Goal: Information Seeking & Learning: Compare options

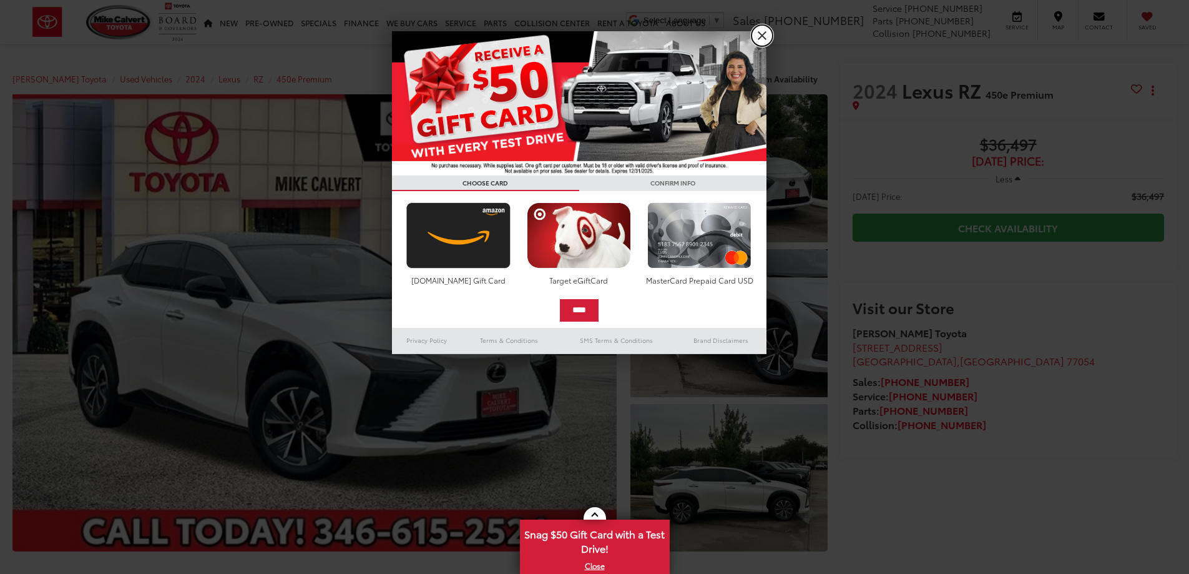
click at [765, 36] on link "X" at bounding box center [762, 35] width 21 height 21
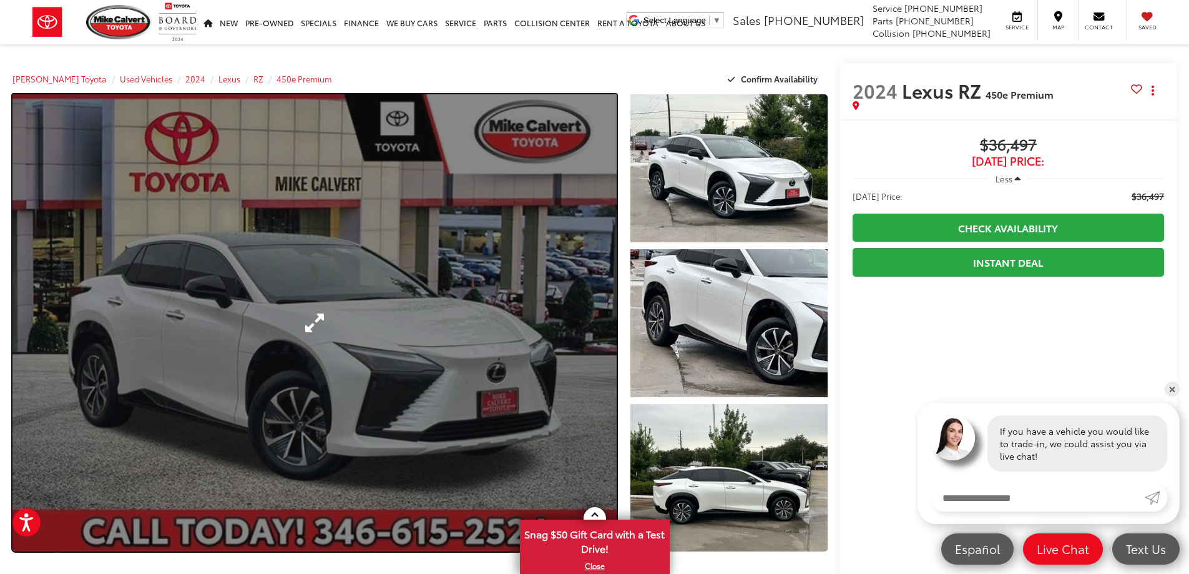
click at [584, 346] on link "Expand Photo 0" at bounding box center [314, 322] width 604 height 457
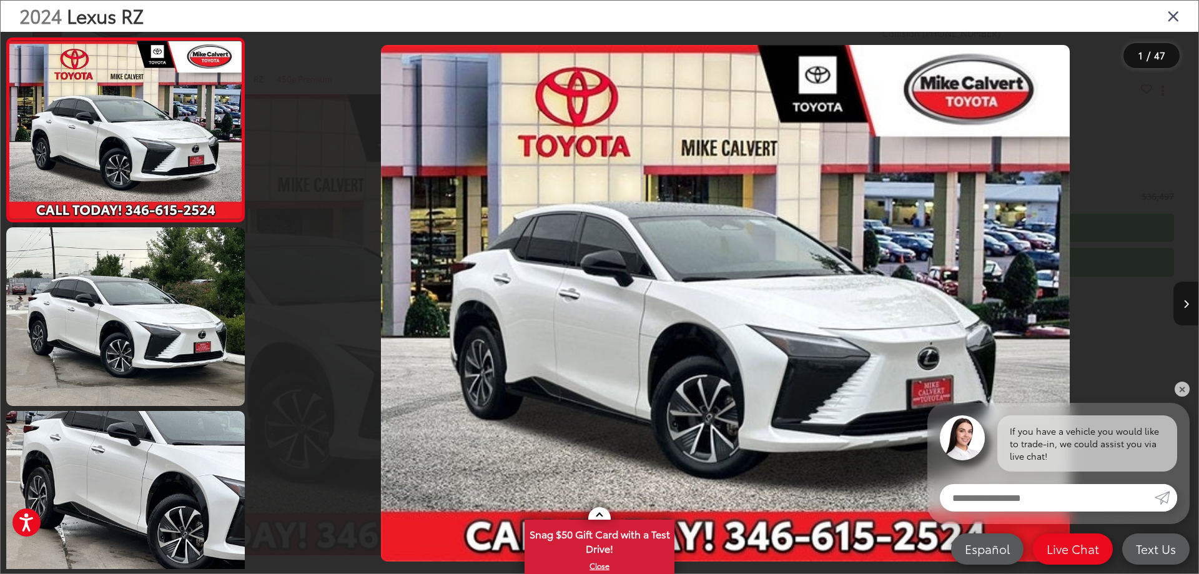
click at [1183, 300] on icon "Next image" at bounding box center [1186, 304] width 6 height 9
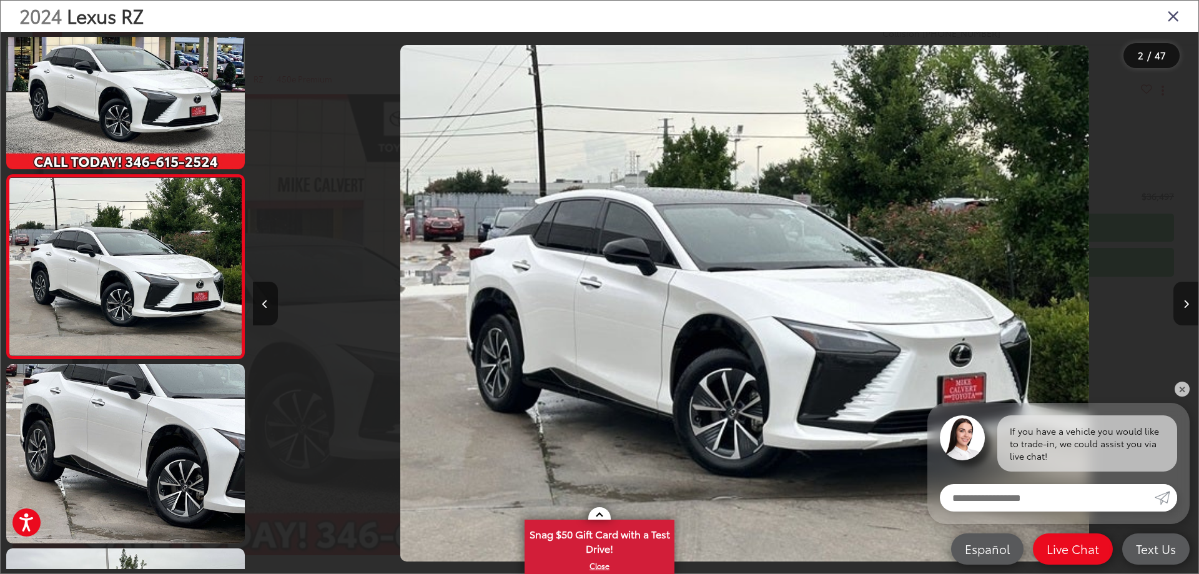
scroll to position [0, 945]
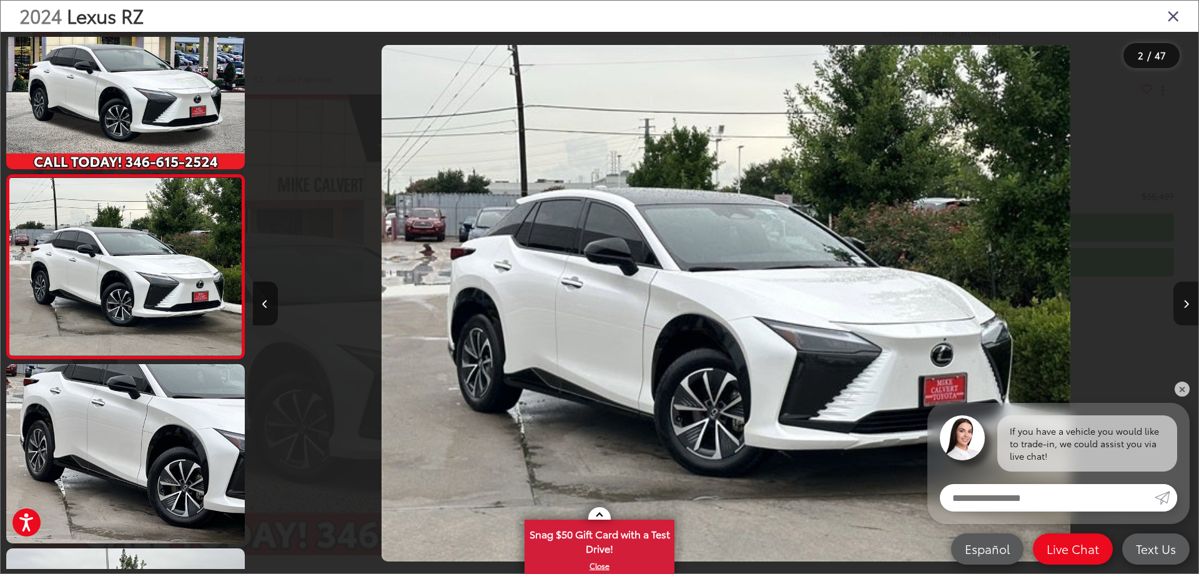
click at [1183, 300] on icon "Next image" at bounding box center [1186, 304] width 6 height 9
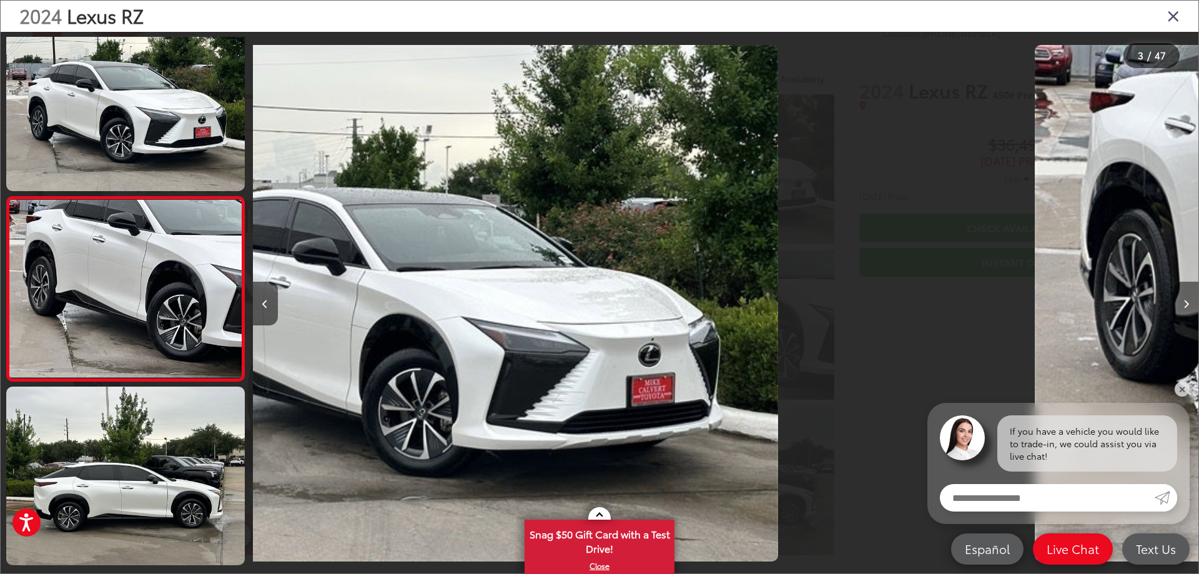
scroll to position [230, 0]
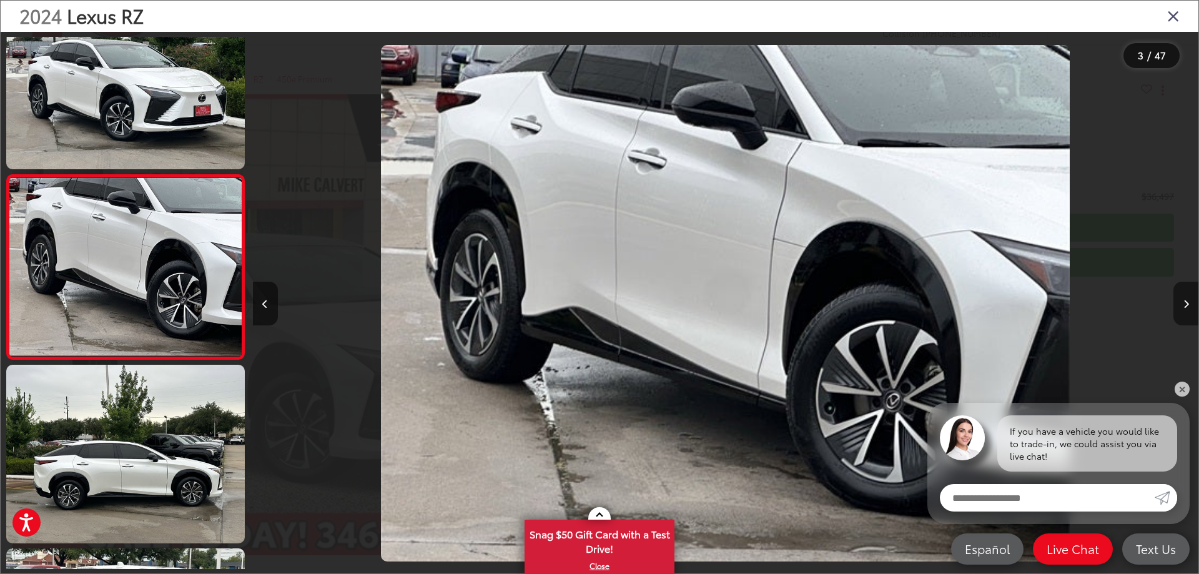
click at [1183, 300] on icon "Next image" at bounding box center [1186, 304] width 6 height 9
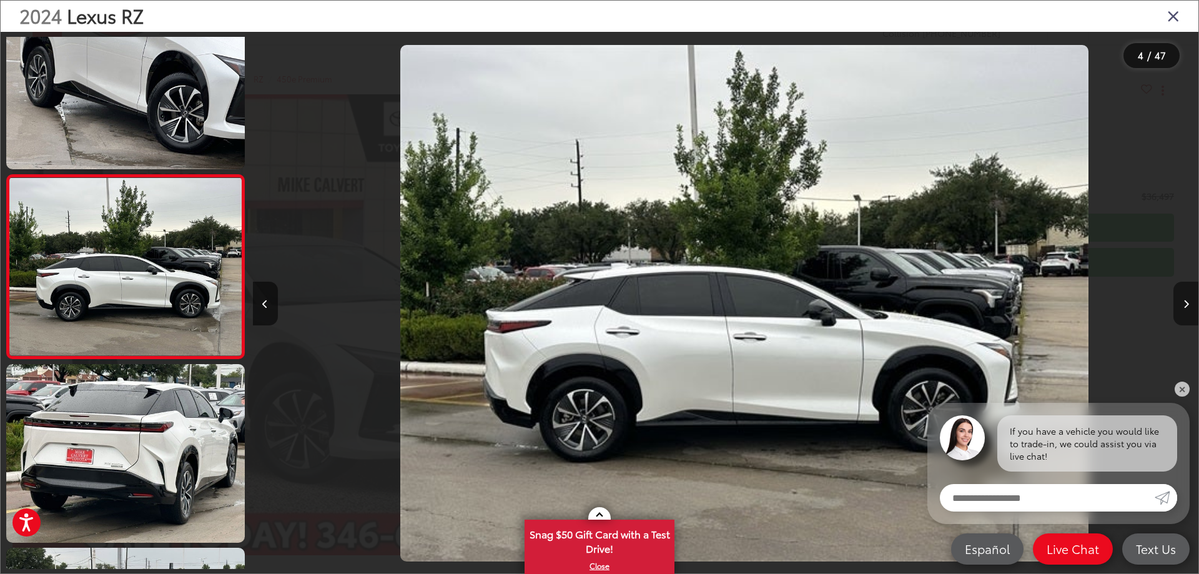
scroll to position [0, 2836]
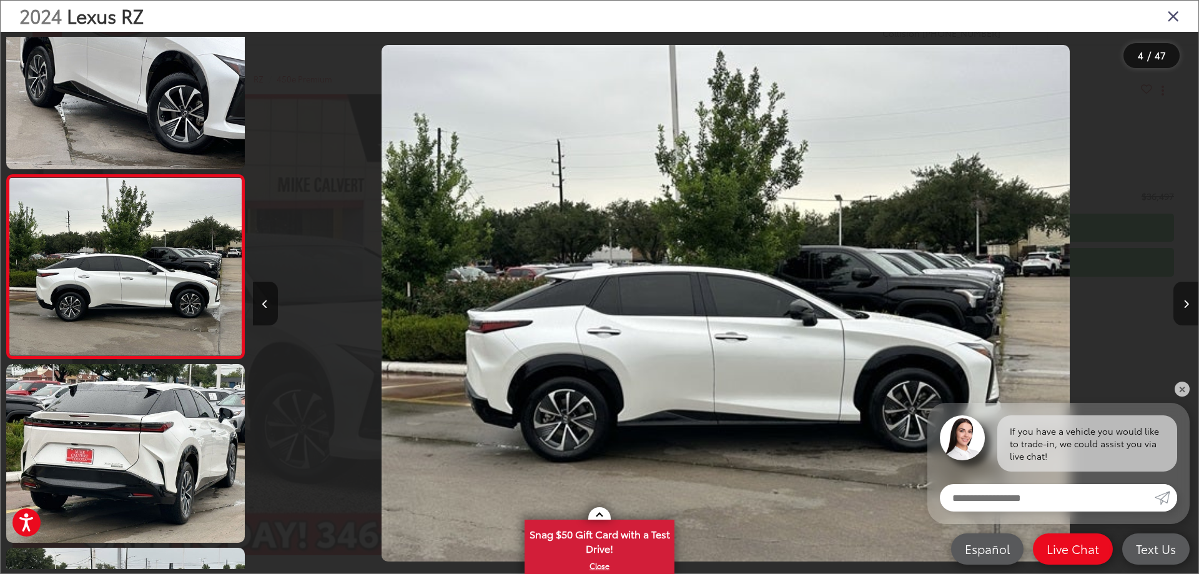
click at [1183, 300] on icon "Next image" at bounding box center [1186, 304] width 6 height 9
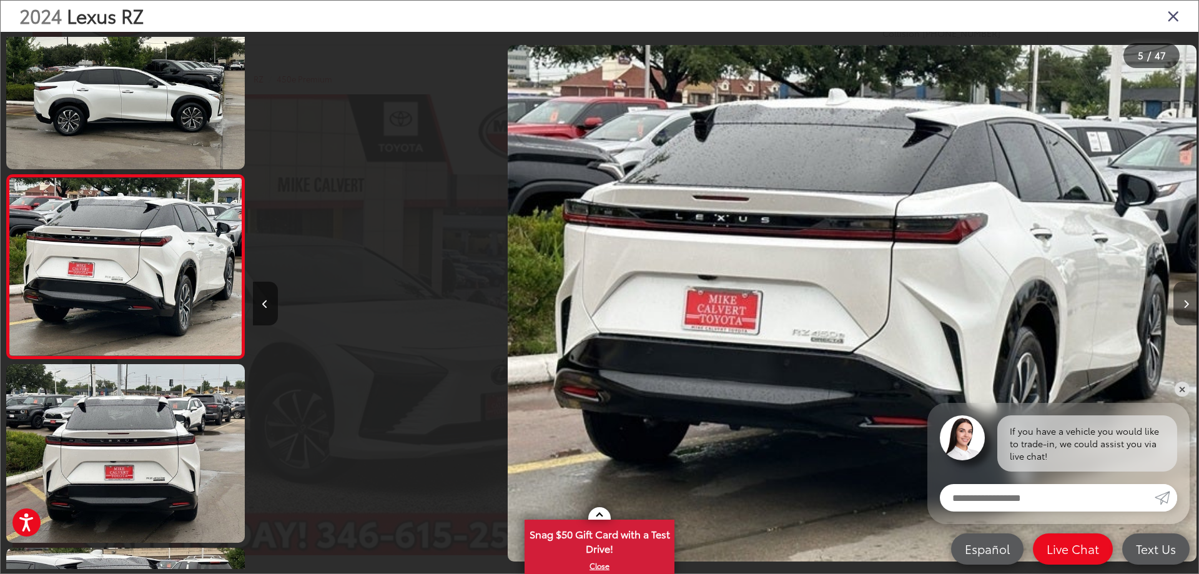
scroll to position [0, 3782]
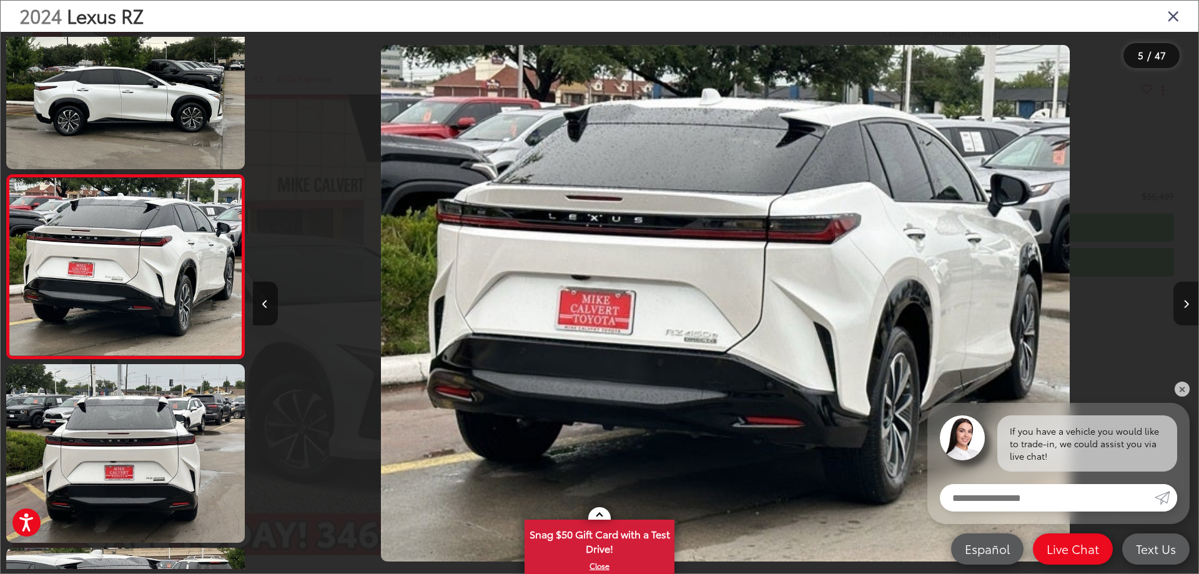
click at [1183, 300] on icon "Next image" at bounding box center [1186, 304] width 6 height 9
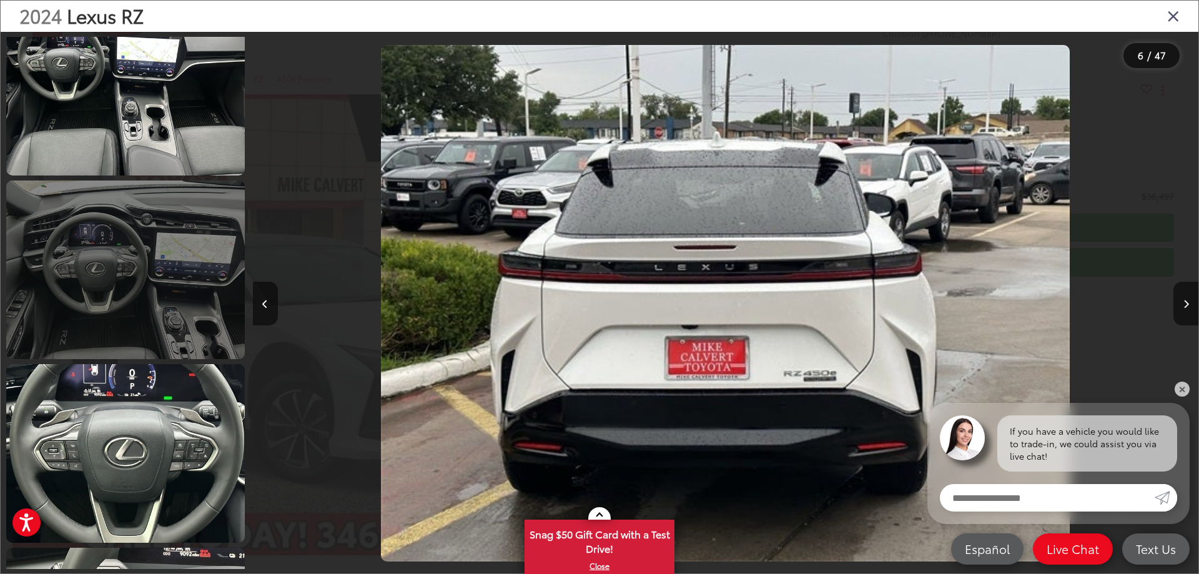
scroll to position [1656, 0]
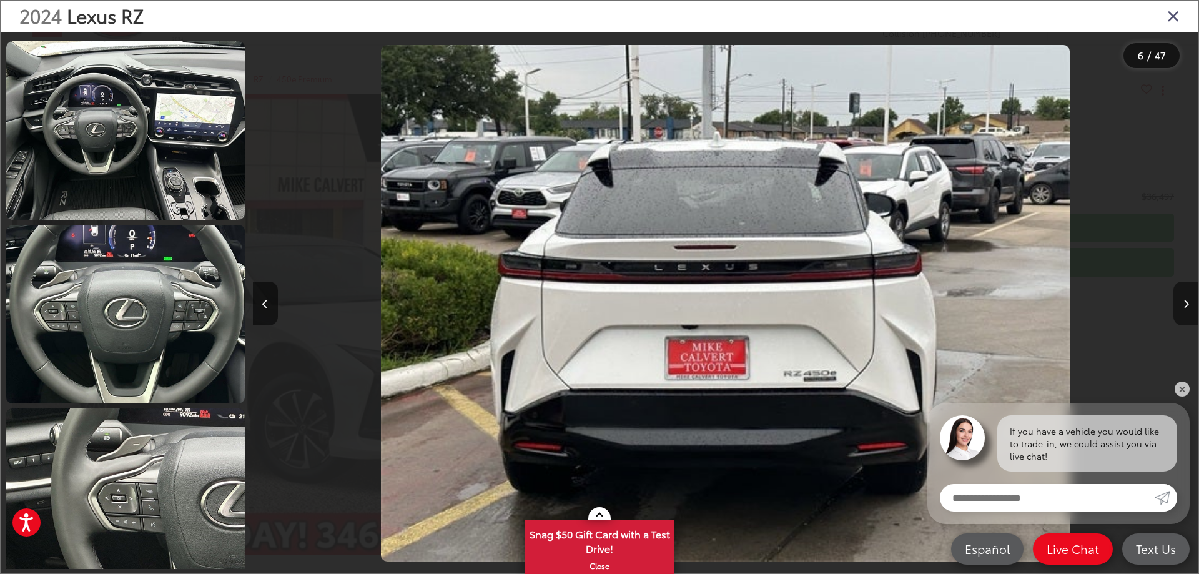
click at [1189, 299] on button "Next image" at bounding box center [1185, 304] width 25 height 44
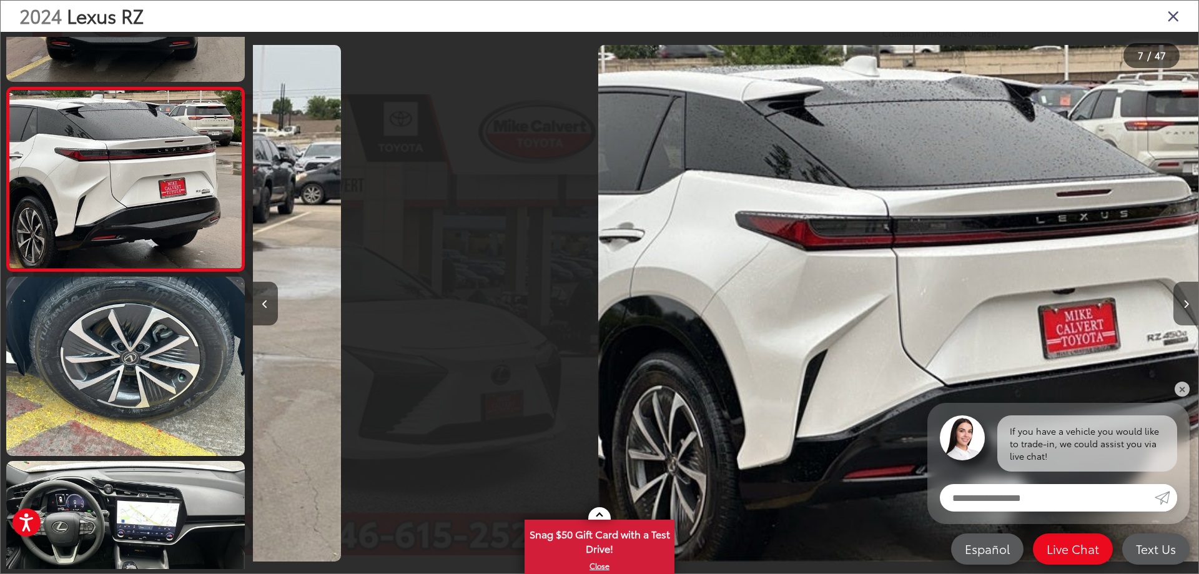
scroll to position [0, 5672]
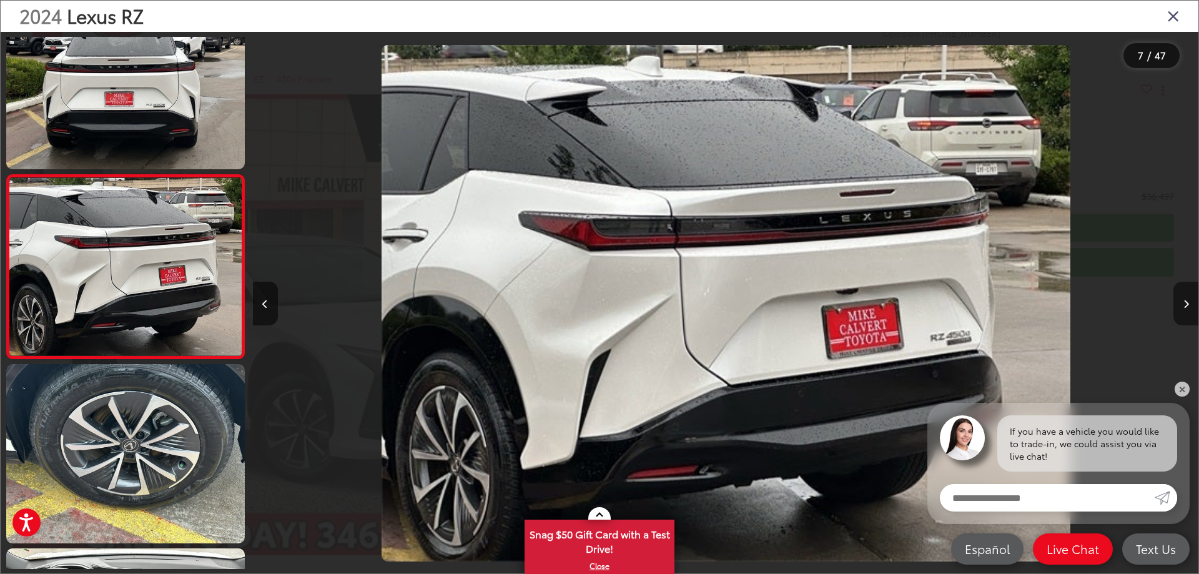
click at [1183, 300] on icon "Next image" at bounding box center [1186, 304] width 6 height 9
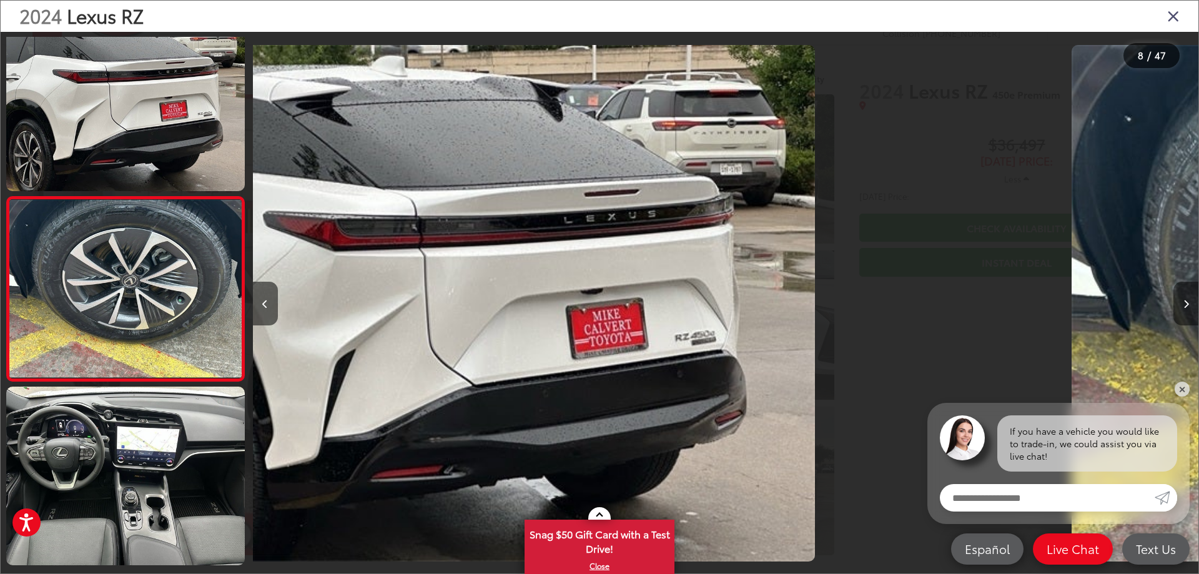
scroll to position [0, 0]
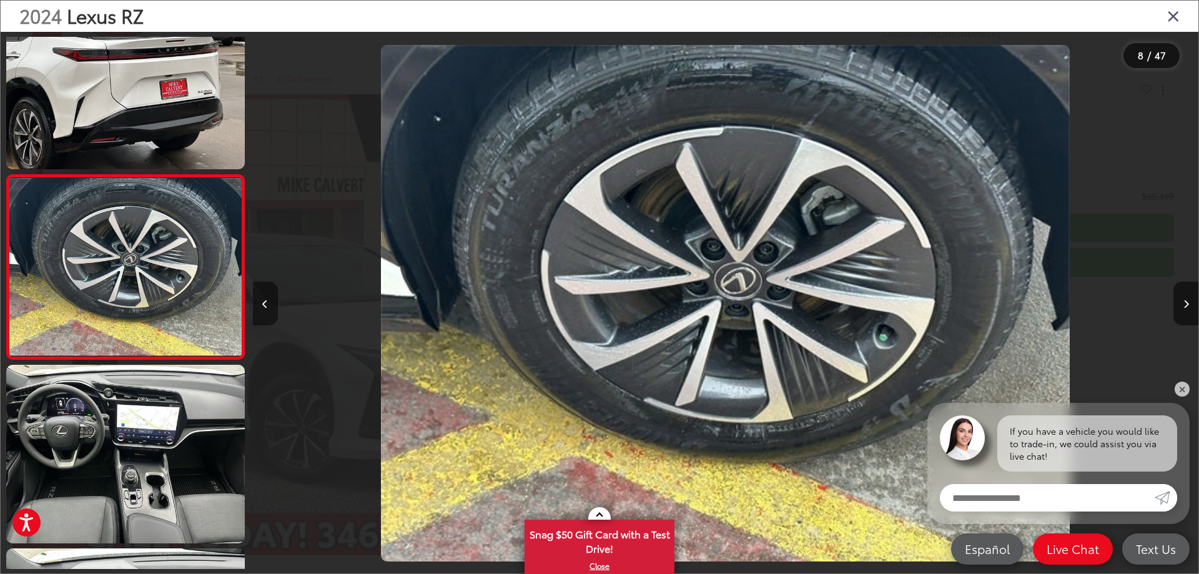
click at [268, 303] on button "Previous image" at bounding box center [265, 304] width 25 height 44
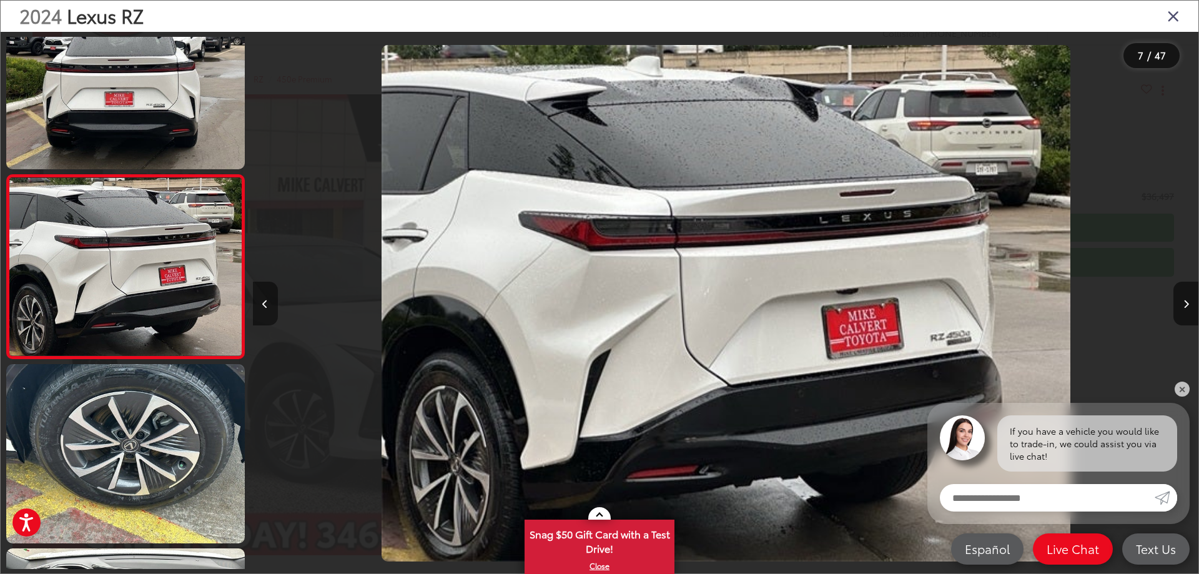
click at [268, 303] on button "Previous image" at bounding box center [265, 304] width 25 height 44
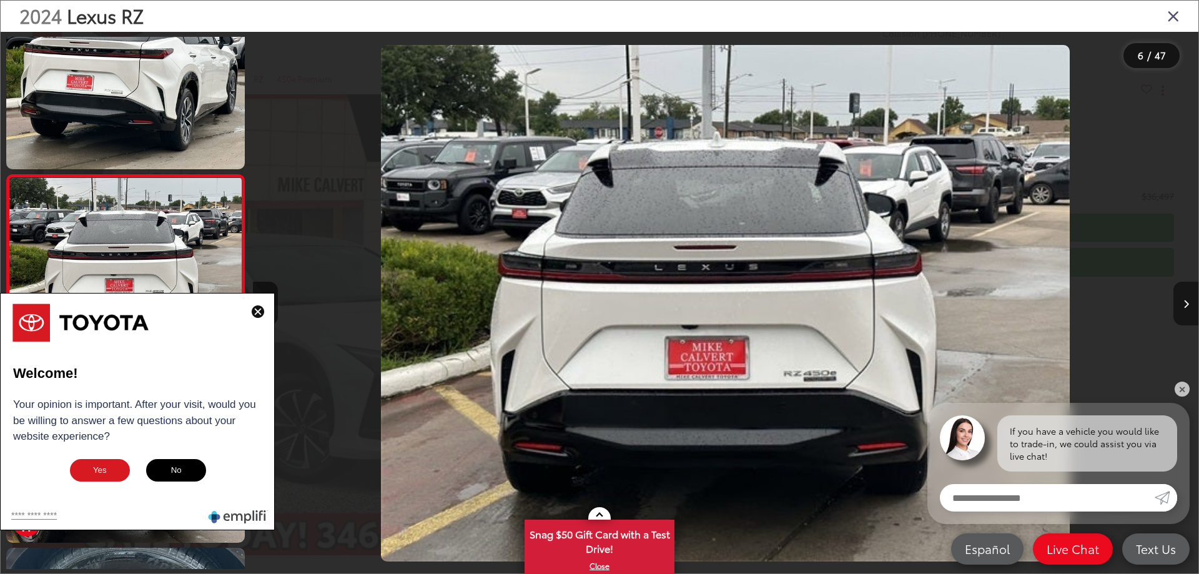
click at [1181, 308] on button "Next image" at bounding box center [1185, 304] width 25 height 44
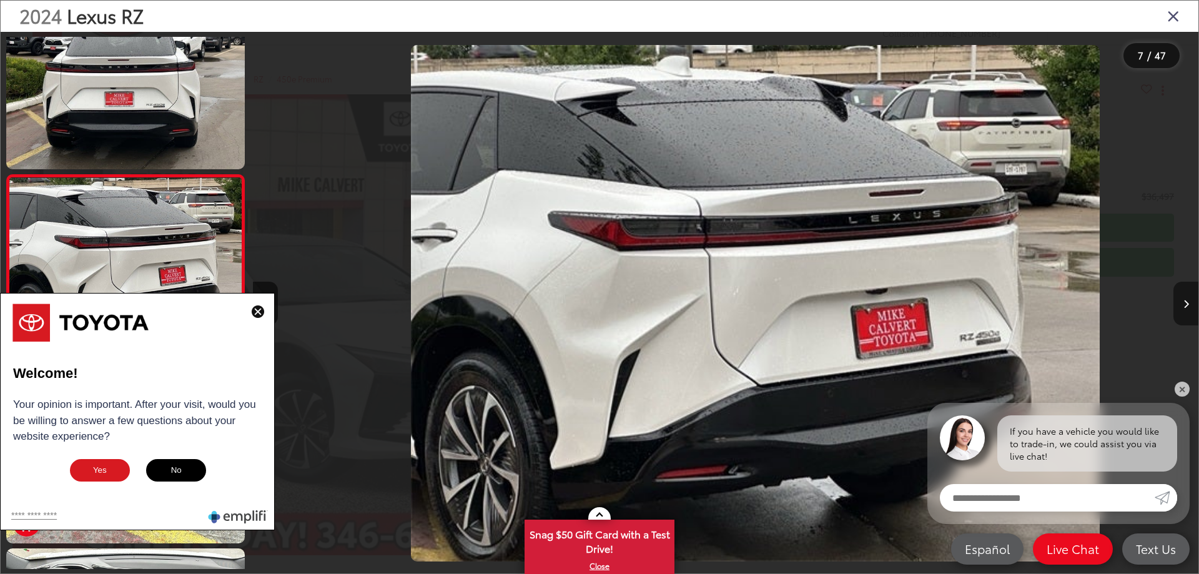
scroll to position [0, 5672]
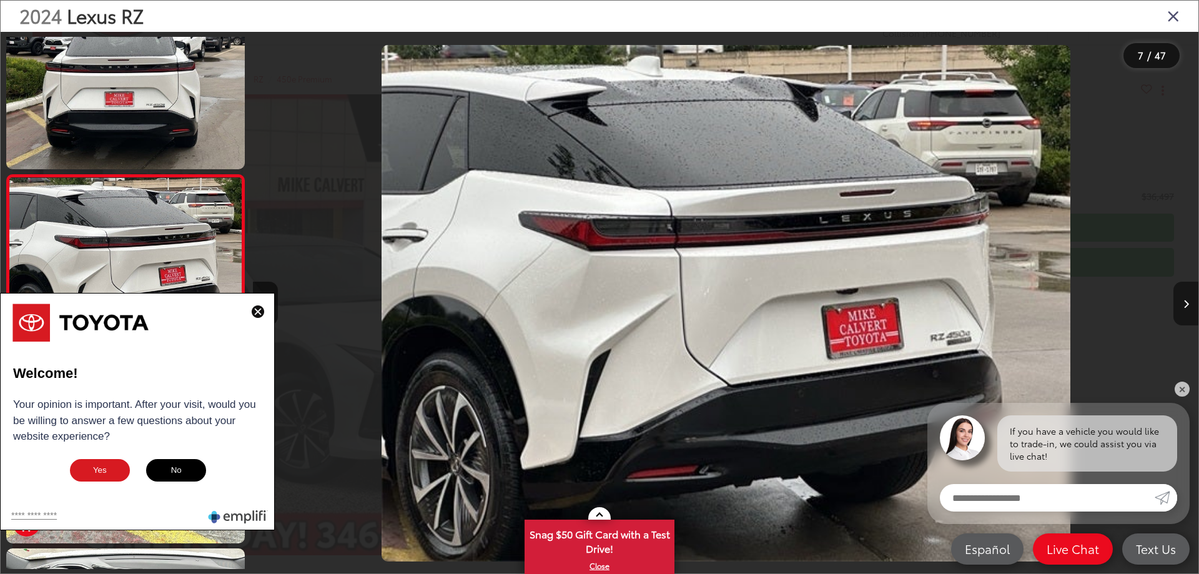
click at [1181, 308] on button "Next image" at bounding box center [1185, 304] width 25 height 44
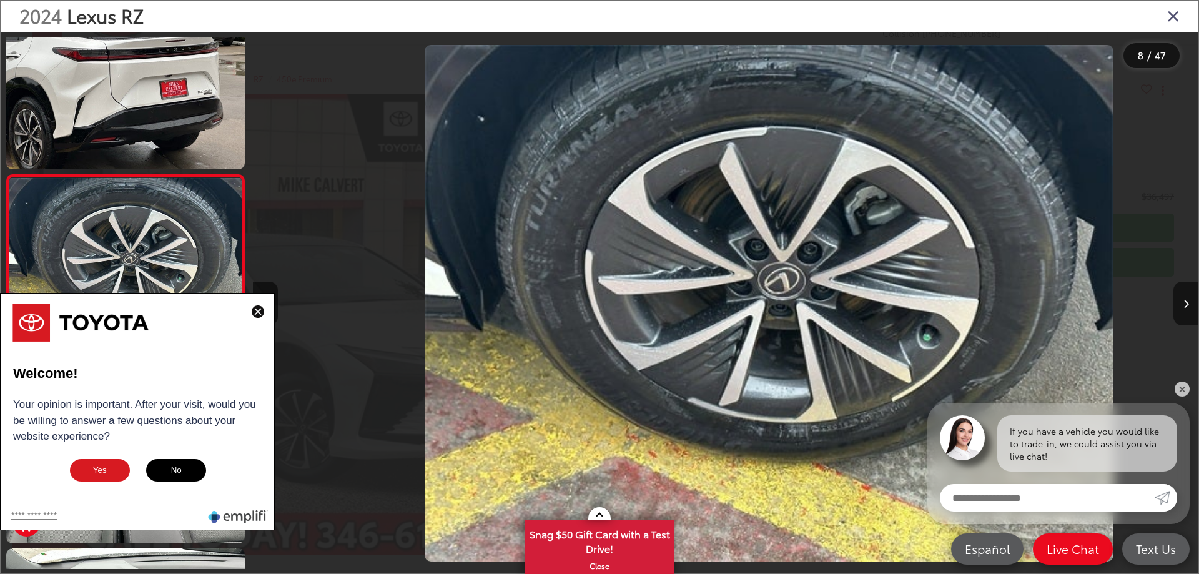
scroll to position [0, 6618]
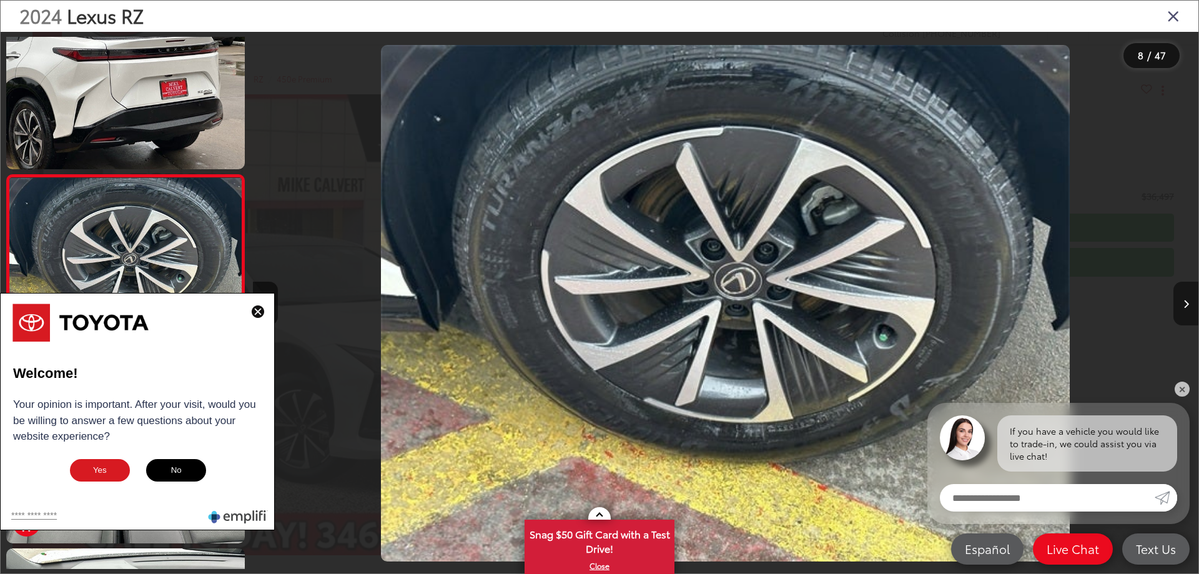
click at [1180, 308] on button "Next image" at bounding box center [1185, 304] width 25 height 44
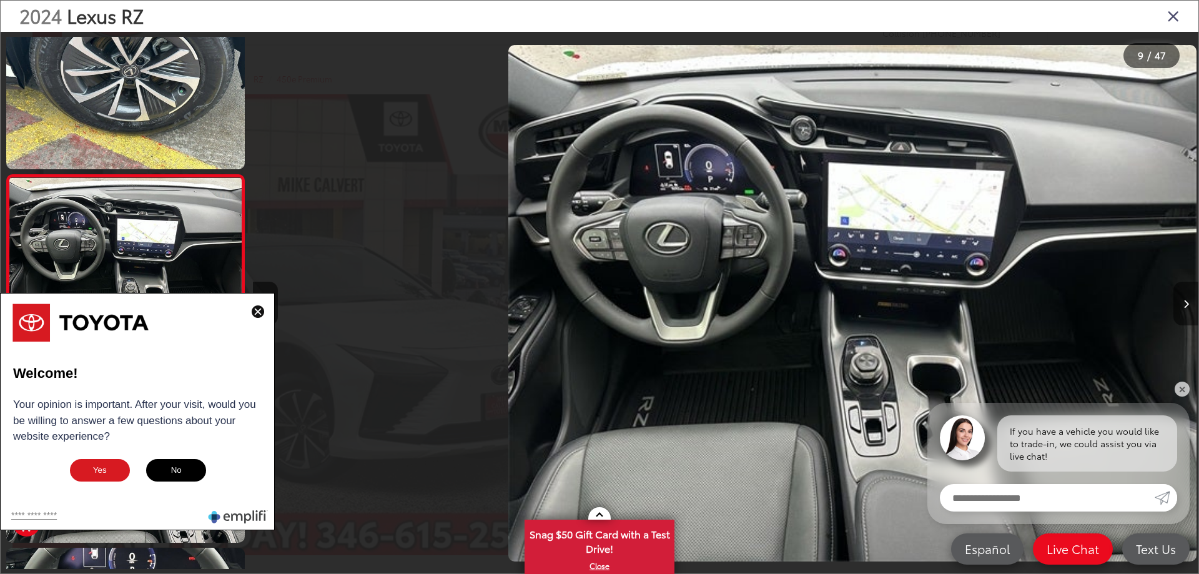
scroll to position [0, 7563]
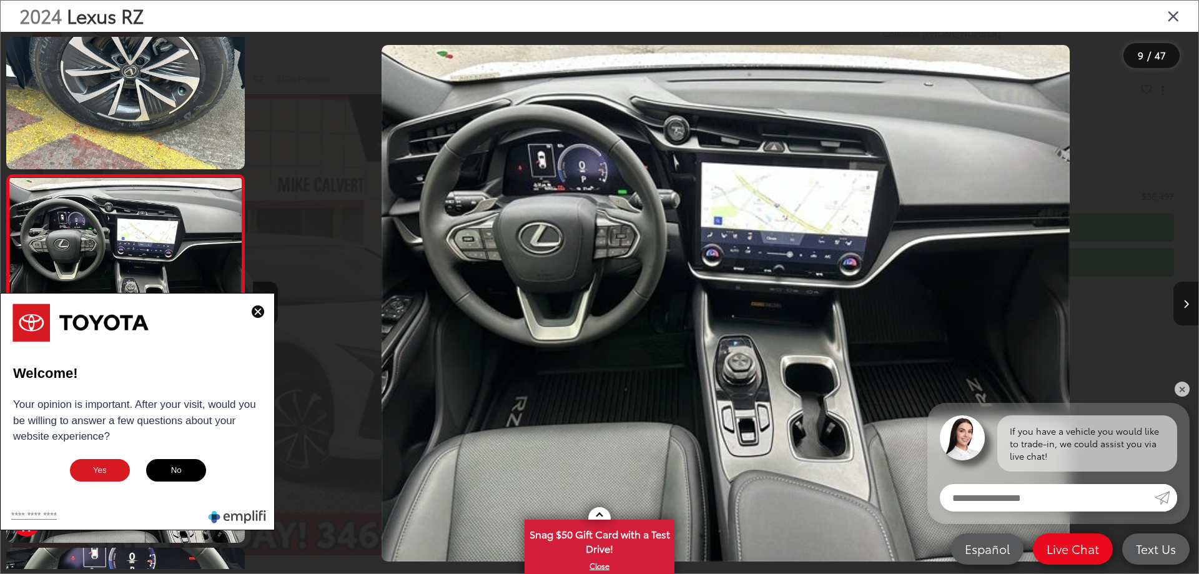
click at [1180, 308] on button "Next image" at bounding box center [1185, 304] width 25 height 44
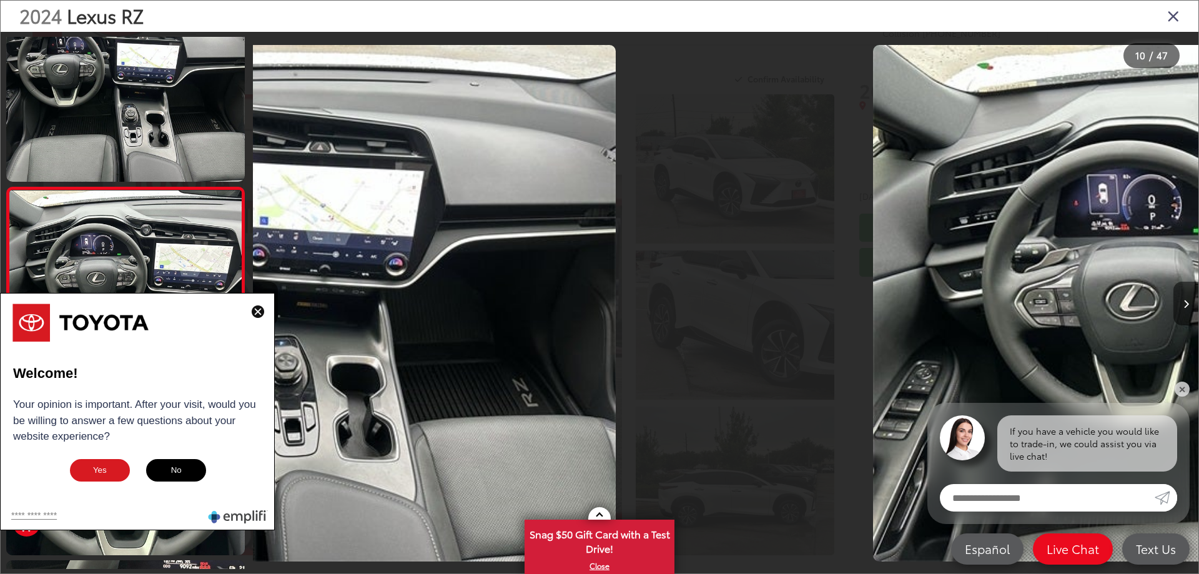
scroll to position [1516, 0]
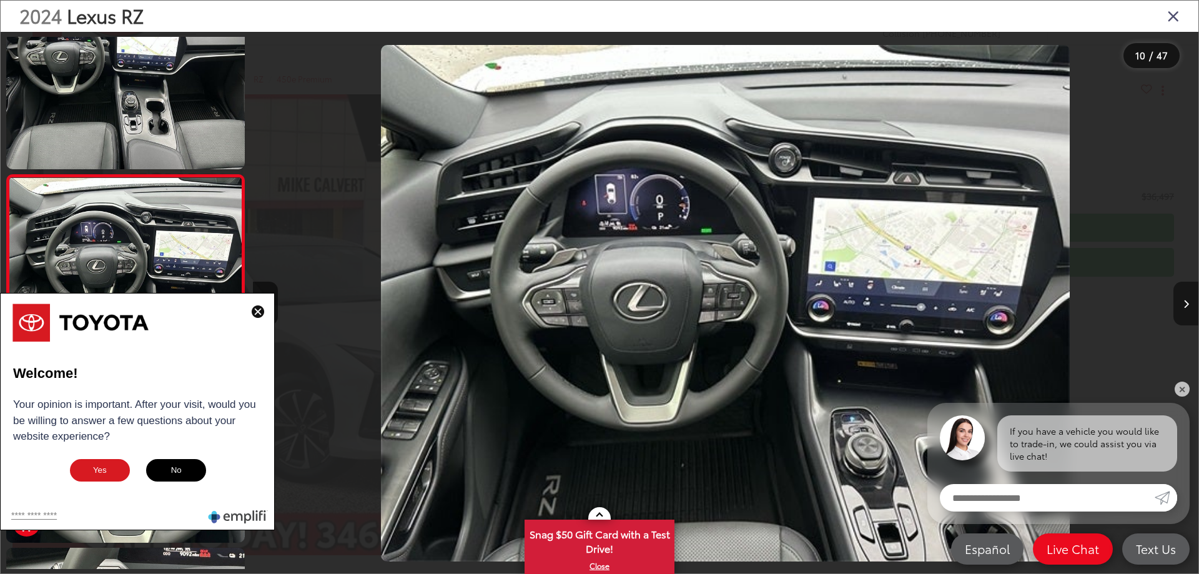
click at [1180, 308] on button "Next image" at bounding box center [1185, 304] width 25 height 44
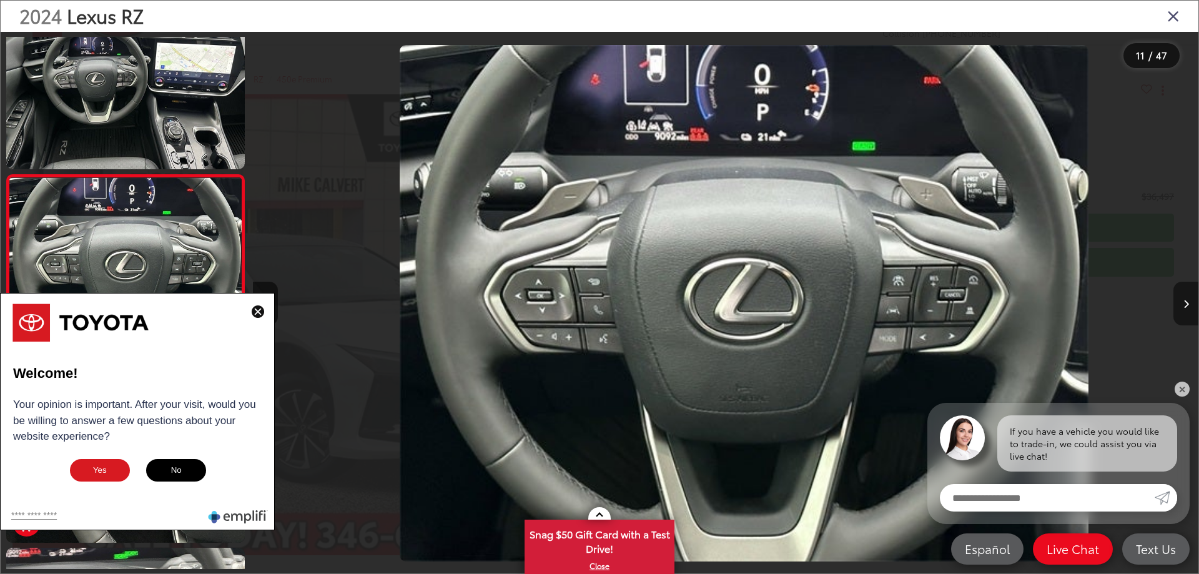
scroll to position [0, 9454]
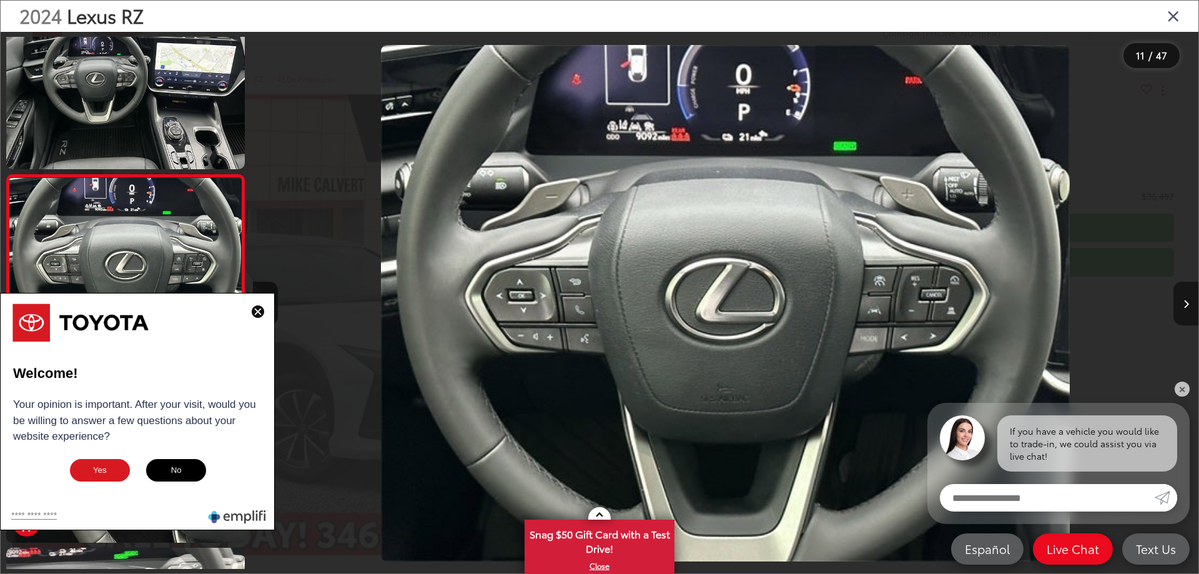
click at [1180, 308] on button "Next image" at bounding box center [1185, 304] width 25 height 44
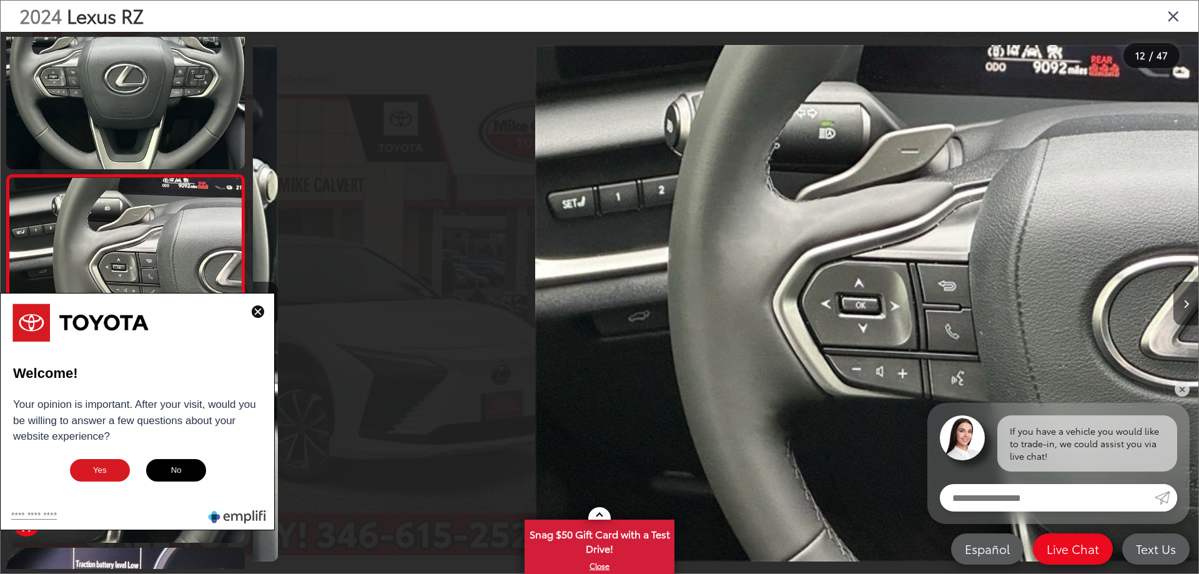
scroll to position [0, 10399]
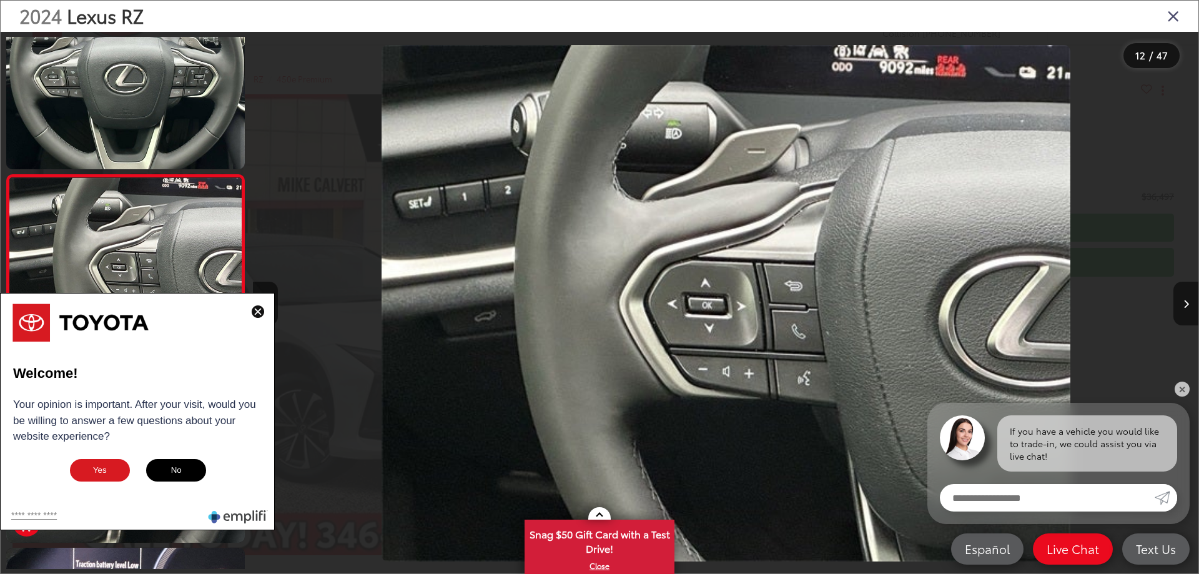
click at [260, 311] on img at bounding box center [258, 311] width 12 height 12
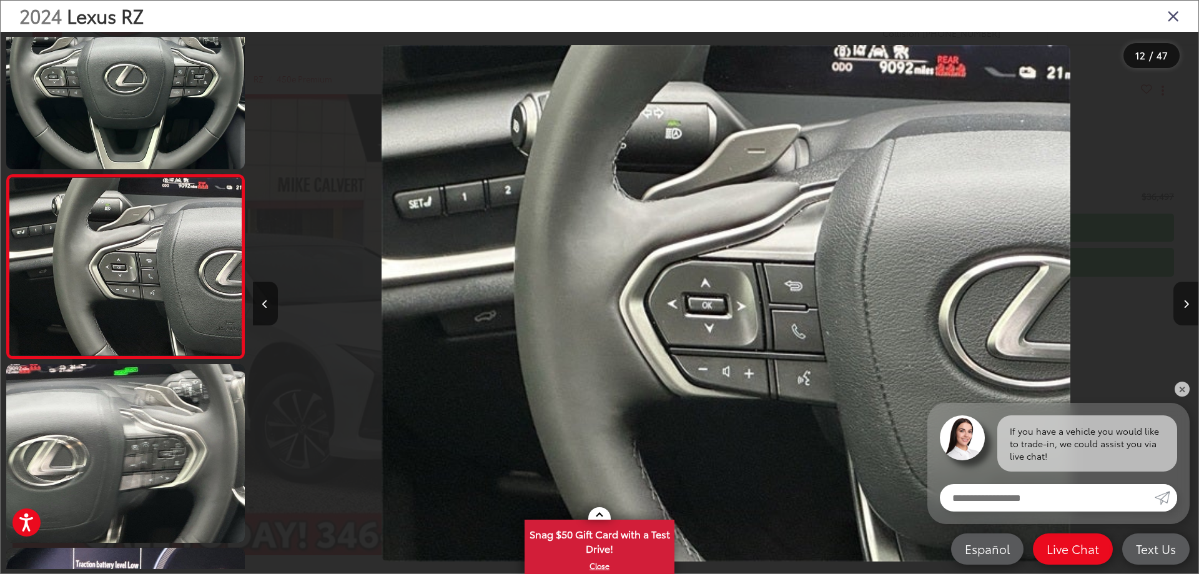
click at [1184, 307] on icon "Next image" at bounding box center [1186, 304] width 6 height 9
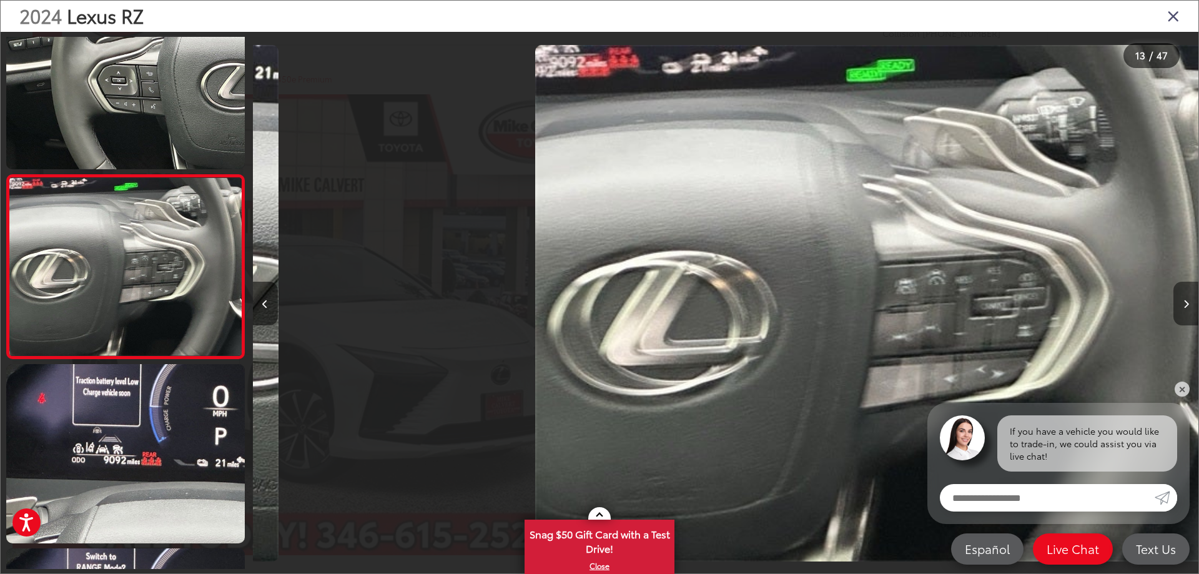
scroll to position [0, 11345]
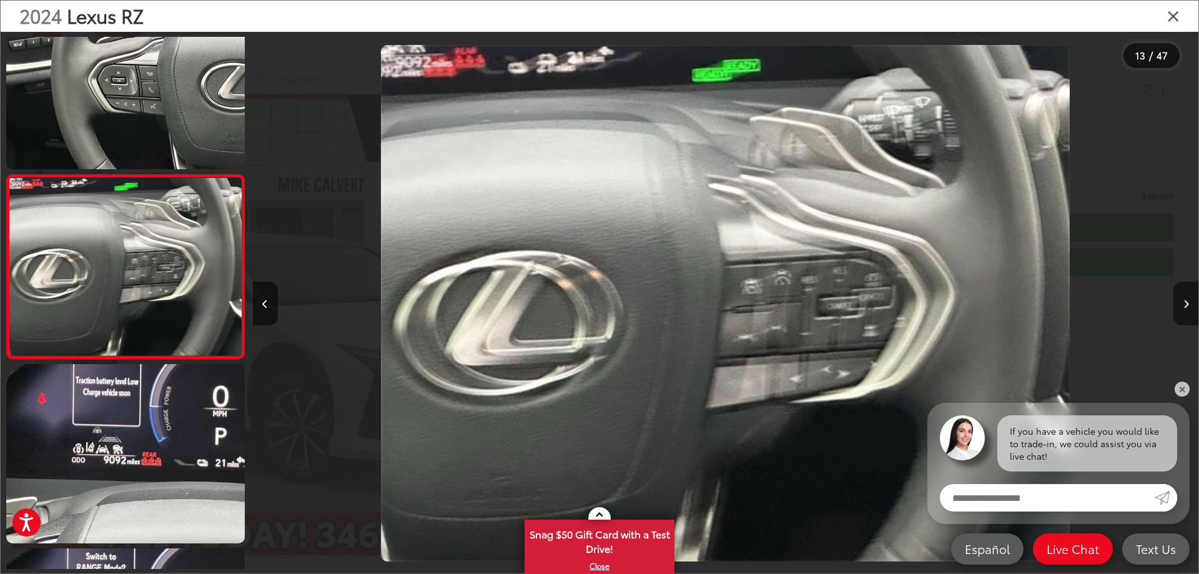
click at [1183, 307] on icon "Next image" at bounding box center [1186, 304] width 6 height 9
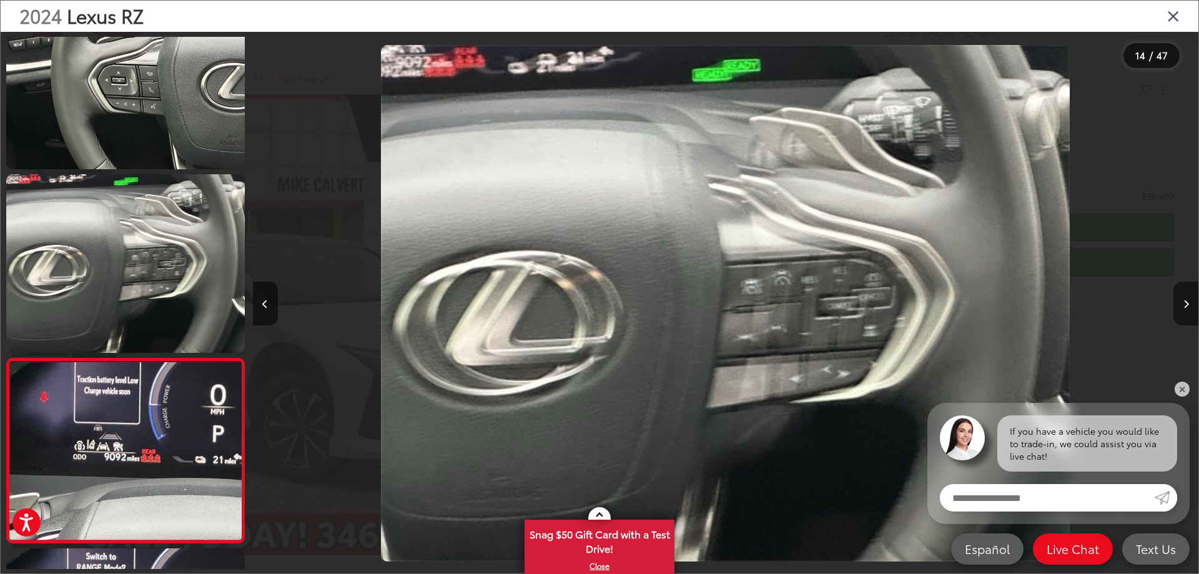
scroll to position [0, 11408]
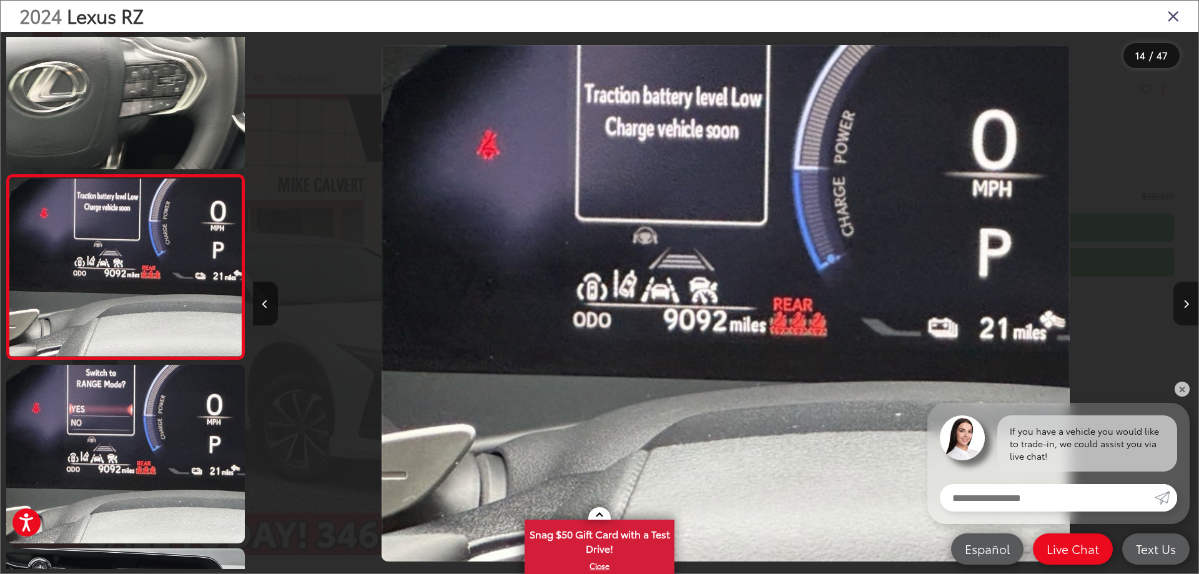
click at [1182, 307] on button "Next image" at bounding box center [1185, 304] width 25 height 44
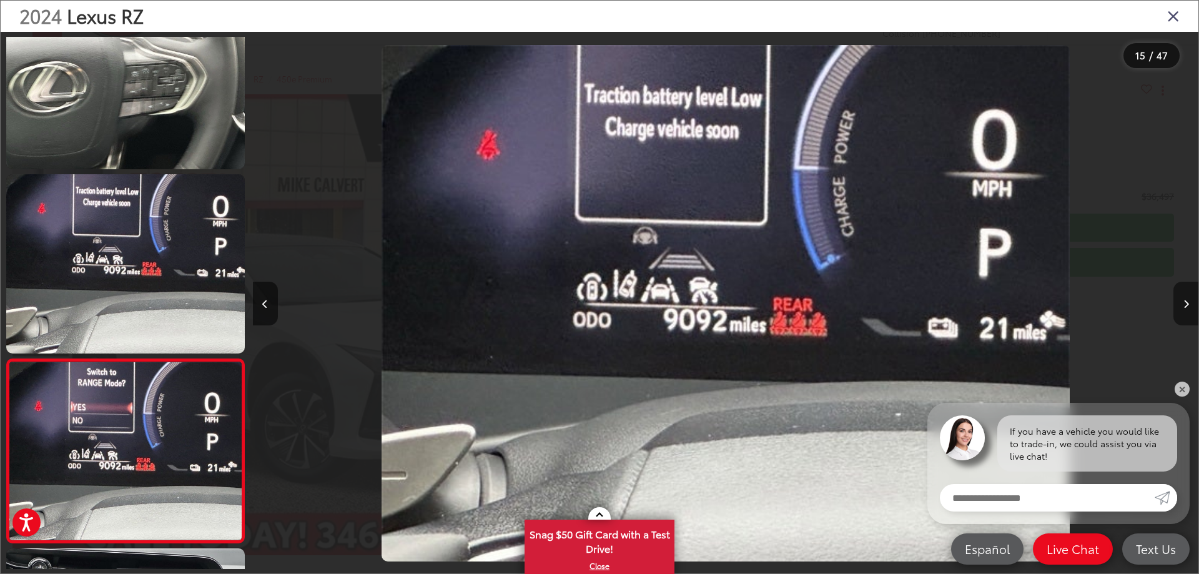
scroll to position [0, 12352]
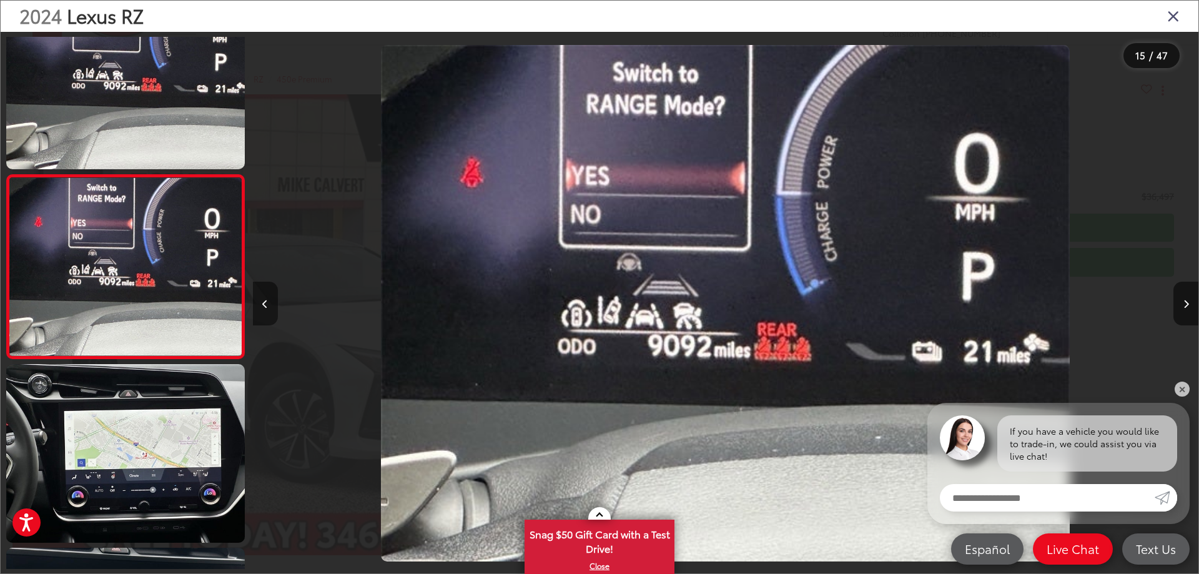
click at [270, 303] on button "Previous image" at bounding box center [265, 304] width 25 height 44
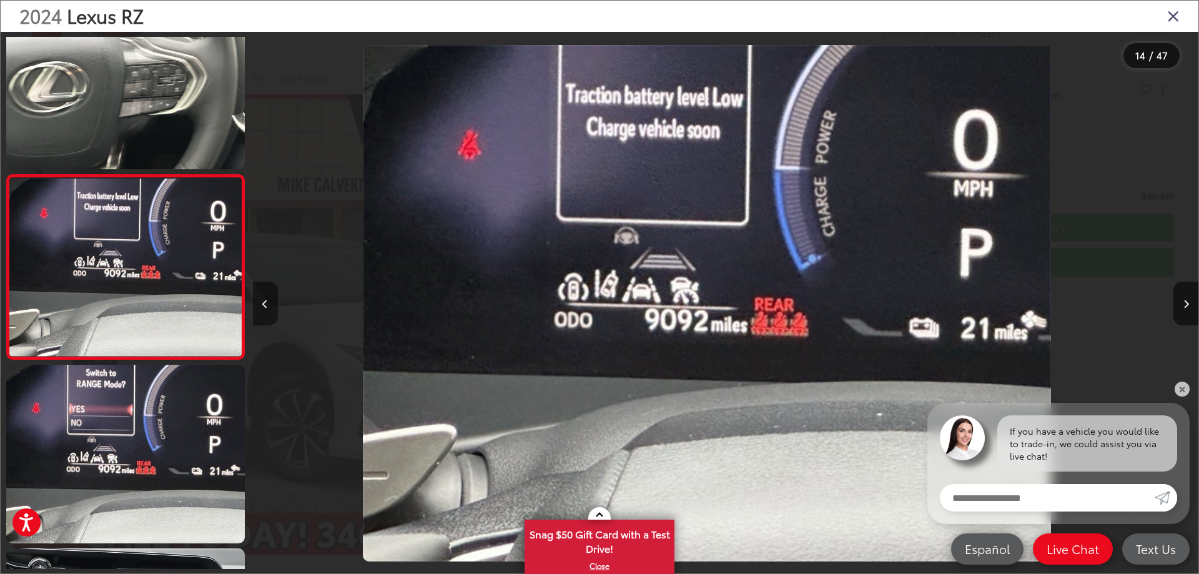
scroll to position [0, 12290]
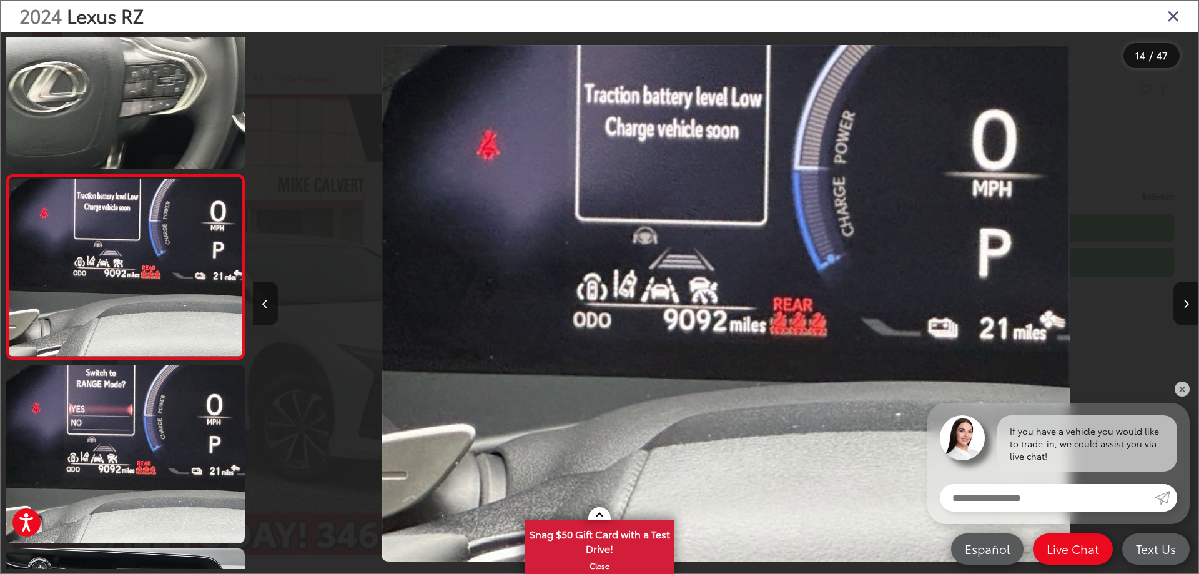
click at [271, 303] on button "Previous image" at bounding box center [265, 304] width 25 height 44
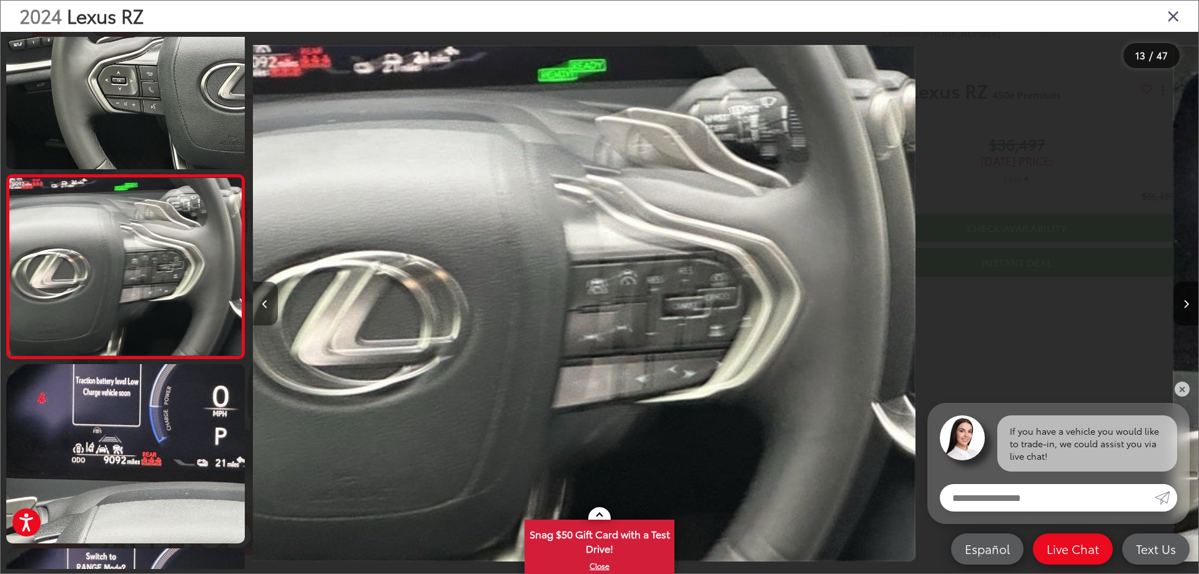
scroll to position [0, 11345]
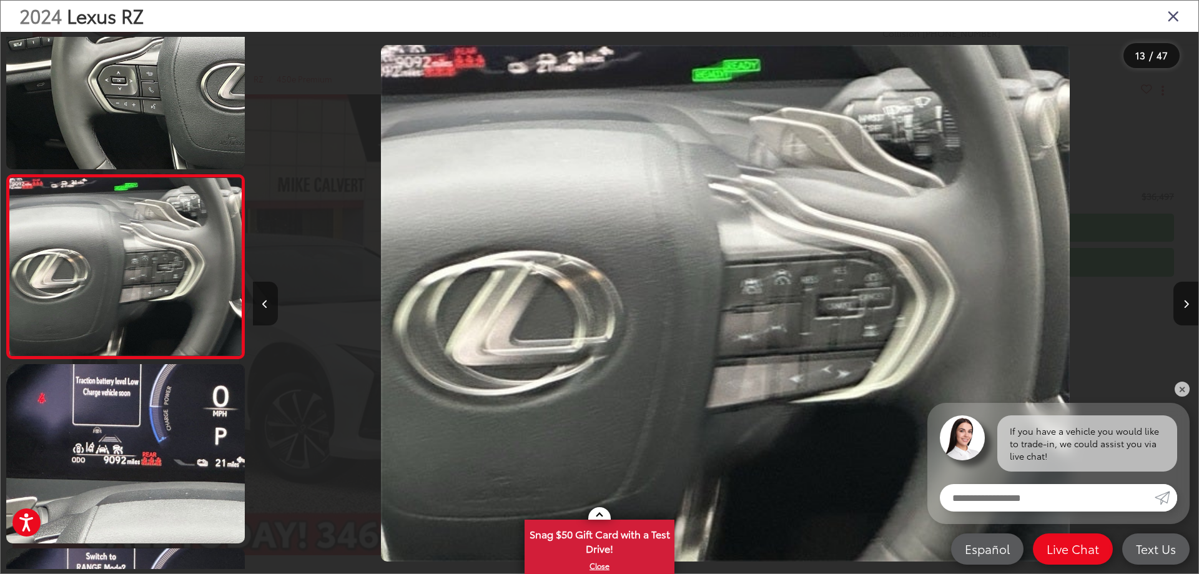
click at [272, 303] on button "Previous image" at bounding box center [265, 304] width 25 height 44
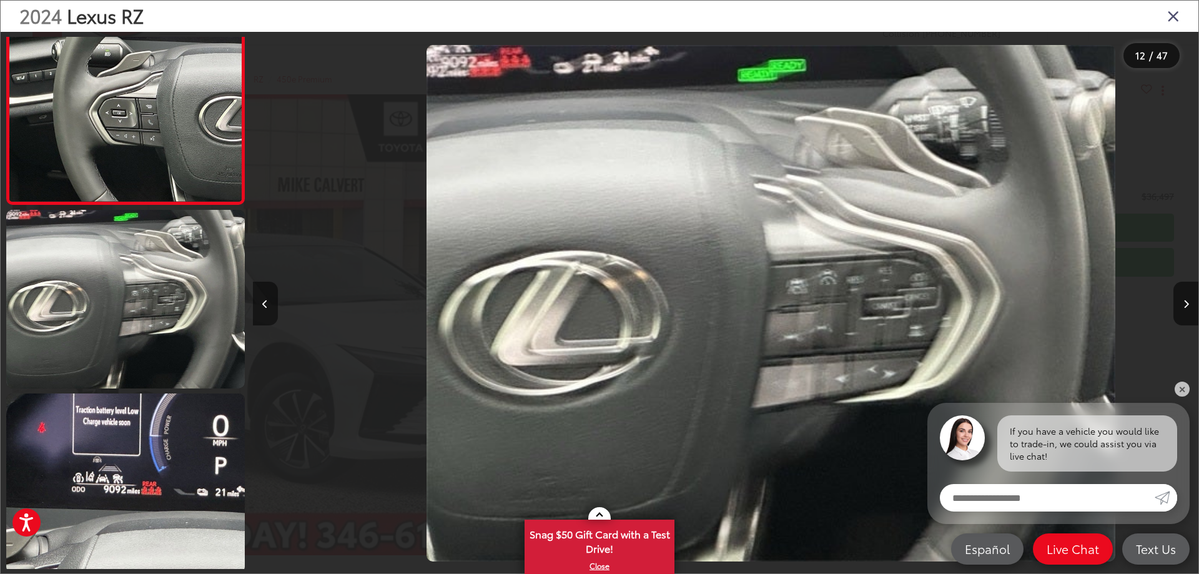
scroll to position [1920, 0]
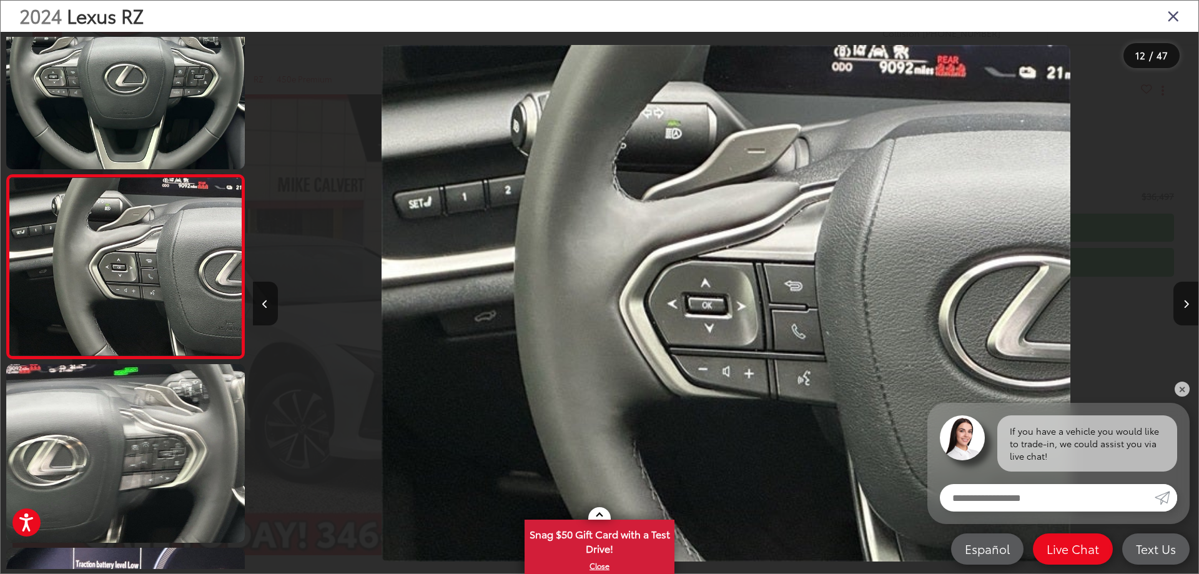
click at [1172, 16] on icon "Close gallery" at bounding box center [1173, 15] width 12 height 16
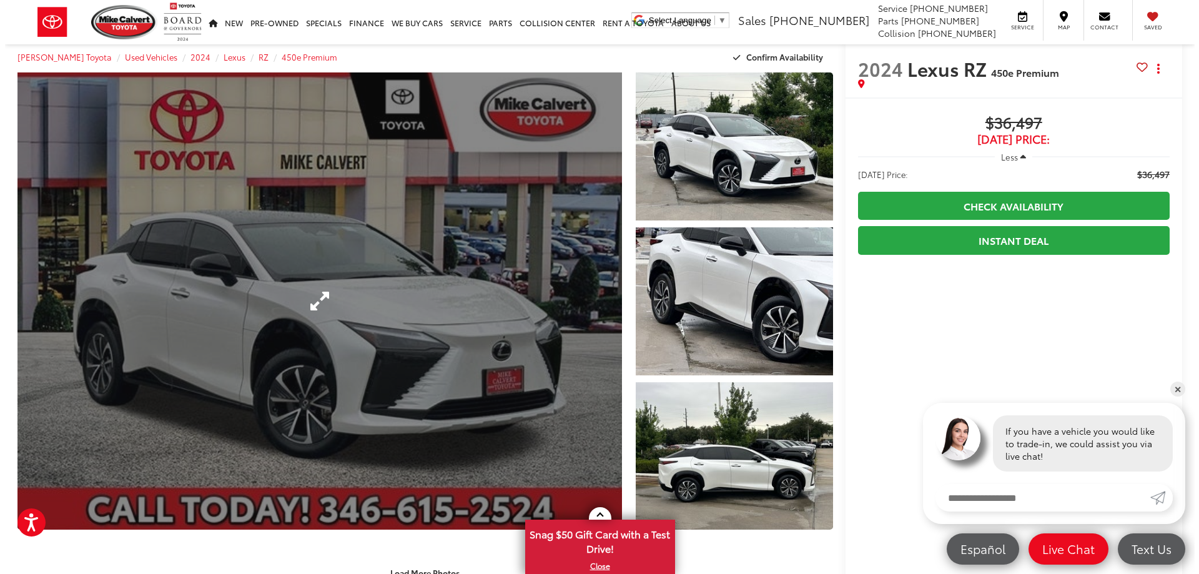
scroll to position [0, 0]
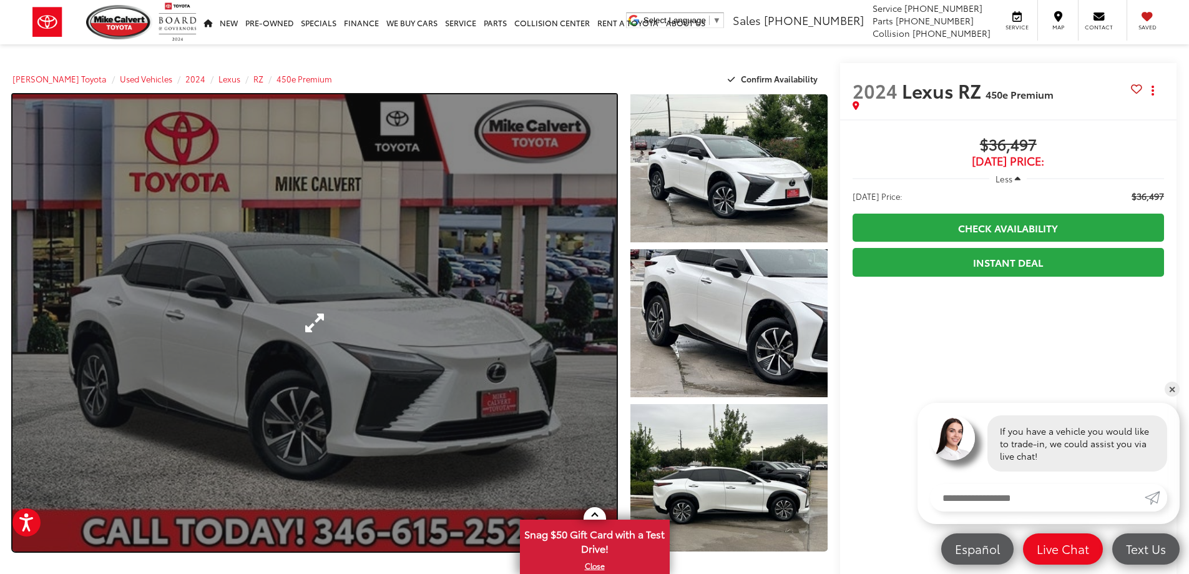
click at [603, 344] on link "Expand Photo 0" at bounding box center [314, 322] width 604 height 457
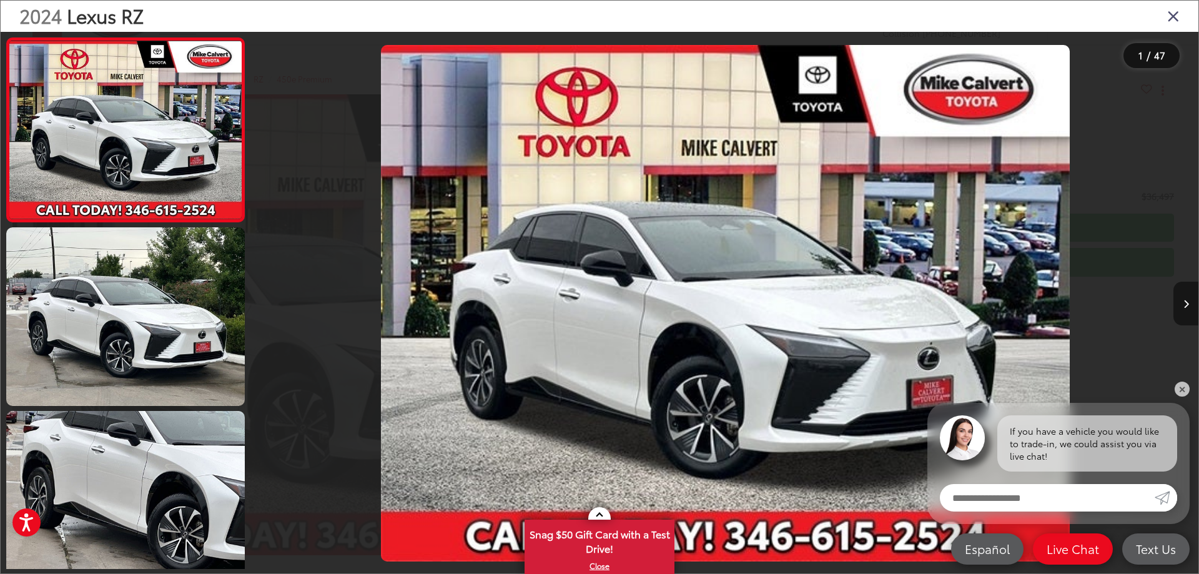
click at [1186, 309] on button "Next image" at bounding box center [1185, 304] width 25 height 44
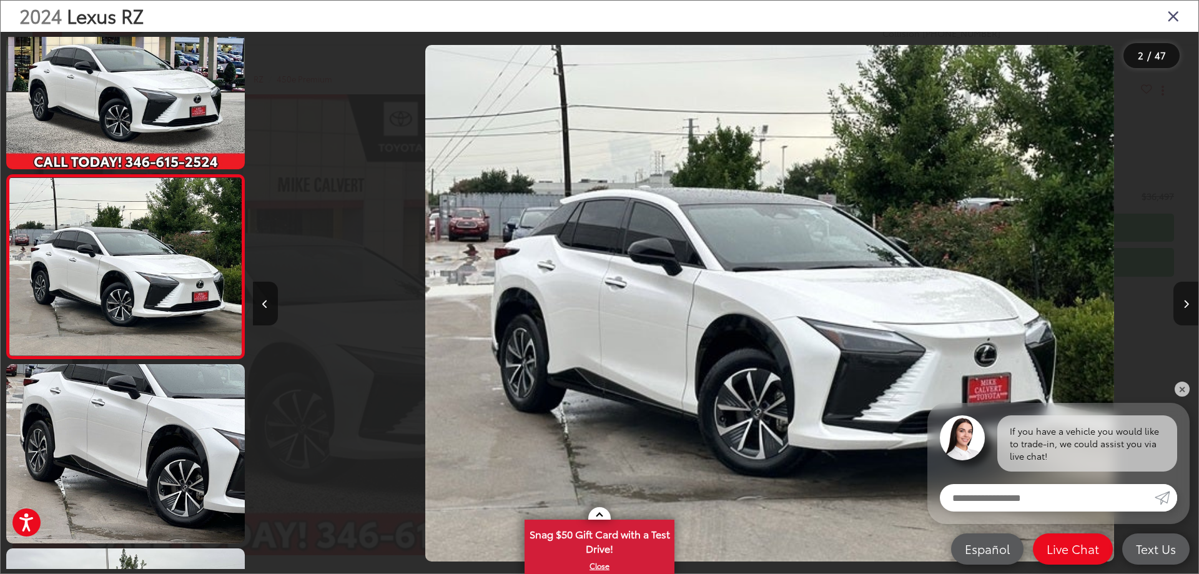
scroll to position [0, 945]
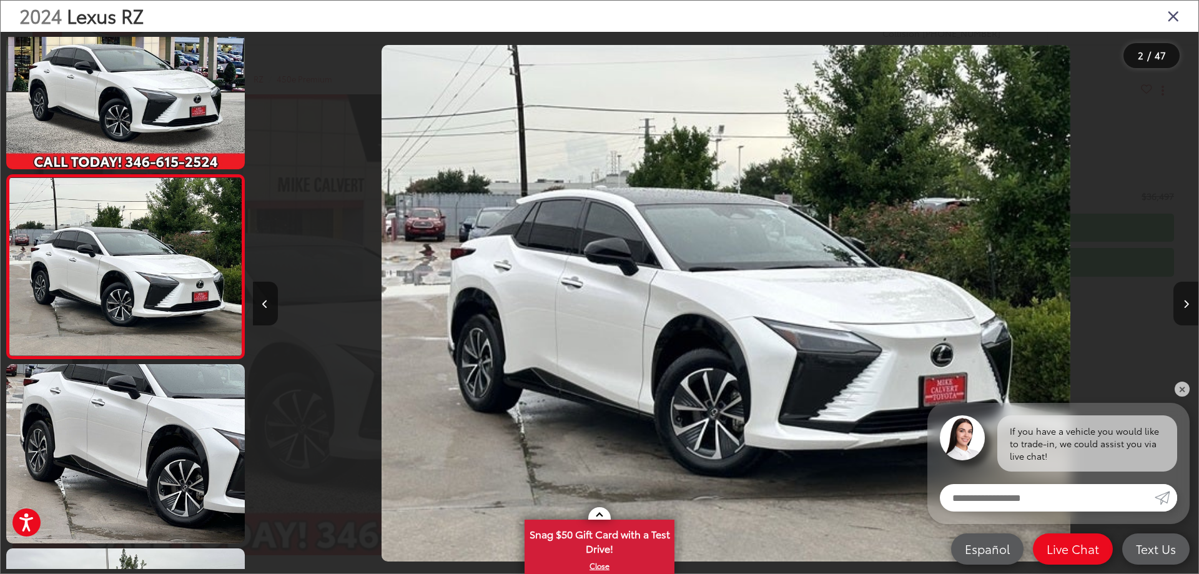
click at [1186, 303] on icon "Next image" at bounding box center [1186, 304] width 6 height 9
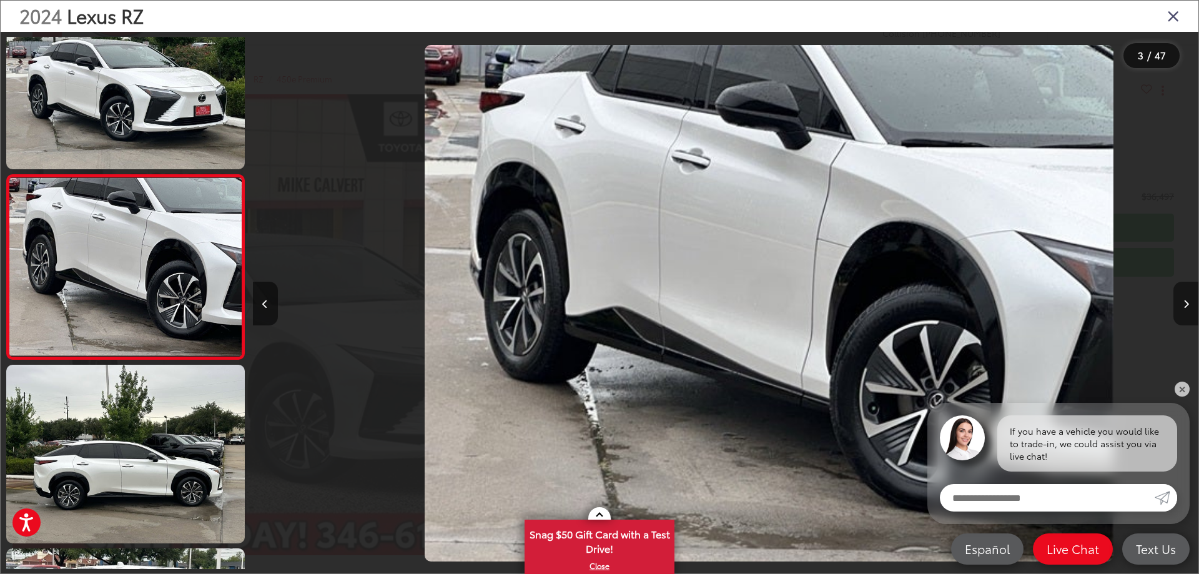
scroll to position [0, 1891]
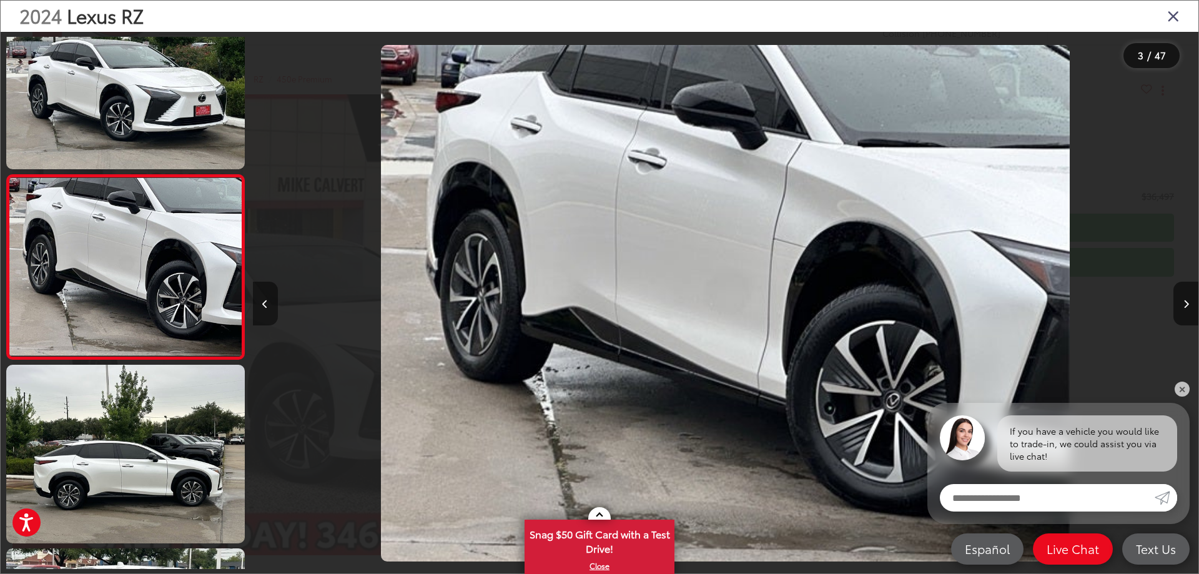
click at [255, 298] on button "Previous image" at bounding box center [265, 304] width 25 height 44
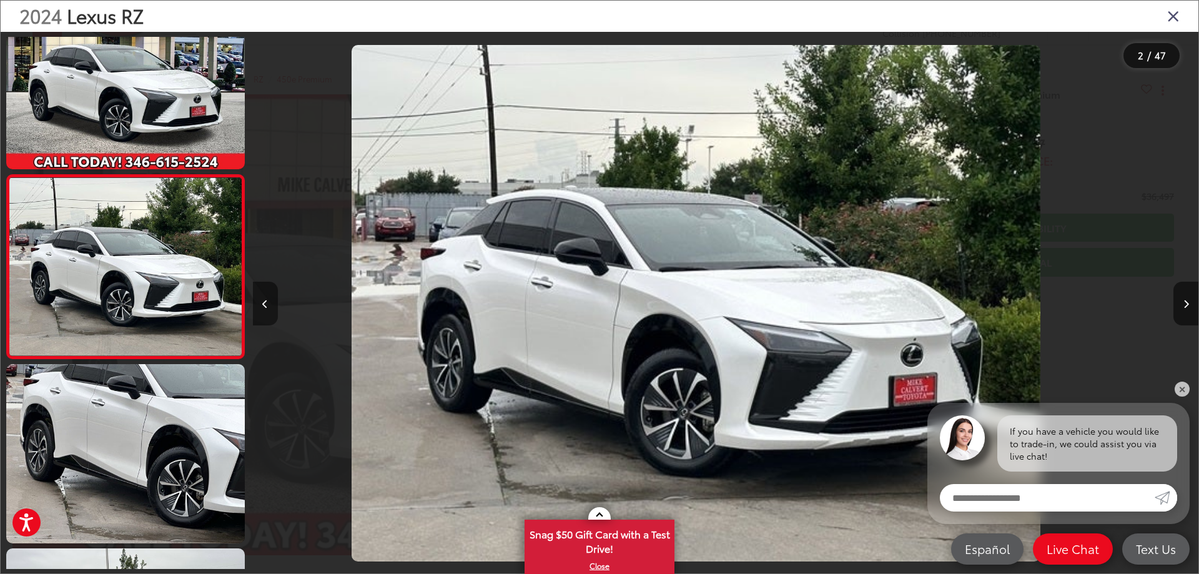
scroll to position [0, 945]
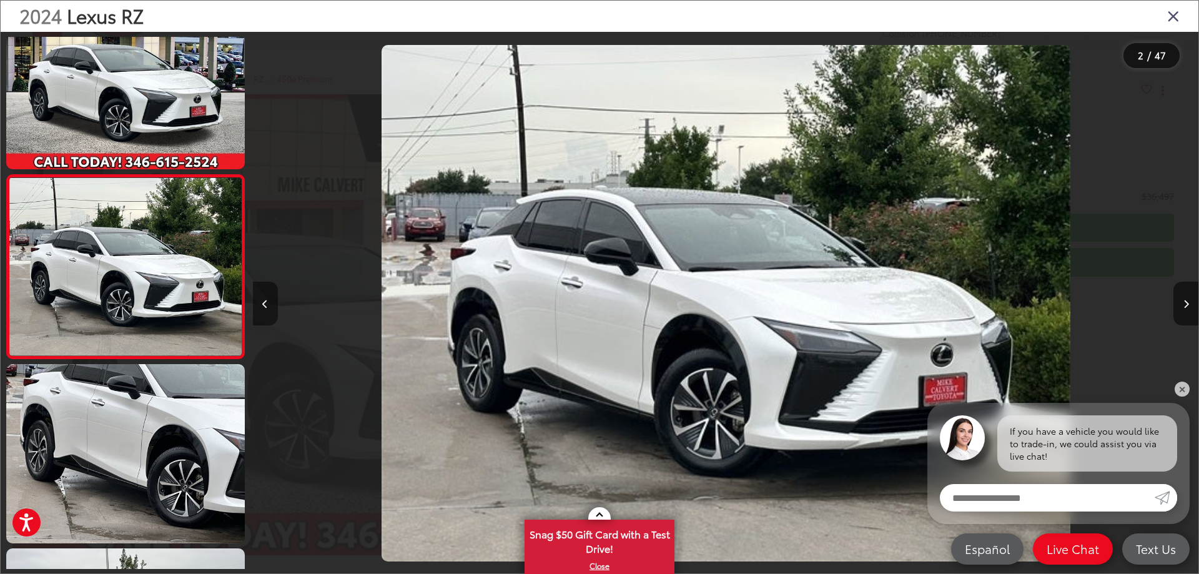
click at [263, 303] on icon "Previous image" at bounding box center [265, 304] width 6 height 9
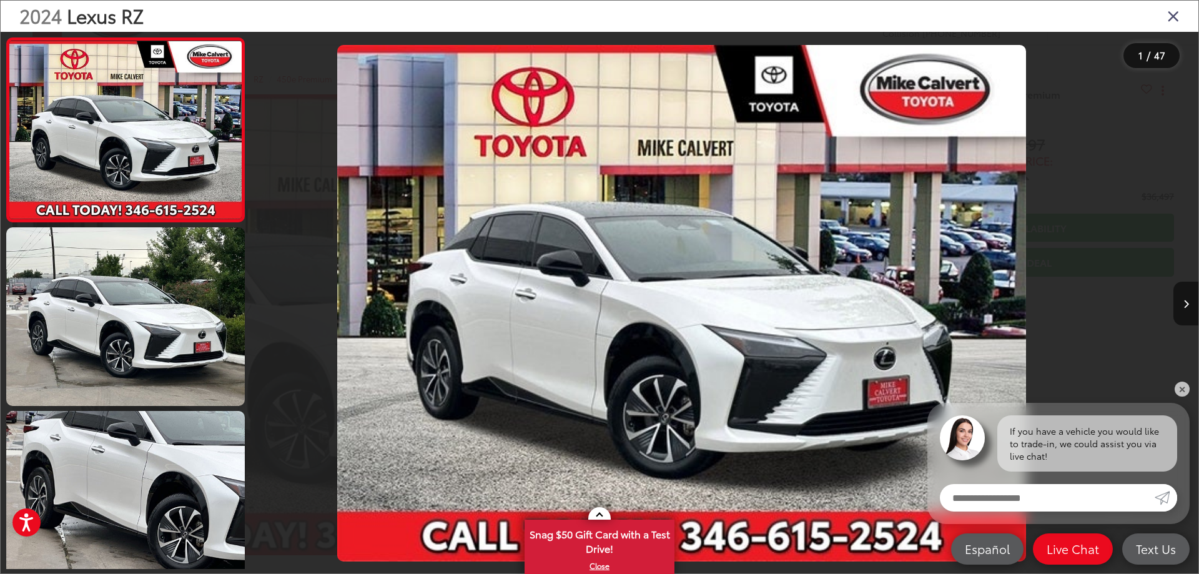
scroll to position [0, 0]
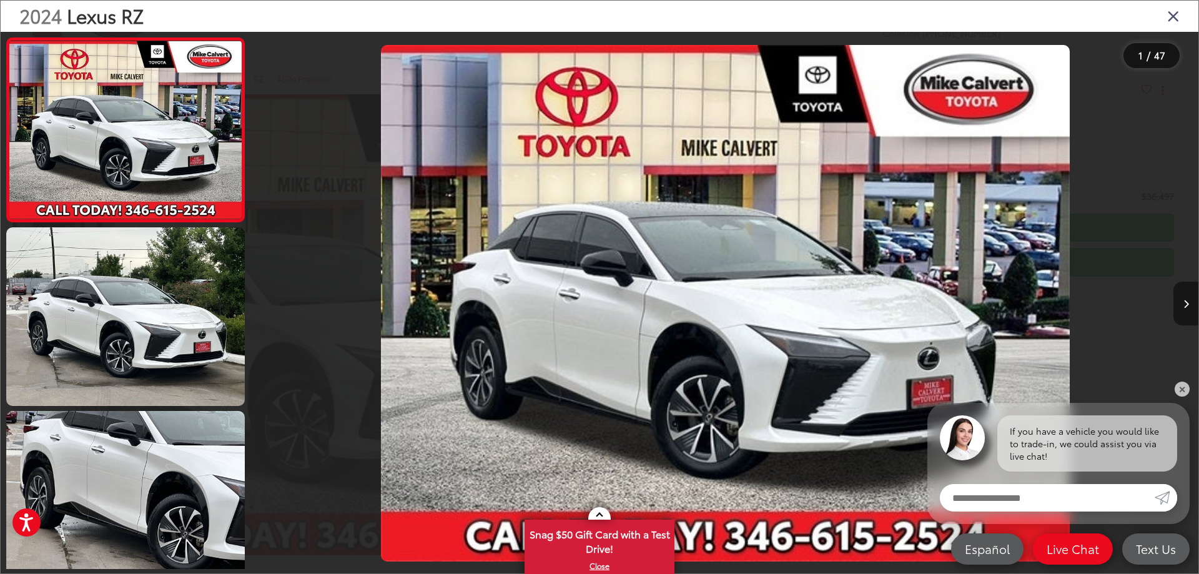
click at [1183, 307] on icon "Next image" at bounding box center [1186, 304] width 6 height 9
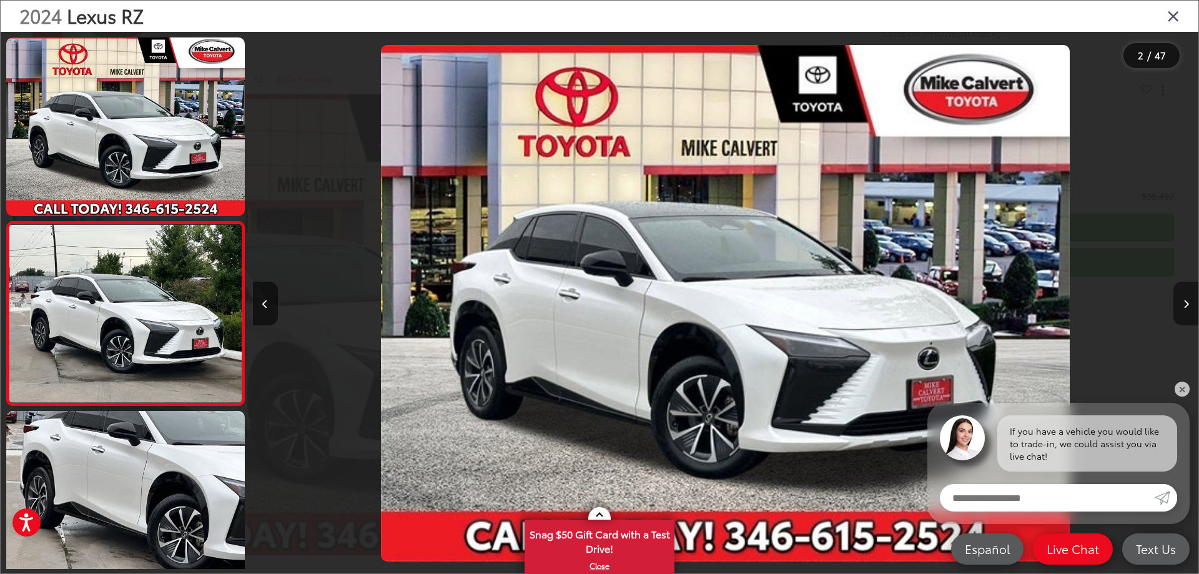
scroll to position [47, 0]
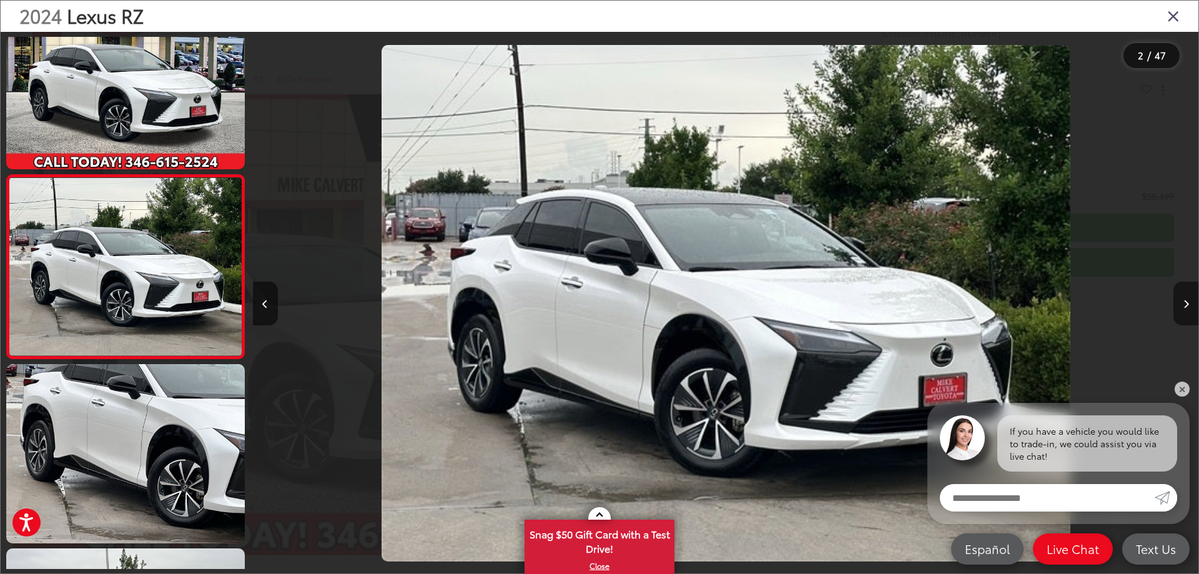
click at [1183, 307] on icon "Next image" at bounding box center [1186, 304] width 6 height 9
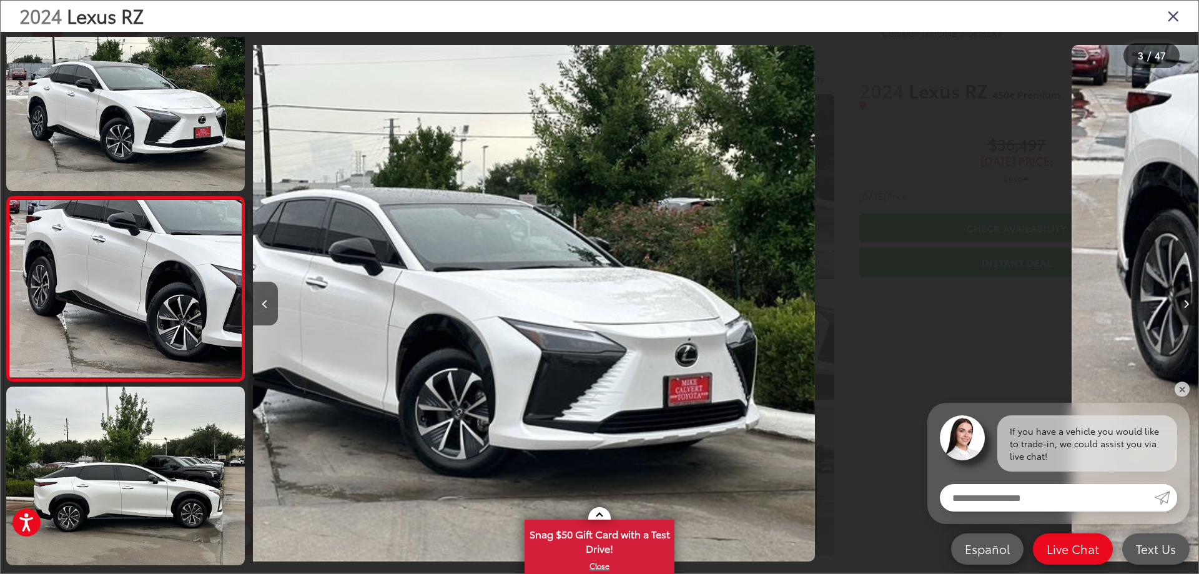
scroll to position [230, 0]
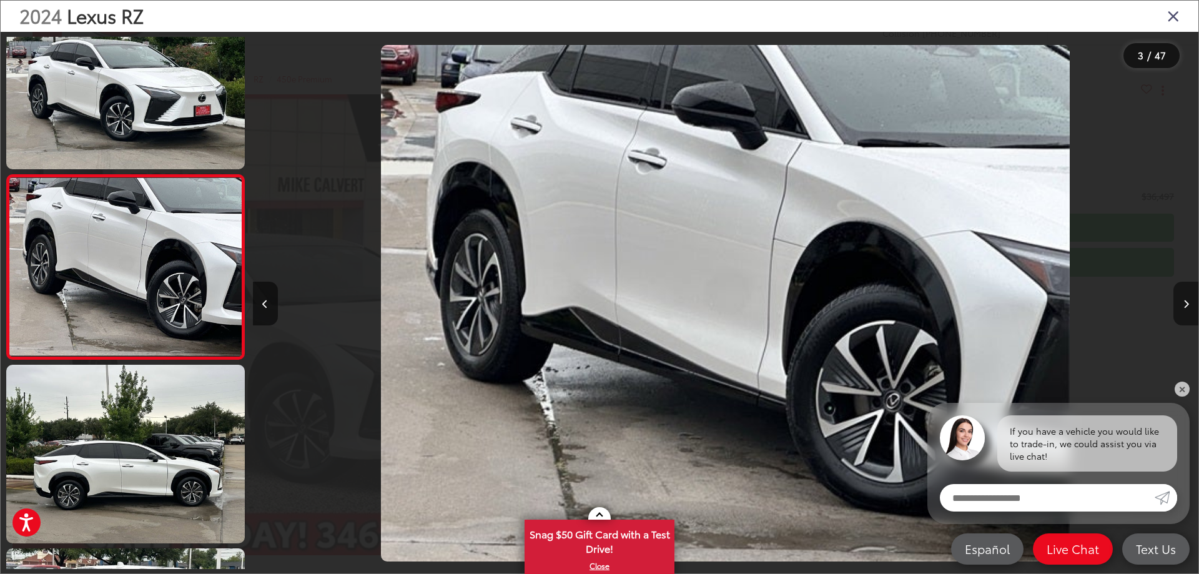
click at [1183, 307] on icon "Next image" at bounding box center [1186, 304] width 6 height 9
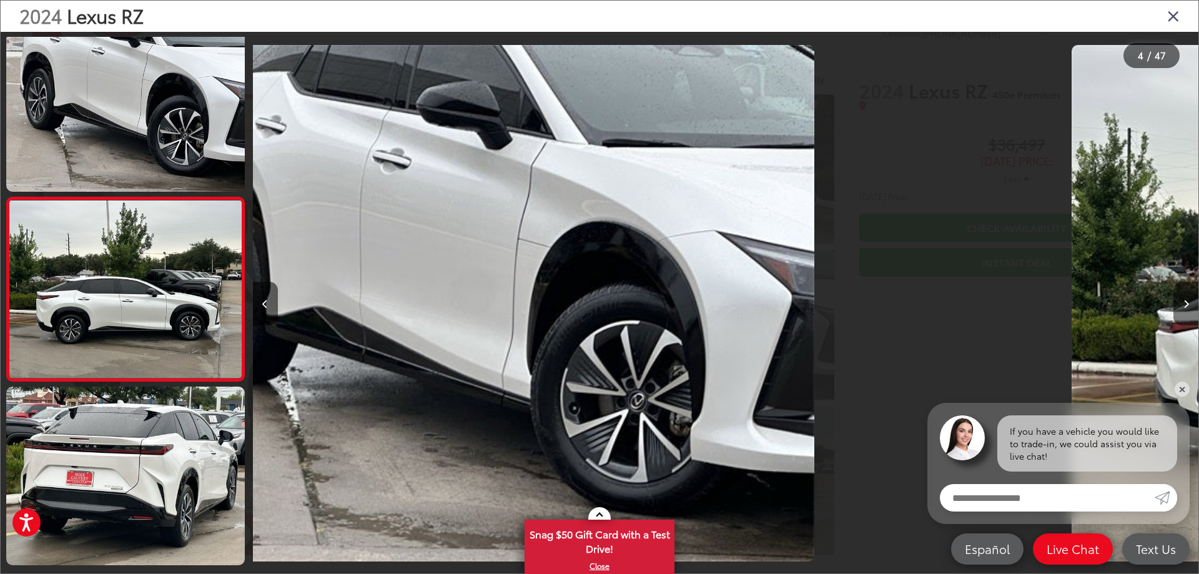
scroll to position [415, 0]
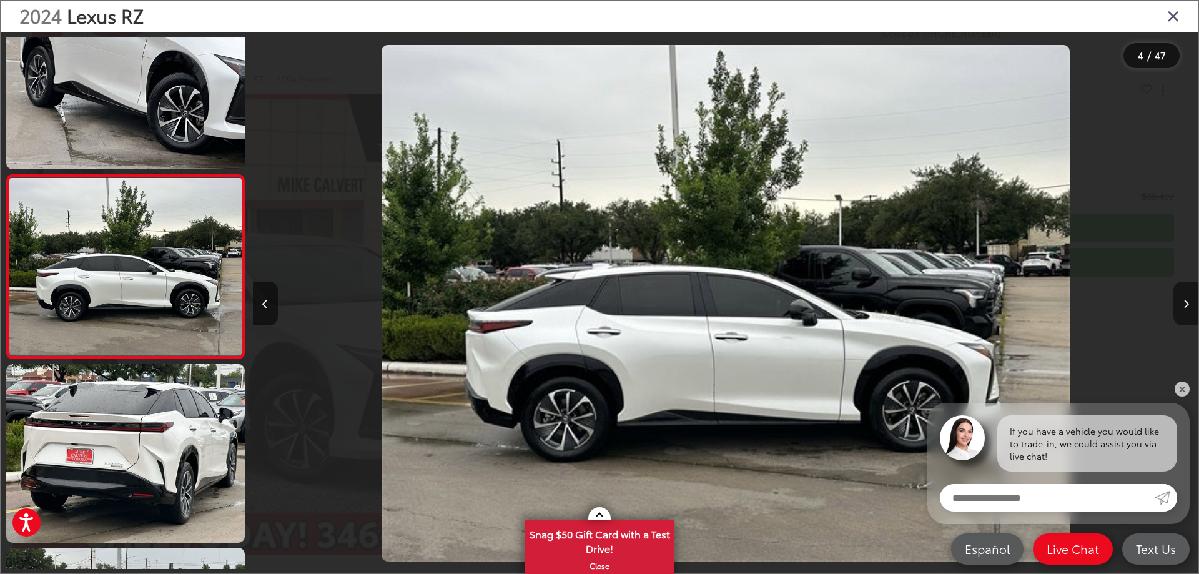
click at [1183, 307] on icon "Next image" at bounding box center [1186, 304] width 6 height 9
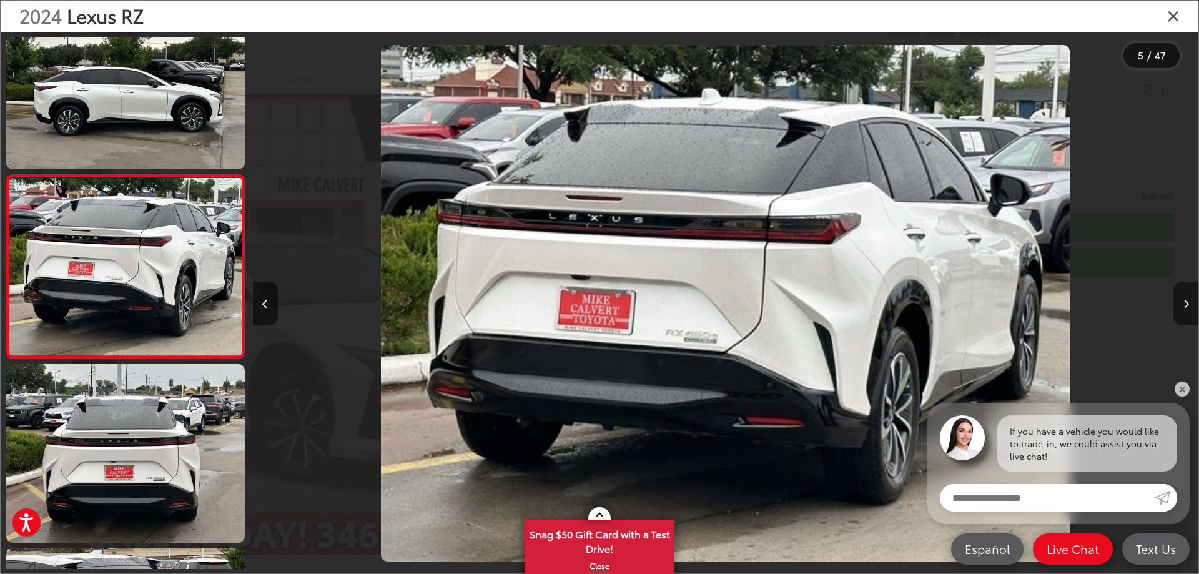
click at [1183, 307] on icon "Next image" at bounding box center [1186, 304] width 6 height 9
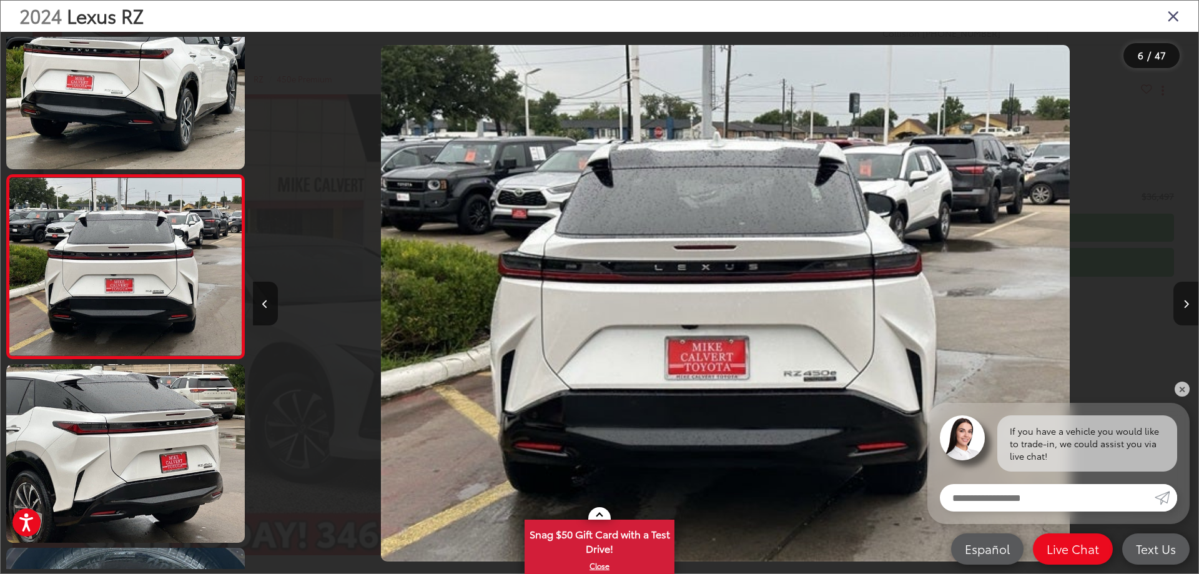
click at [1179, 306] on button "Next image" at bounding box center [1185, 304] width 25 height 44
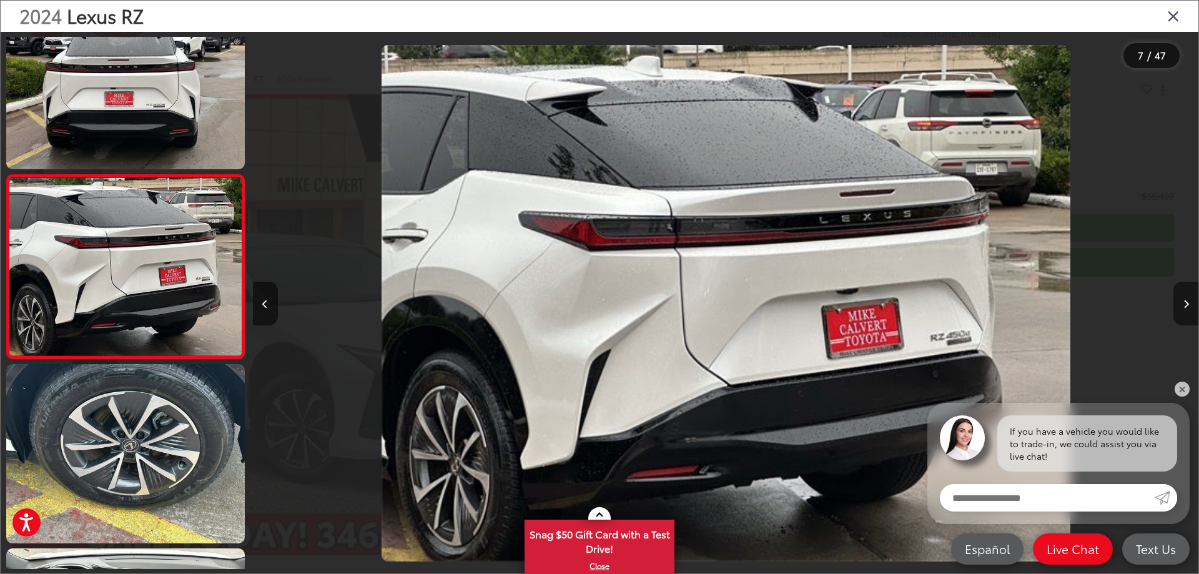
click at [1180, 298] on button "Next image" at bounding box center [1185, 304] width 25 height 44
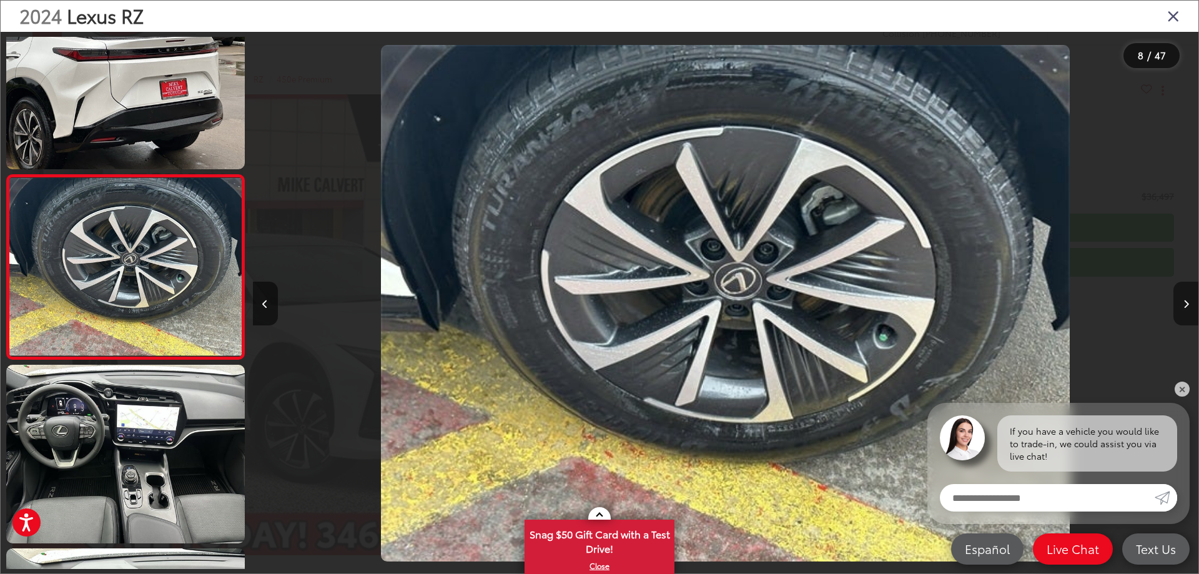
click at [1180, 298] on button "Next image" at bounding box center [1185, 304] width 25 height 44
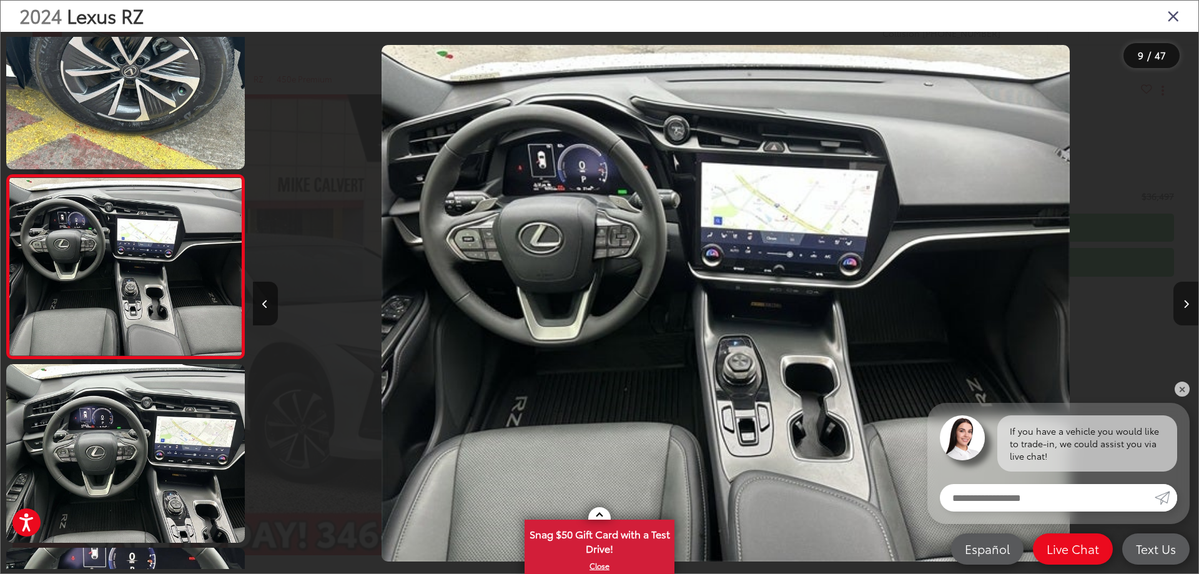
click at [1180, 298] on button "Next image" at bounding box center [1185, 304] width 25 height 44
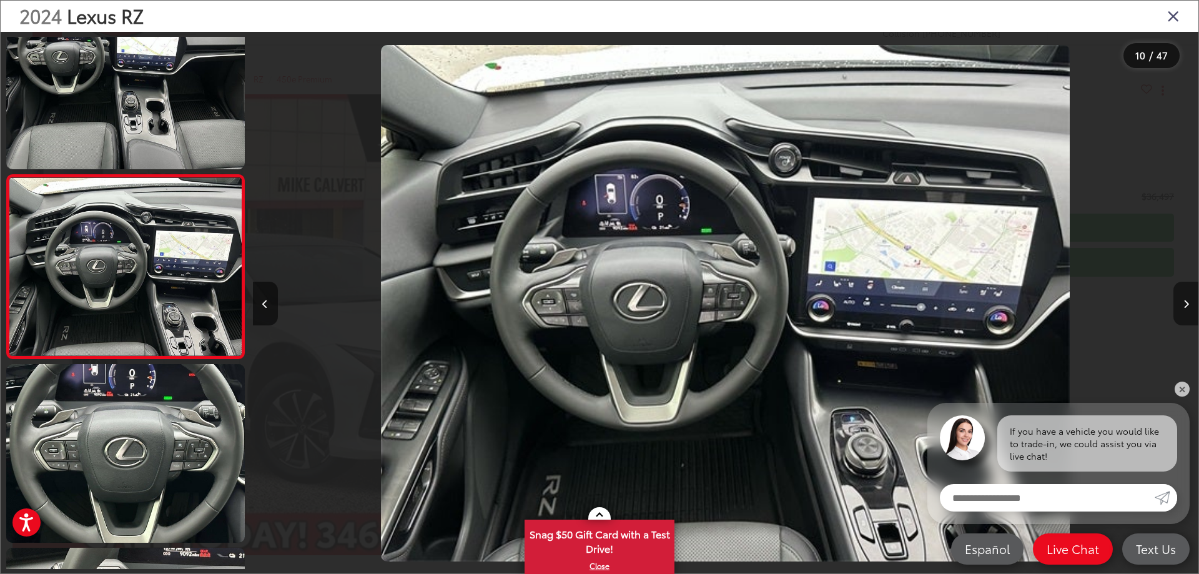
click at [1184, 311] on button "Next image" at bounding box center [1185, 304] width 25 height 44
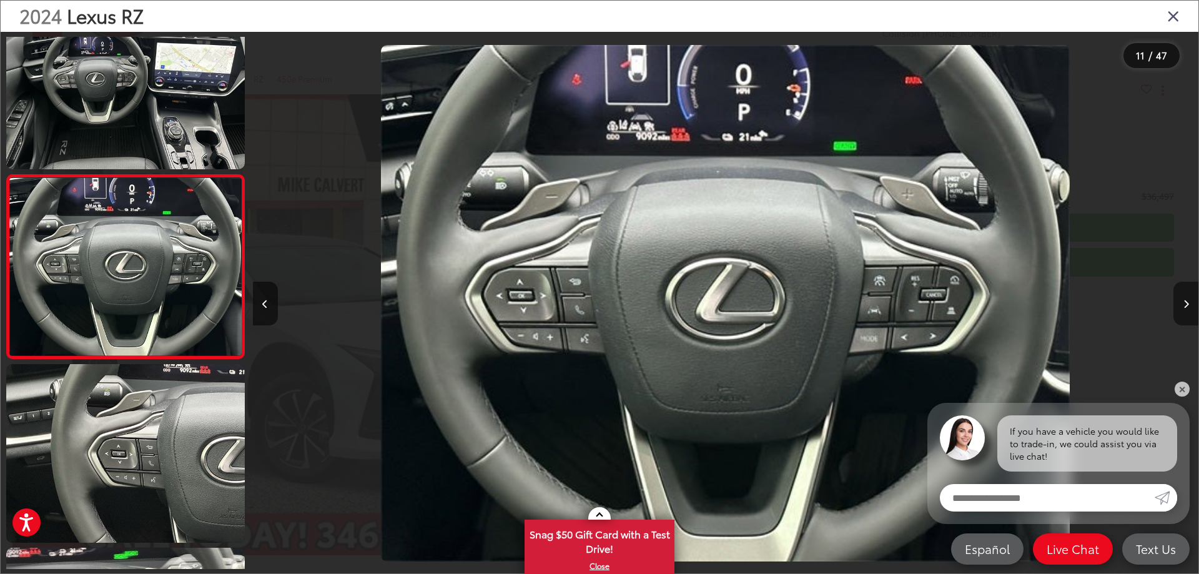
click at [1184, 311] on button "Next image" at bounding box center [1185, 304] width 25 height 44
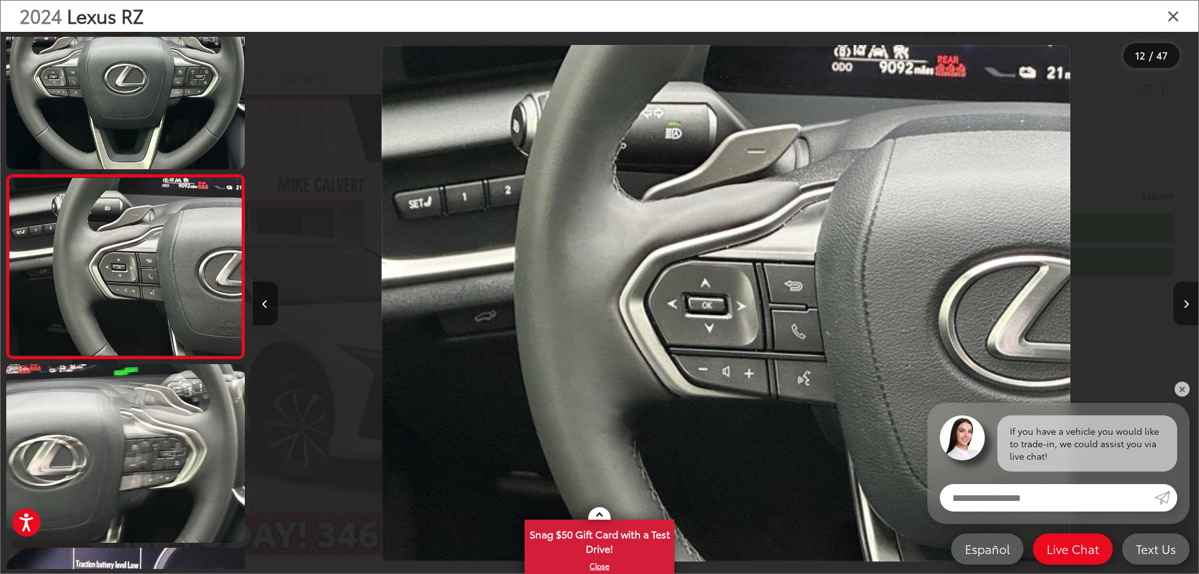
click at [1183, 308] on icon "Next image" at bounding box center [1186, 304] width 6 height 9
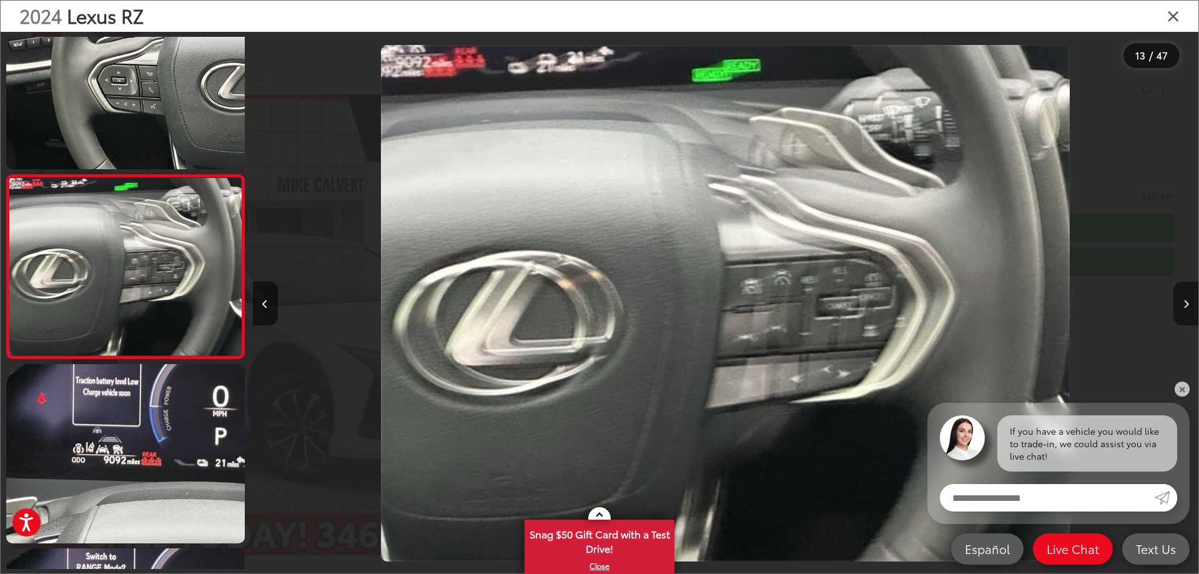
click at [1183, 308] on icon "Next image" at bounding box center [1186, 304] width 6 height 9
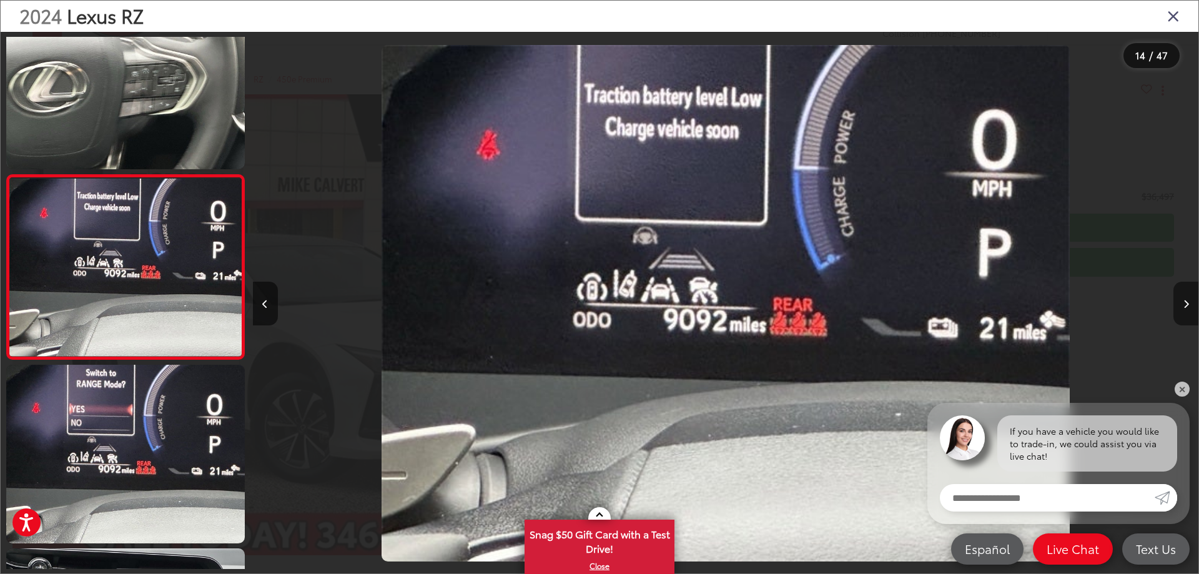
click at [1182, 308] on button "Next image" at bounding box center [1185, 304] width 25 height 44
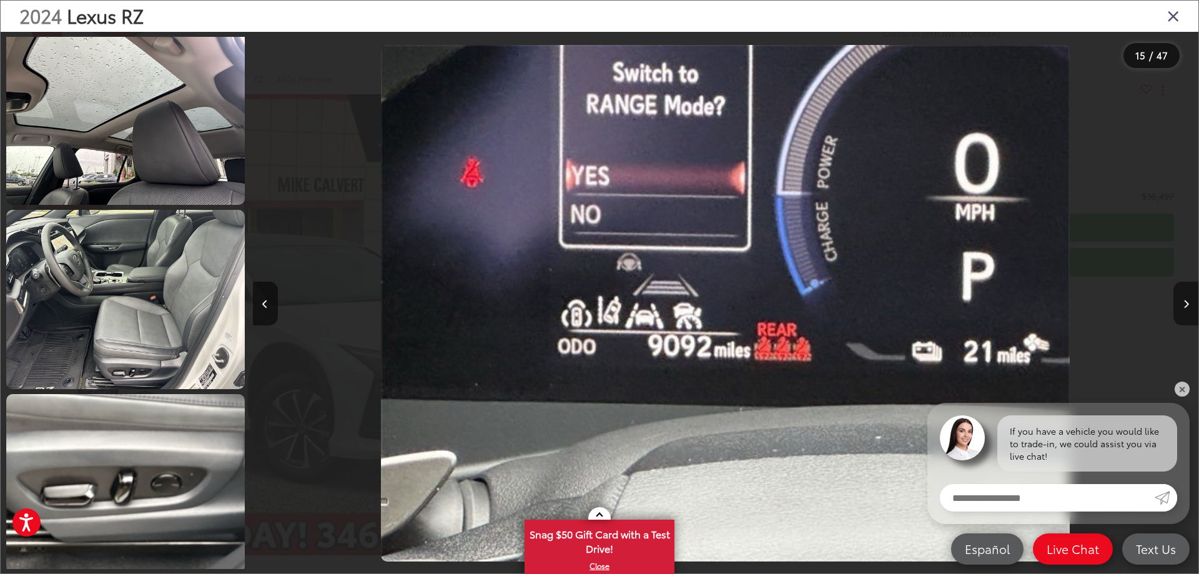
click at [1188, 305] on icon "Next image" at bounding box center [1186, 304] width 6 height 9
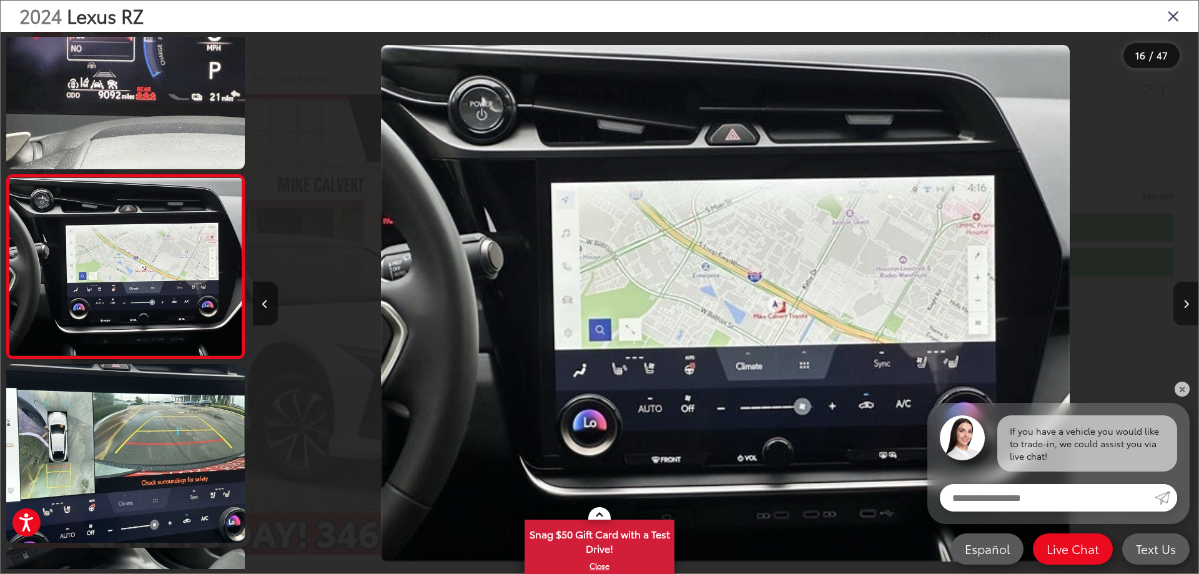
click at [1181, 305] on button "Next image" at bounding box center [1185, 304] width 25 height 44
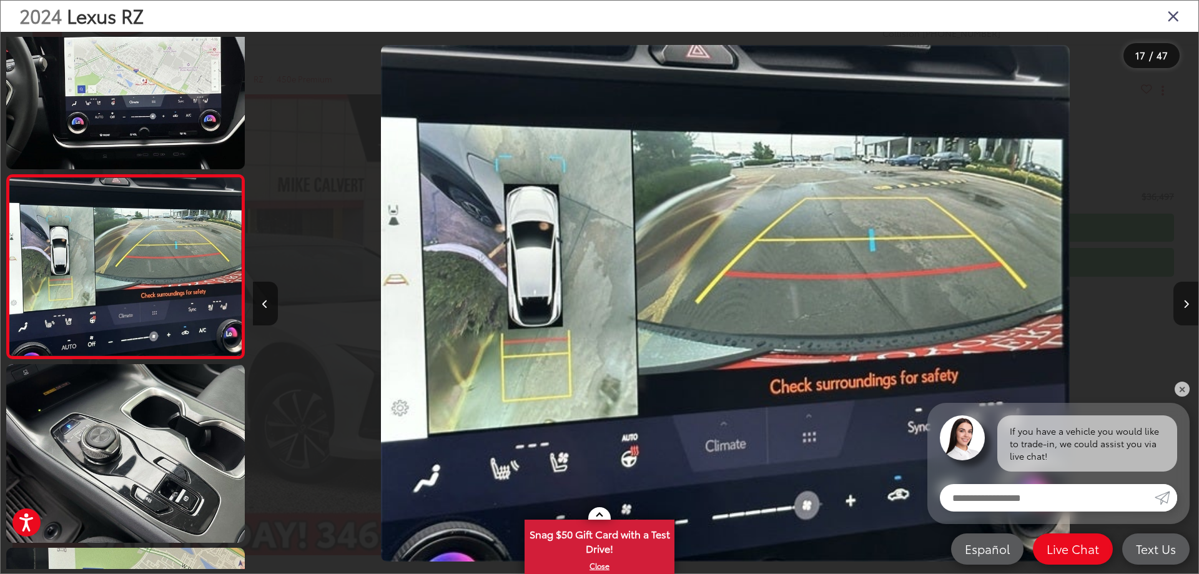
click at [1181, 305] on button "Next image" at bounding box center [1185, 304] width 25 height 44
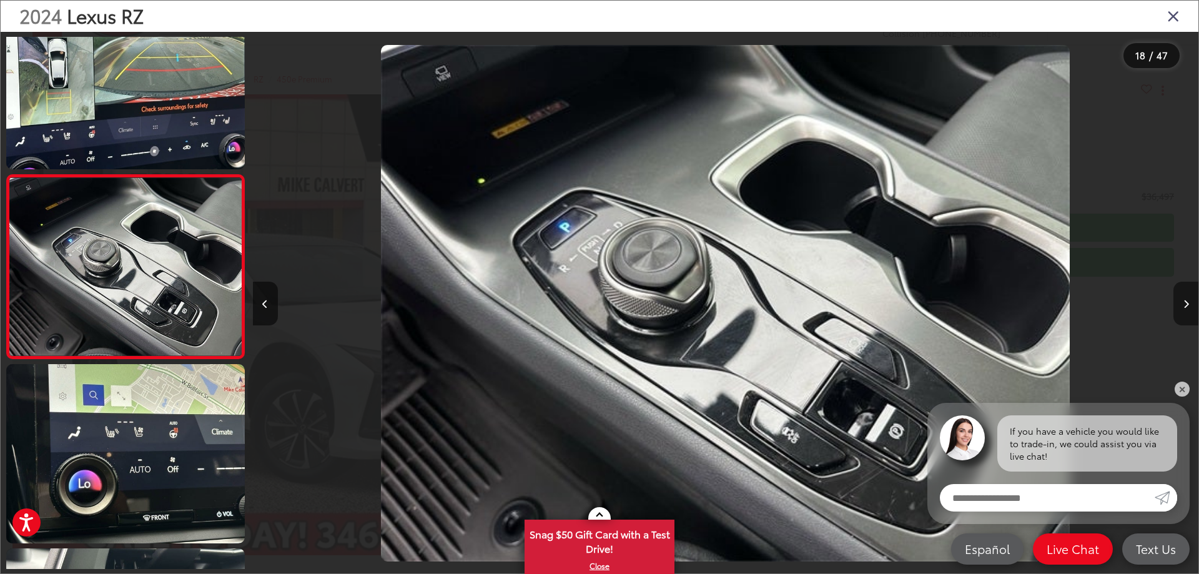
click at [1181, 305] on button "Next image" at bounding box center [1185, 304] width 25 height 44
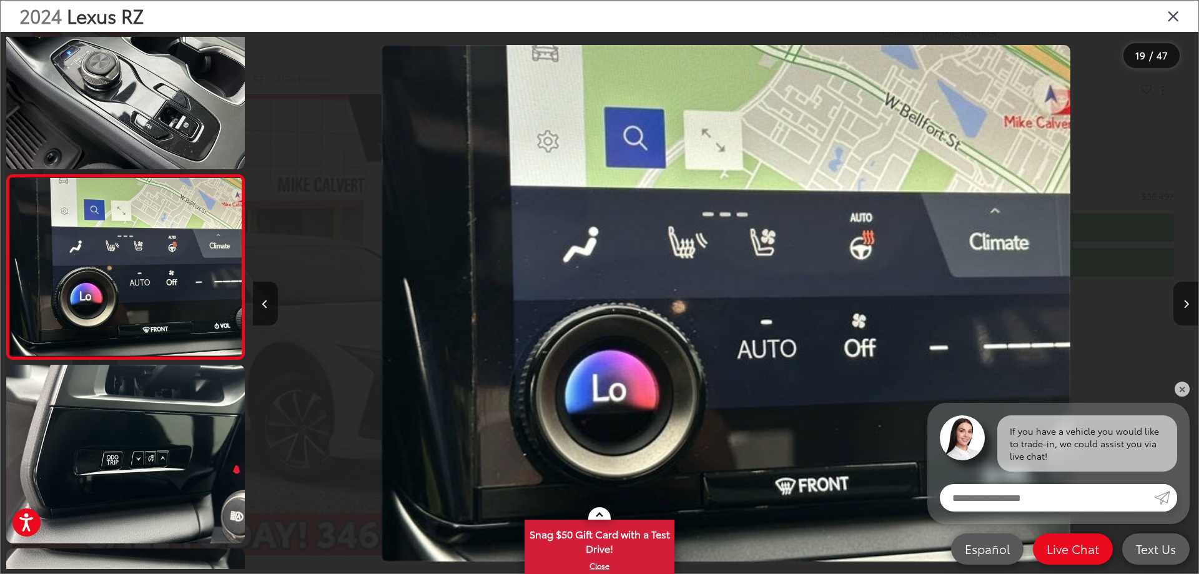
click at [1181, 305] on button "Next image" at bounding box center [1185, 304] width 25 height 44
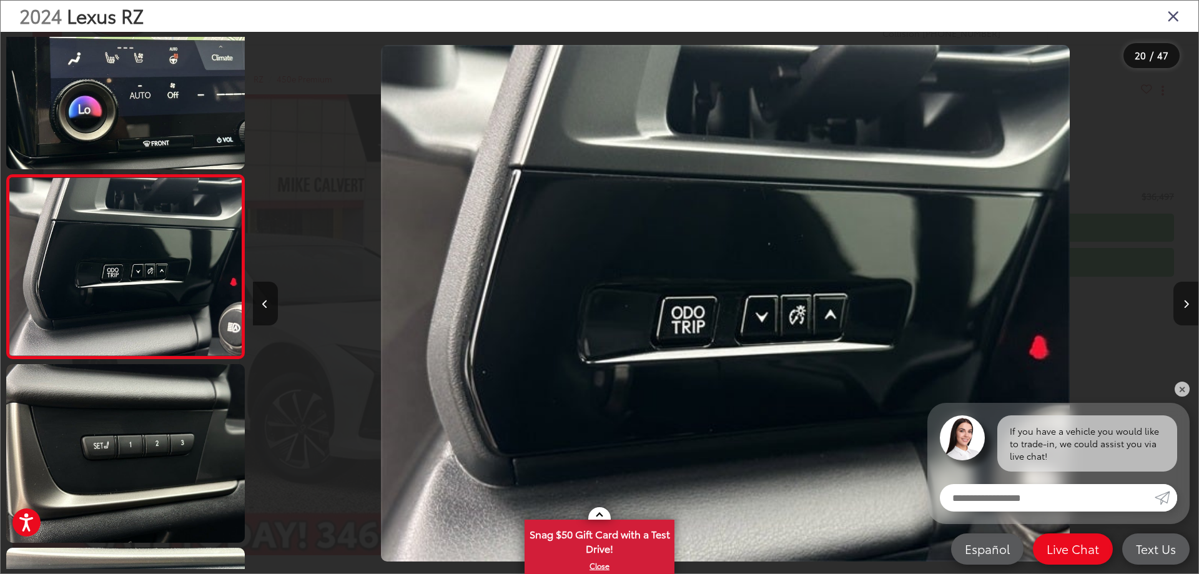
click at [1181, 305] on button "Next image" at bounding box center [1185, 304] width 25 height 44
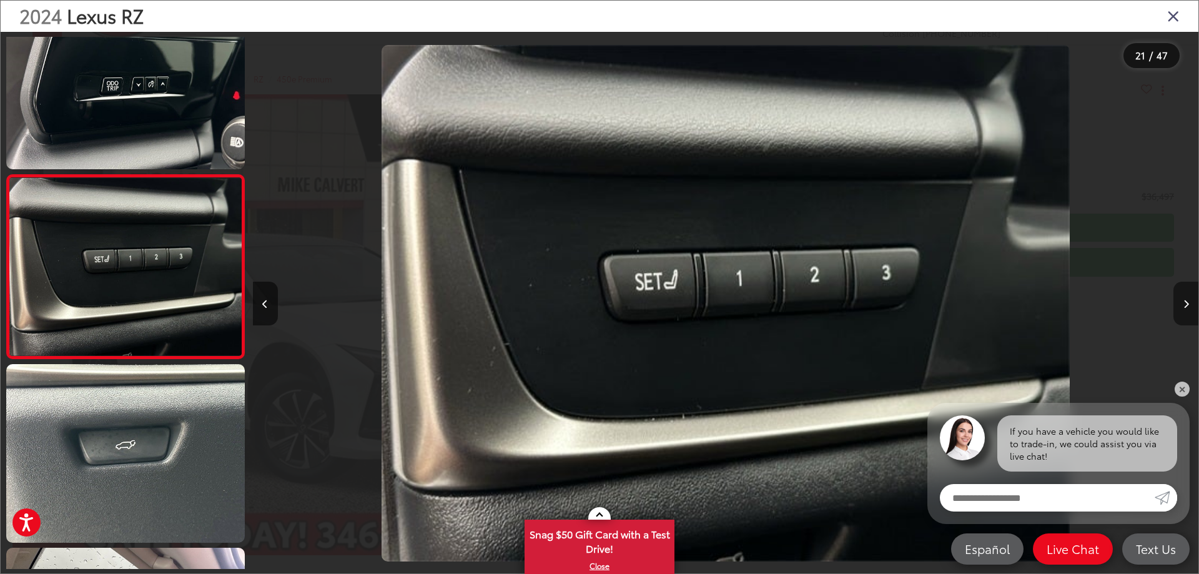
click at [1182, 305] on button "Next image" at bounding box center [1185, 304] width 25 height 44
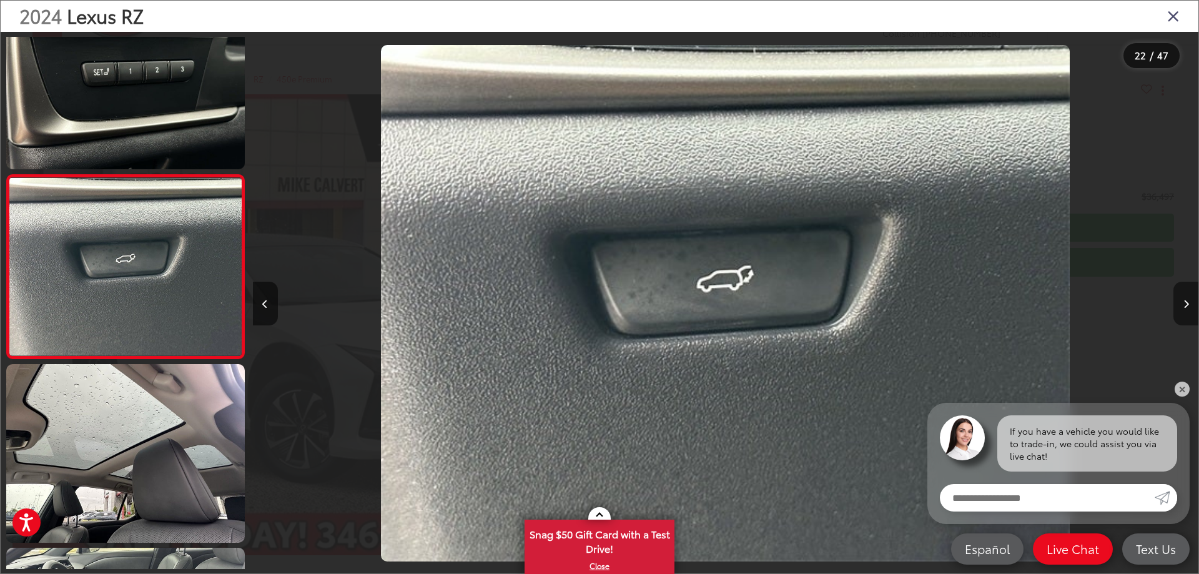
click at [1182, 305] on button "Next image" at bounding box center [1185, 304] width 25 height 44
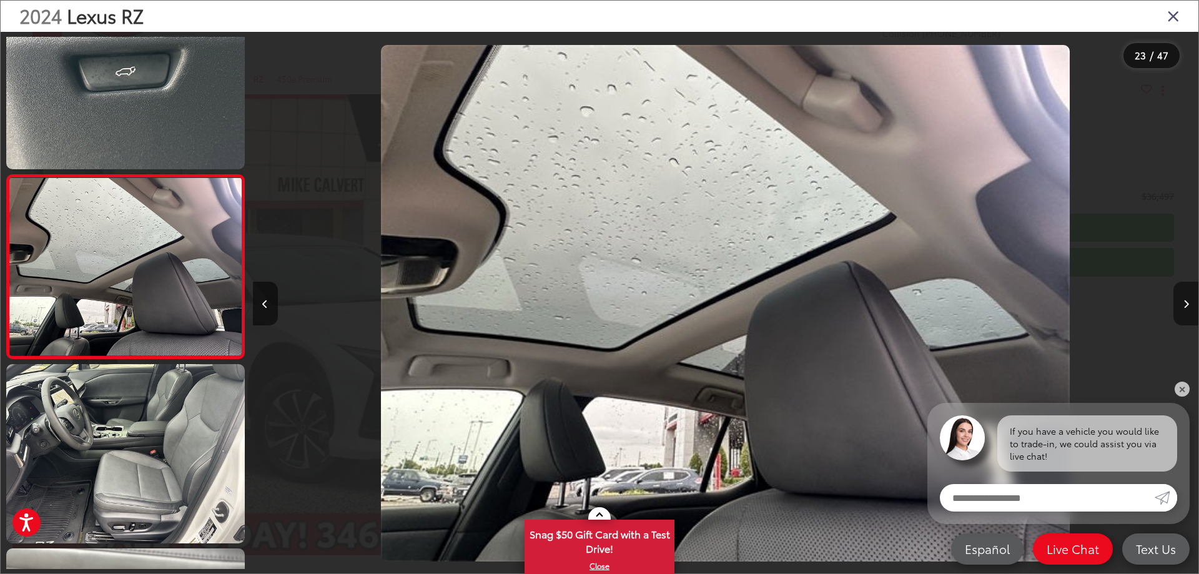
click at [1182, 305] on button "Next image" at bounding box center [1185, 304] width 25 height 44
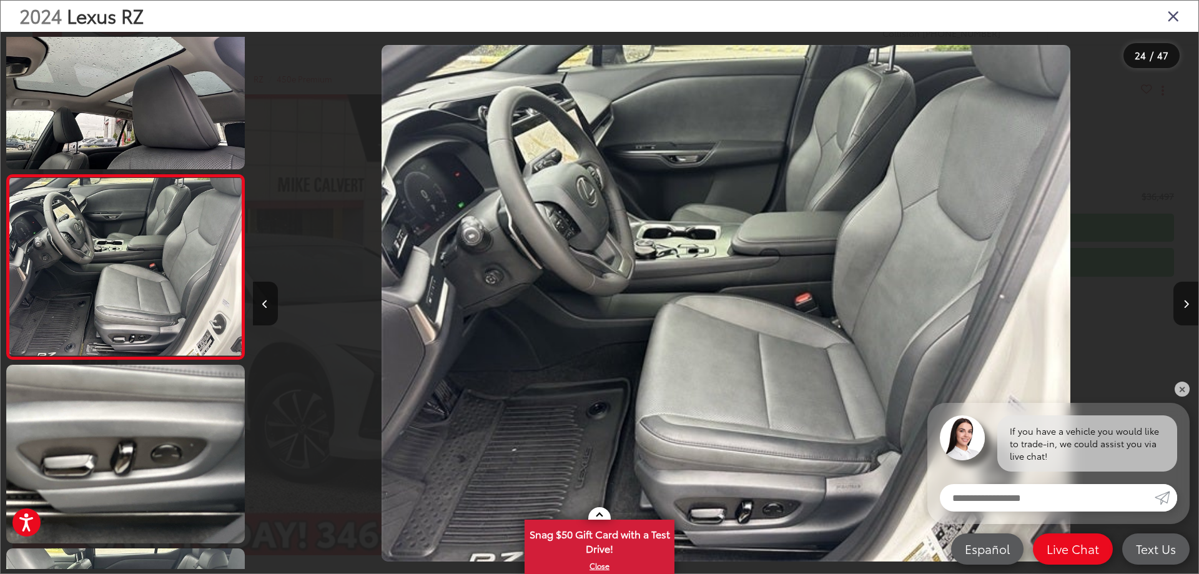
click at [1172, 302] on div at bounding box center [1079, 303] width 237 height 543
click at [1186, 304] on icon "Next image" at bounding box center [1186, 304] width 6 height 9
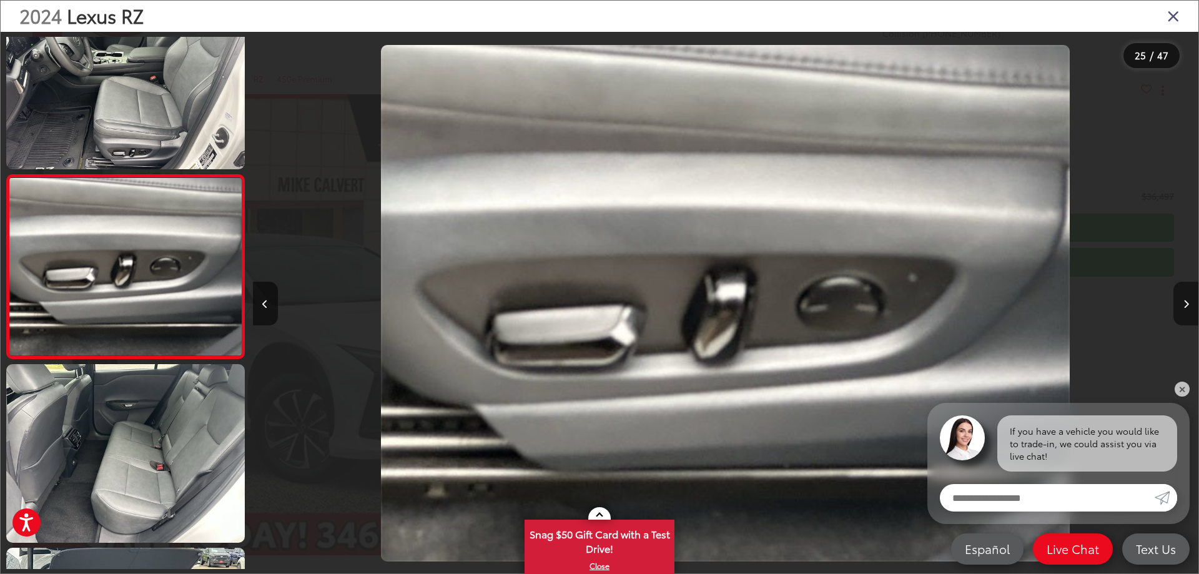
click at [1186, 304] on icon "Next image" at bounding box center [1186, 304] width 6 height 9
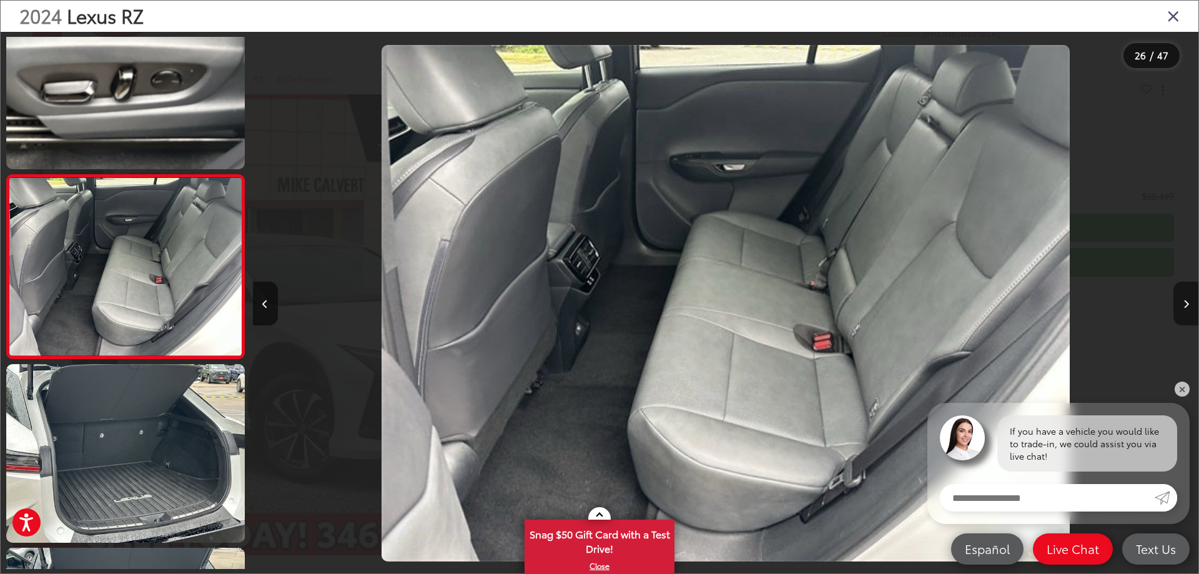
click at [1186, 304] on icon "Next image" at bounding box center [1186, 304] width 6 height 9
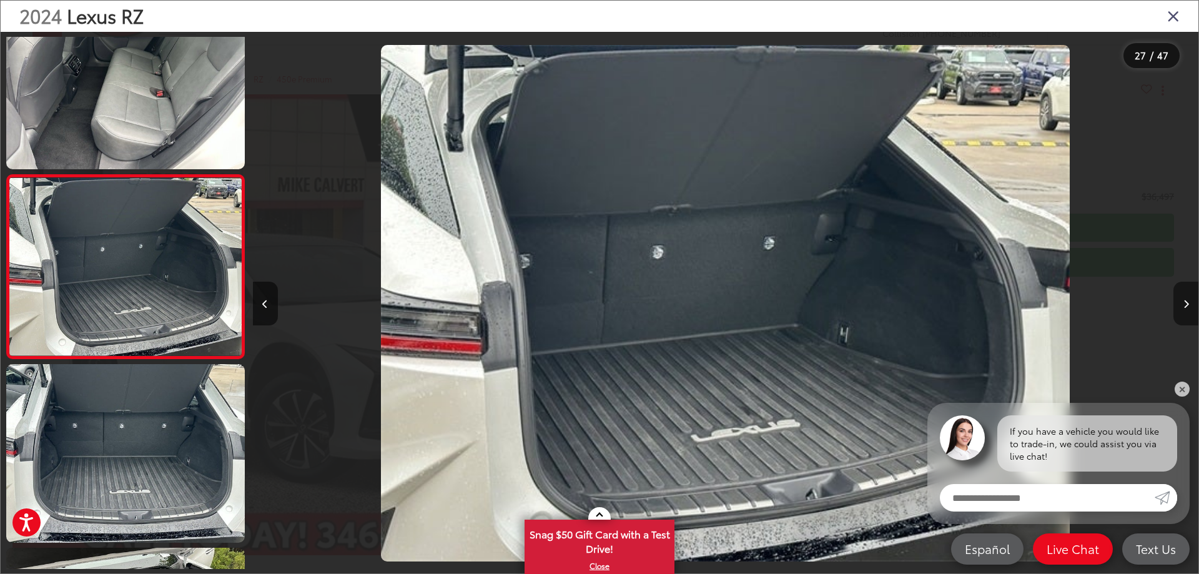
click at [1186, 304] on icon "Next image" at bounding box center [1186, 304] width 6 height 9
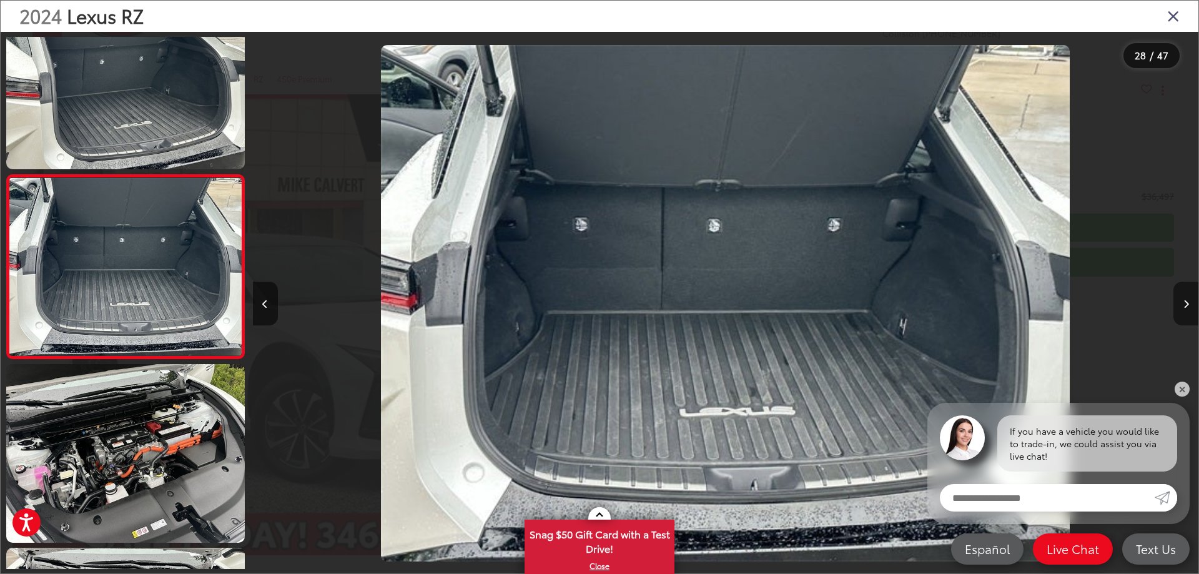
click at [1186, 304] on icon "Next image" at bounding box center [1186, 304] width 6 height 9
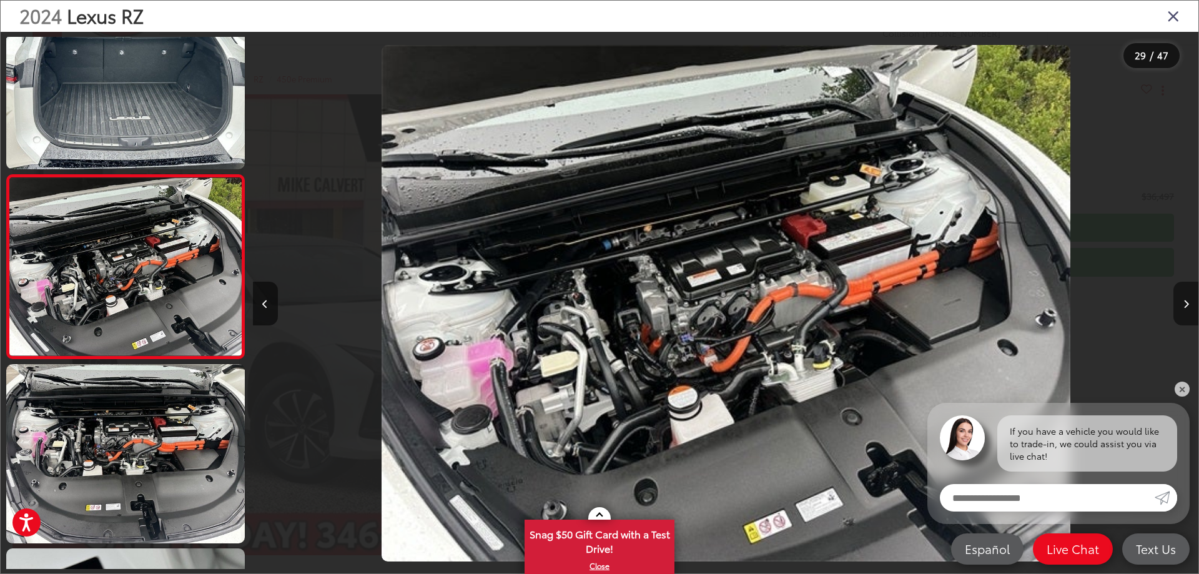
click at [1186, 304] on icon "Next image" at bounding box center [1186, 304] width 6 height 9
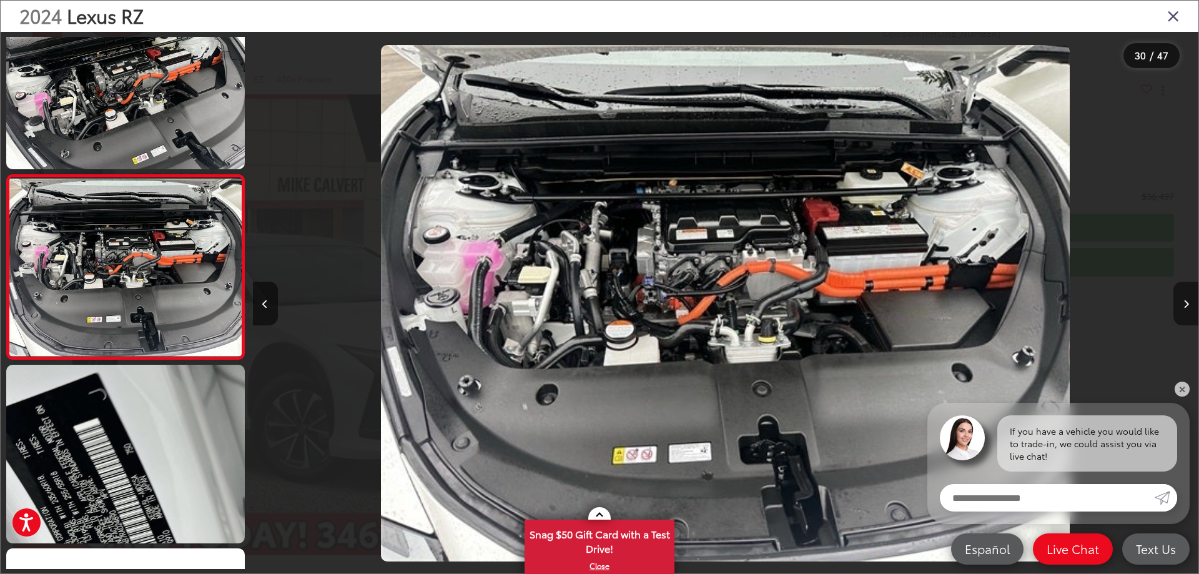
click at [1186, 304] on icon "Next image" at bounding box center [1186, 304] width 6 height 9
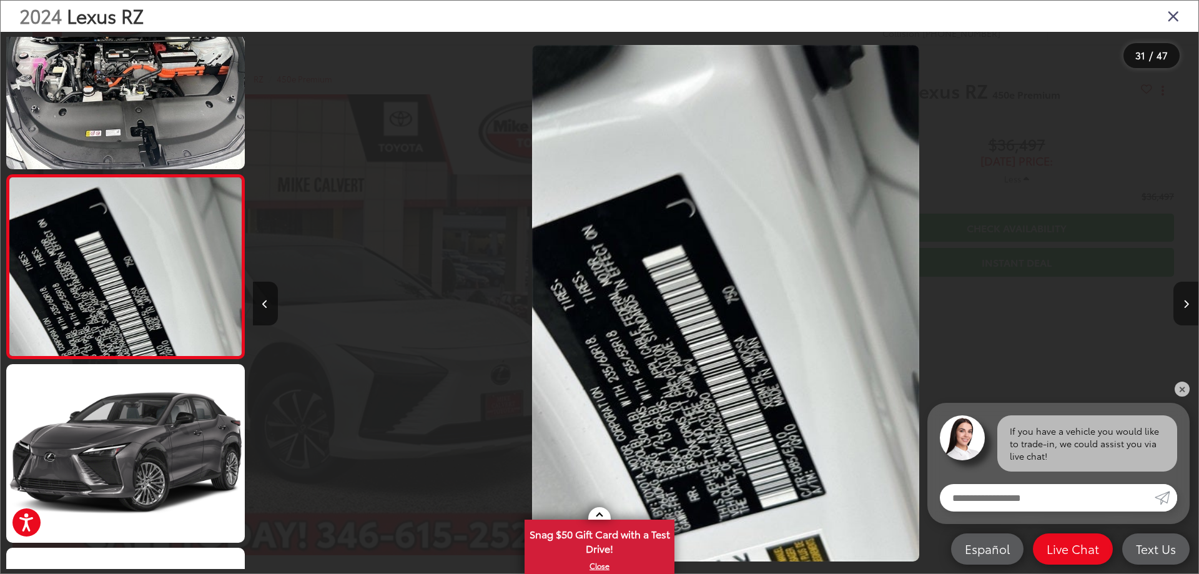
click at [1186, 304] on icon "Next image" at bounding box center [1186, 304] width 6 height 9
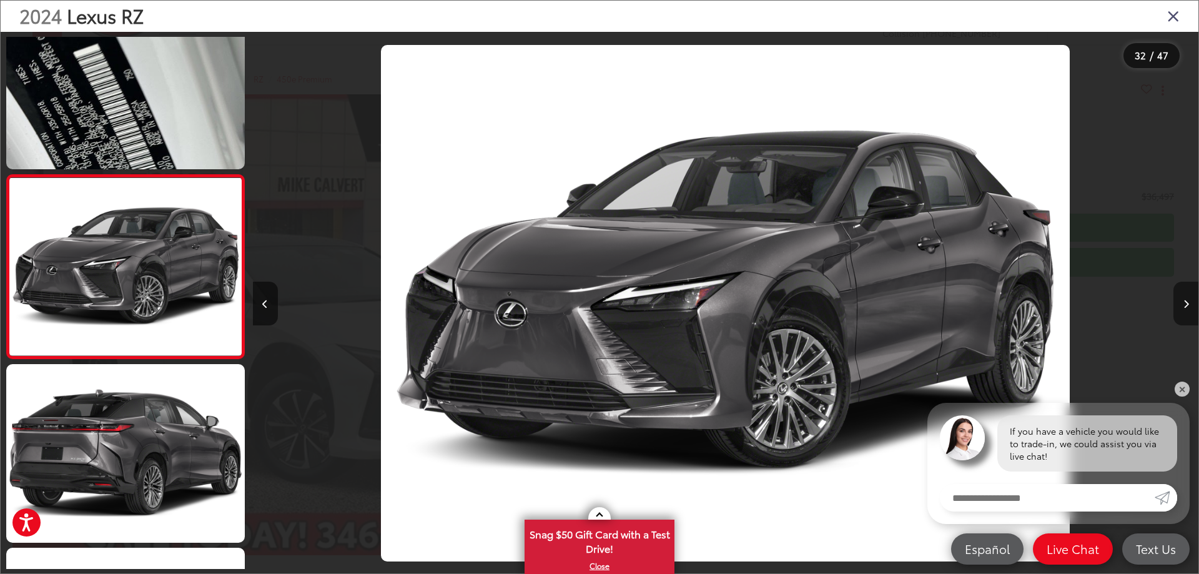
click at [1185, 307] on icon "Next image" at bounding box center [1186, 304] width 6 height 9
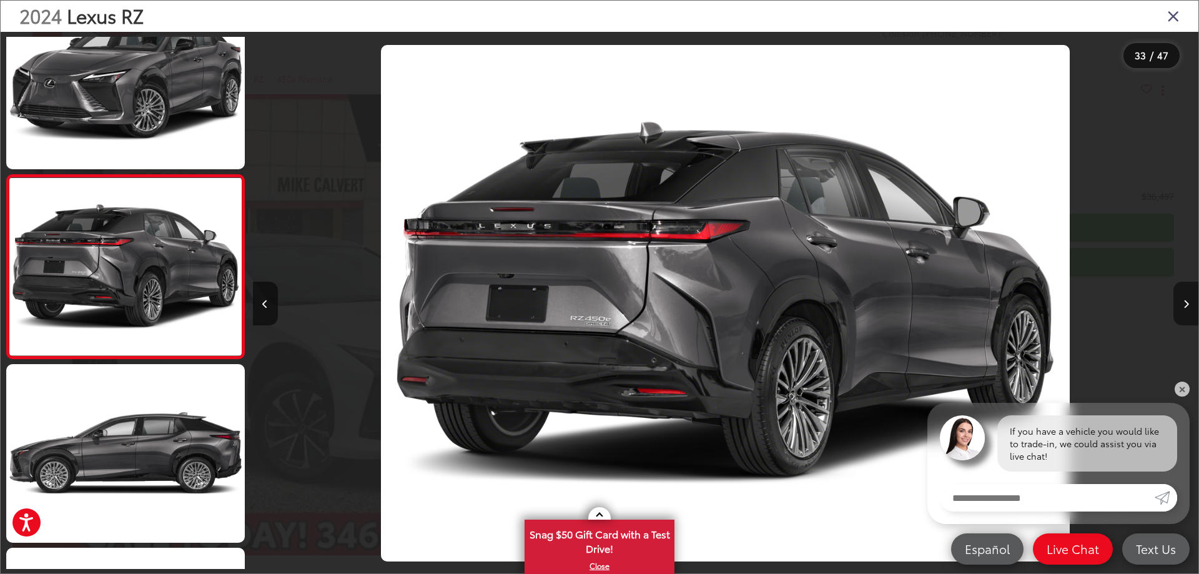
click at [1182, 306] on button "Next image" at bounding box center [1185, 304] width 25 height 44
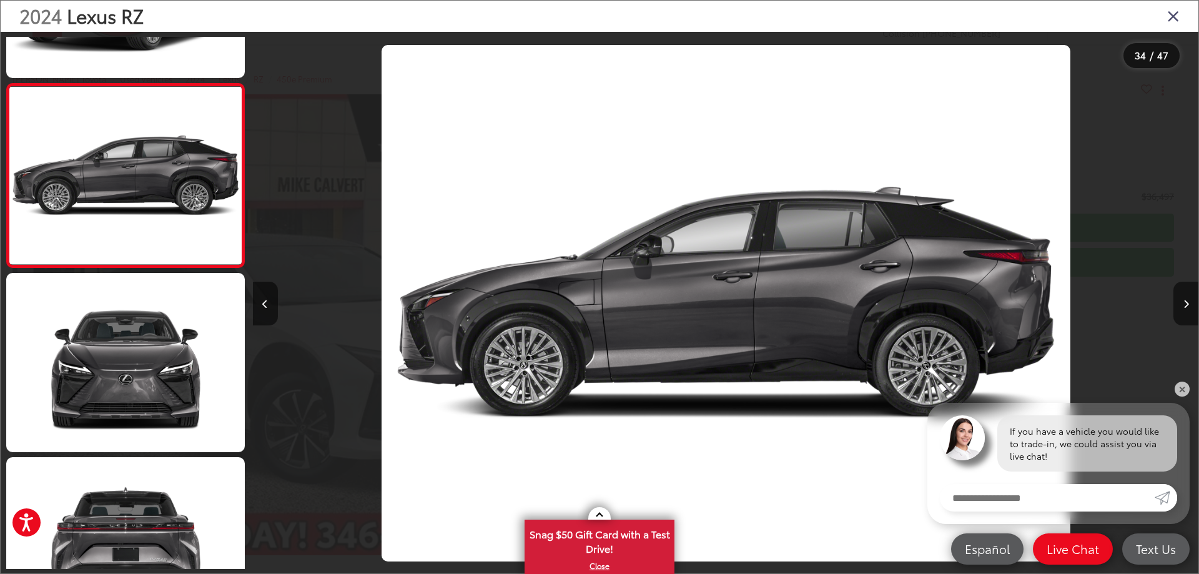
scroll to position [6111, 0]
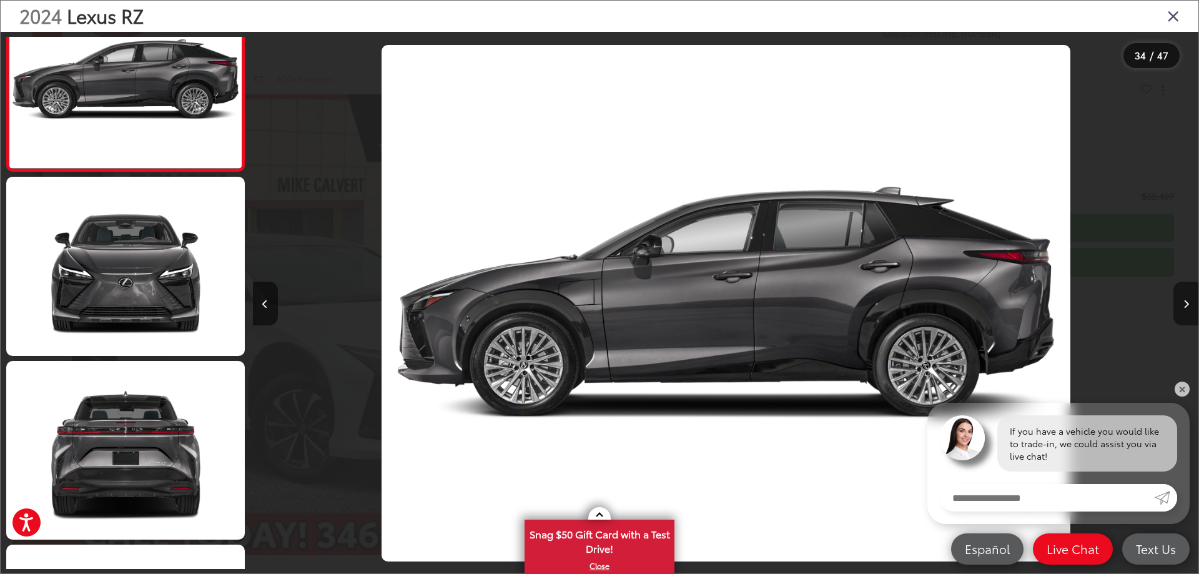
click at [1182, 303] on button "Next image" at bounding box center [1185, 304] width 25 height 44
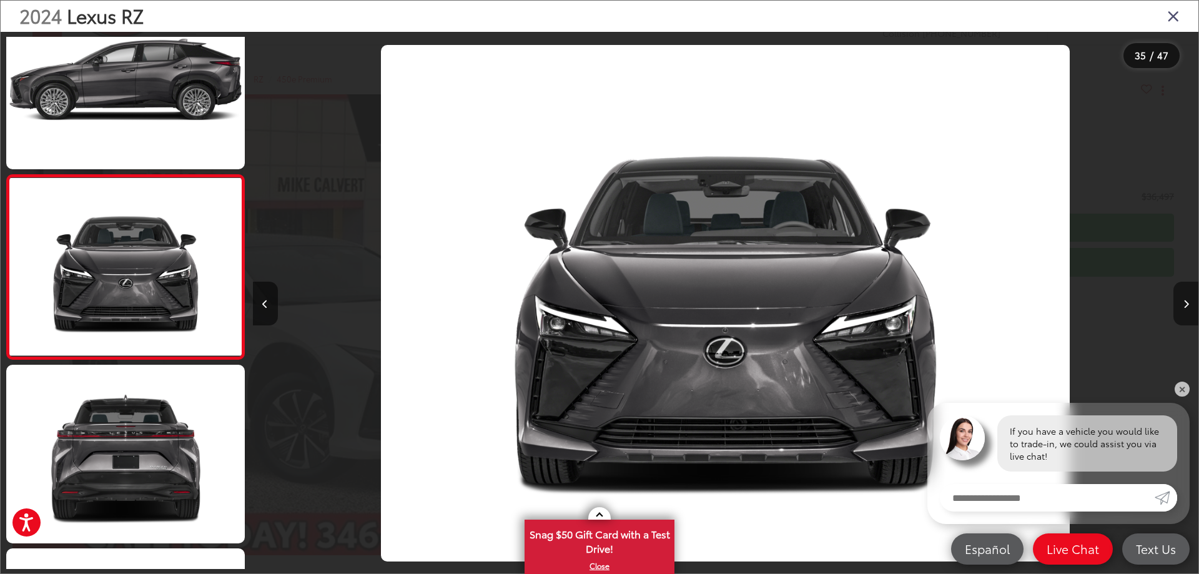
click at [1182, 303] on button "Next image" at bounding box center [1185, 304] width 25 height 44
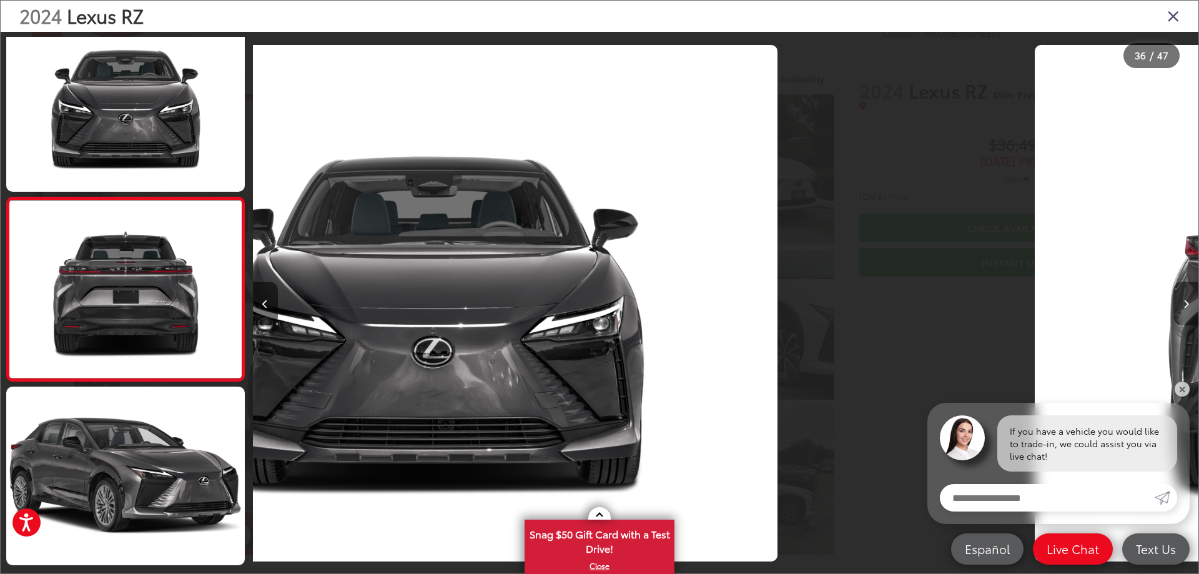
scroll to position [6292, 0]
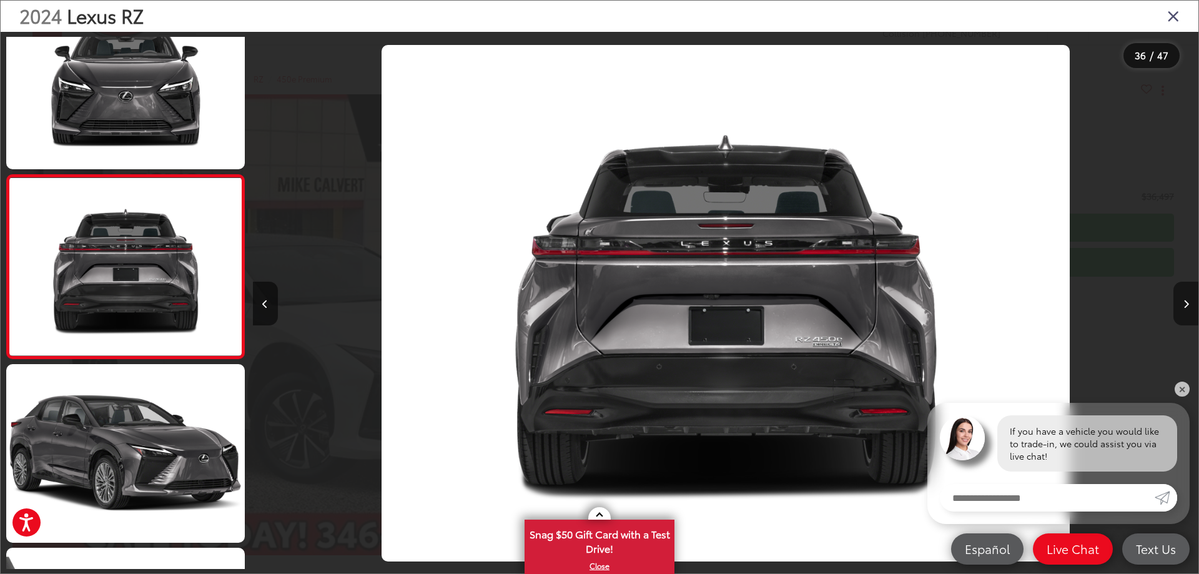
click at [1182, 303] on button "Next image" at bounding box center [1185, 304] width 25 height 44
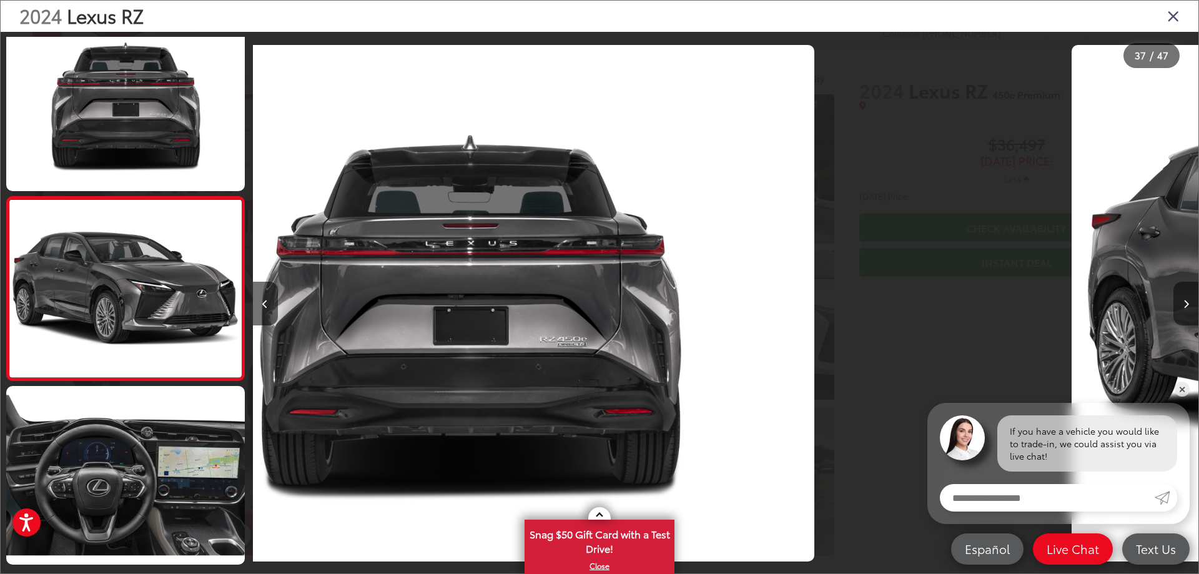
scroll to position [6475, 0]
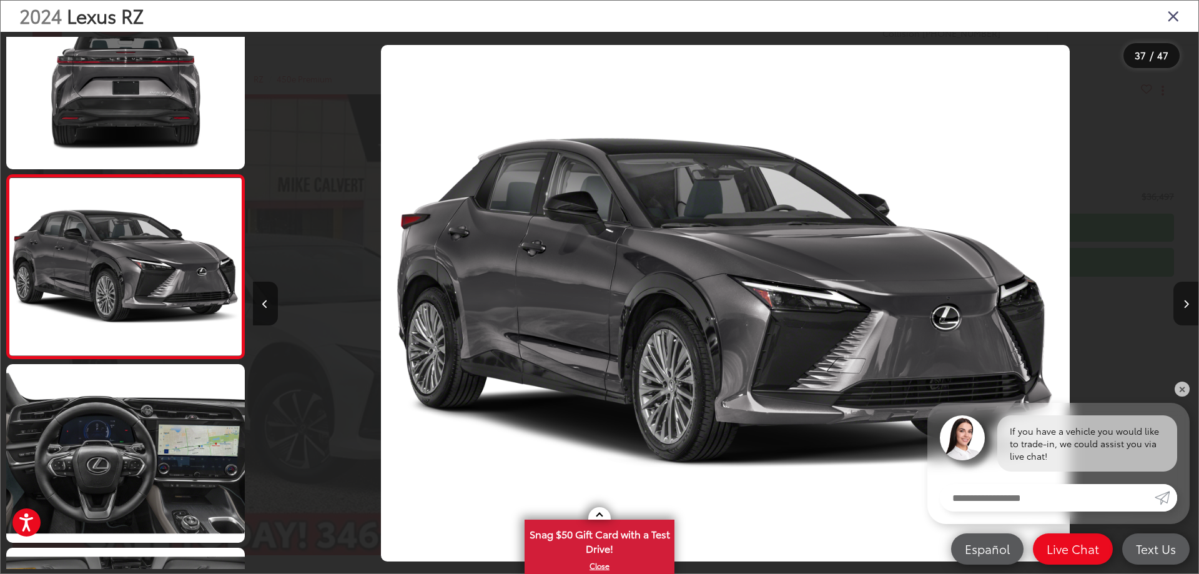
click at [1182, 303] on button "Next image" at bounding box center [1185, 304] width 25 height 44
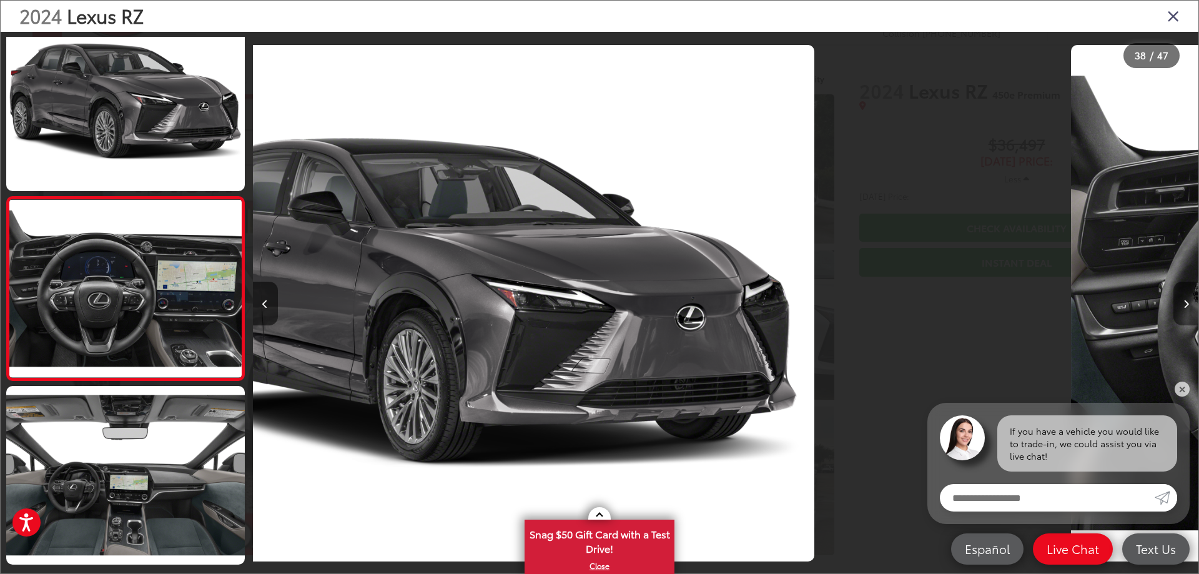
scroll to position [6659, 0]
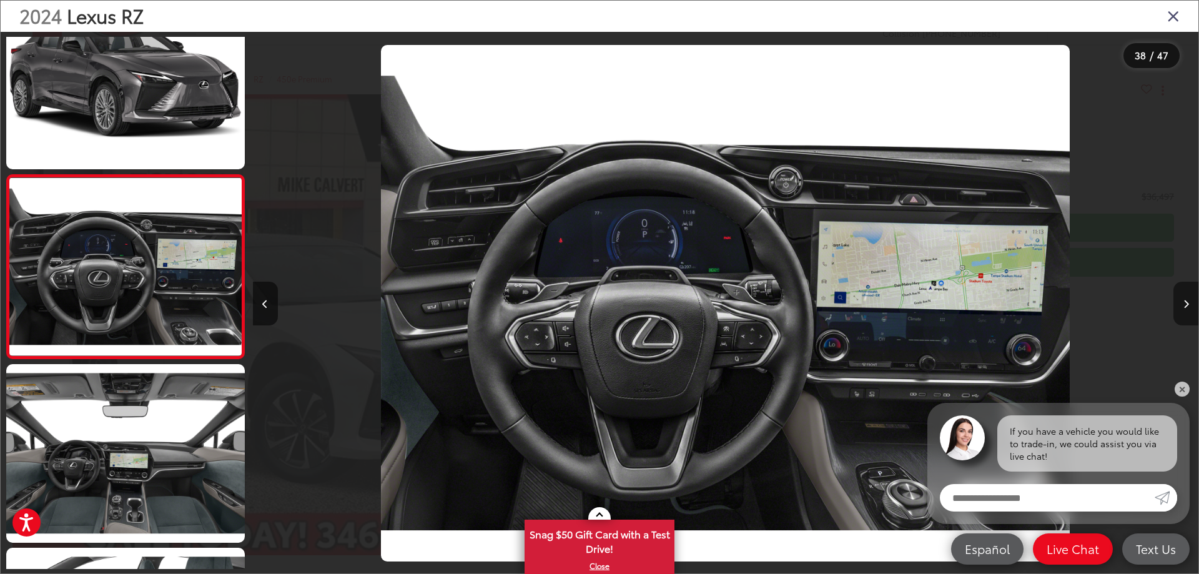
click at [1182, 303] on button "Next image" at bounding box center [1185, 304] width 25 height 44
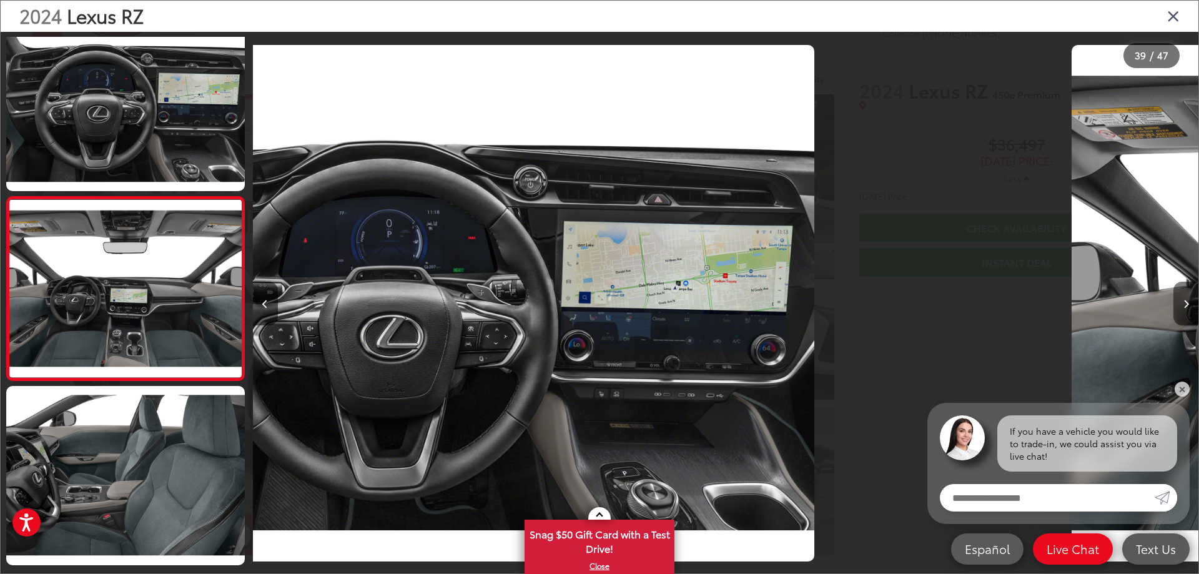
scroll to position [6842, 0]
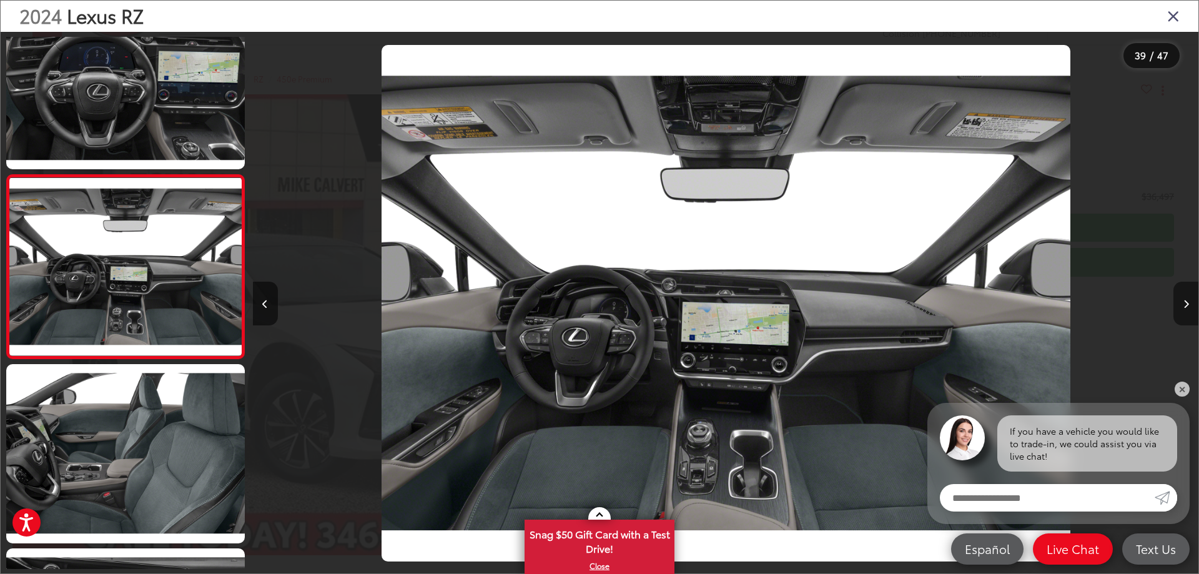
click at [1182, 303] on button "Next image" at bounding box center [1185, 304] width 25 height 44
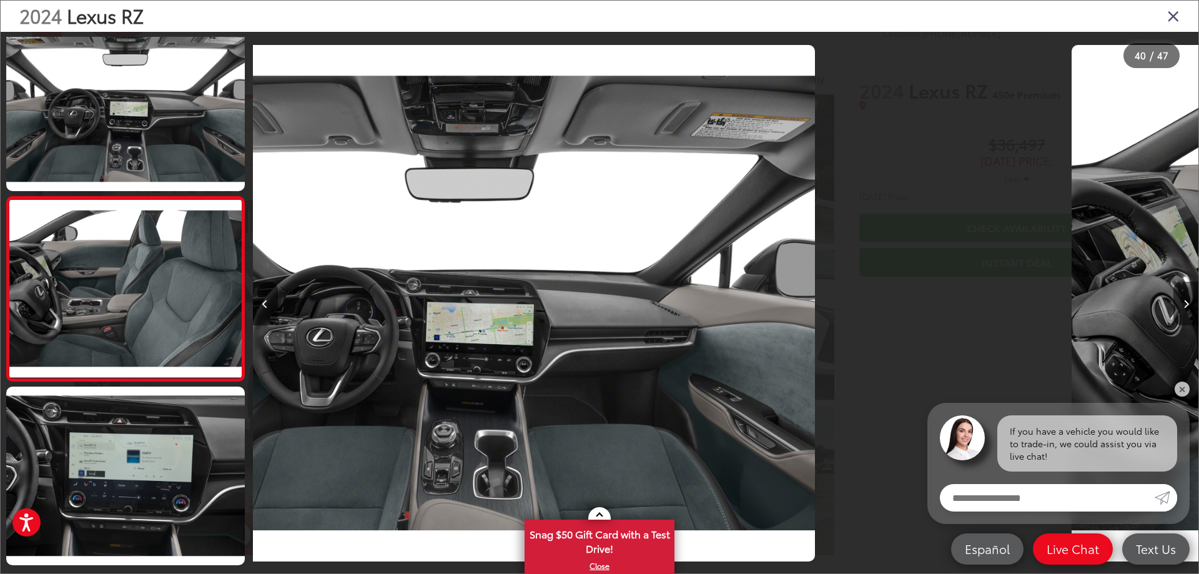
scroll to position [7026, 0]
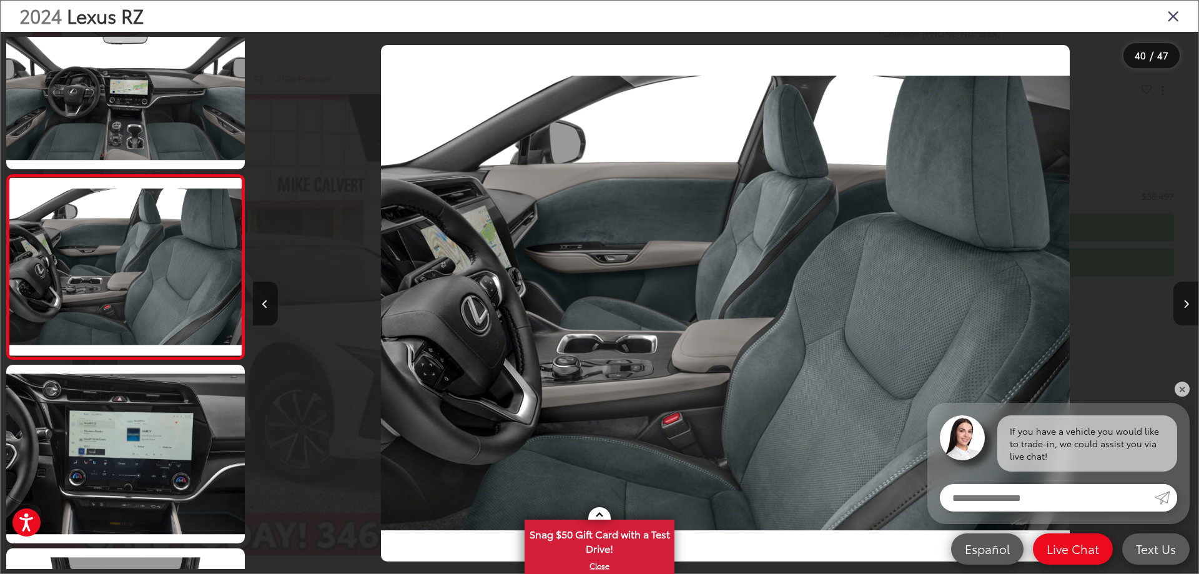
click at [1182, 303] on button "Next image" at bounding box center [1185, 304] width 25 height 44
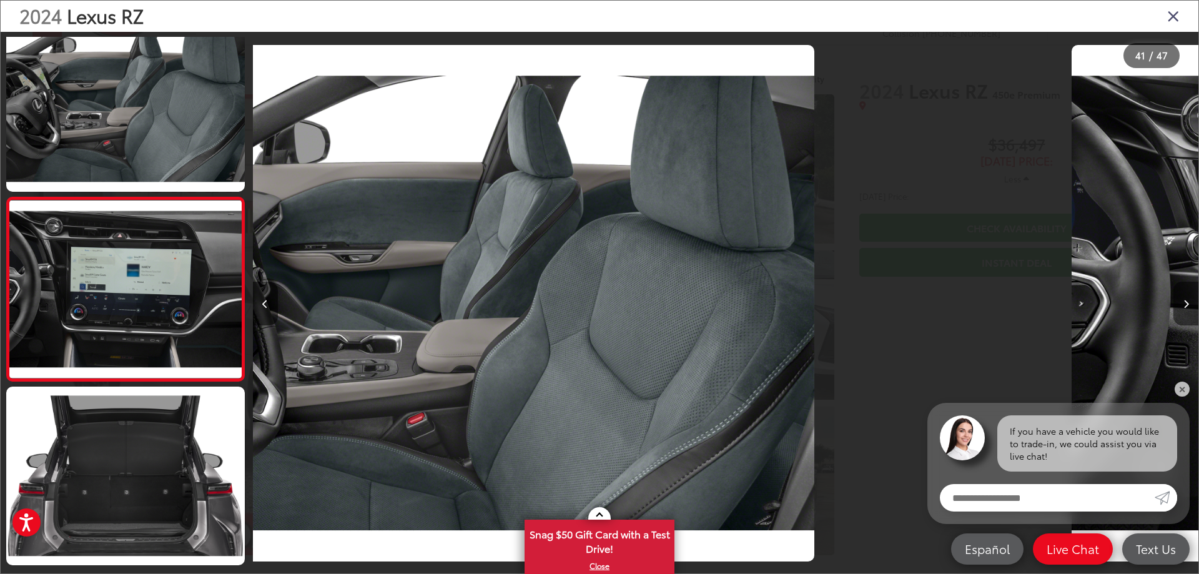
scroll to position [7210, 0]
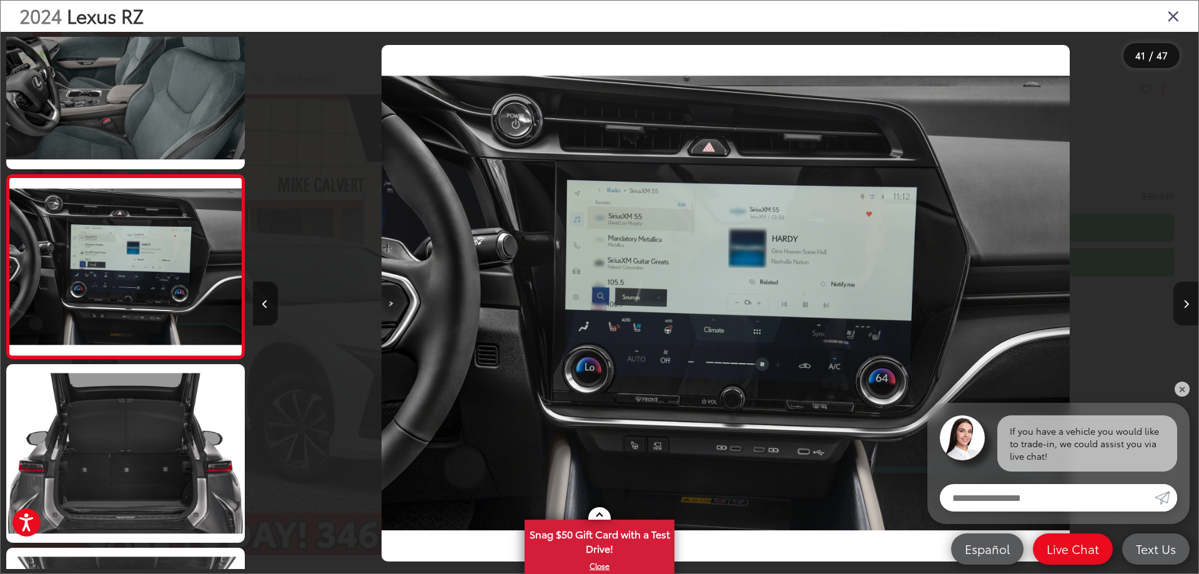
click at [1182, 303] on button "Next image" at bounding box center [1185, 304] width 25 height 44
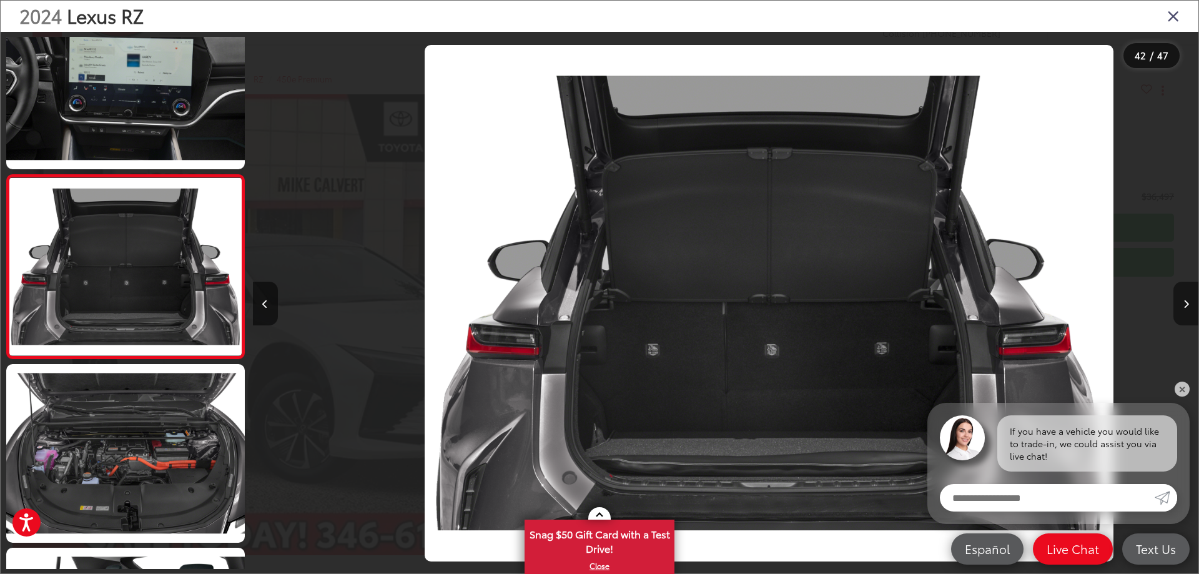
scroll to position [0, 38762]
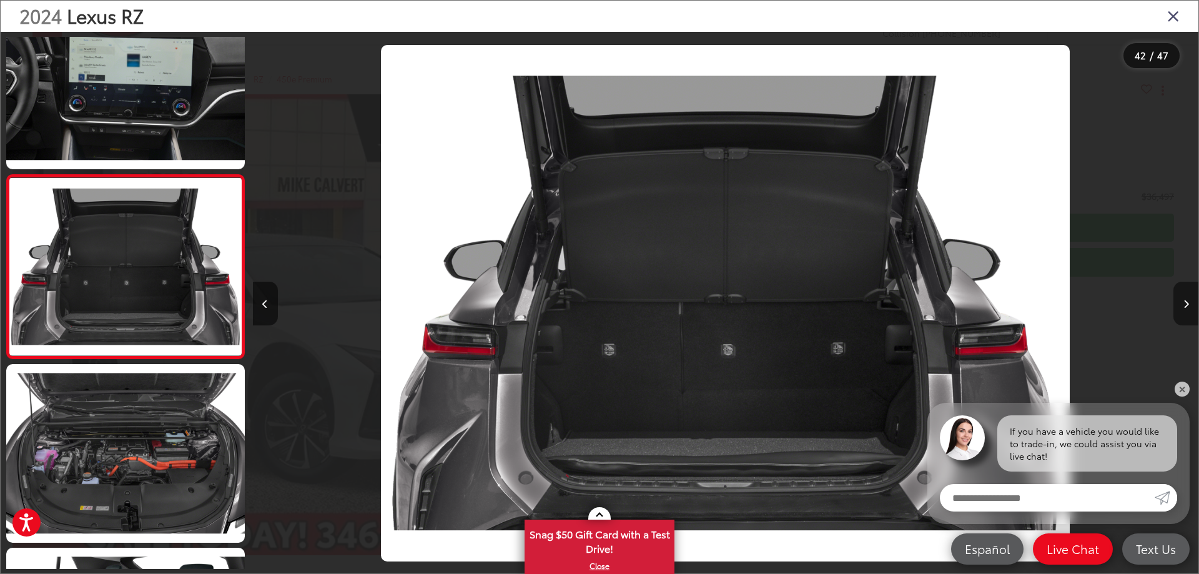
click at [1182, 302] on button "Next image" at bounding box center [1185, 304] width 25 height 44
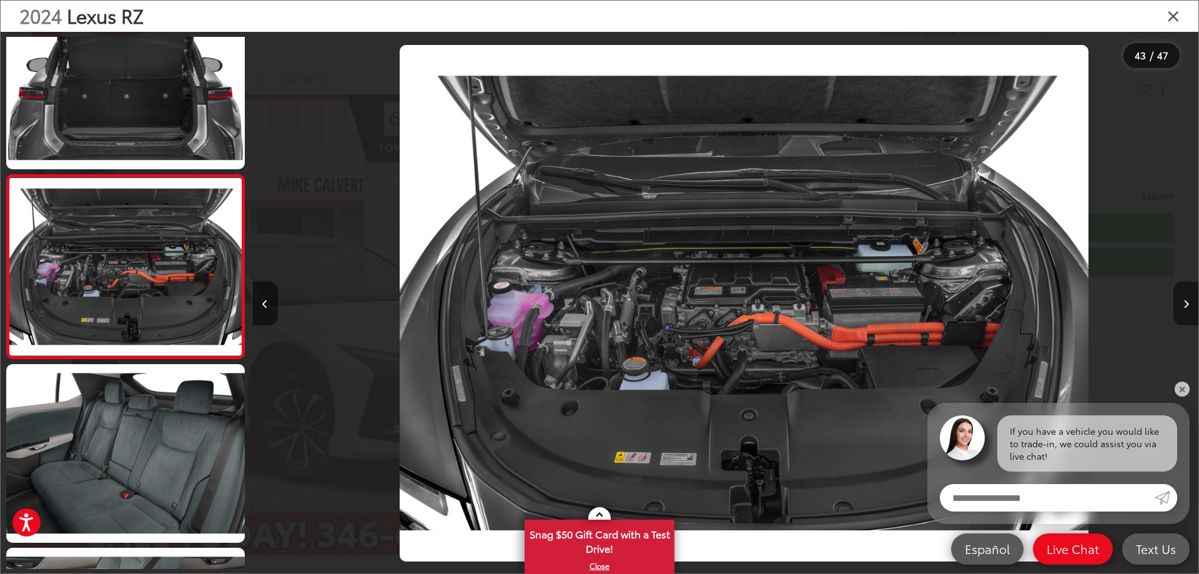
scroll to position [0, 39708]
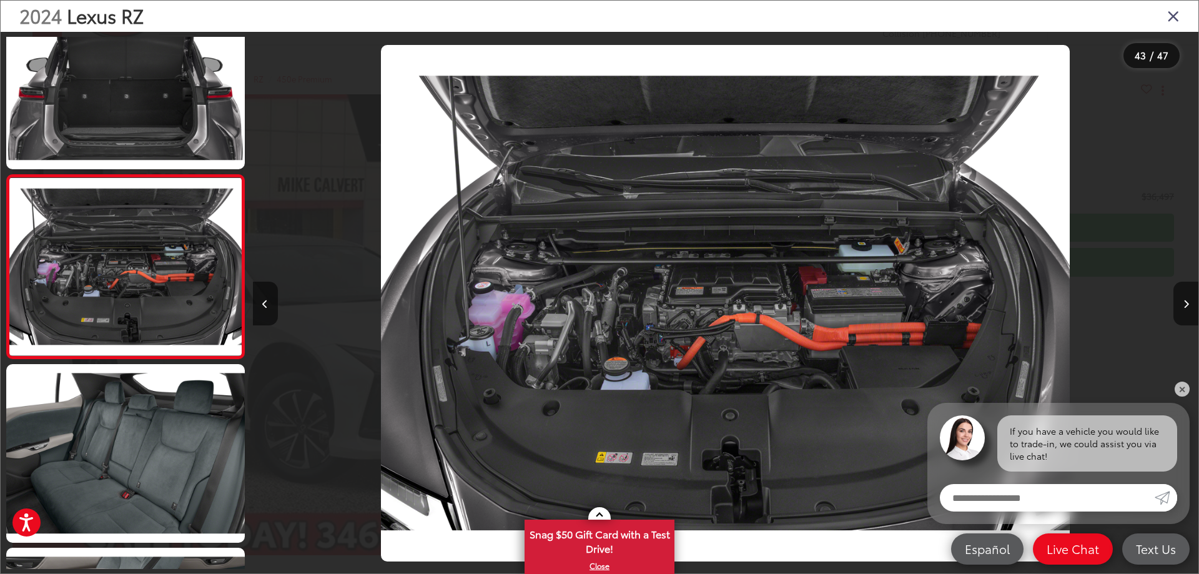
click at [1170, 22] on icon "Close gallery" at bounding box center [1173, 15] width 12 height 16
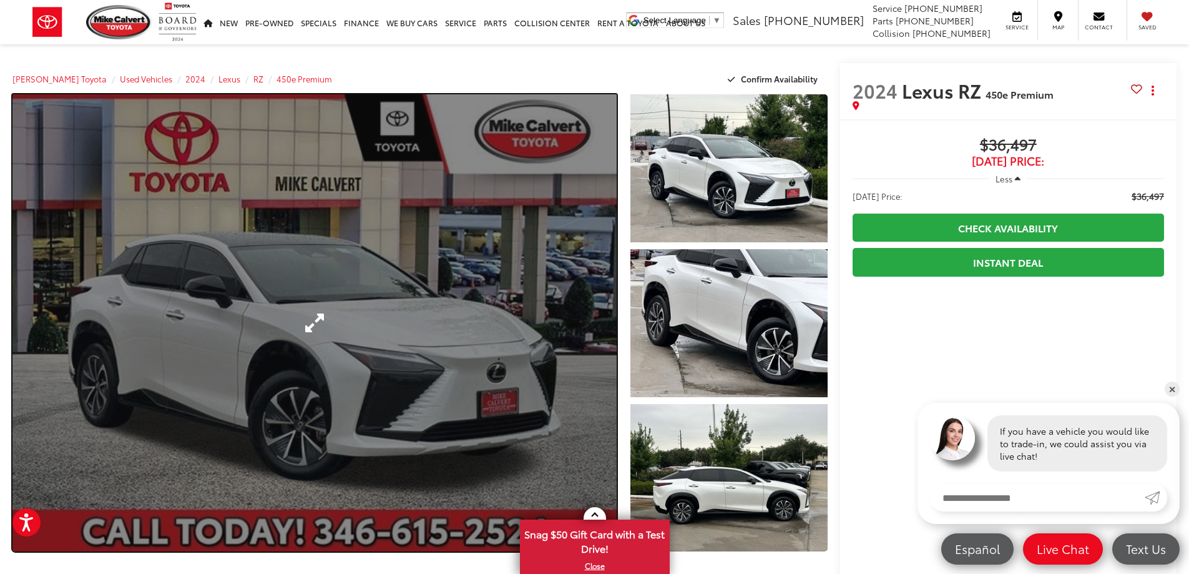
click at [409, 313] on link "Expand Photo 0" at bounding box center [314, 322] width 604 height 457
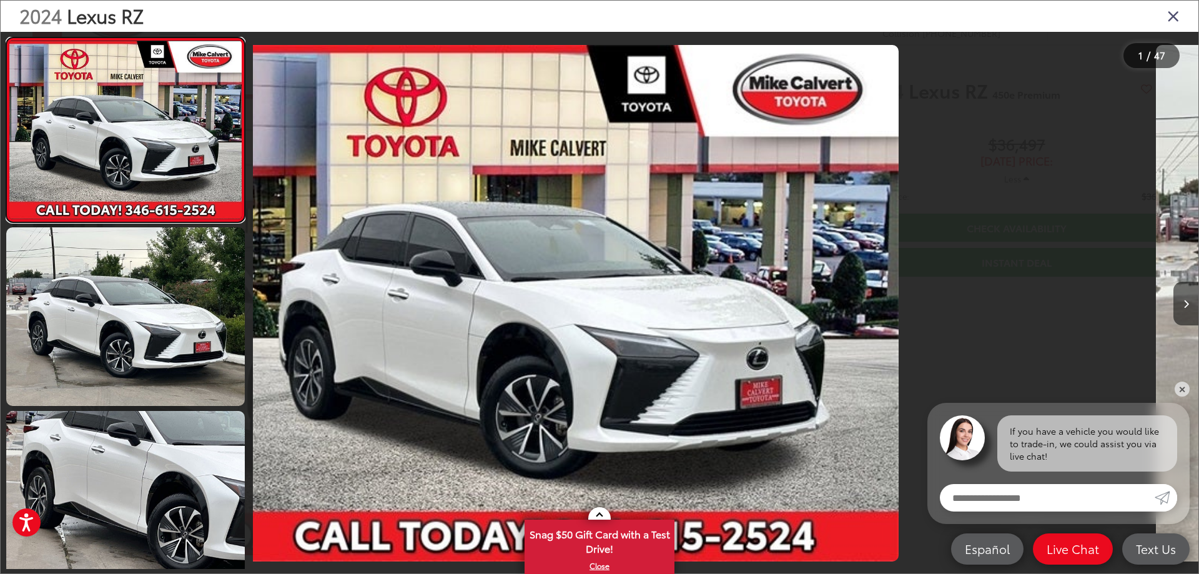
scroll to position [0, 0]
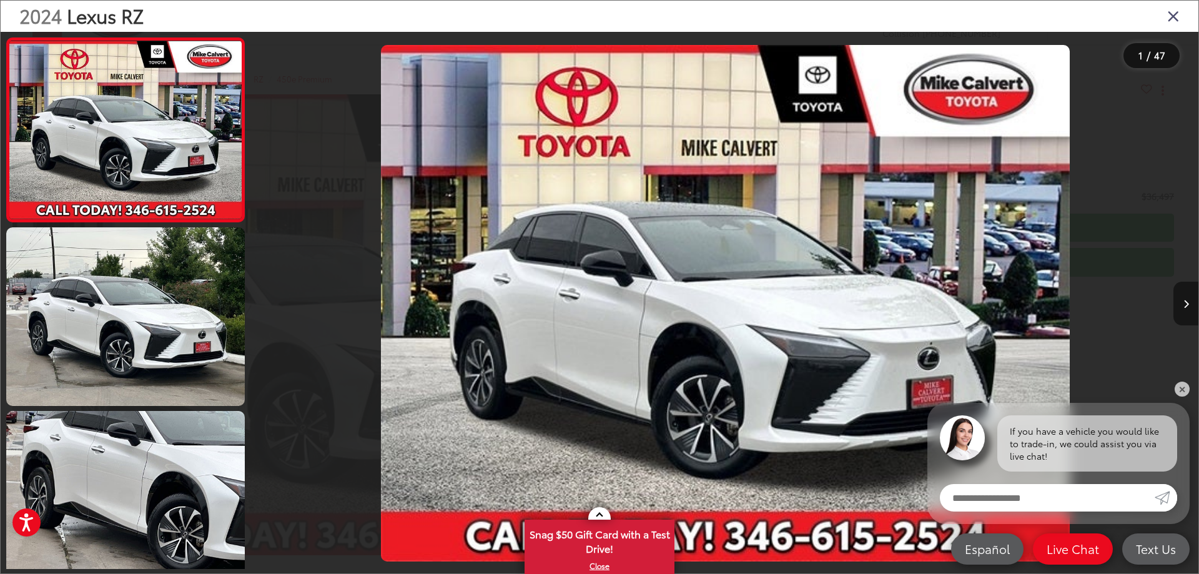
click at [1179, 304] on button "Next image" at bounding box center [1185, 304] width 25 height 44
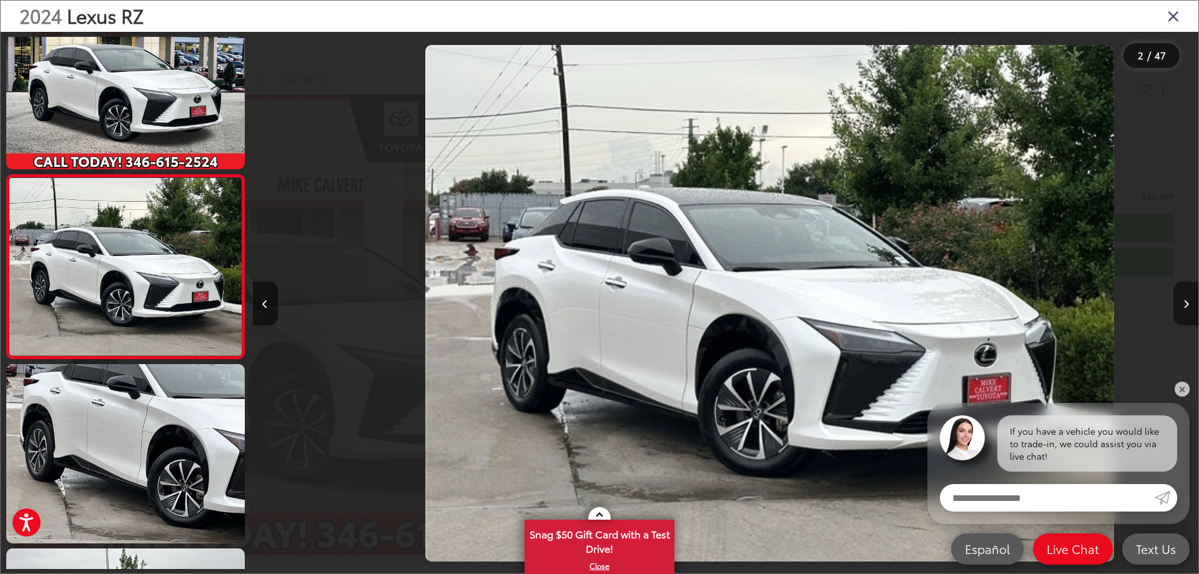
scroll to position [0, 945]
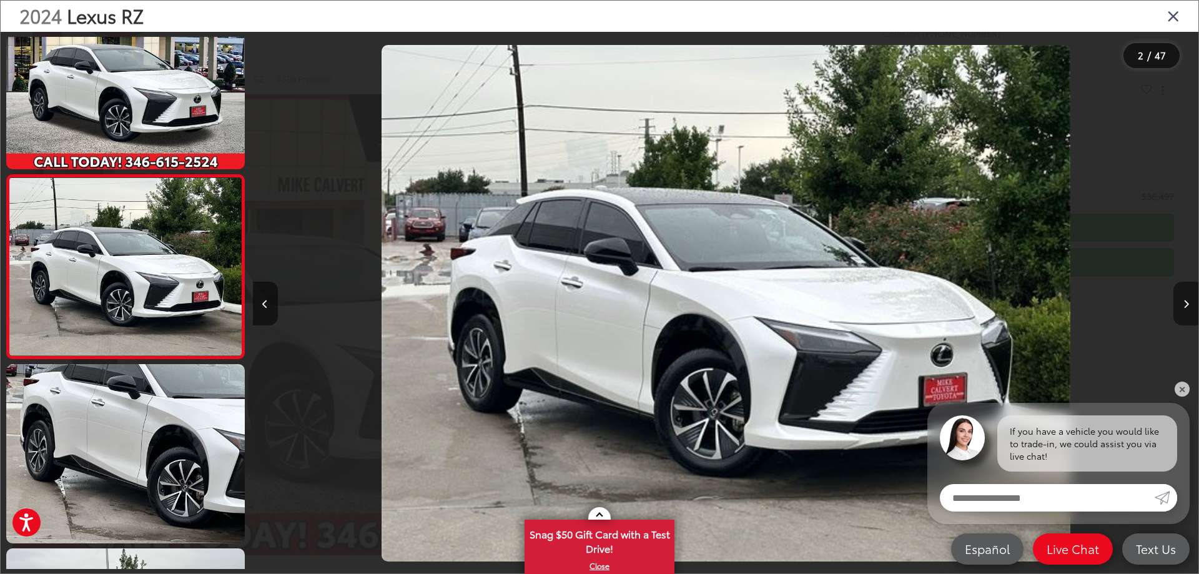
click at [1179, 304] on button "Next image" at bounding box center [1185, 304] width 25 height 44
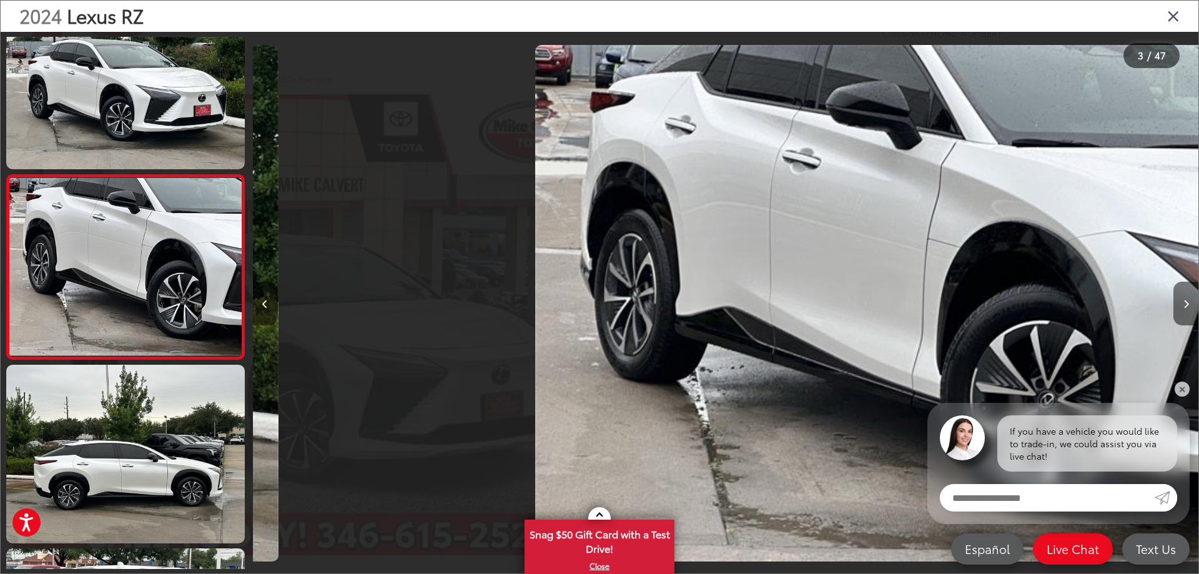
scroll to position [0, 1891]
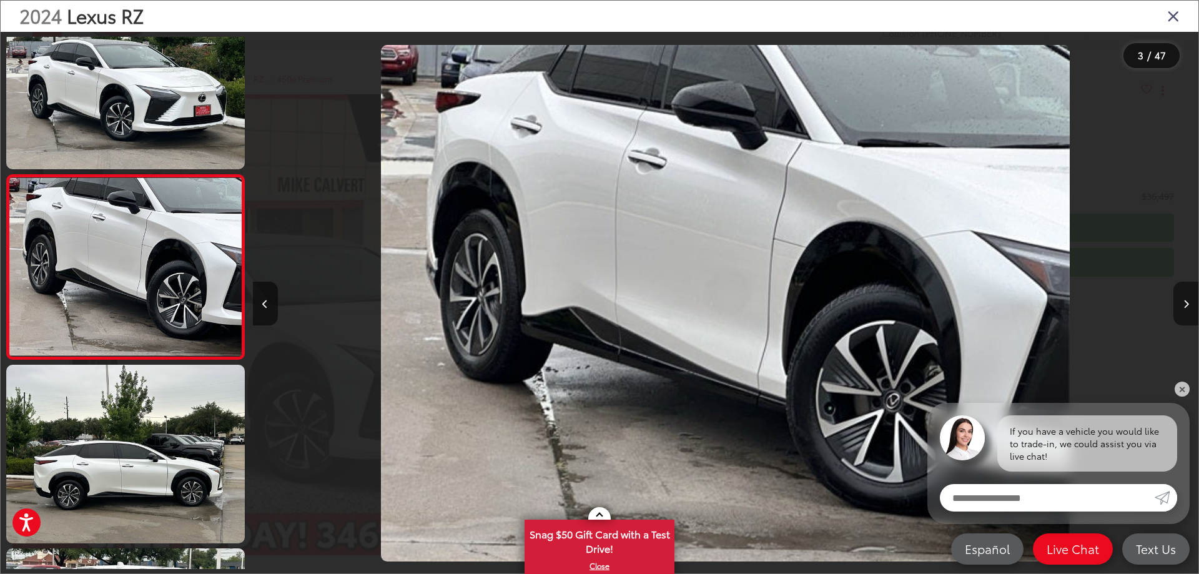
click at [1179, 304] on button "Next image" at bounding box center [1185, 304] width 25 height 44
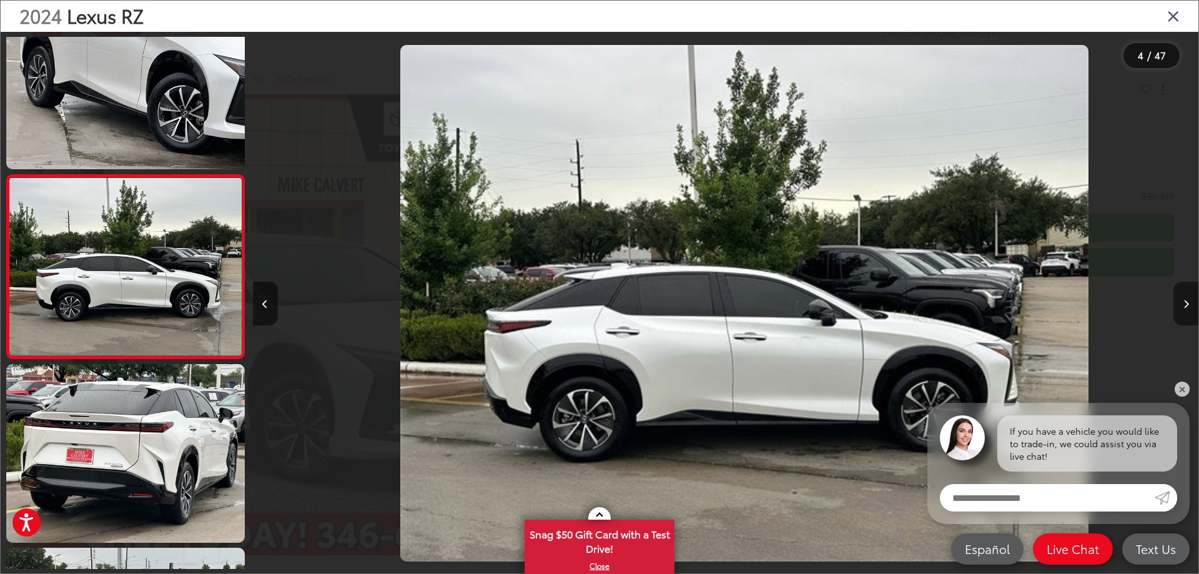
scroll to position [0, 2836]
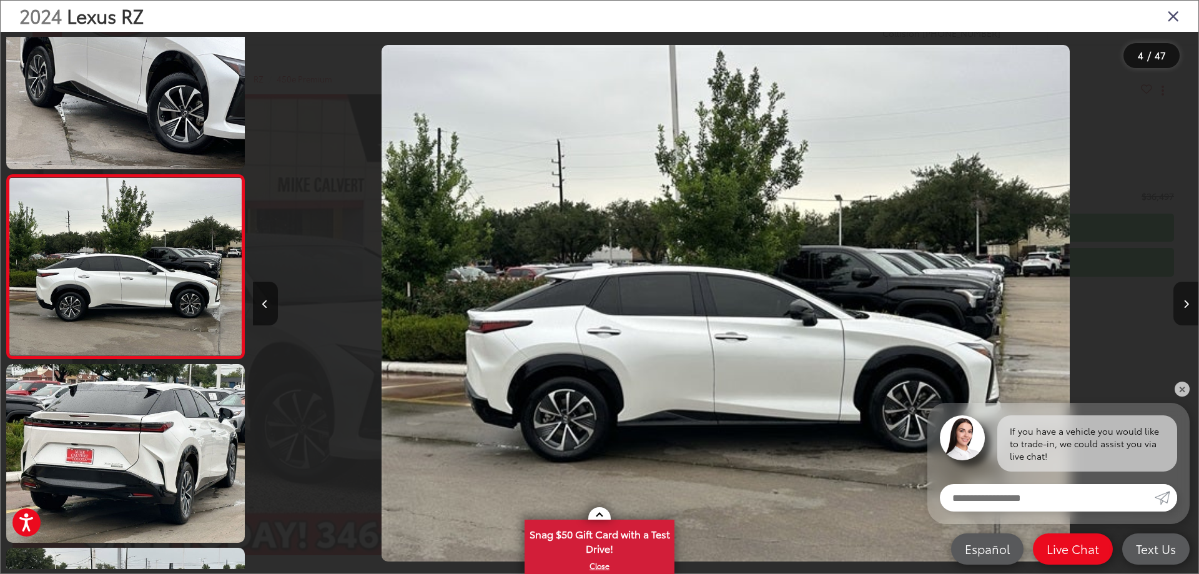
click at [1186, 302] on icon "Next image" at bounding box center [1186, 304] width 6 height 9
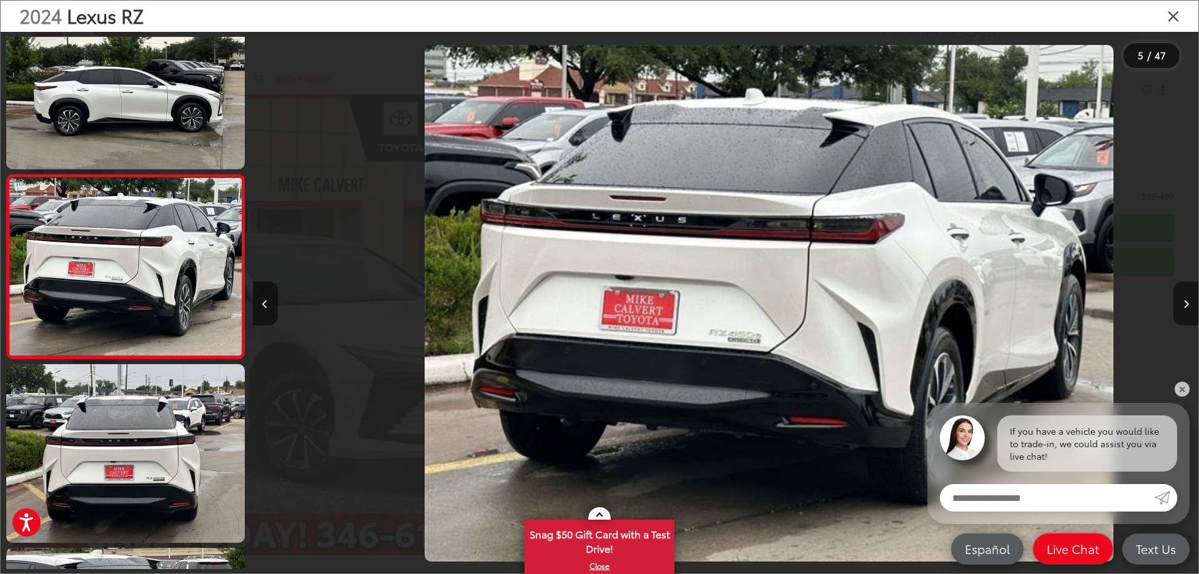
scroll to position [0, 3782]
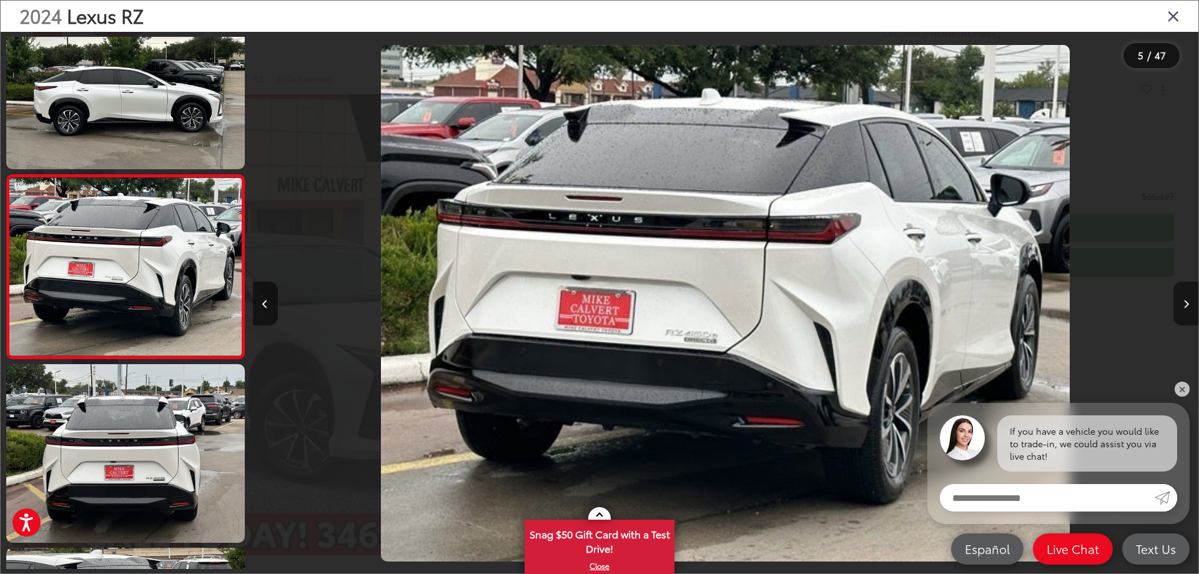
click at [1184, 302] on icon "Next image" at bounding box center [1186, 304] width 6 height 9
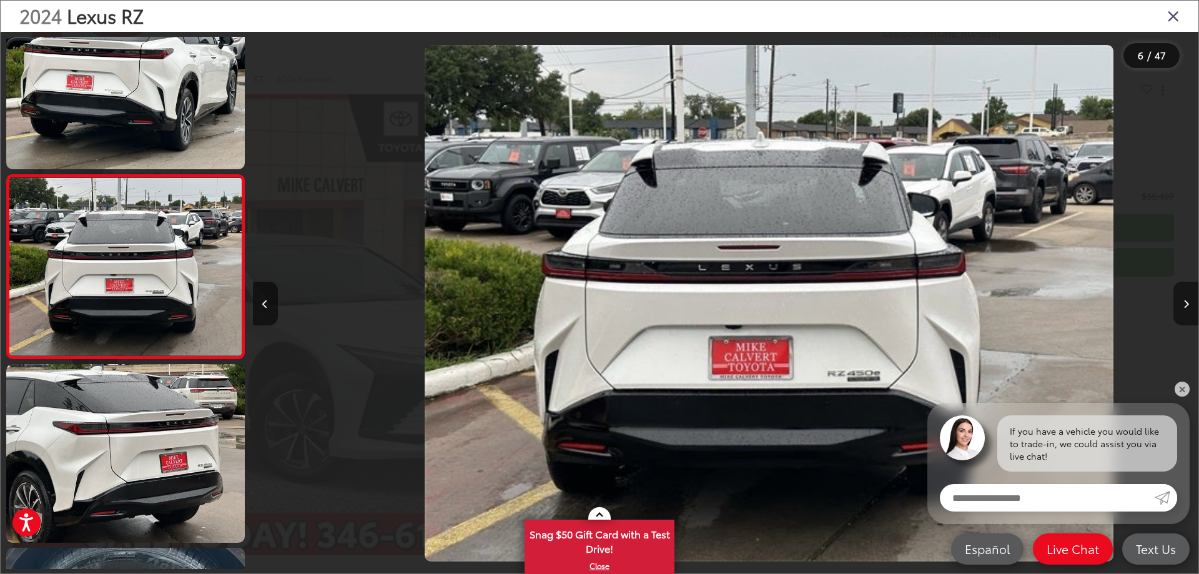
scroll to position [0, 4727]
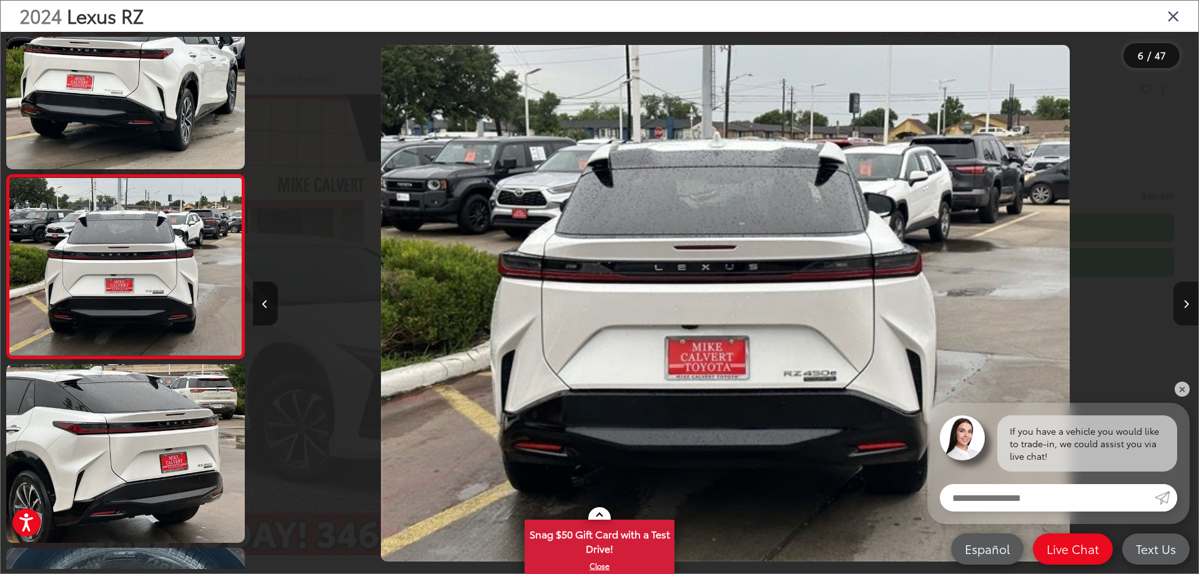
click at [1186, 301] on icon "Next image" at bounding box center [1186, 304] width 6 height 9
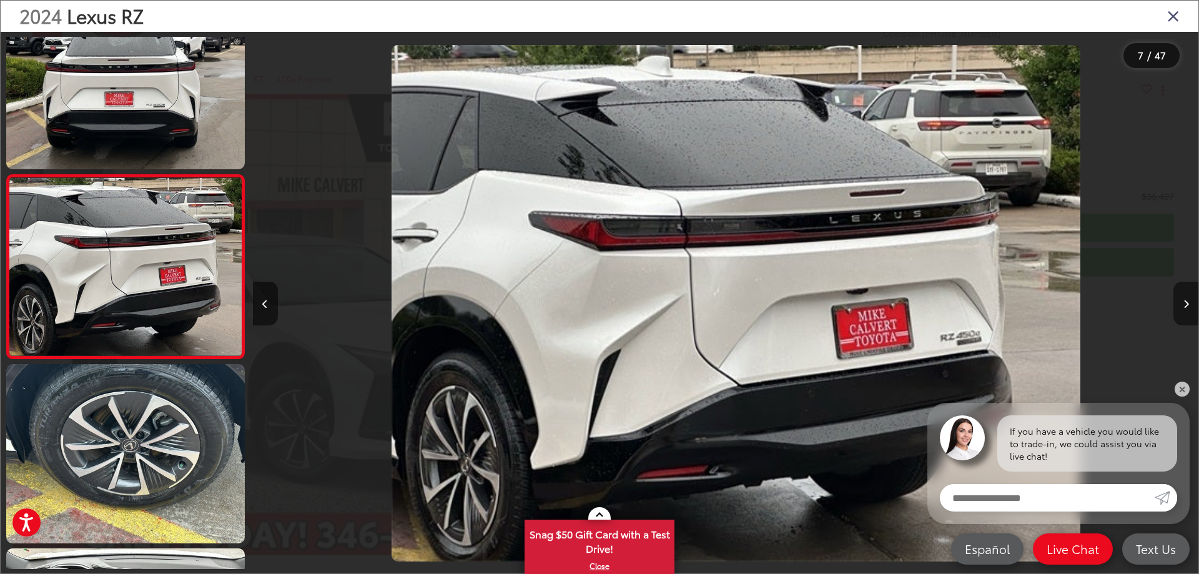
scroll to position [0, 5672]
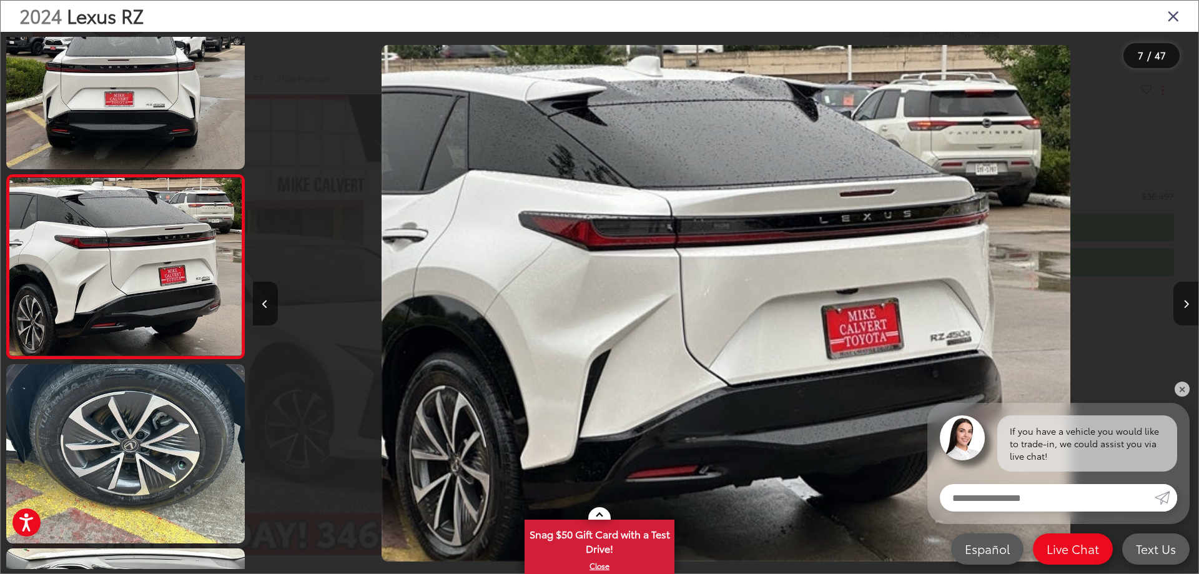
click at [1189, 307] on button "Next image" at bounding box center [1185, 304] width 25 height 44
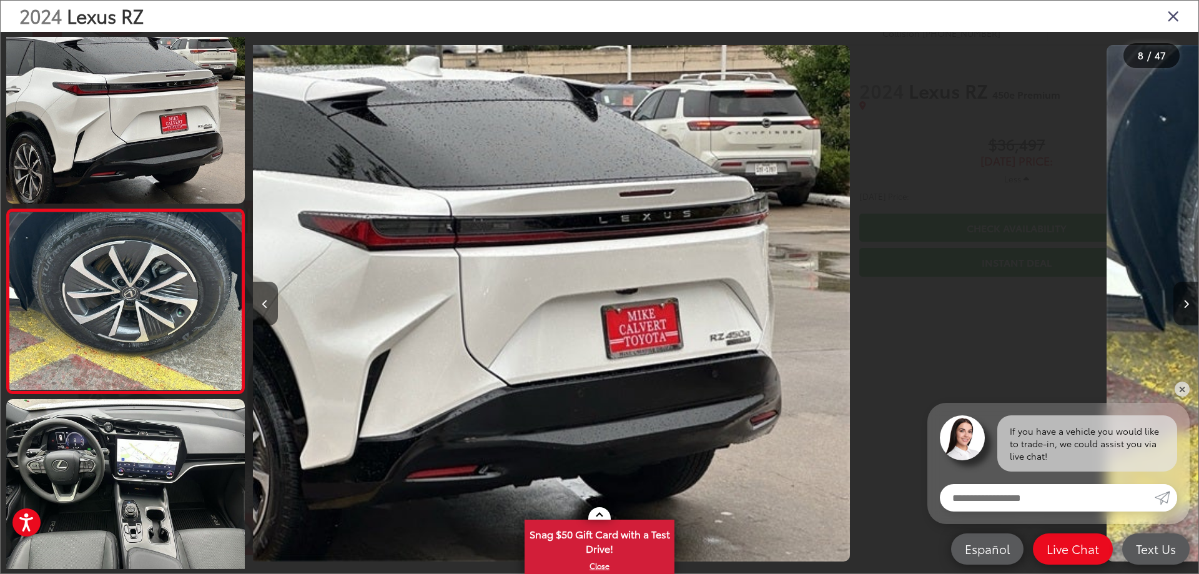
scroll to position [1149, 0]
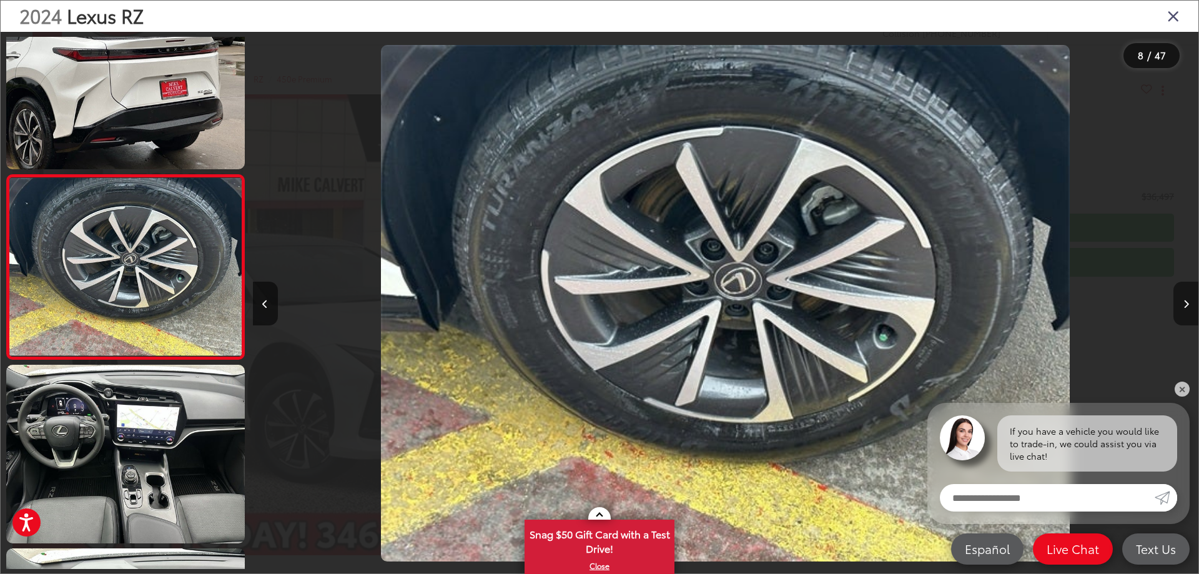
click at [1189, 308] on button "Next image" at bounding box center [1185, 304] width 25 height 44
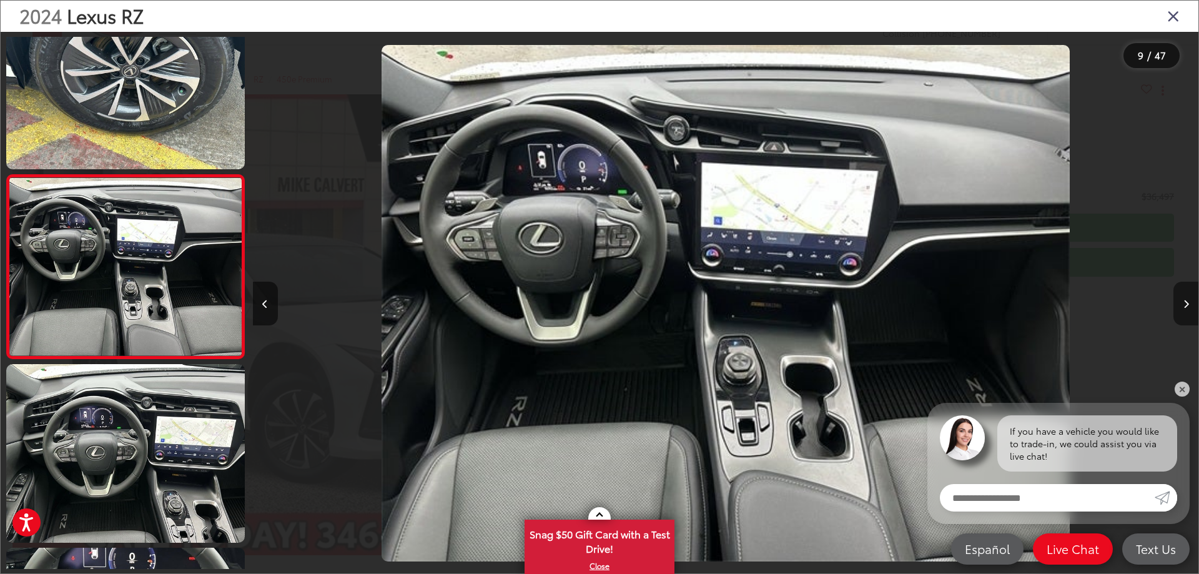
click at [1189, 307] on button "Next image" at bounding box center [1185, 304] width 25 height 44
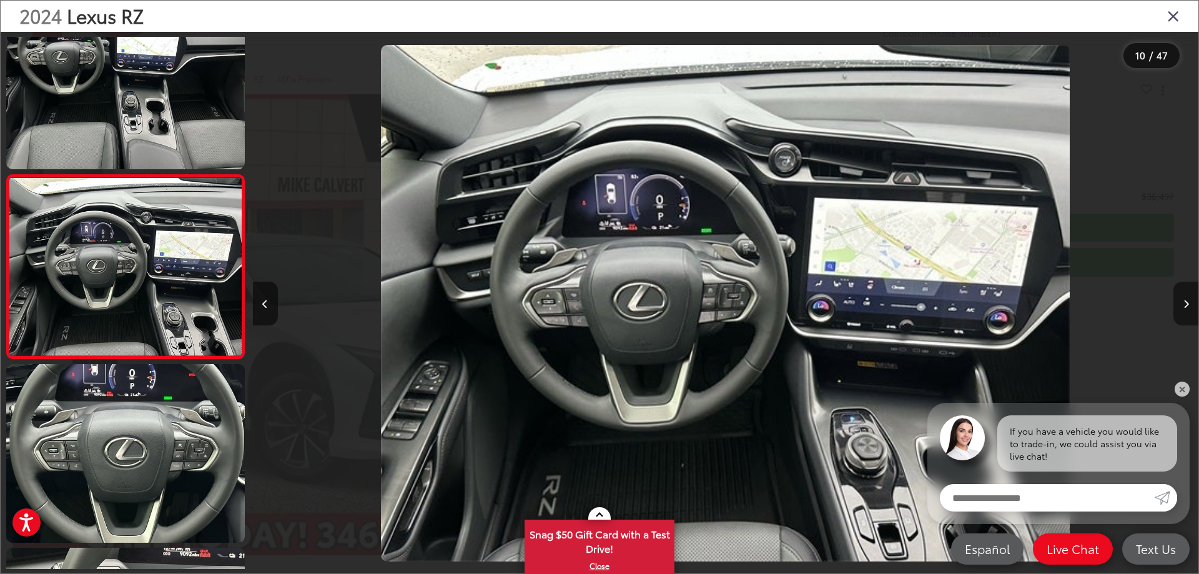
click at [1189, 305] on button "Next image" at bounding box center [1185, 304] width 25 height 44
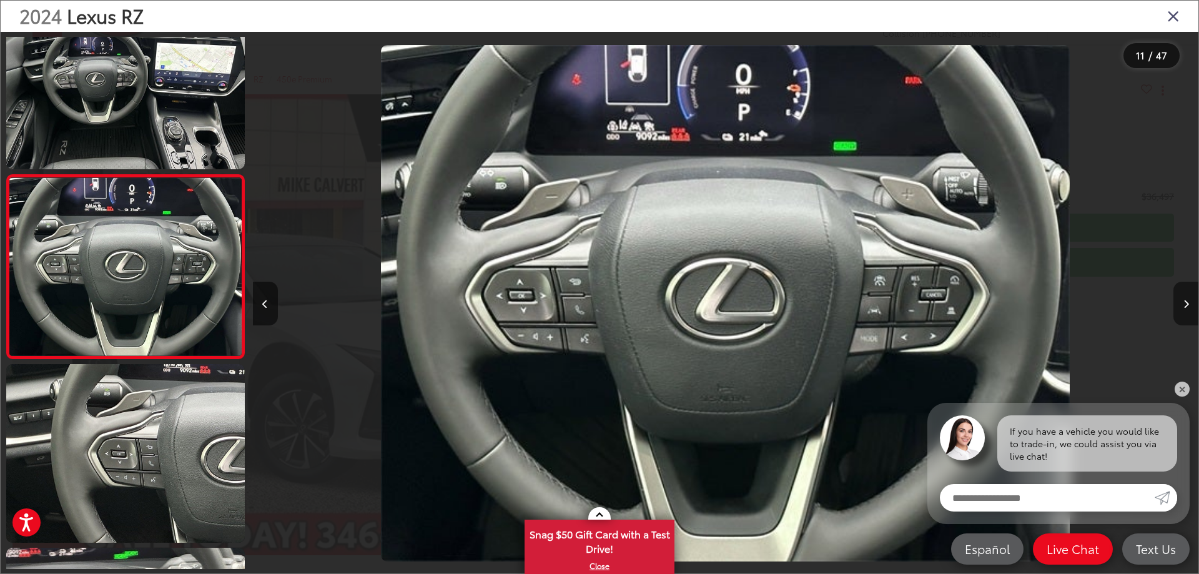
click at [1183, 302] on icon "Next image" at bounding box center [1186, 304] width 6 height 9
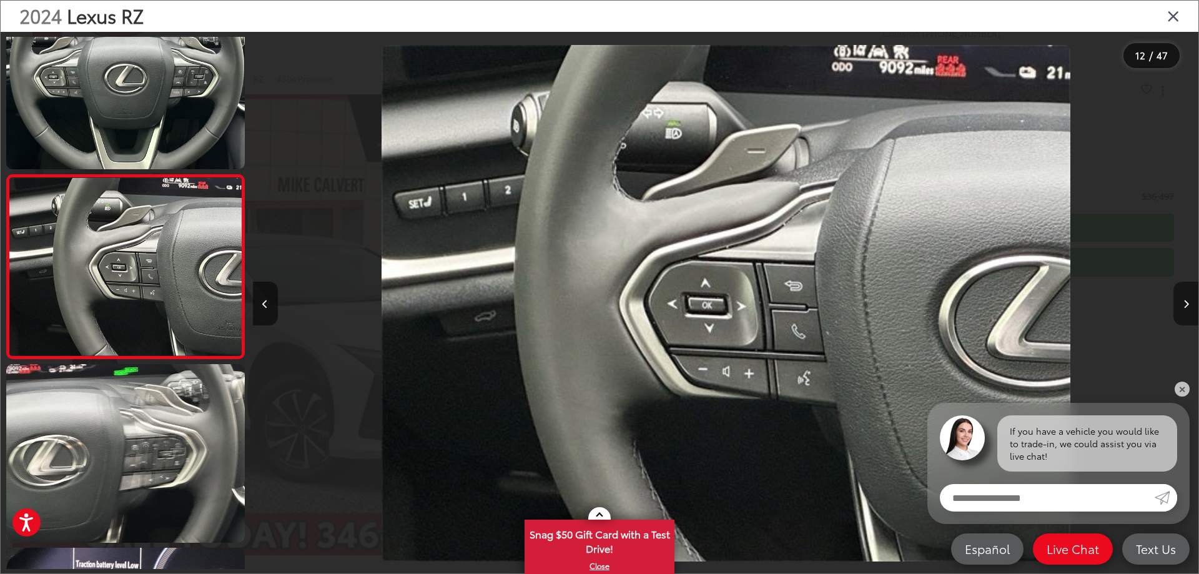
click at [1183, 302] on icon "Next image" at bounding box center [1186, 304] width 6 height 9
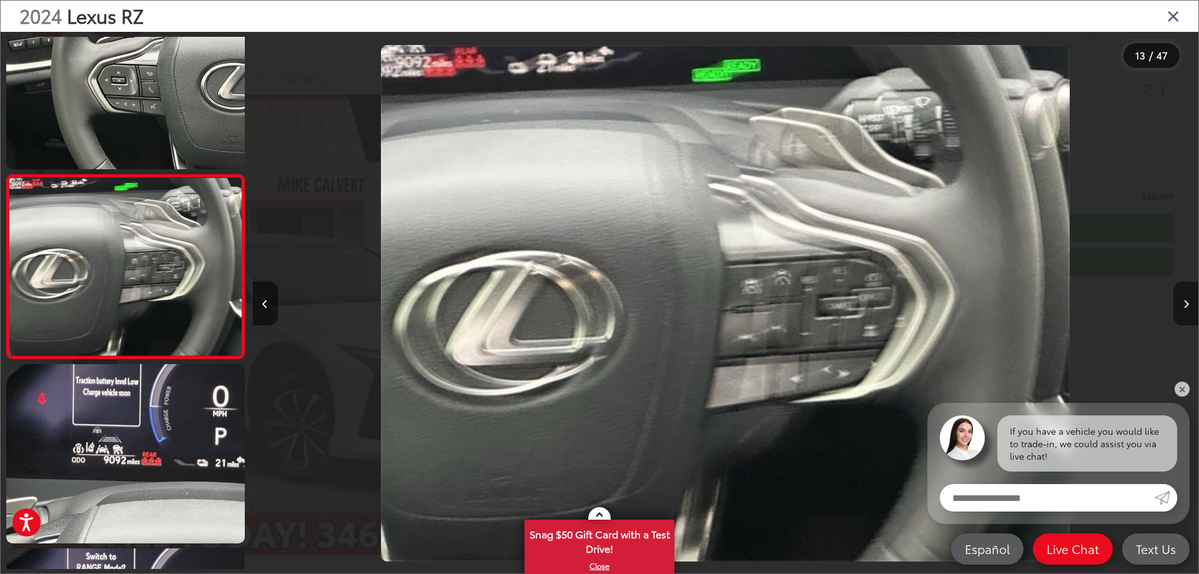
click at [1183, 302] on icon "Next image" at bounding box center [1186, 304] width 6 height 9
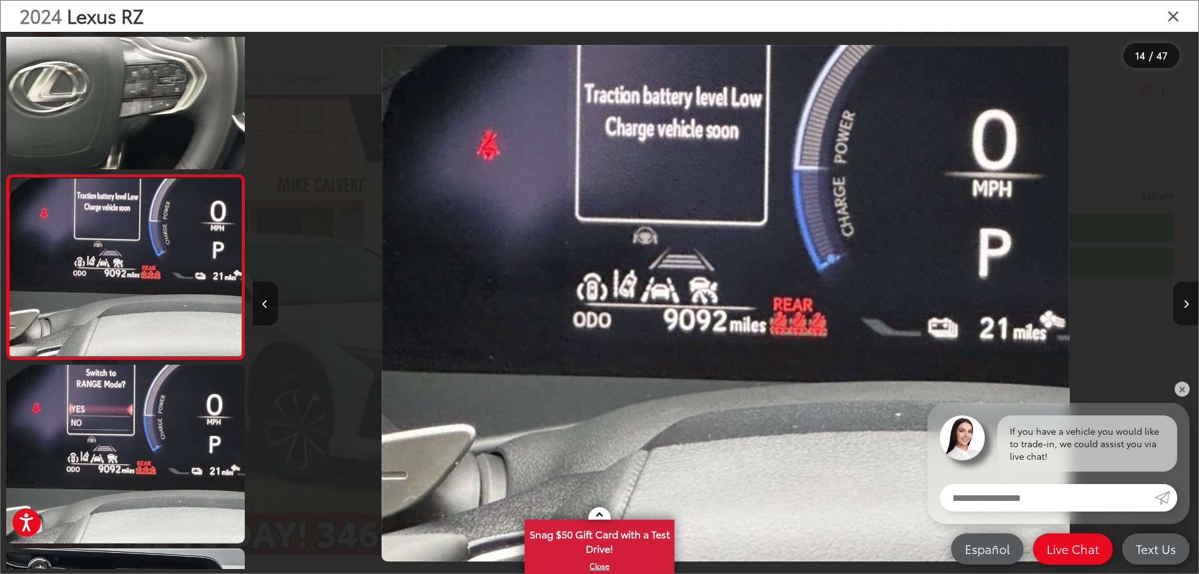
click at [1183, 302] on icon "Next image" at bounding box center [1186, 304] width 6 height 9
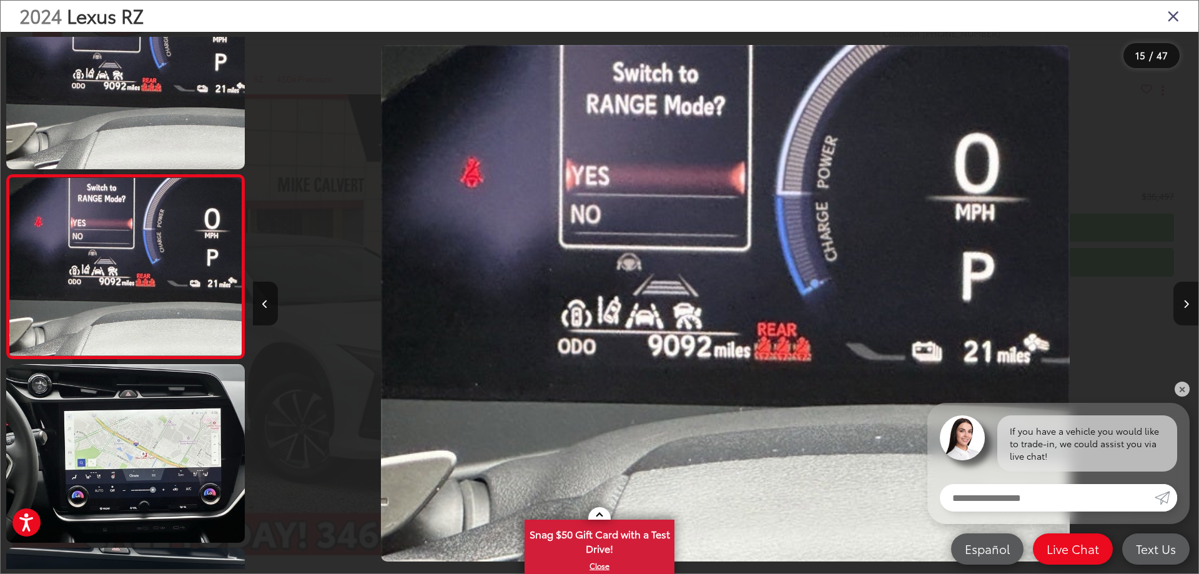
click at [1183, 301] on icon "Next image" at bounding box center [1186, 304] width 6 height 9
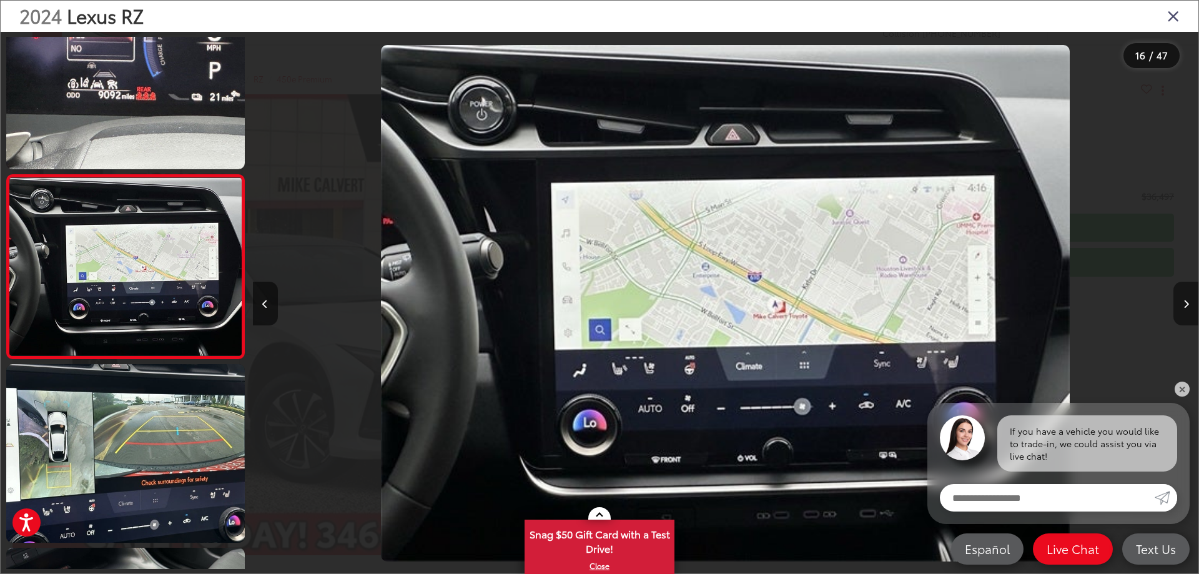
click at [1183, 301] on icon "Next image" at bounding box center [1186, 304] width 6 height 9
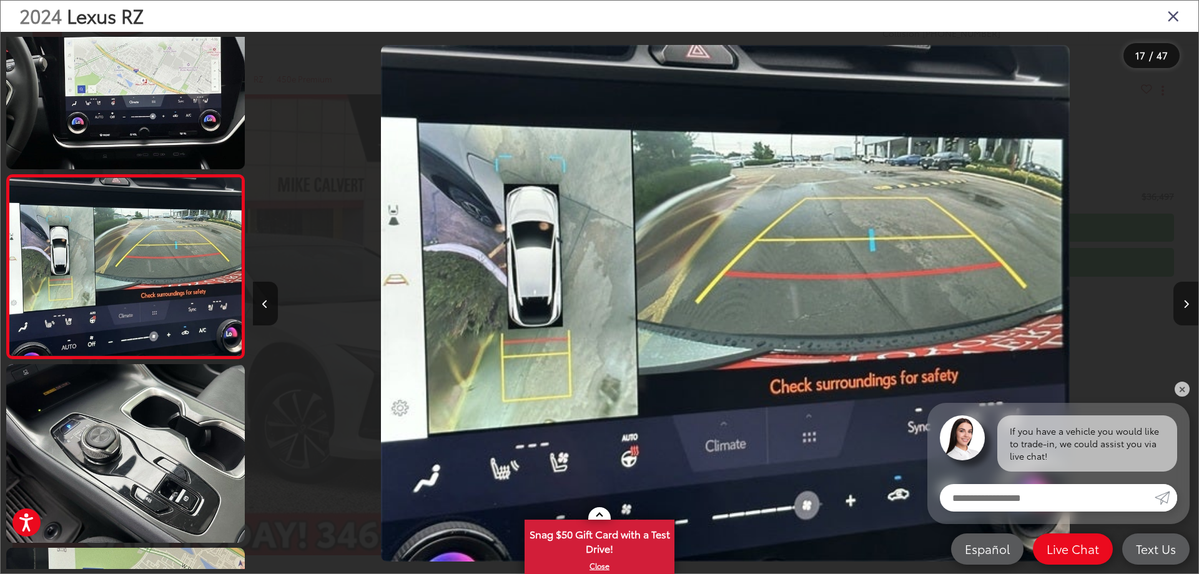
click at [1186, 306] on icon "Next image" at bounding box center [1186, 304] width 6 height 9
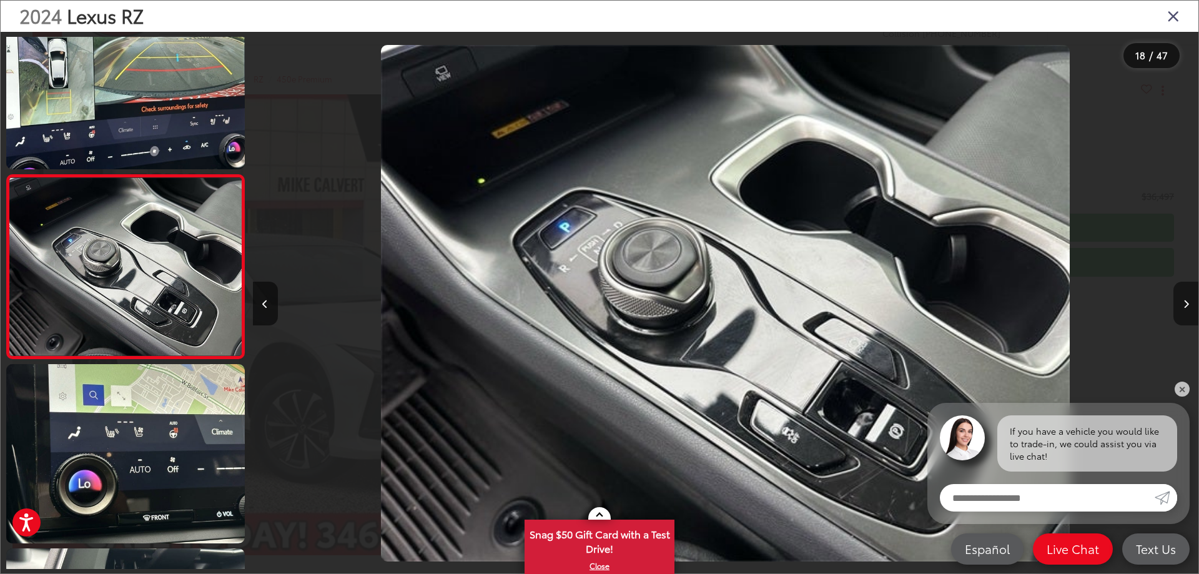
click at [1185, 306] on icon "Next image" at bounding box center [1186, 304] width 6 height 9
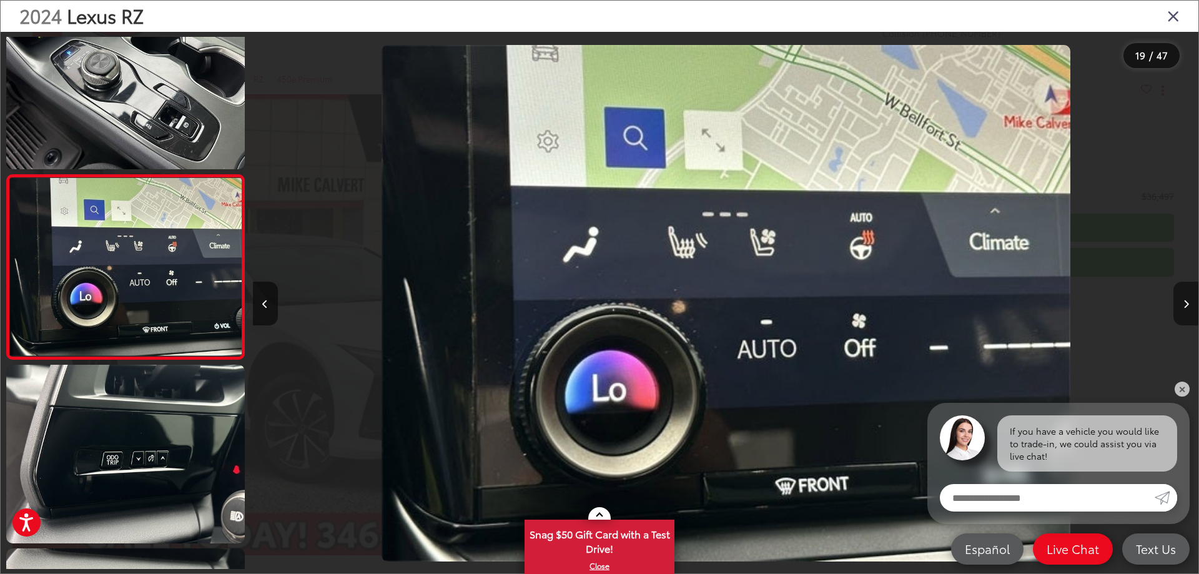
click at [1185, 306] on icon "Next image" at bounding box center [1186, 304] width 6 height 9
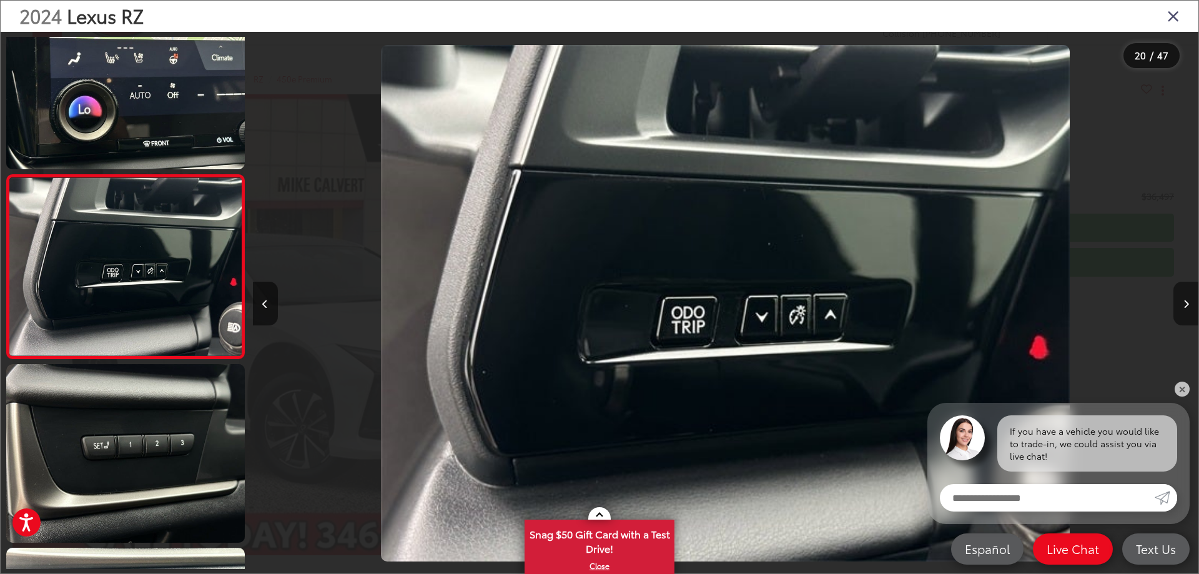
click at [1185, 306] on icon "Next image" at bounding box center [1186, 304] width 6 height 9
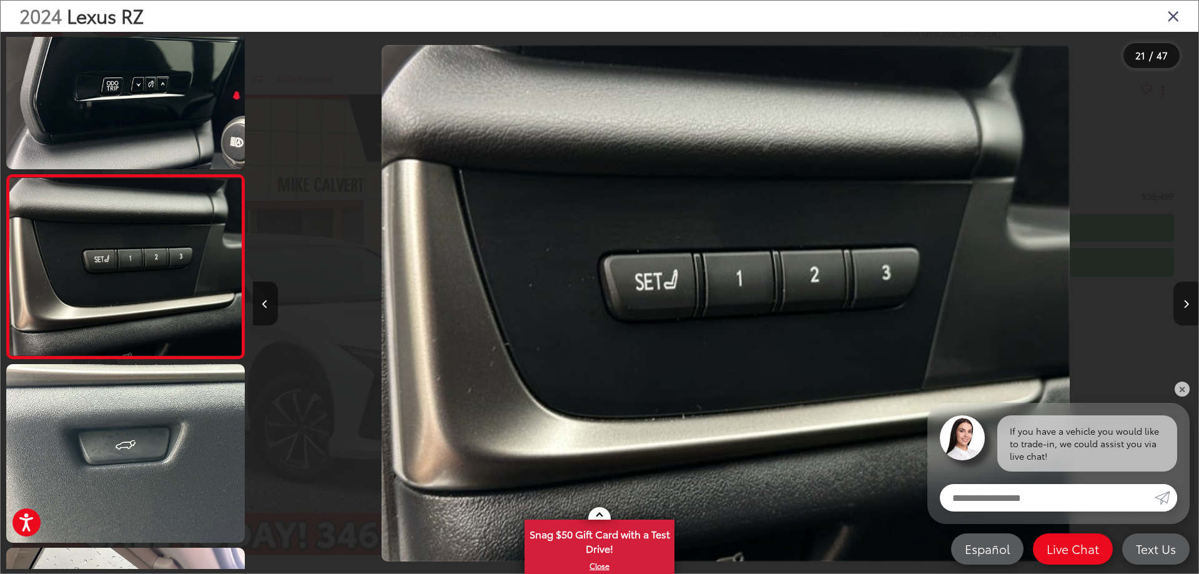
click at [1185, 306] on icon "Next image" at bounding box center [1186, 304] width 6 height 9
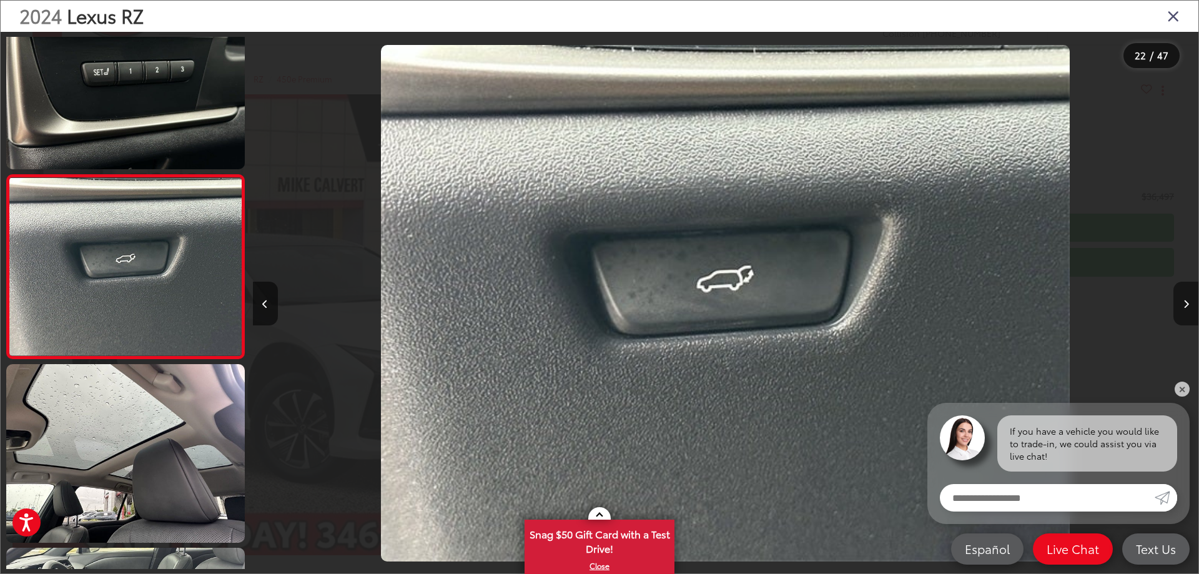
click at [1186, 302] on icon "Next image" at bounding box center [1186, 304] width 6 height 9
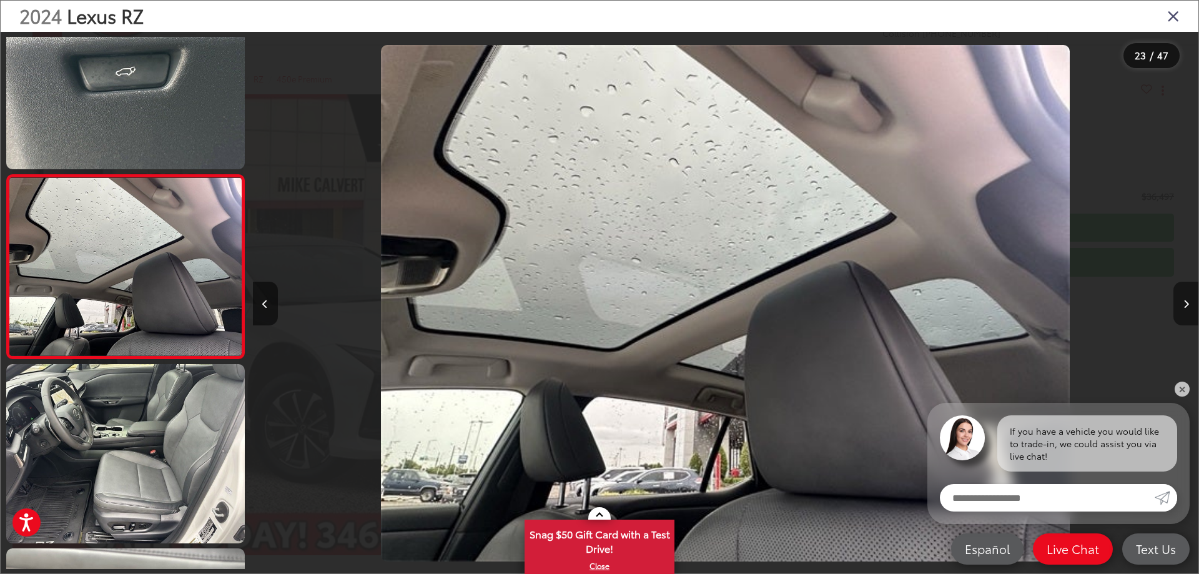
click at [1186, 302] on icon "Next image" at bounding box center [1186, 304] width 6 height 9
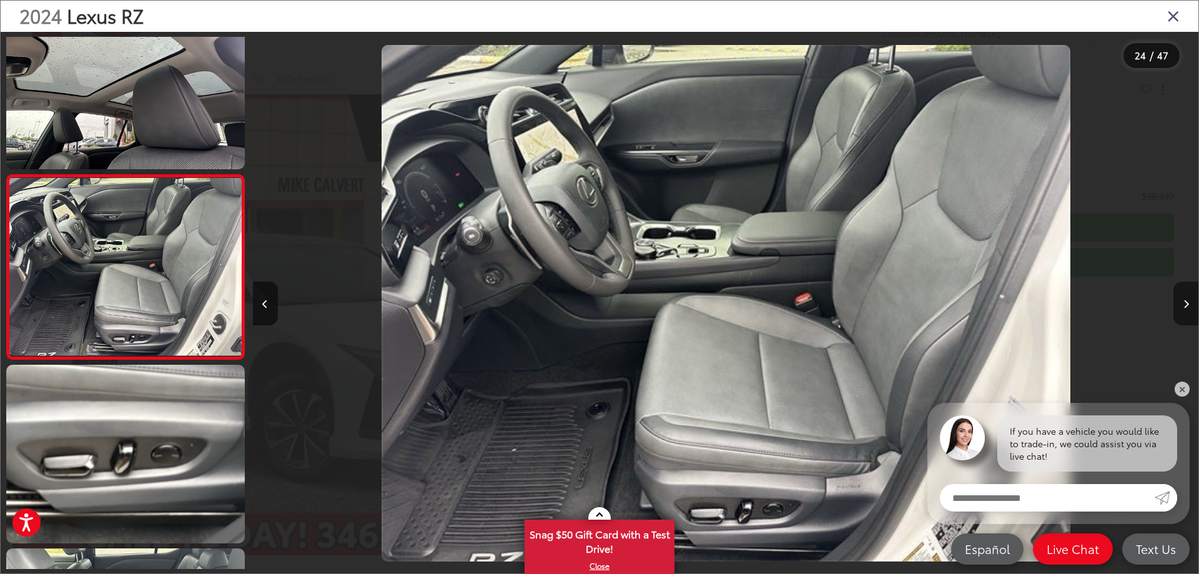
click at [1186, 302] on icon "Next image" at bounding box center [1186, 304] width 6 height 9
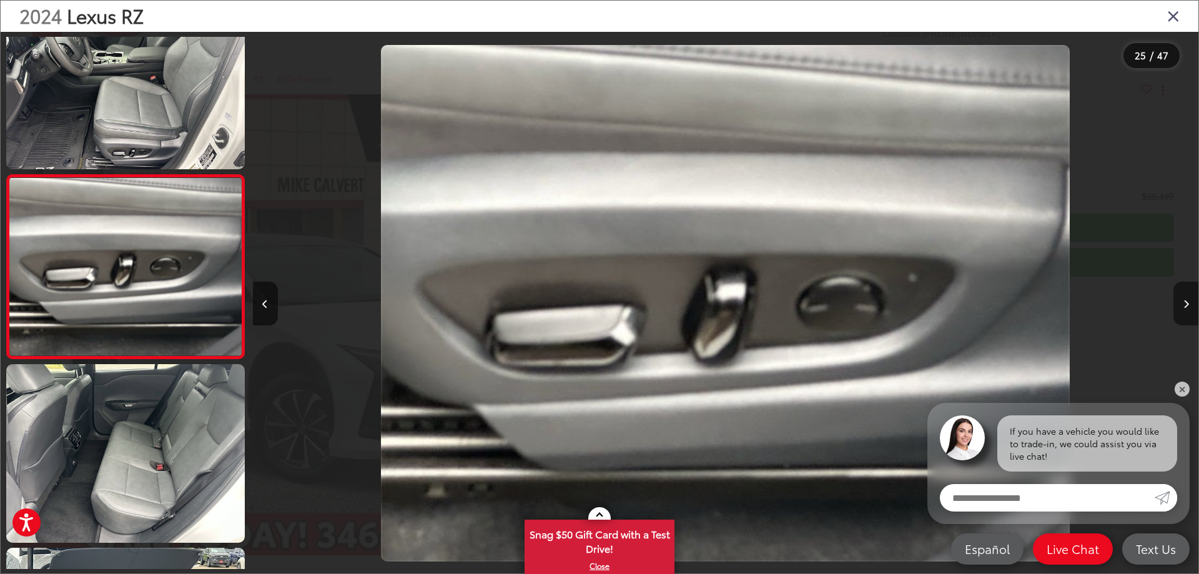
click at [1186, 302] on icon "Next image" at bounding box center [1186, 304] width 6 height 9
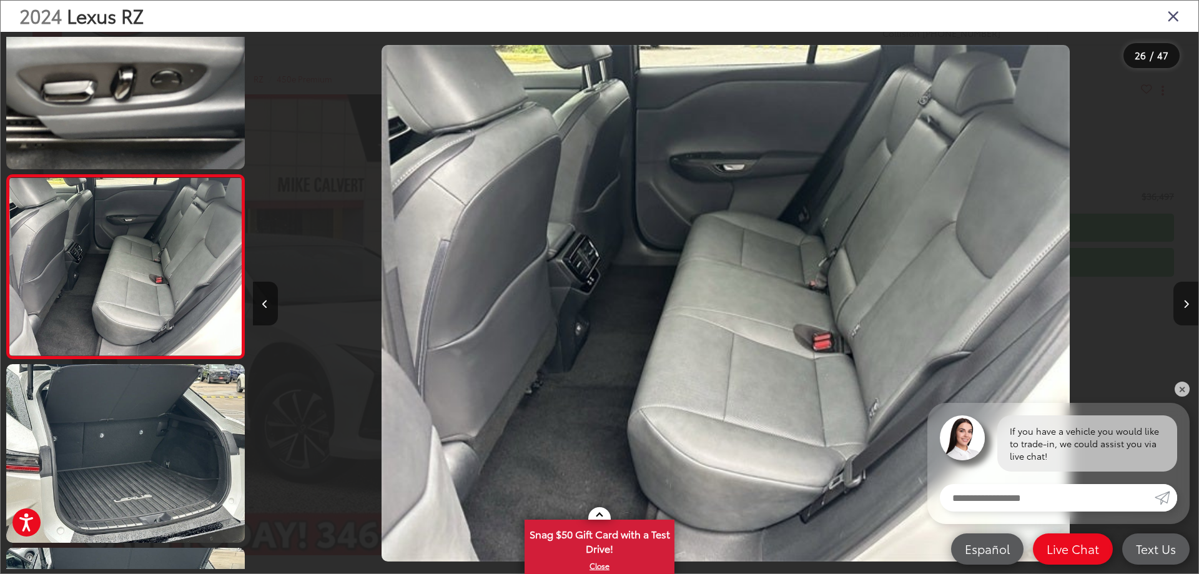
click at [1186, 302] on icon "Next image" at bounding box center [1186, 304] width 6 height 9
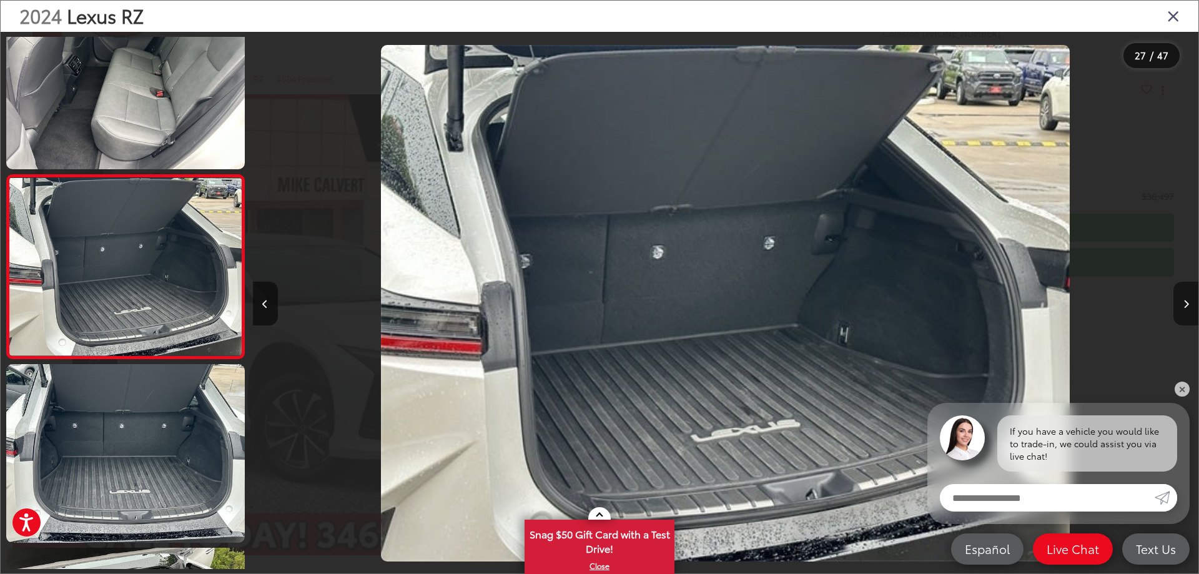
click at [1179, 310] on button "Next image" at bounding box center [1185, 304] width 25 height 44
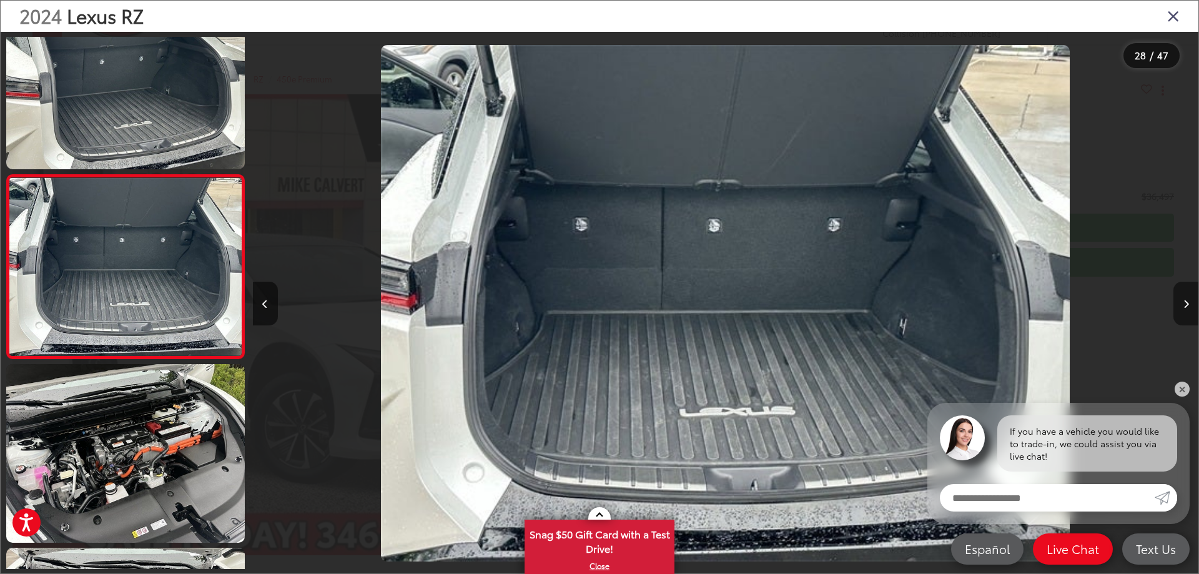
click at [1179, 310] on button "Next image" at bounding box center [1185, 304] width 25 height 44
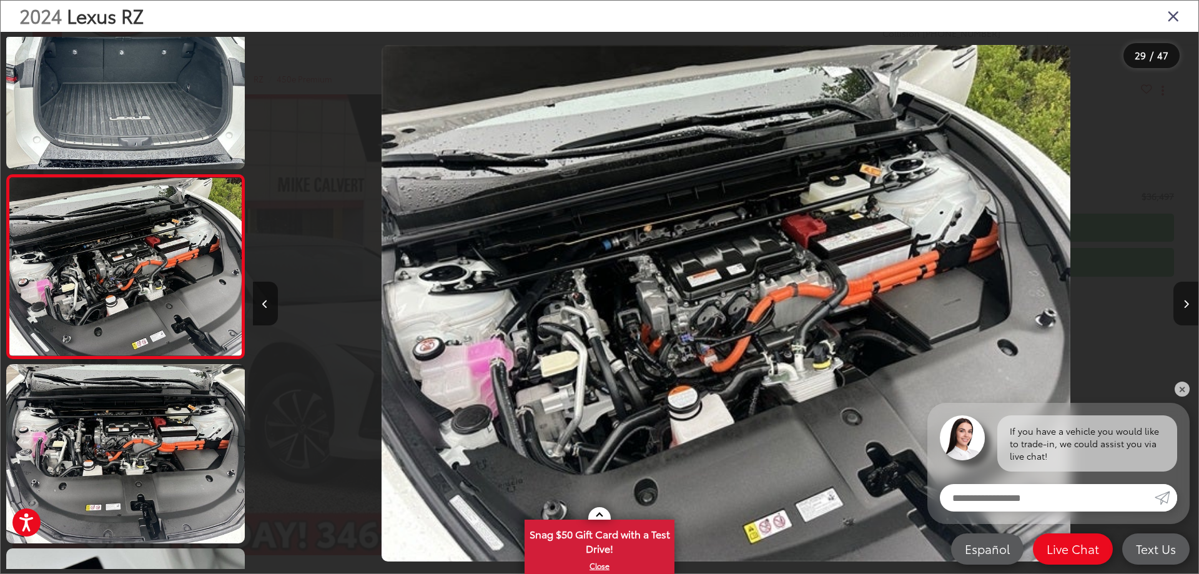
click at [1179, 310] on button "Next image" at bounding box center [1185, 304] width 25 height 44
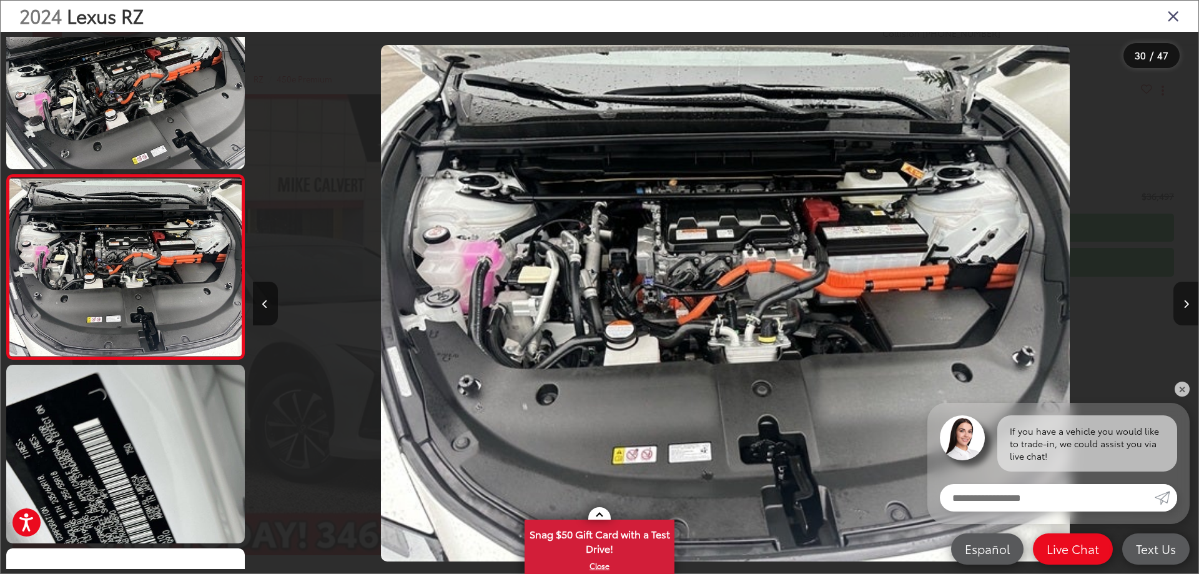
click at [1179, 310] on button "Next image" at bounding box center [1185, 304] width 25 height 44
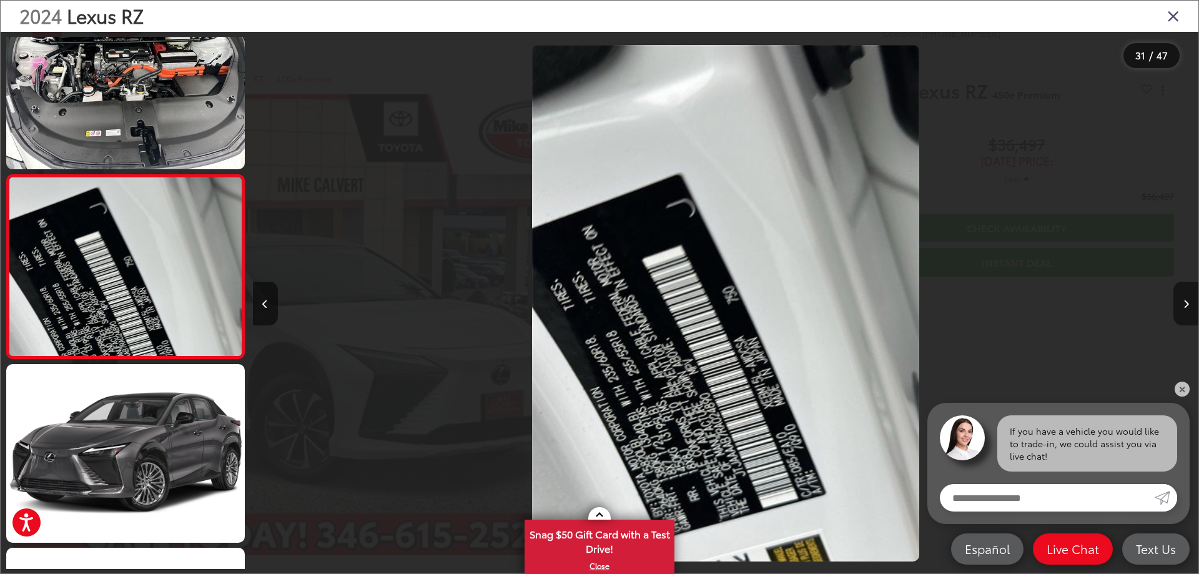
click at [1179, 310] on button "Next image" at bounding box center [1185, 304] width 25 height 44
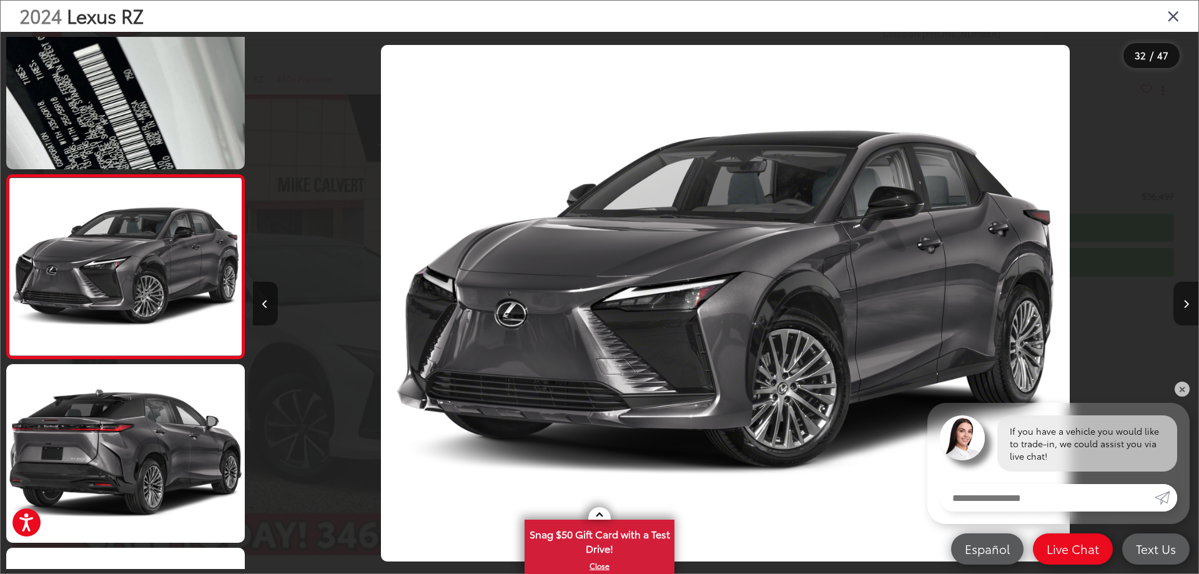
click at [1186, 298] on button "Next image" at bounding box center [1185, 304] width 25 height 44
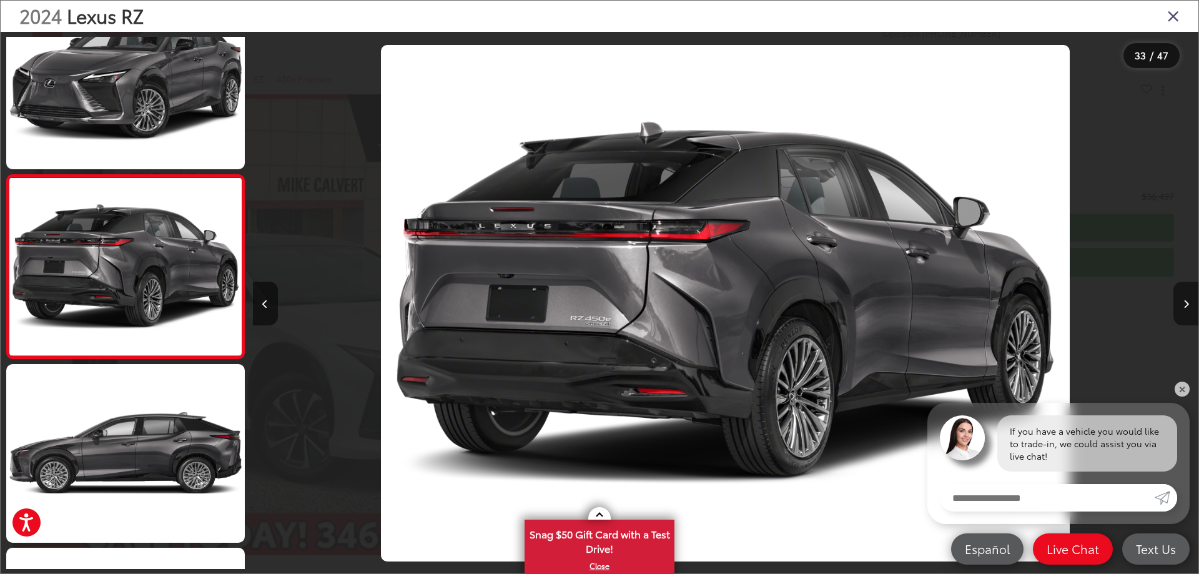
click at [1177, 298] on button "Next image" at bounding box center [1185, 304] width 25 height 44
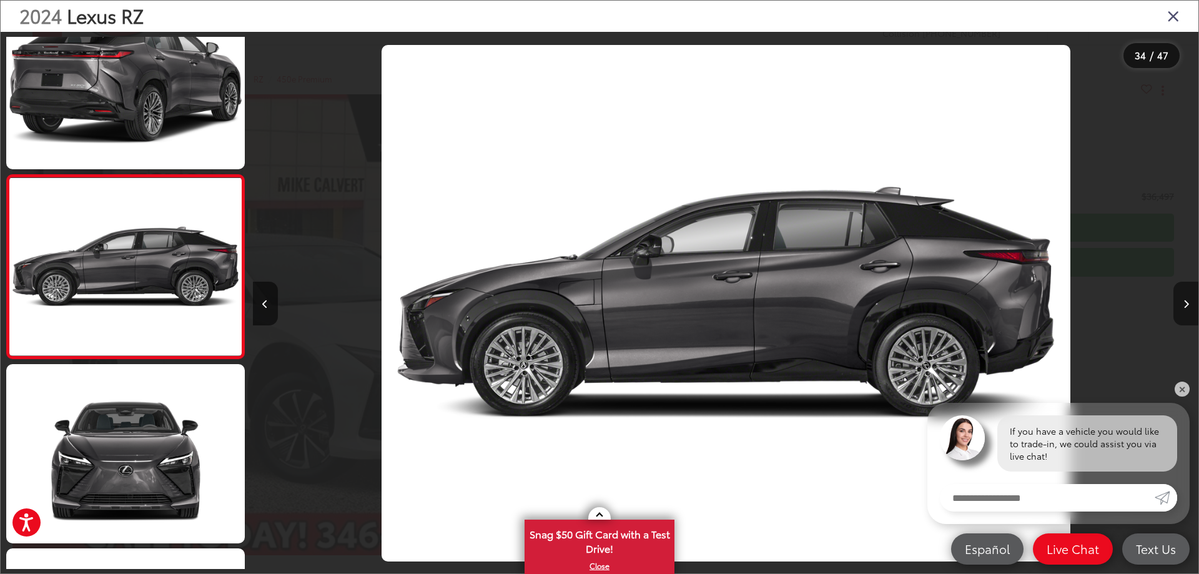
click at [1178, 300] on button "Next image" at bounding box center [1185, 304] width 25 height 44
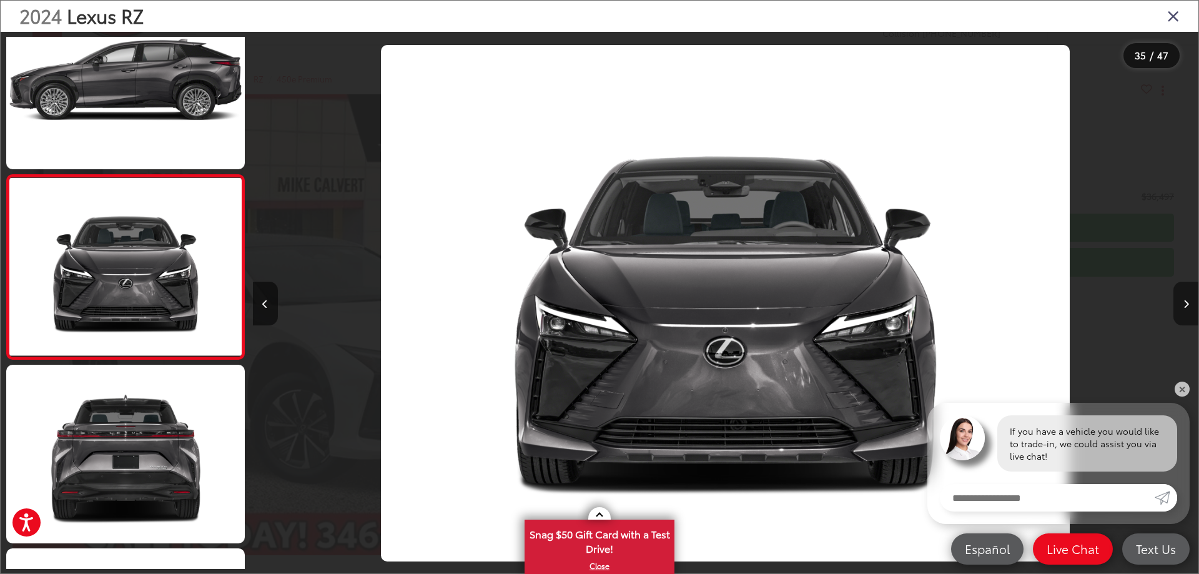
click at [1178, 300] on button "Next image" at bounding box center [1185, 304] width 25 height 44
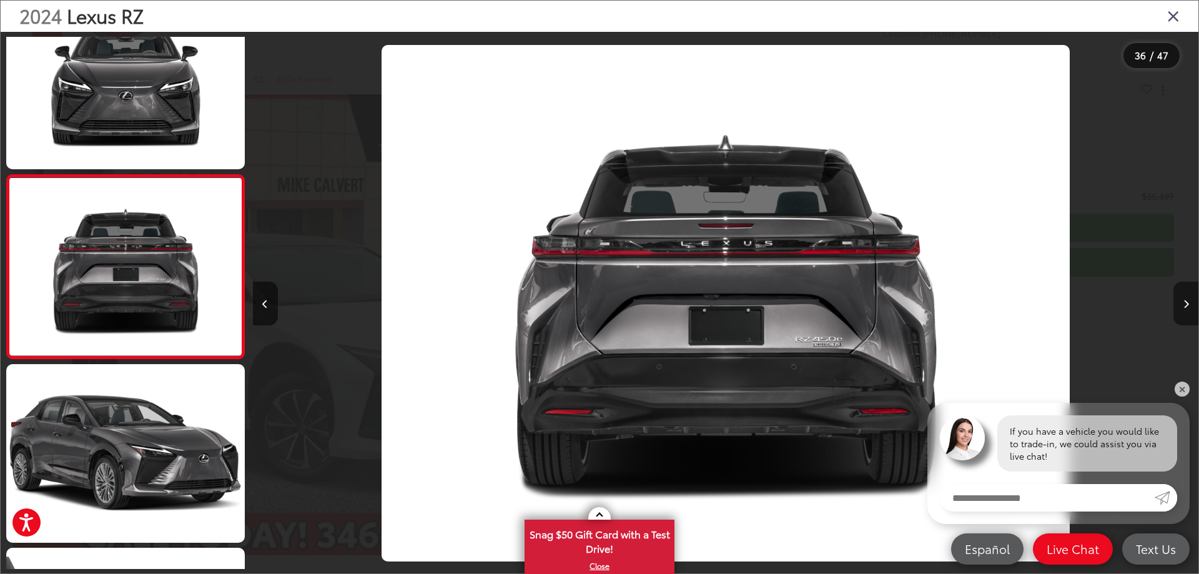
click at [1182, 303] on button "Next image" at bounding box center [1185, 304] width 25 height 44
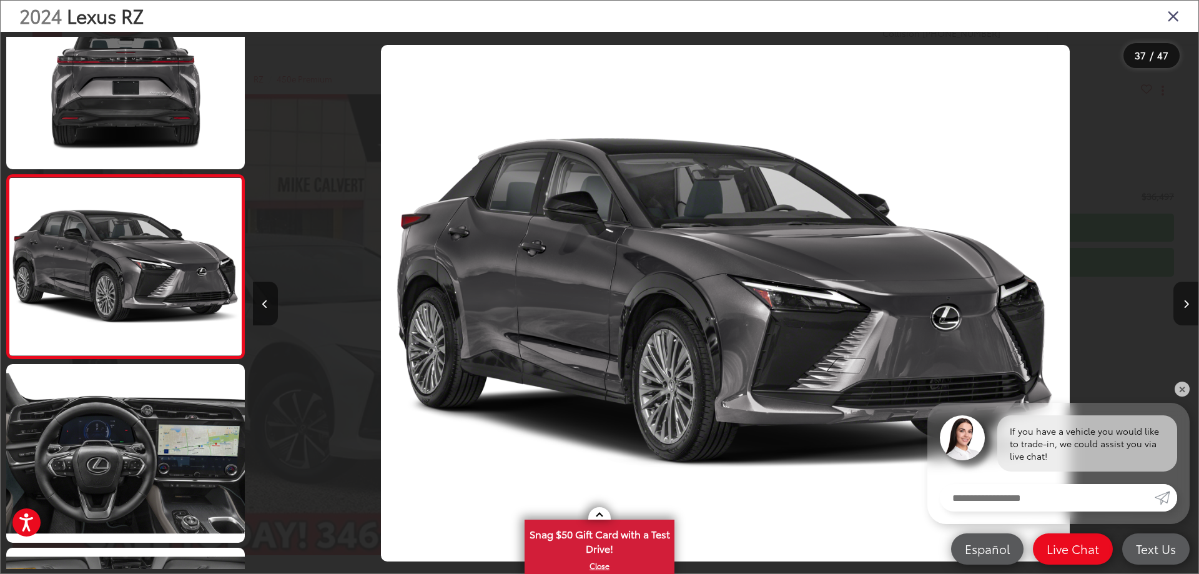
click at [1182, 303] on button "Next image" at bounding box center [1185, 304] width 25 height 44
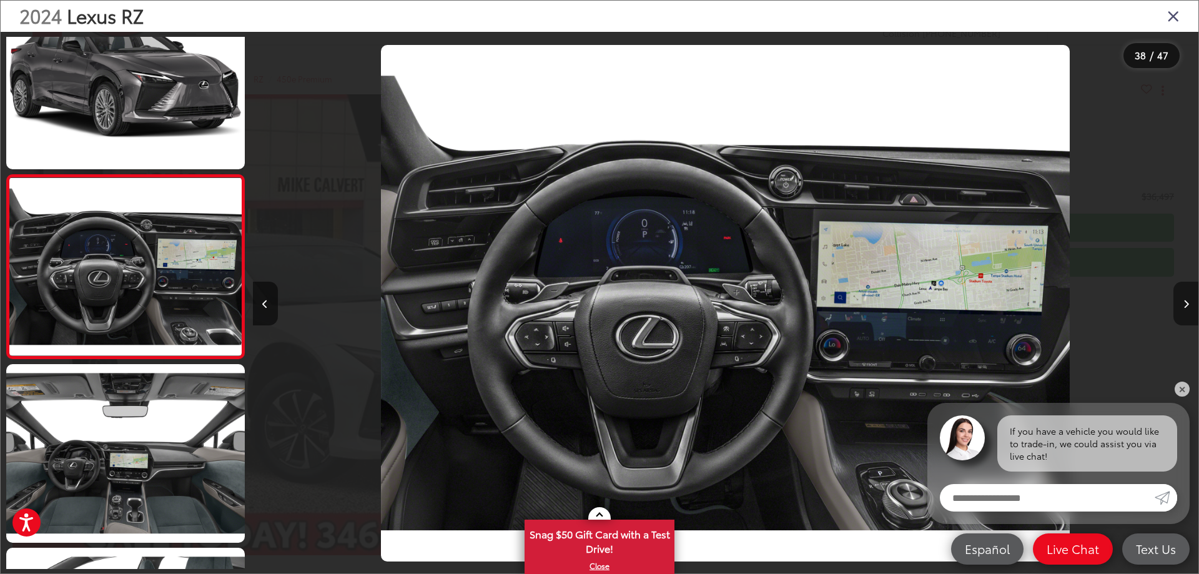
click at [1182, 303] on button "Next image" at bounding box center [1185, 304] width 25 height 44
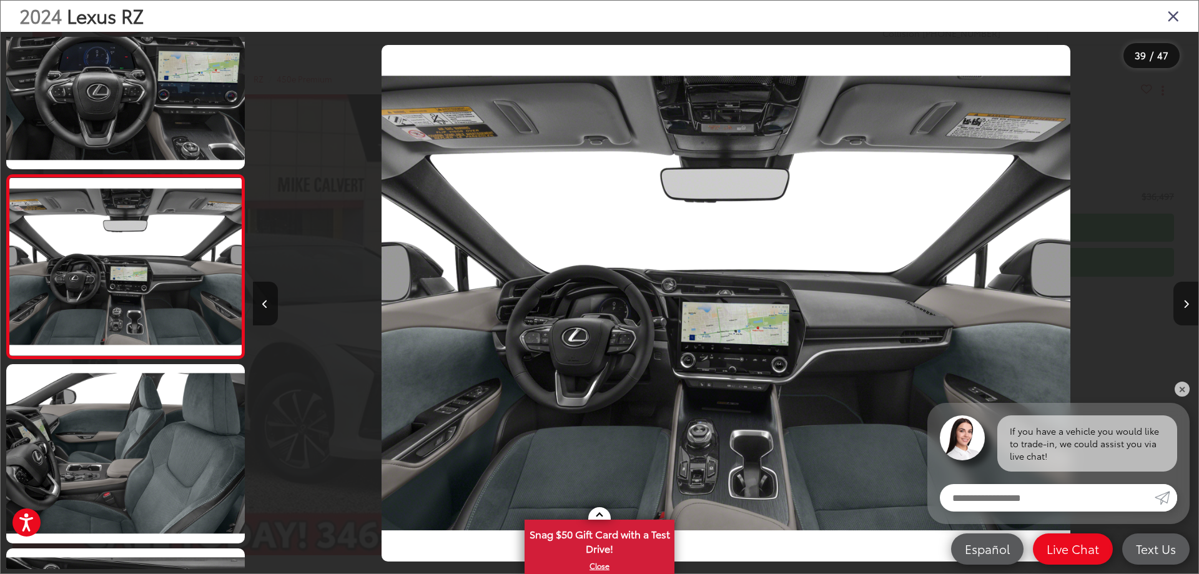
click at [1182, 303] on button "Next image" at bounding box center [1185, 304] width 25 height 44
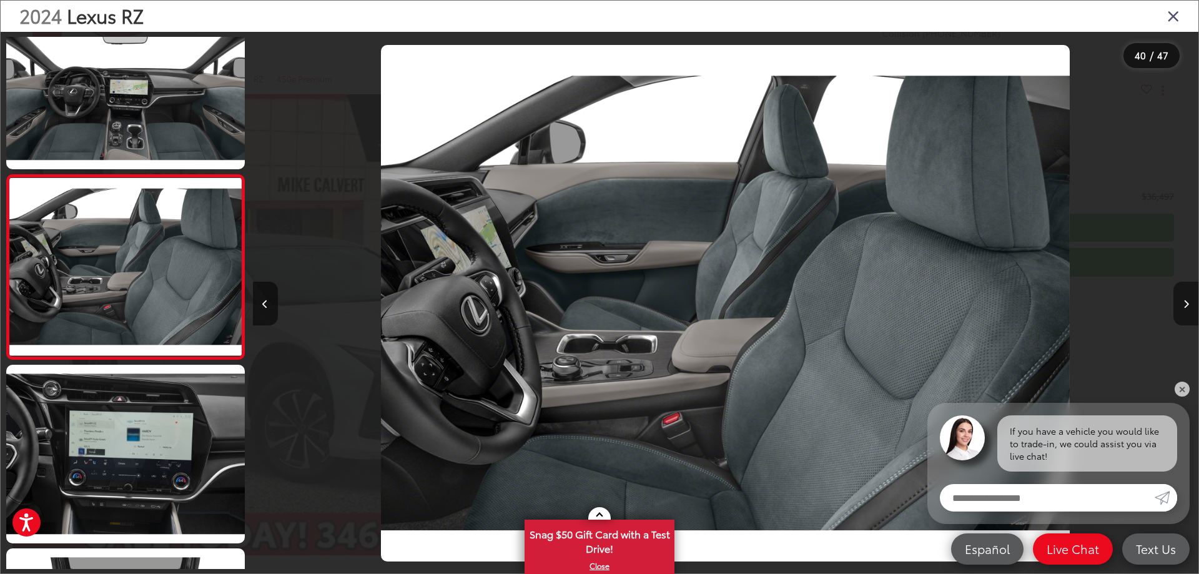
click at [1179, 301] on button "Next image" at bounding box center [1185, 304] width 25 height 44
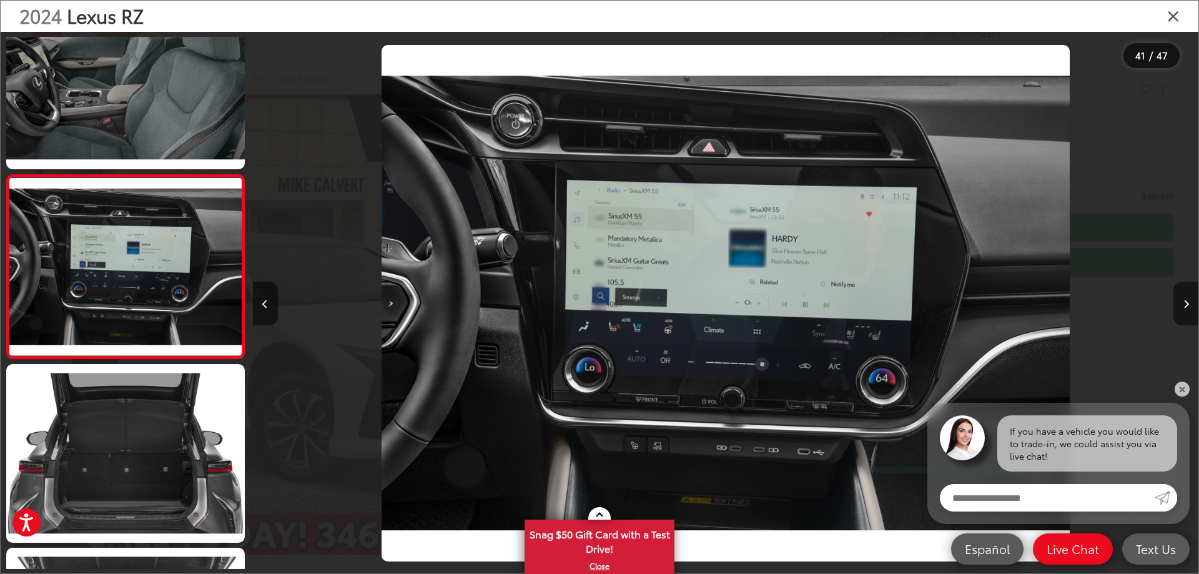
click at [1179, 301] on button "Next image" at bounding box center [1185, 304] width 25 height 44
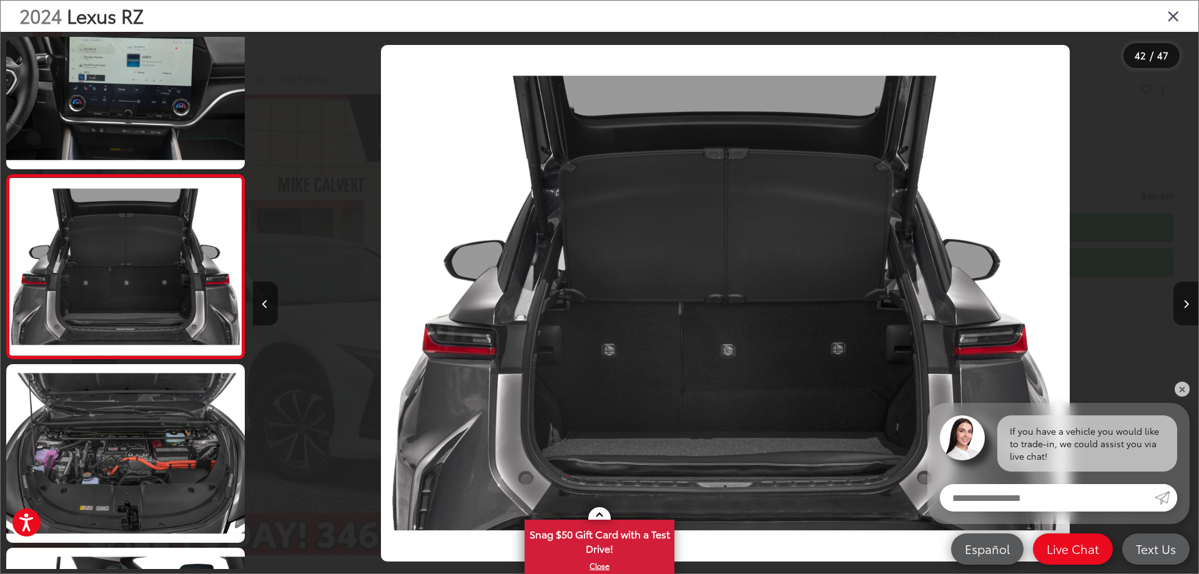
click at [1169, 293] on div at bounding box center [1079, 303] width 237 height 543
click at [1183, 304] on icon "Next image" at bounding box center [1186, 304] width 6 height 9
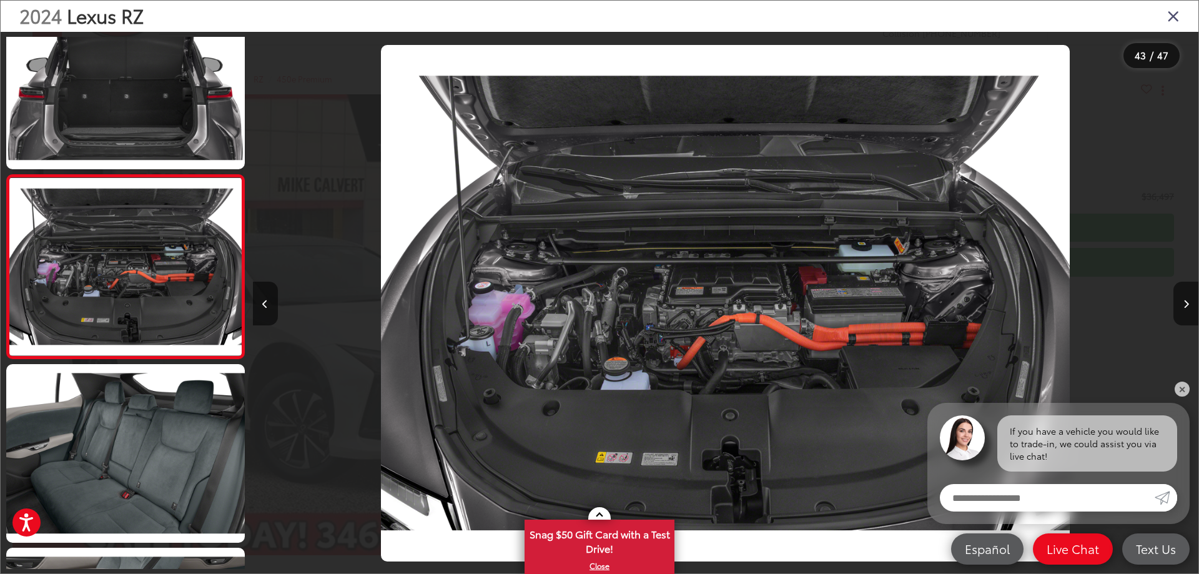
click at [1172, 304] on div at bounding box center [1079, 303] width 237 height 543
click at [1189, 300] on button "Next image" at bounding box center [1185, 304] width 25 height 44
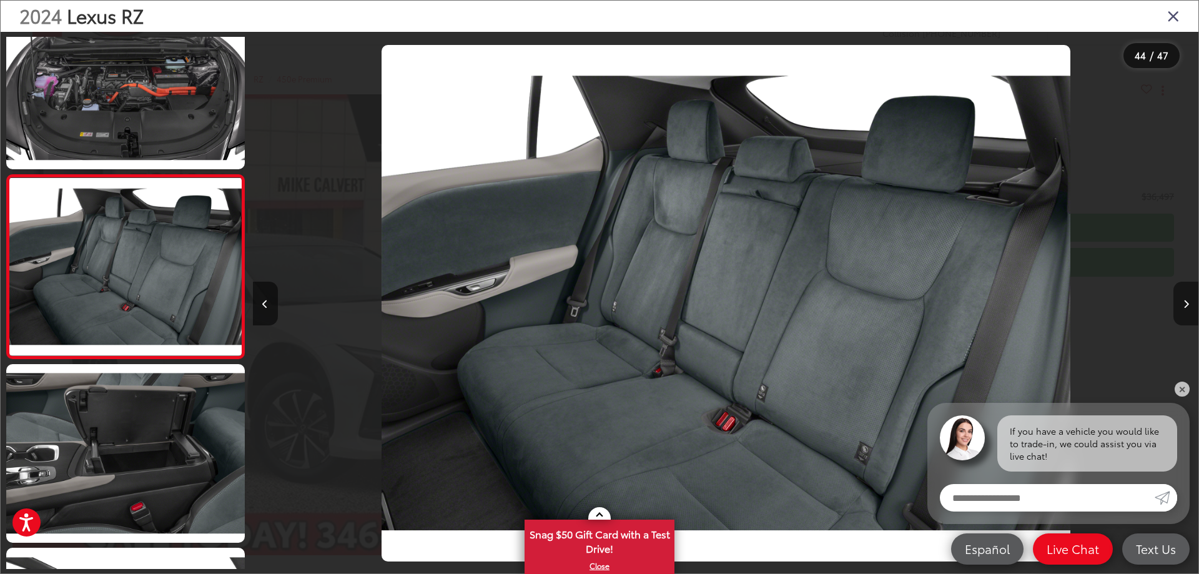
click at [1189, 300] on button "Next image" at bounding box center [1185, 304] width 25 height 44
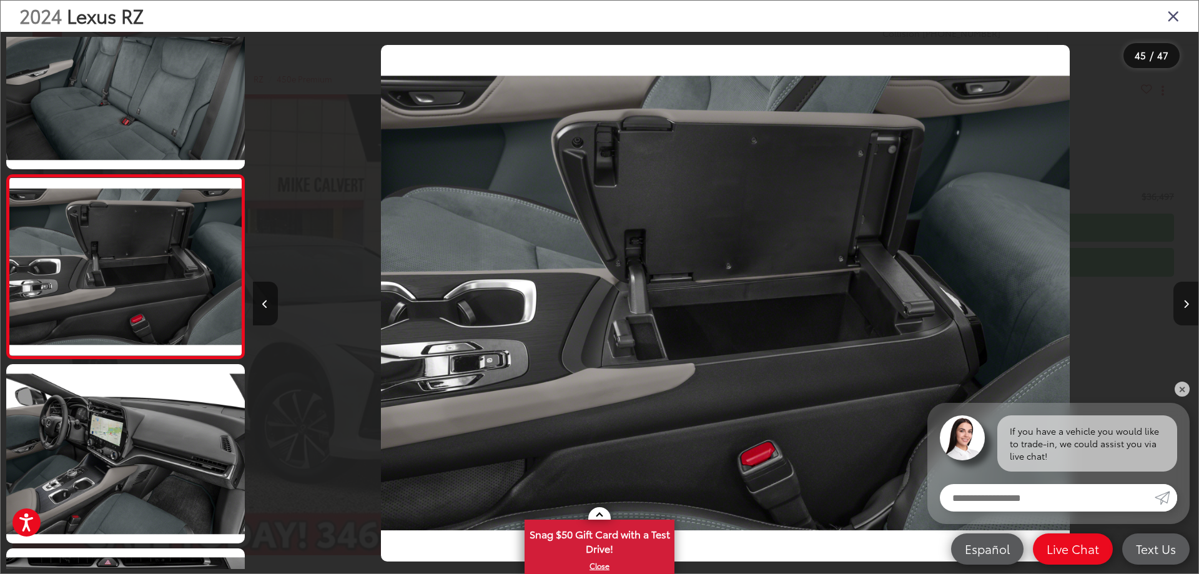
click at [1189, 300] on button "Next image" at bounding box center [1185, 304] width 25 height 44
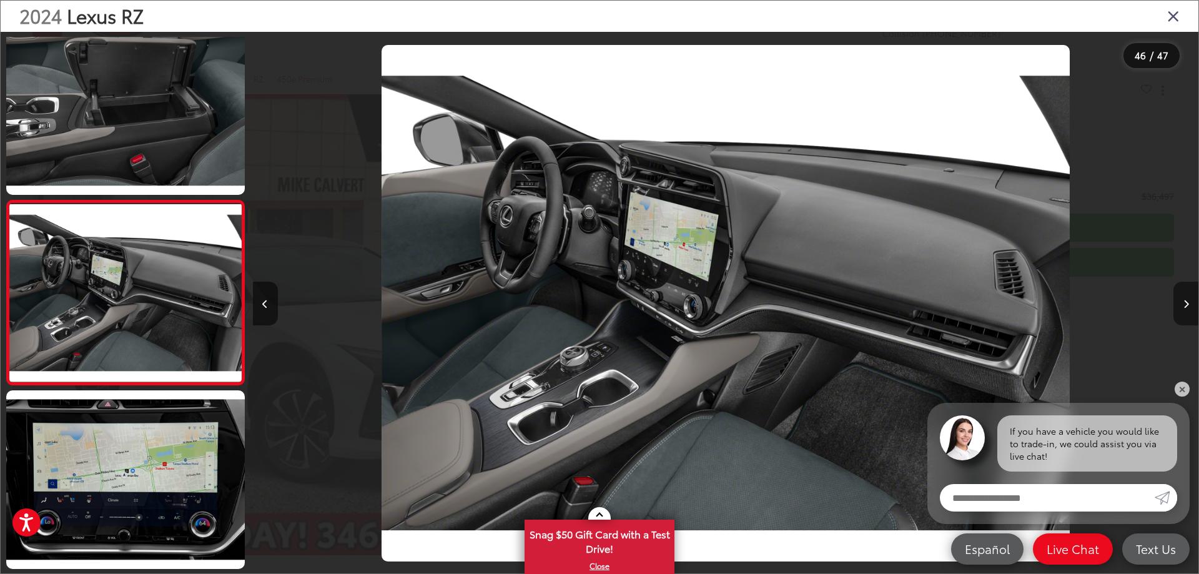
click at [1189, 300] on button "Next image" at bounding box center [1185, 304] width 25 height 44
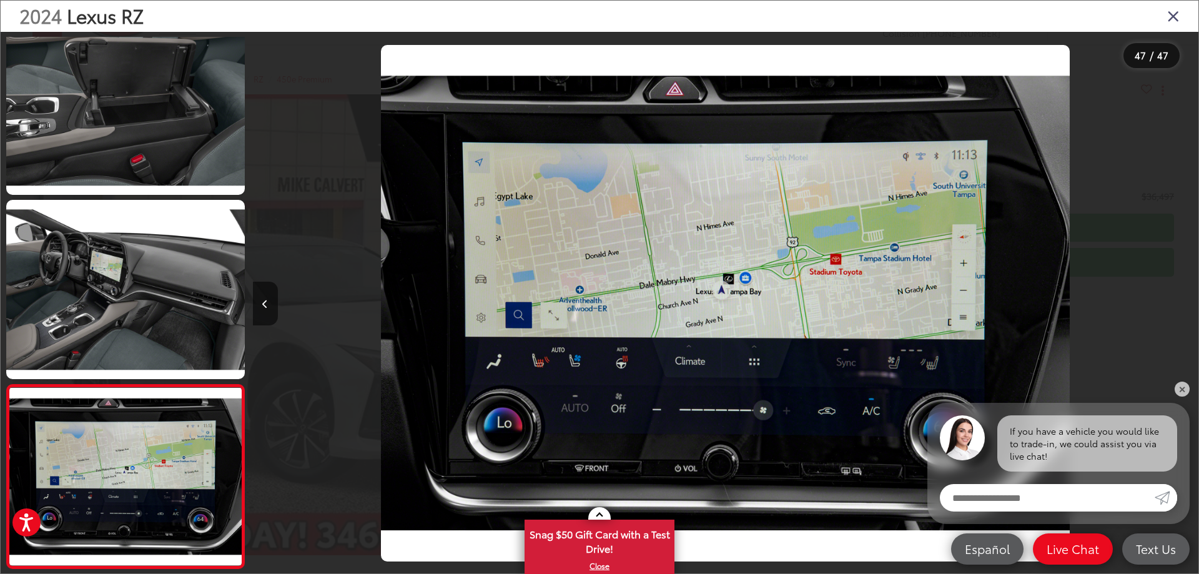
click at [1189, 300] on div at bounding box center [1079, 303] width 237 height 543
click at [262, 302] on icon "Previous image" at bounding box center [265, 304] width 6 height 9
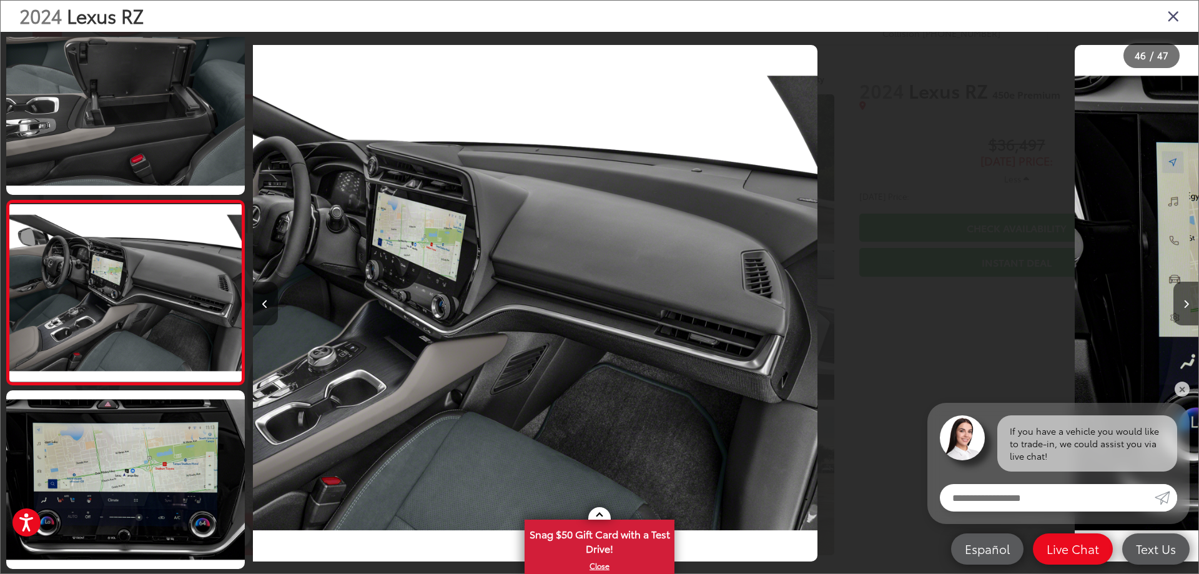
scroll to position [0, 42544]
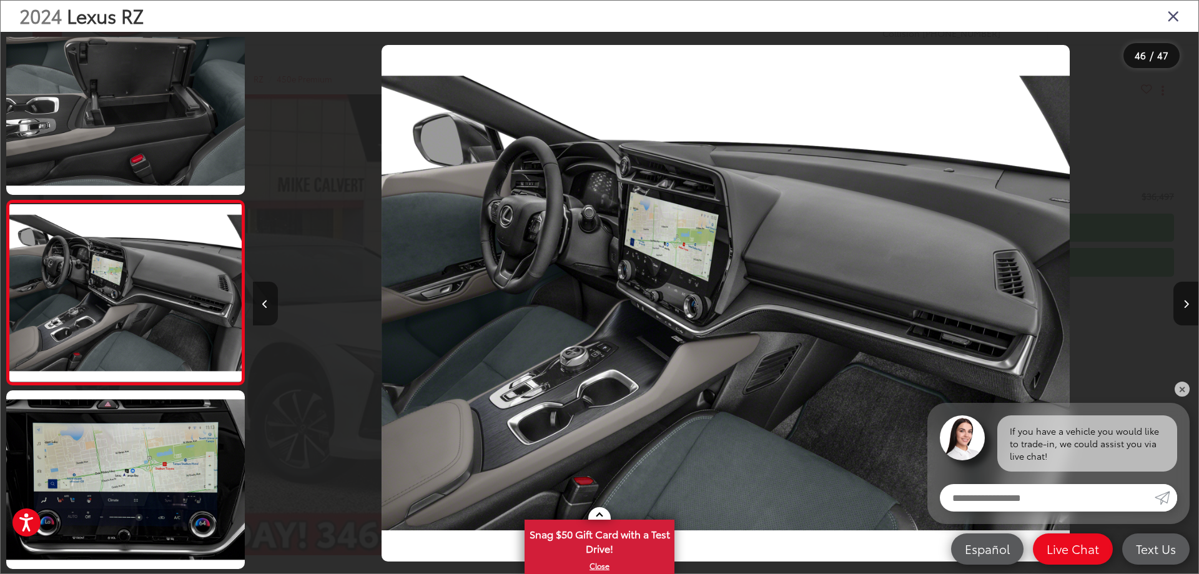
click at [262, 305] on button "Previous image" at bounding box center [265, 304] width 25 height 44
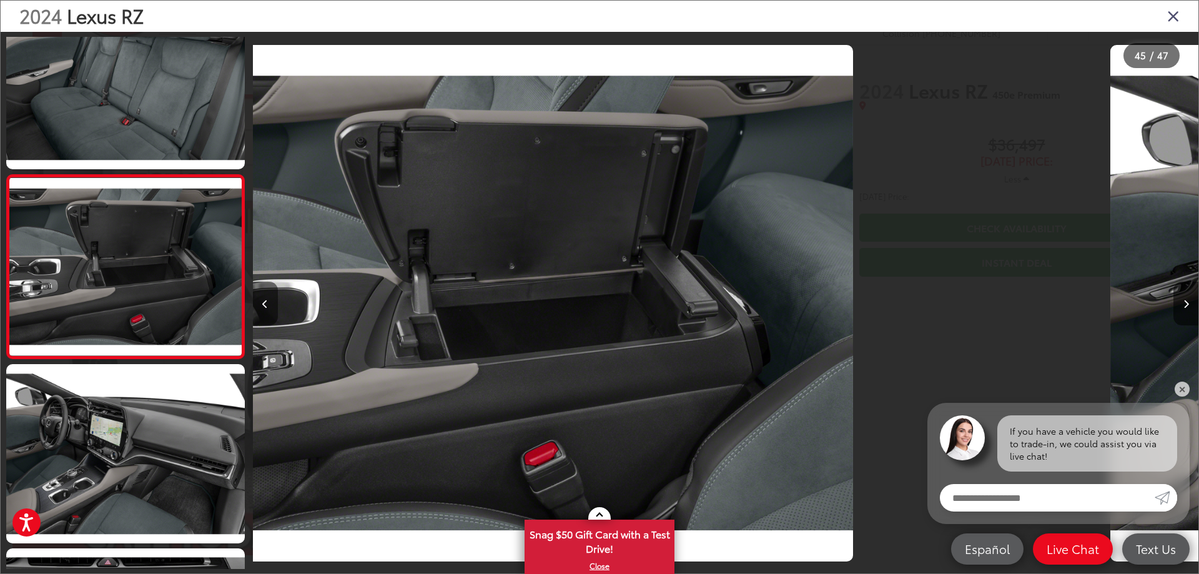
scroll to position [0, 41599]
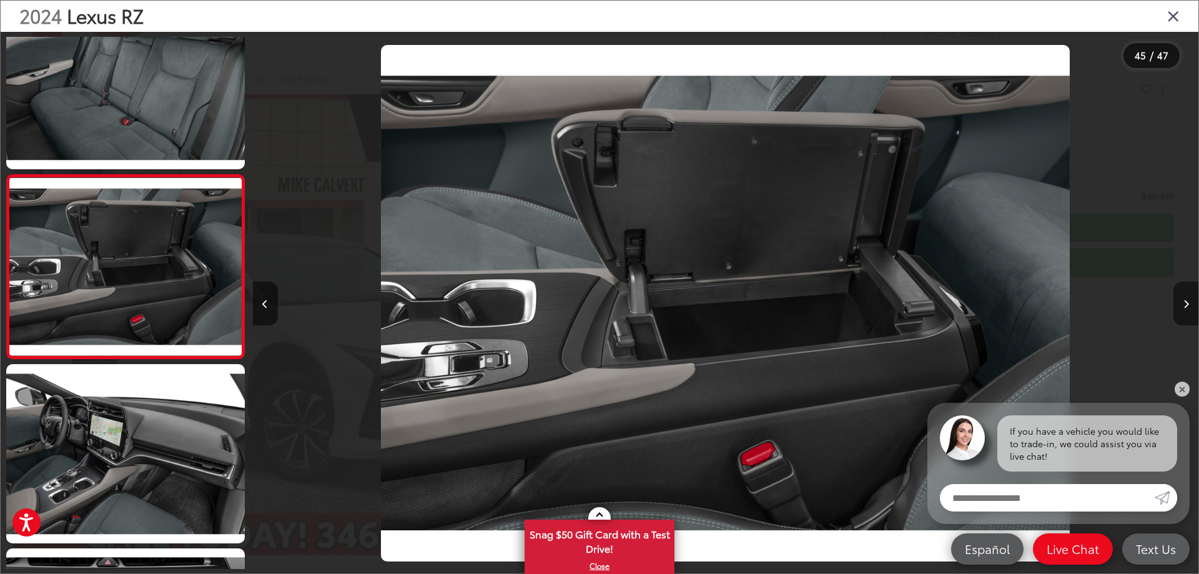
click at [1184, 306] on icon "Next image" at bounding box center [1186, 304] width 6 height 9
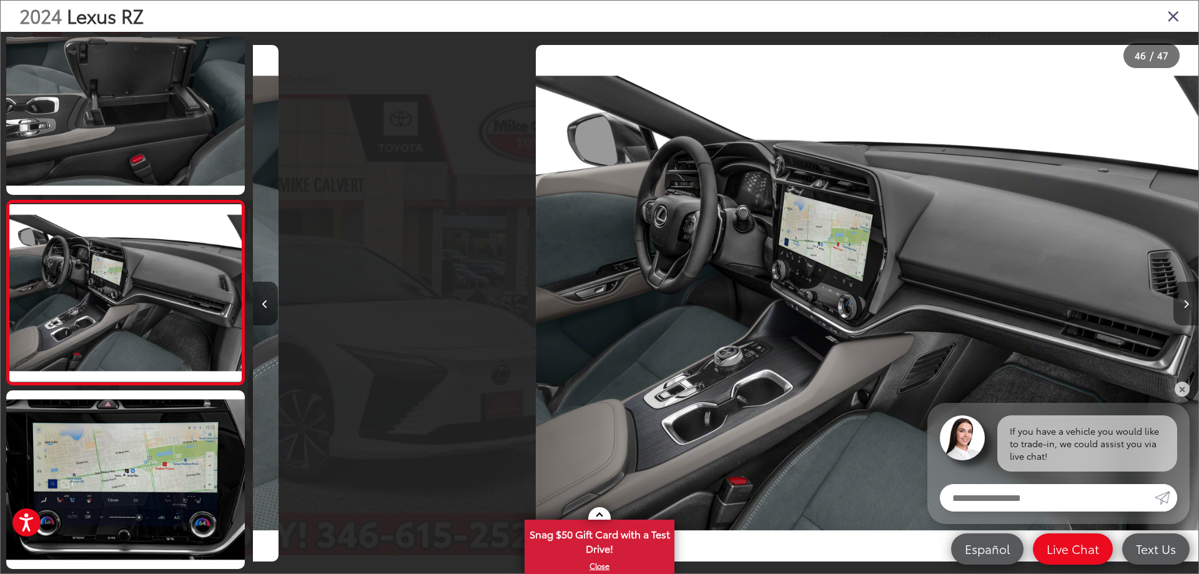
scroll to position [0, 42544]
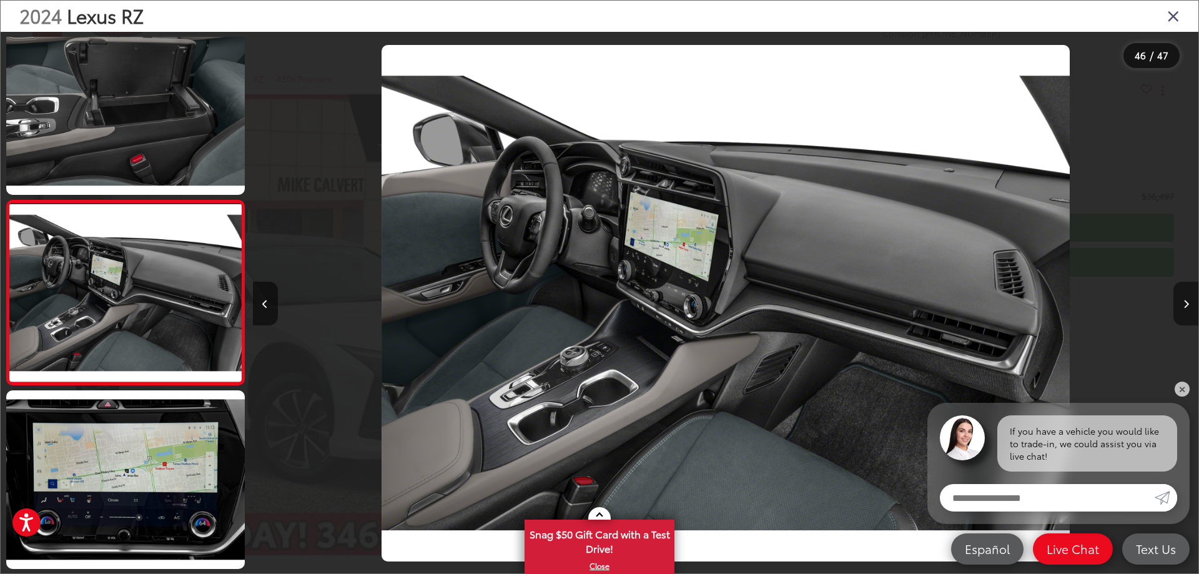
click at [1184, 306] on icon "Next image" at bounding box center [1186, 304] width 6 height 9
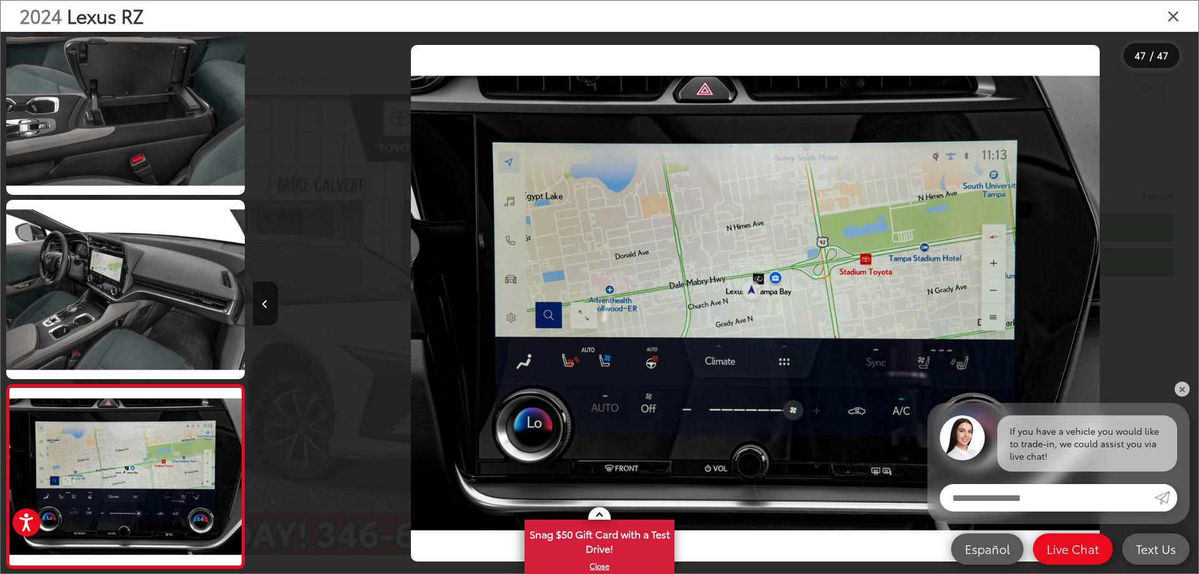
scroll to position [0, 43489]
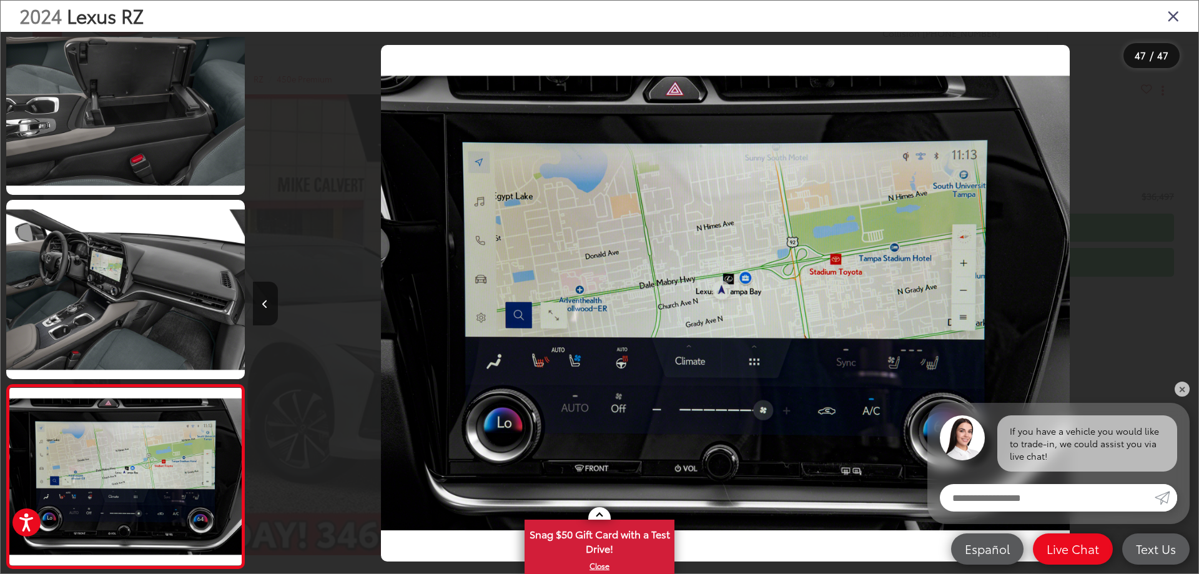
click at [1184, 306] on div at bounding box center [1079, 303] width 237 height 543
click at [269, 305] on button "Previous image" at bounding box center [265, 304] width 25 height 44
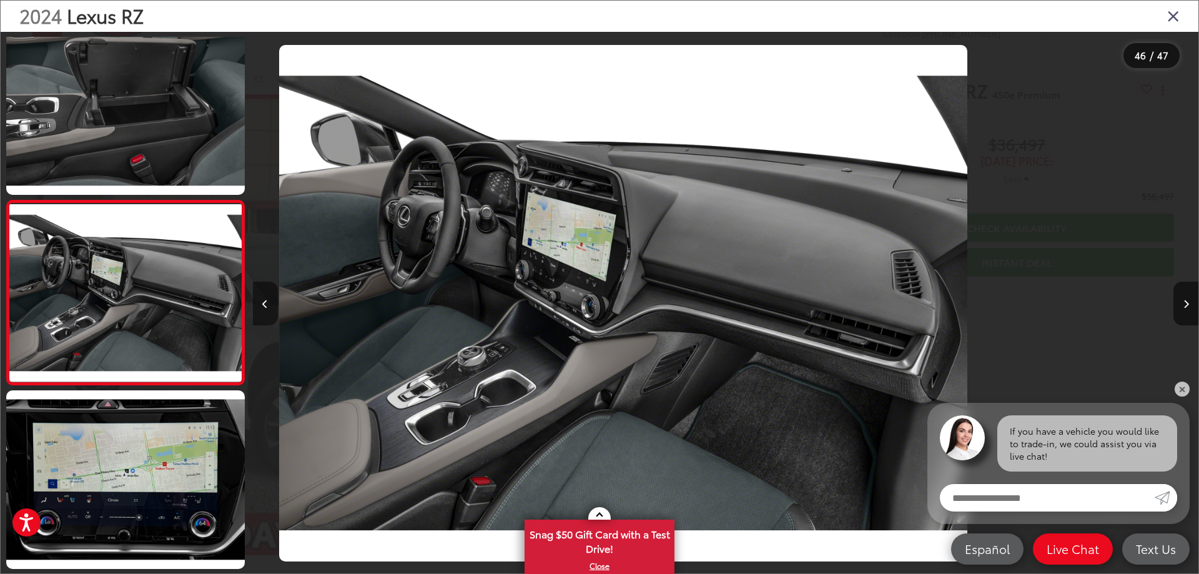
scroll to position [0, 42544]
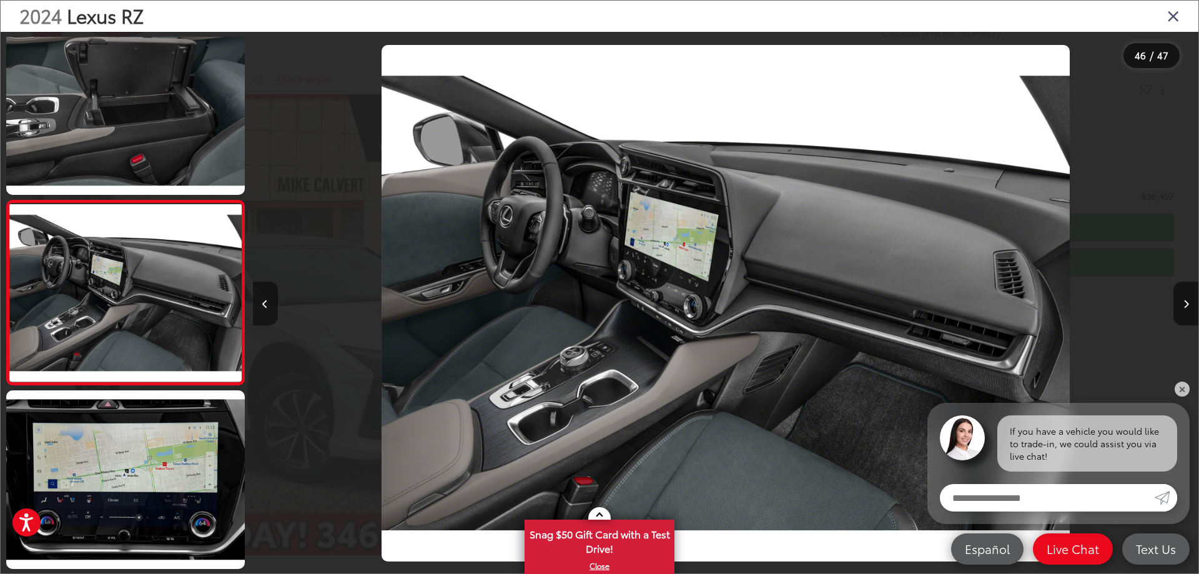
click at [269, 305] on button "Previous image" at bounding box center [265, 304] width 25 height 44
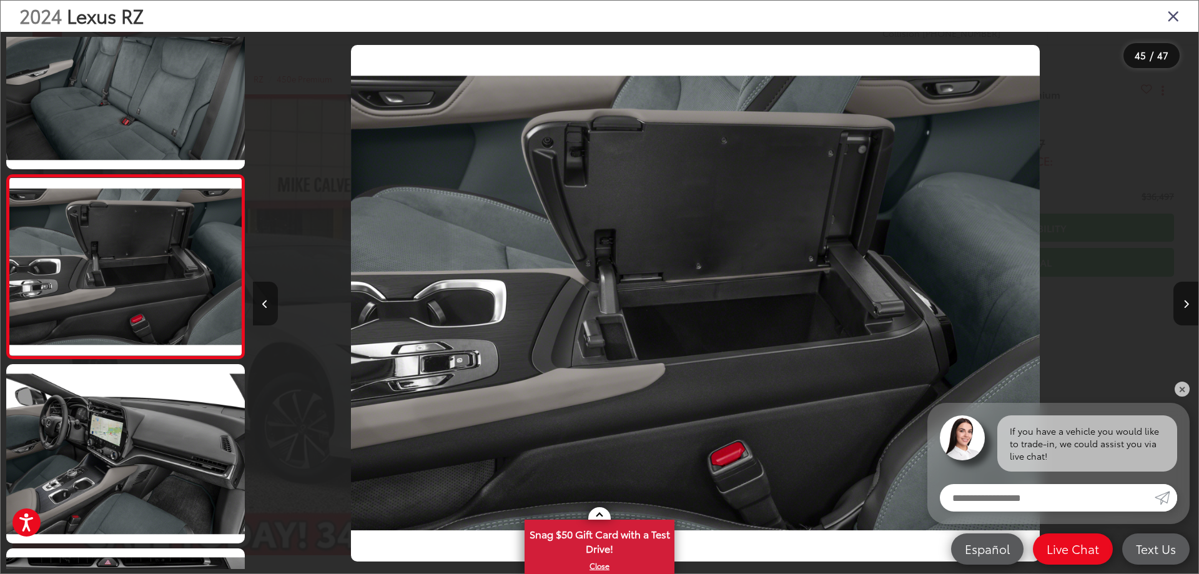
scroll to position [0, 41599]
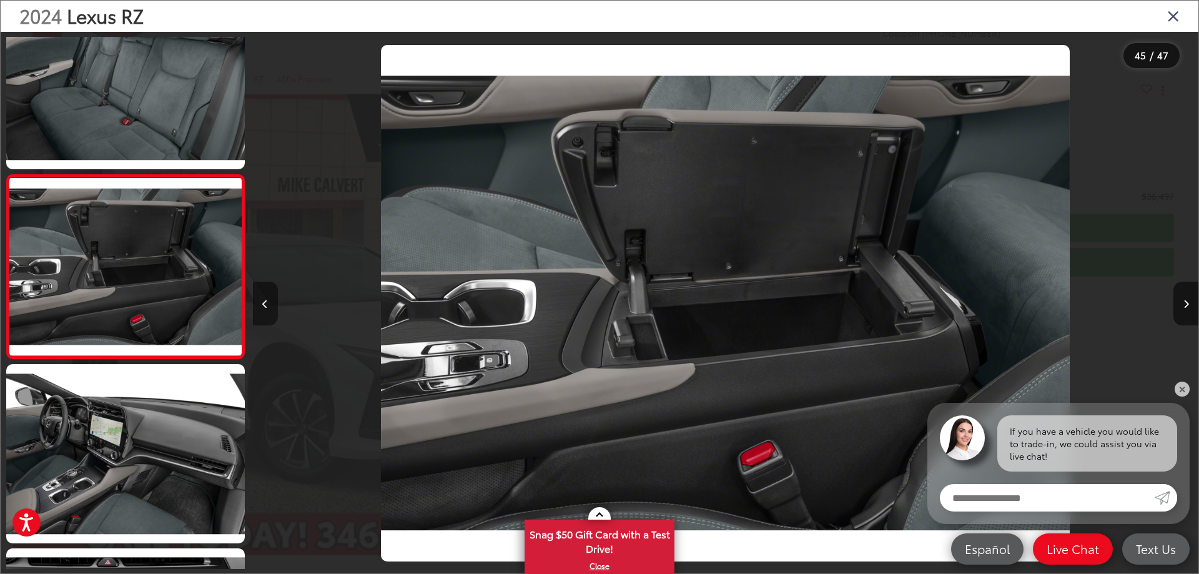
click at [269, 305] on button "Previous image" at bounding box center [265, 304] width 25 height 44
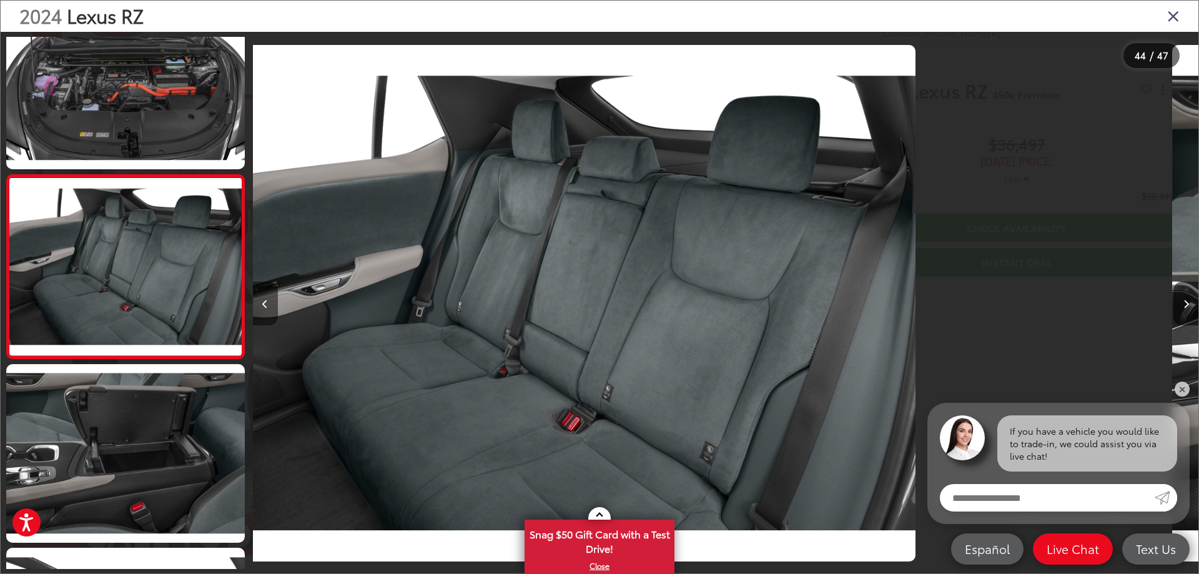
scroll to position [0, 40653]
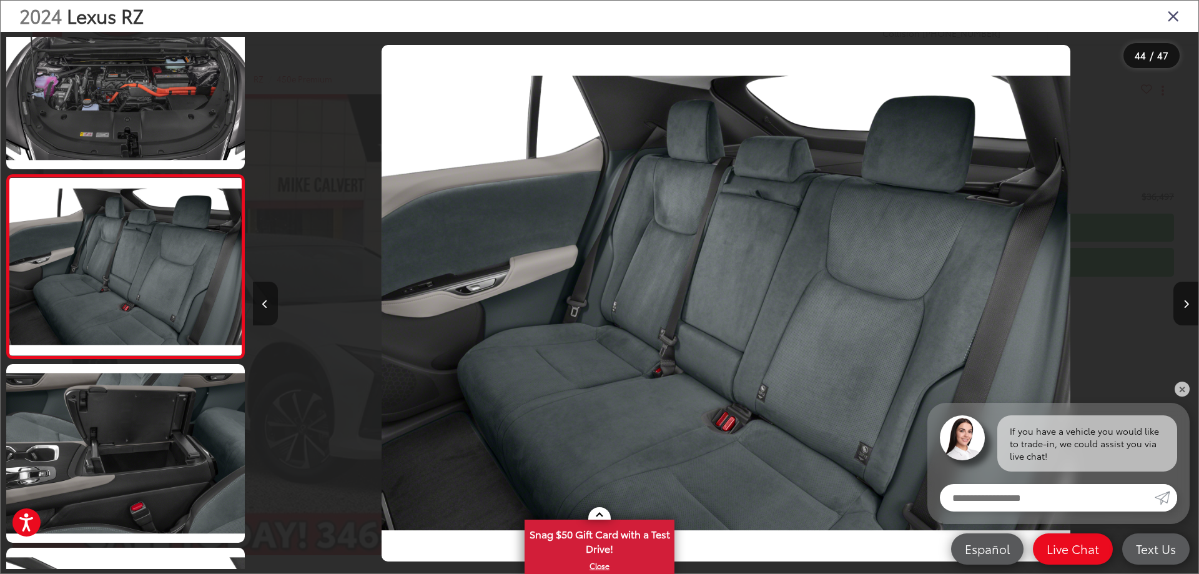
click at [269, 305] on button "Previous image" at bounding box center [265, 304] width 25 height 44
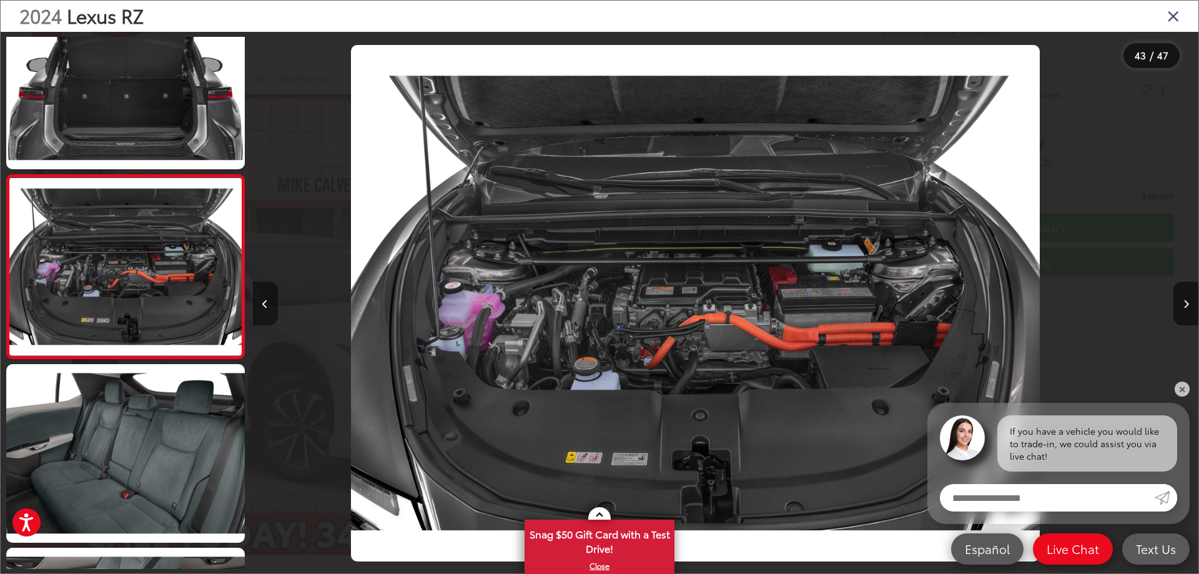
scroll to position [0, 39708]
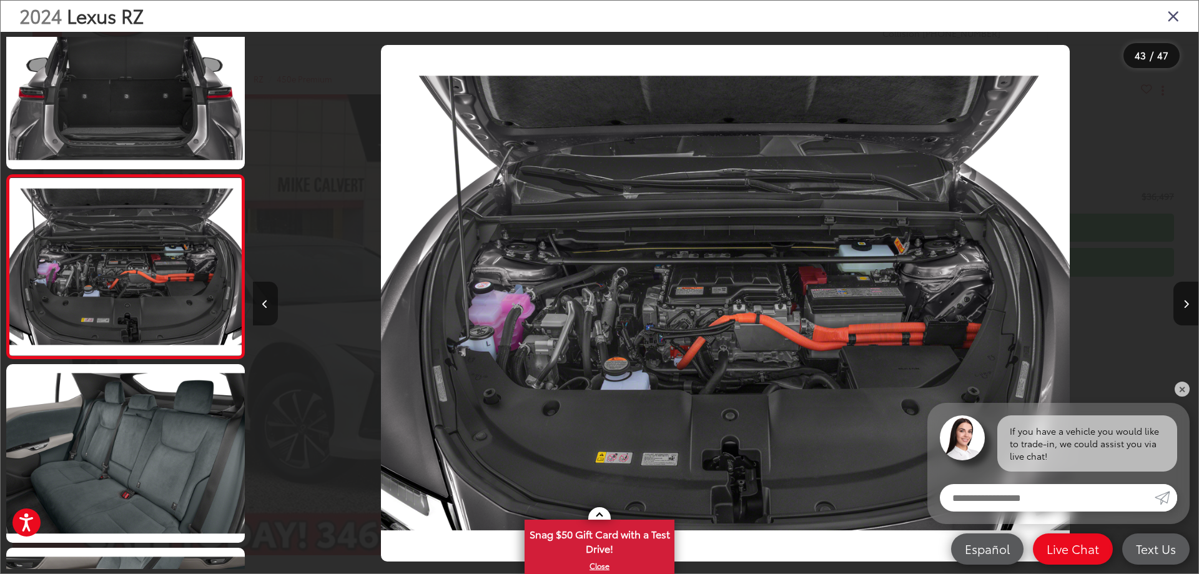
click at [269, 305] on button "Previous image" at bounding box center [265, 304] width 25 height 44
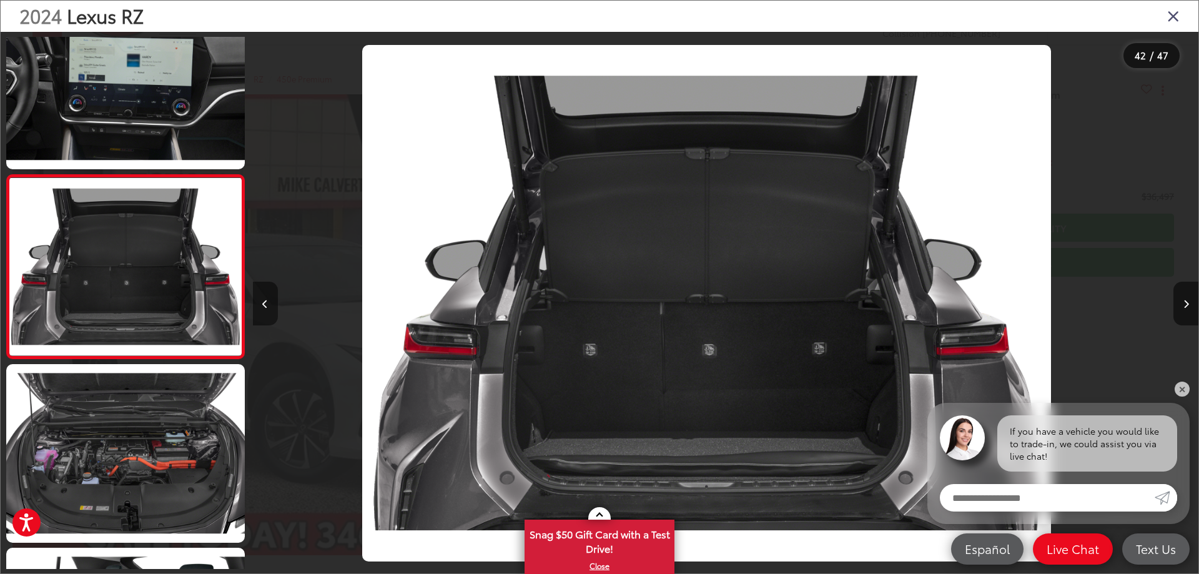
scroll to position [0, 38762]
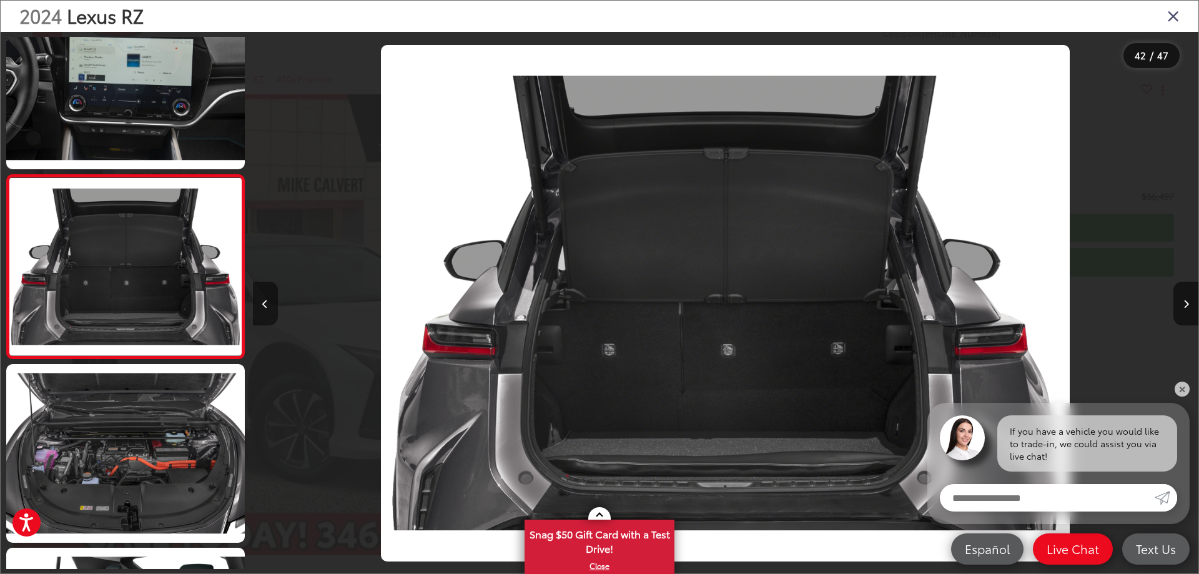
click at [269, 305] on button "Previous image" at bounding box center [265, 304] width 25 height 44
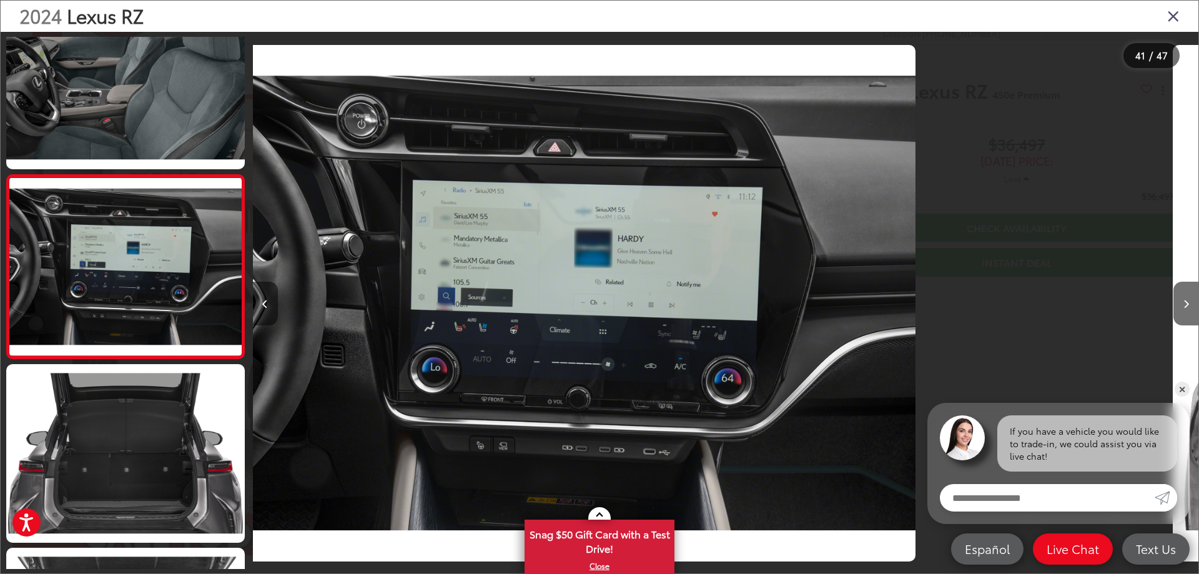
scroll to position [0, 37817]
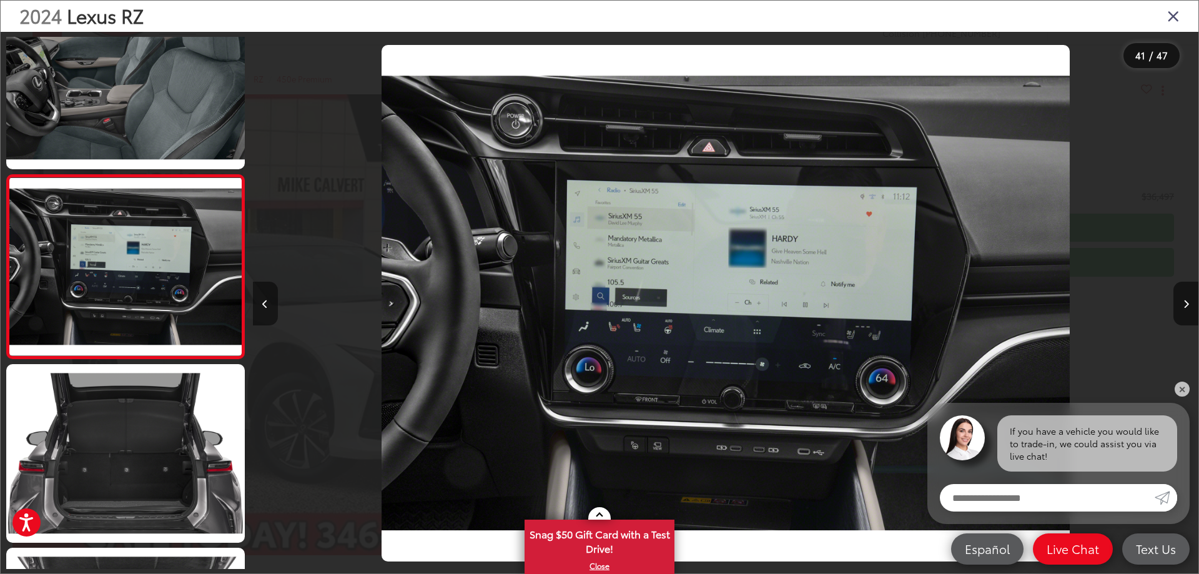
click at [269, 305] on button "Previous image" at bounding box center [265, 304] width 25 height 44
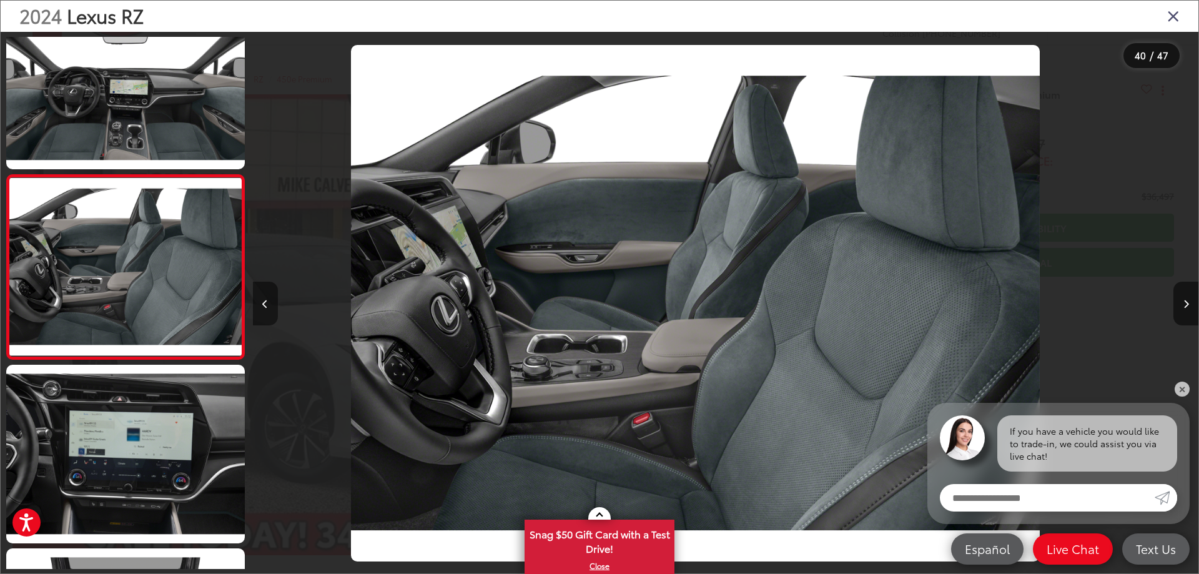
scroll to position [0, 36871]
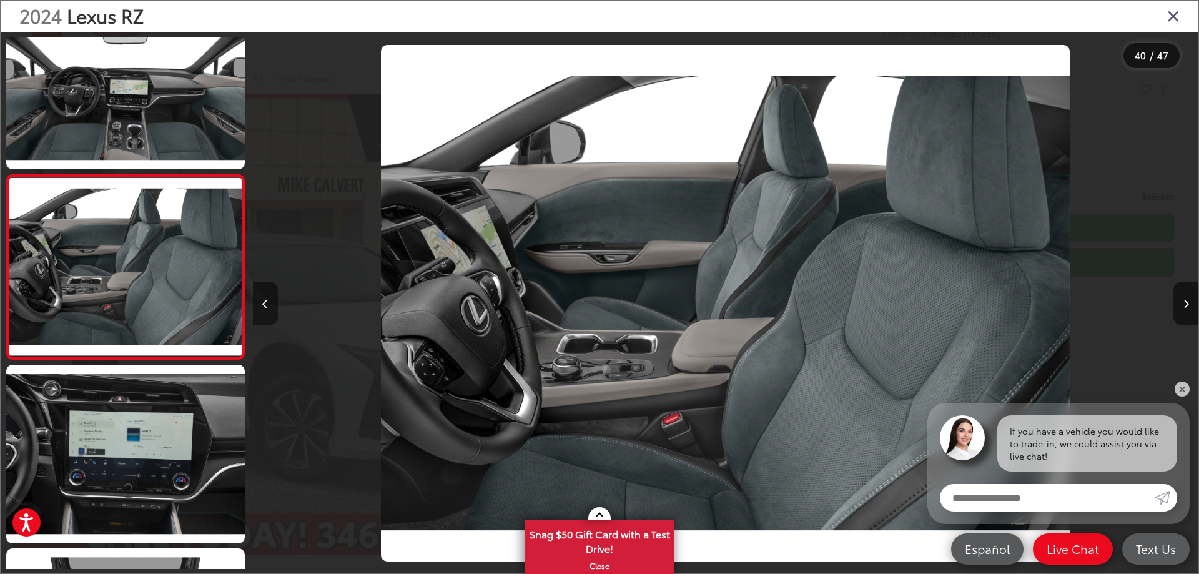
click at [269, 304] on button "Previous image" at bounding box center [265, 304] width 25 height 44
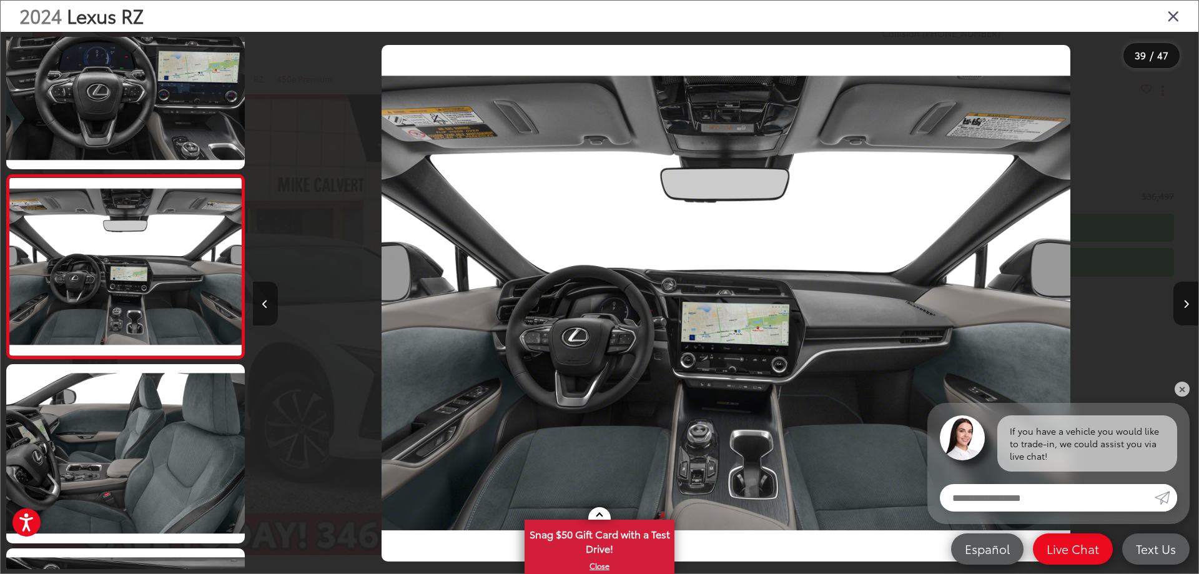
click at [269, 304] on button "Previous image" at bounding box center [265, 304] width 25 height 44
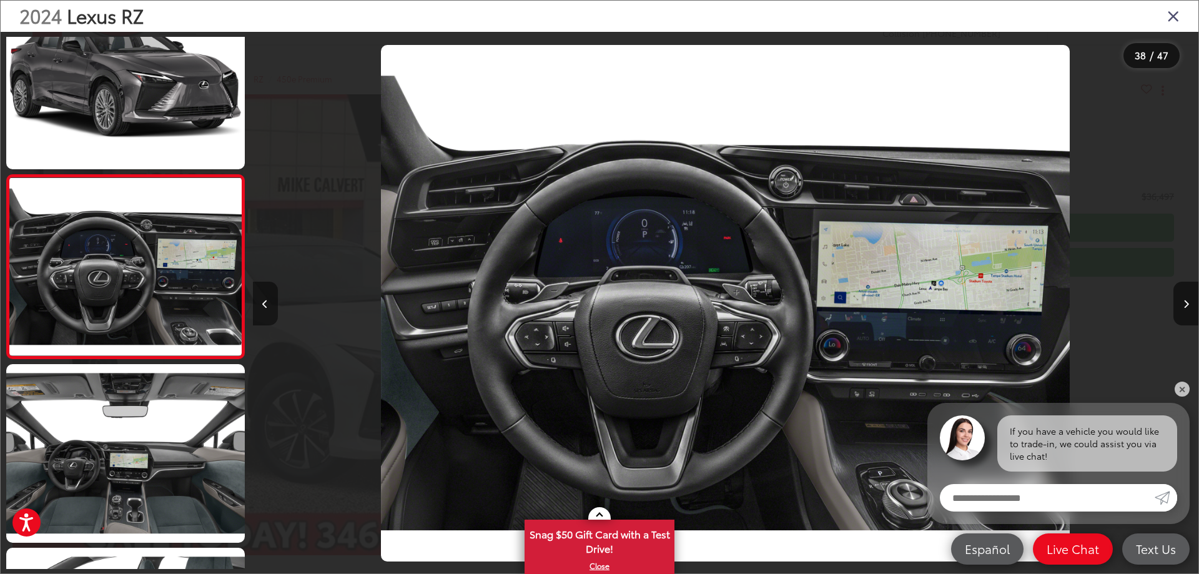
click at [269, 303] on button "Previous image" at bounding box center [265, 304] width 25 height 44
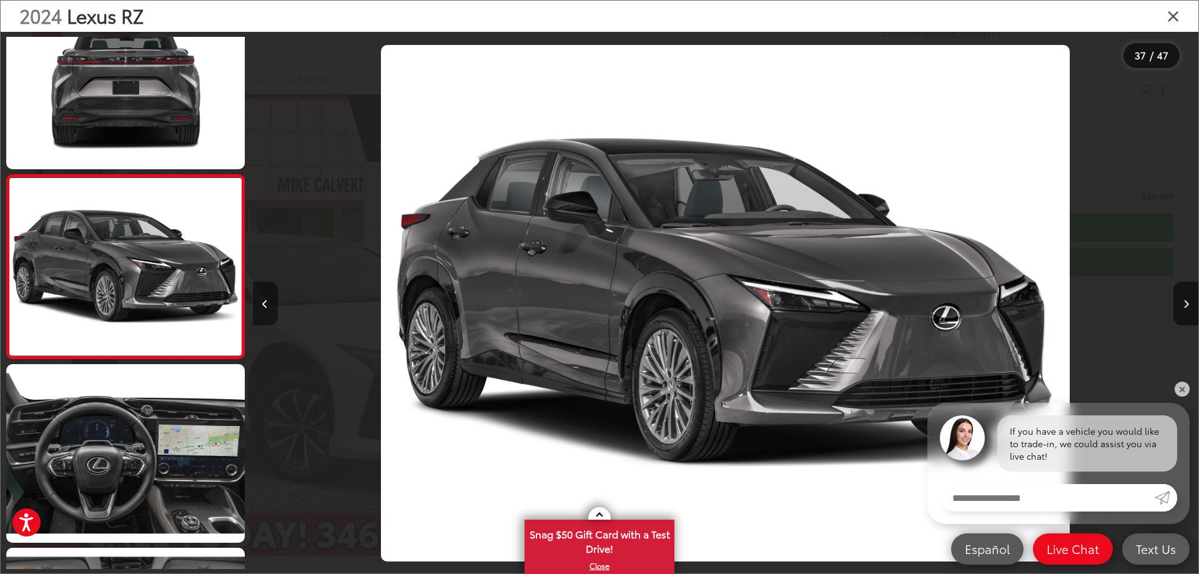
click at [263, 305] on icon "Previous image" at bounding box center [265, 304] width 6 height 9
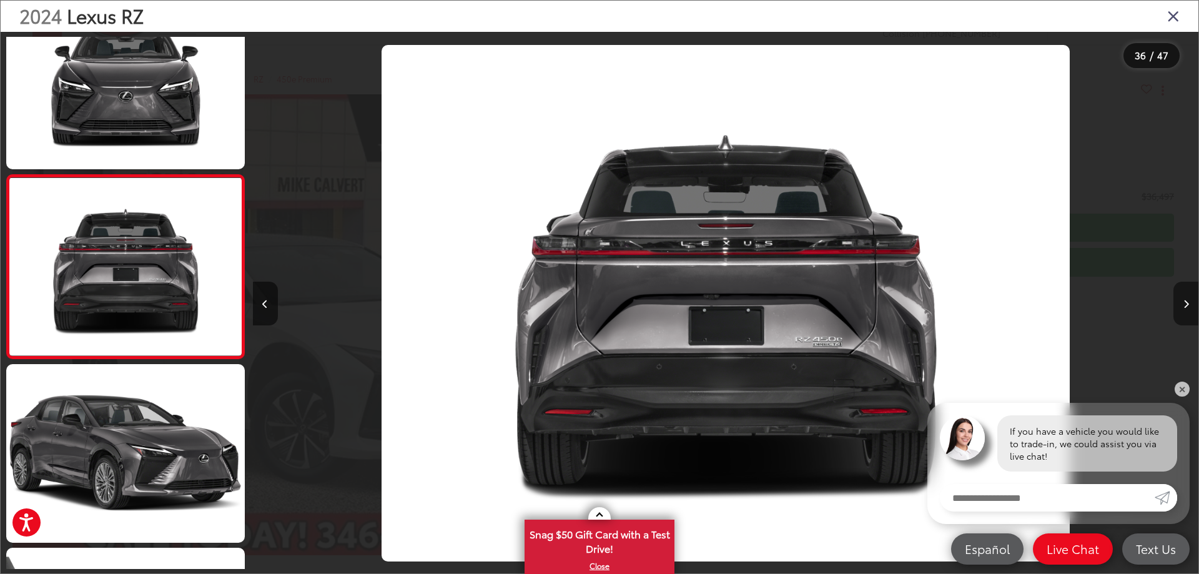
click at [1186, 302] on icon "Next image" at bounding box center [1186, 304] width 6 height 9
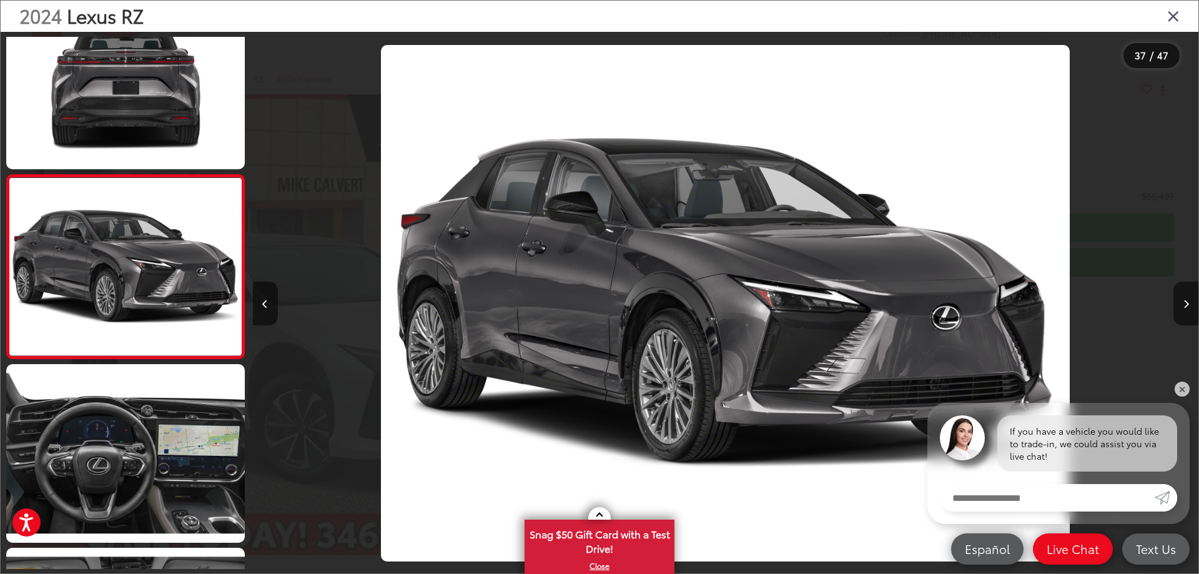
click at [1171, 15] on icon "Close gallery" at bounding box center [1173, 15] width 12 height 16
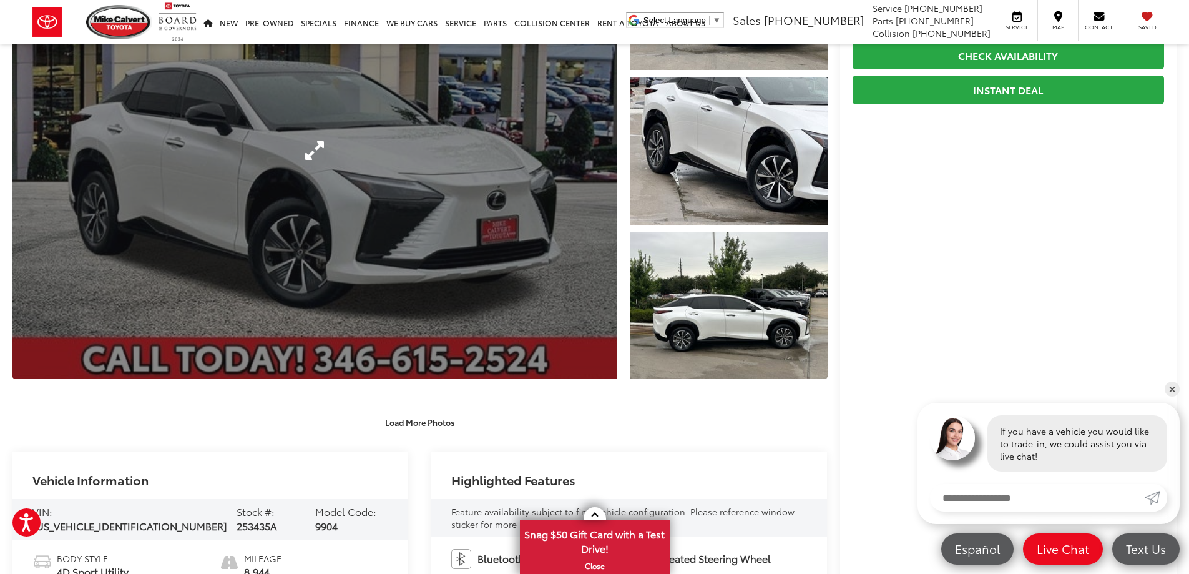
scroll to position [0, 0]
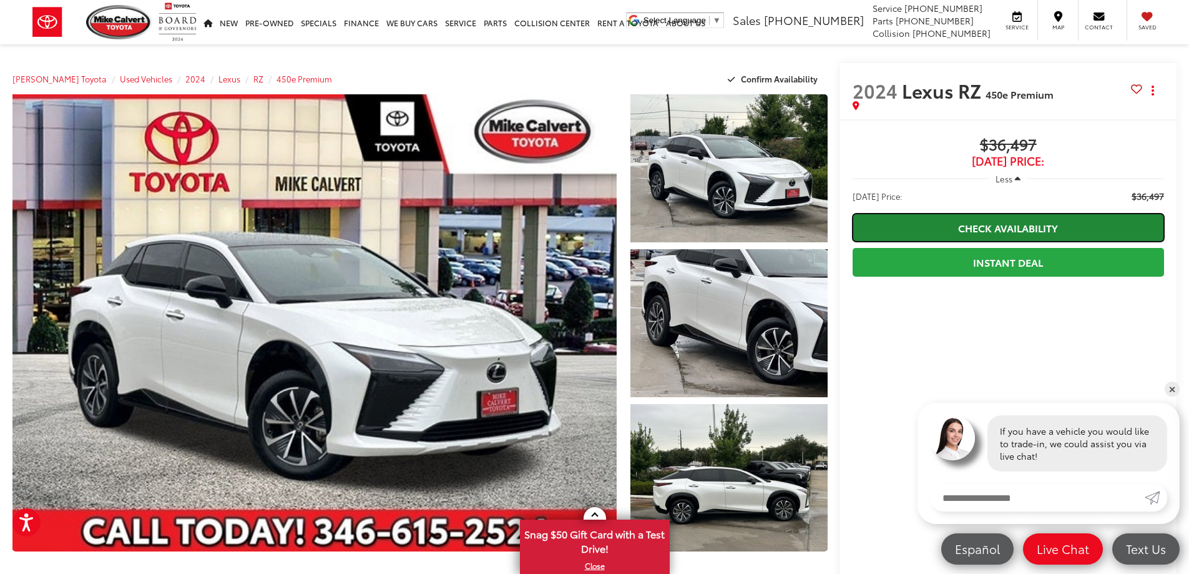
click at [1006, 225] on link "Check Availability" at bounding box center [1009, 228] width 312 height 28
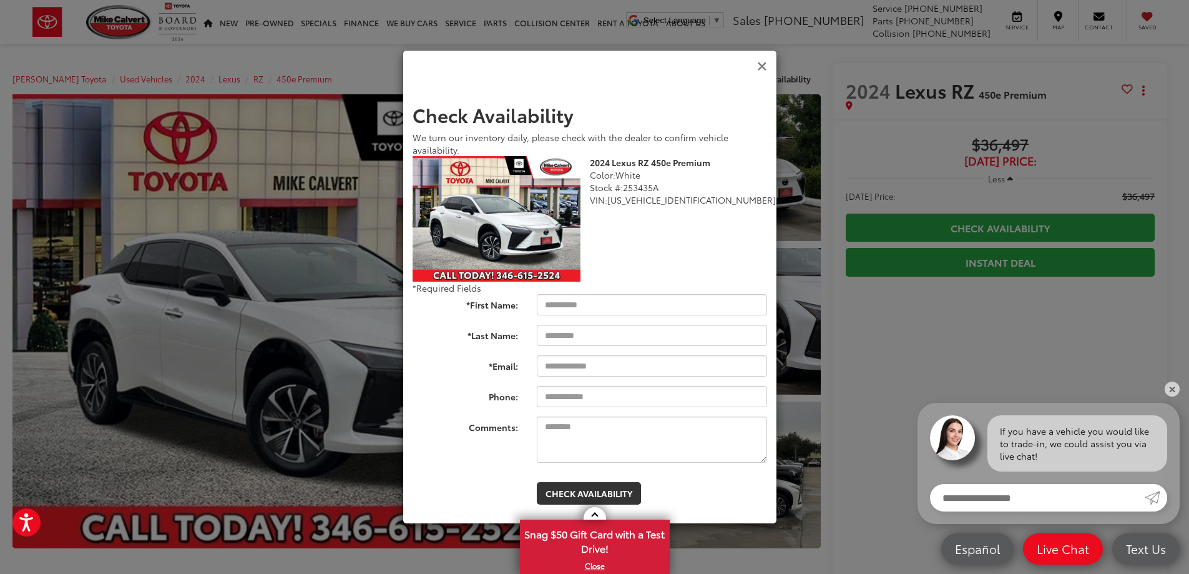
click at [762, 65] on icon "Close" at bounding box center [762, 66] width 10 height 13
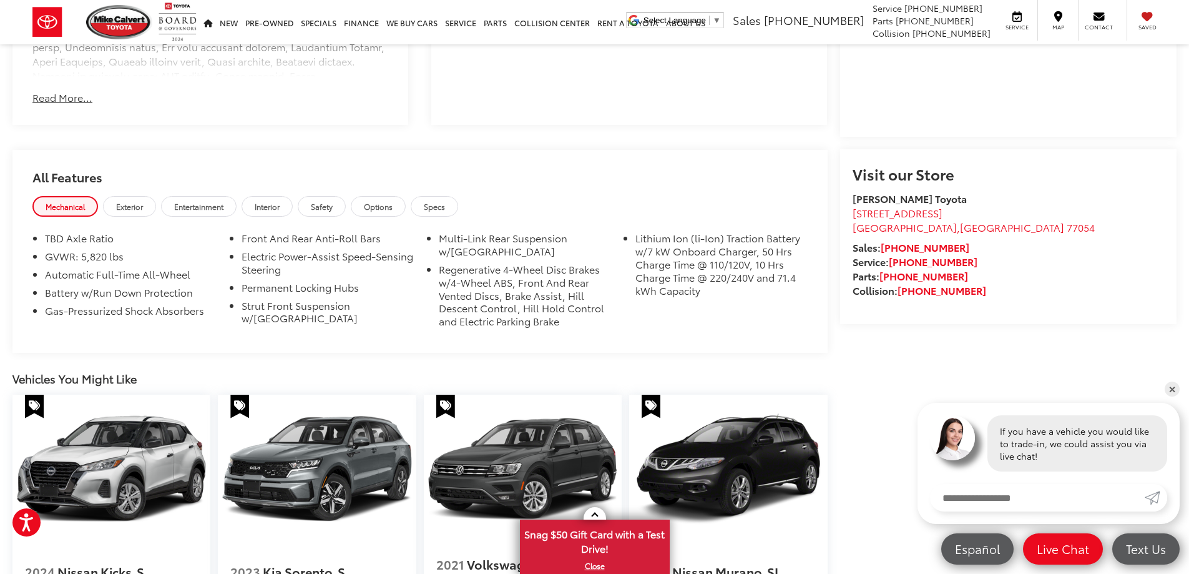
scroll to position [1061, 0]
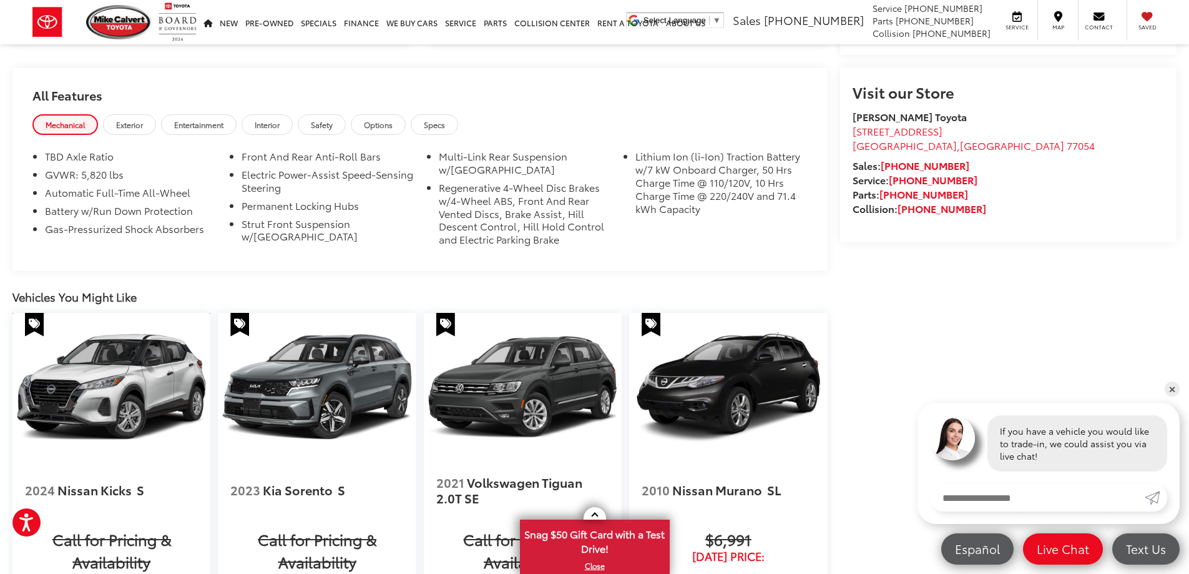
click at [123, 370] on img at bounding box center [111, 387] width 198 height 149
click at [284, 382] on img at bounding box center [317, 387] width 198 height 149
click at [506, 382] on img at bounding box center [523, 387] width 198 height 149
click at [125, 378] on img at bounding box center [111, 387] width 198 height 149
click at [694, 371] on img at bounding box center [728, 387] width 198 height 149
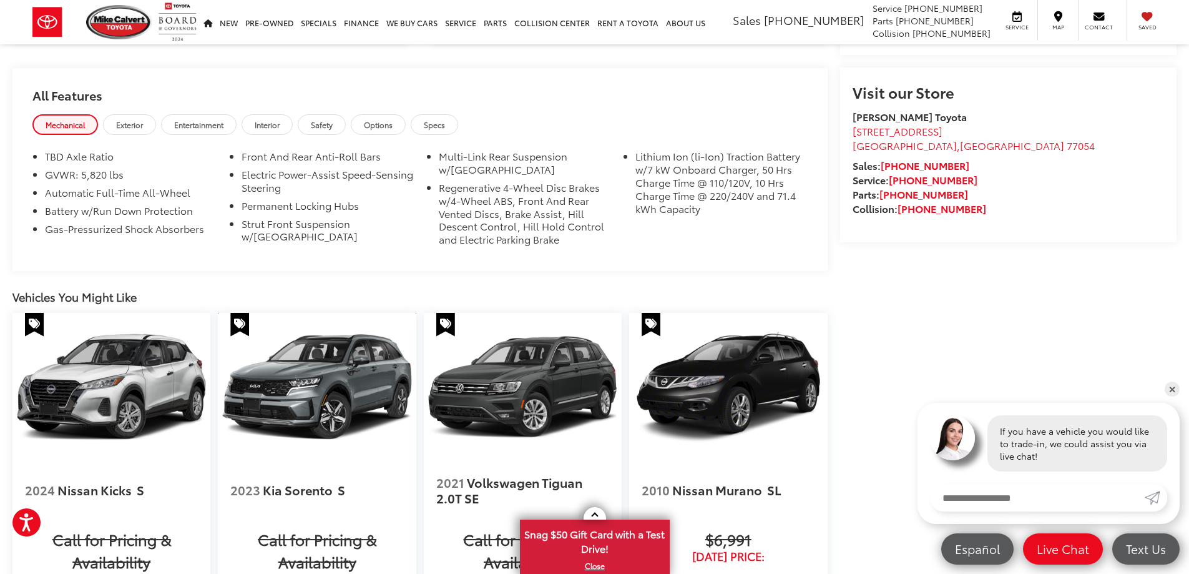
click at [274, 380] on img at bounding box center [317, 387] width 198 height 149
drag, startPoint x: 94, startPoint y: 370, endPoint x: 92, endPoint y: 364, distance: 6.5
click at [94, 369] on img at bounding box center [111, 387] width 198 height 149
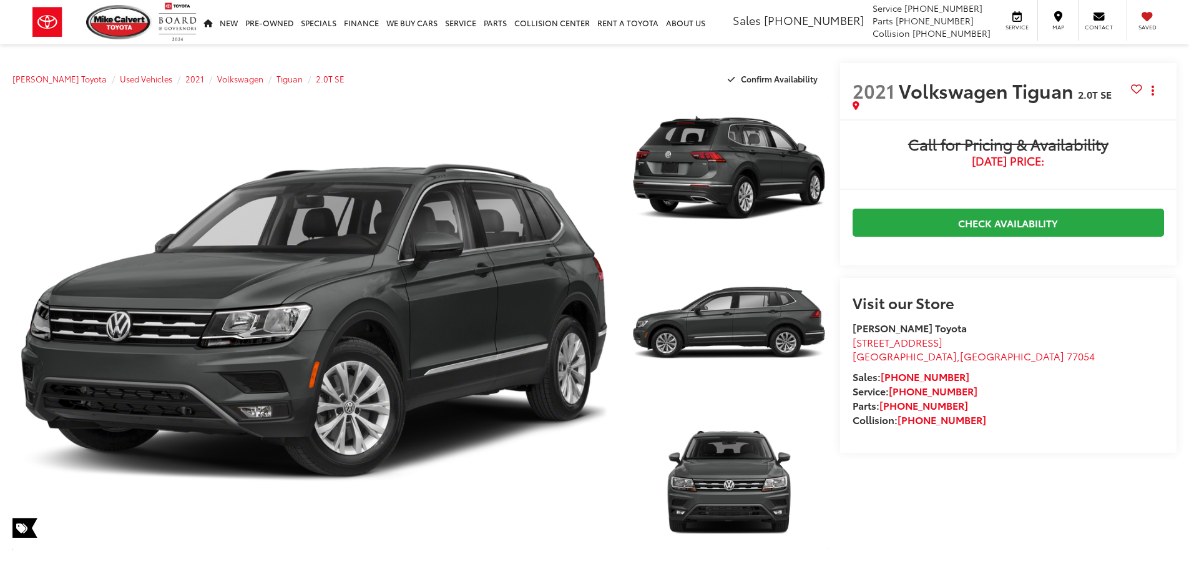
click at [504, 376] on link "Expand Photo 0" at bounding box center [314, 322] width 604 height 457
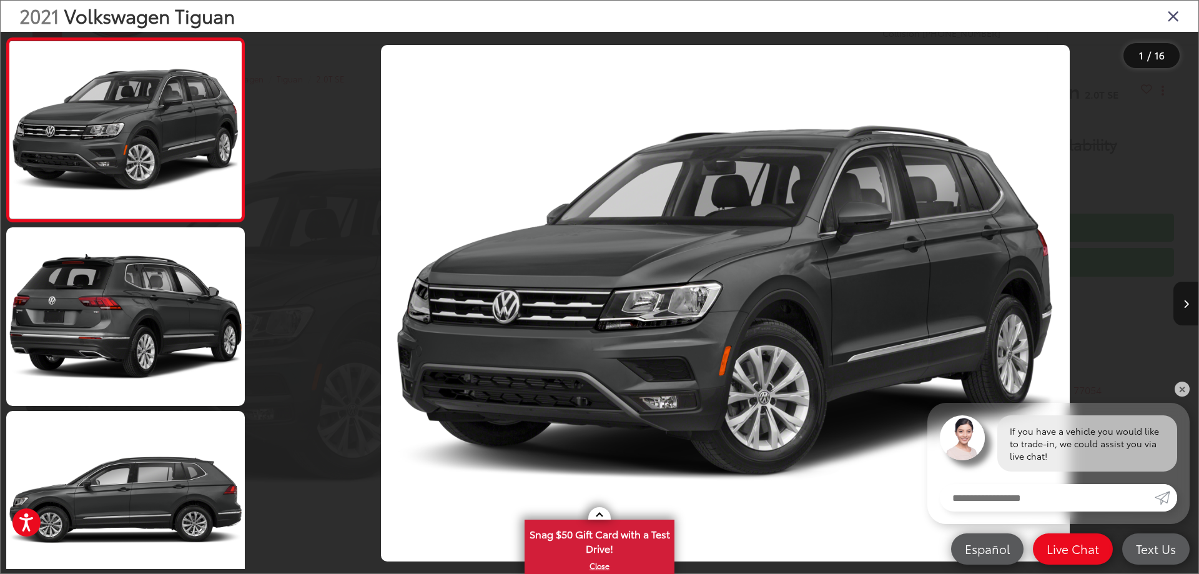
click at [1185, 302] on icon "Next image" at bounding box center [1186, 304] width 6 height 9
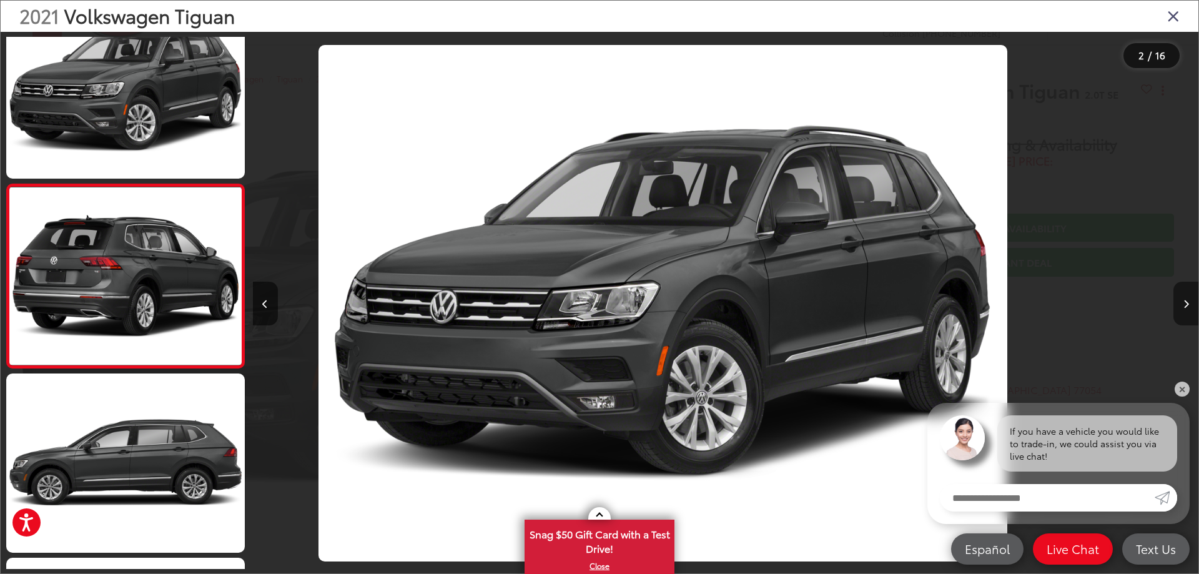
scroll to position [47, 0]
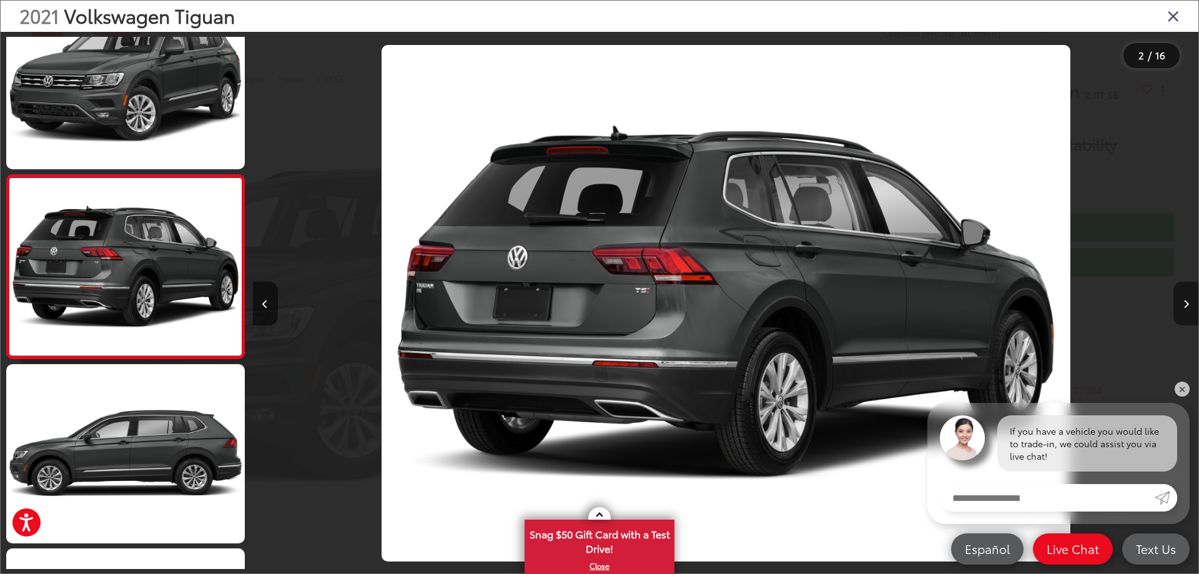
click at [1174, 301] on button "Next image" at bounding box center [1185, 304] width 25 height 44
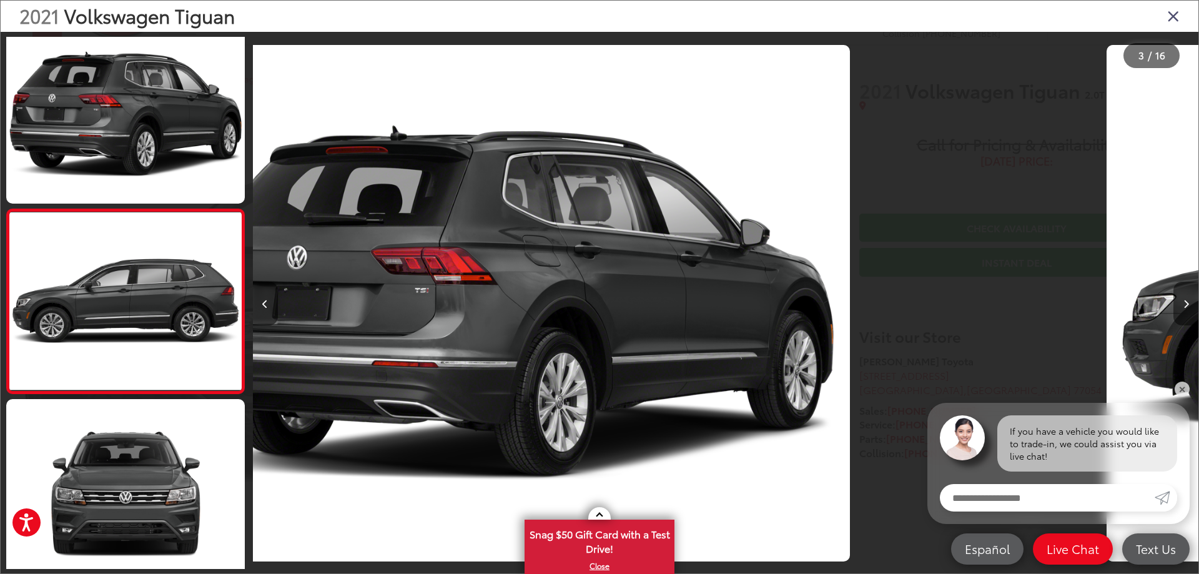
scroll to position [230, 0]
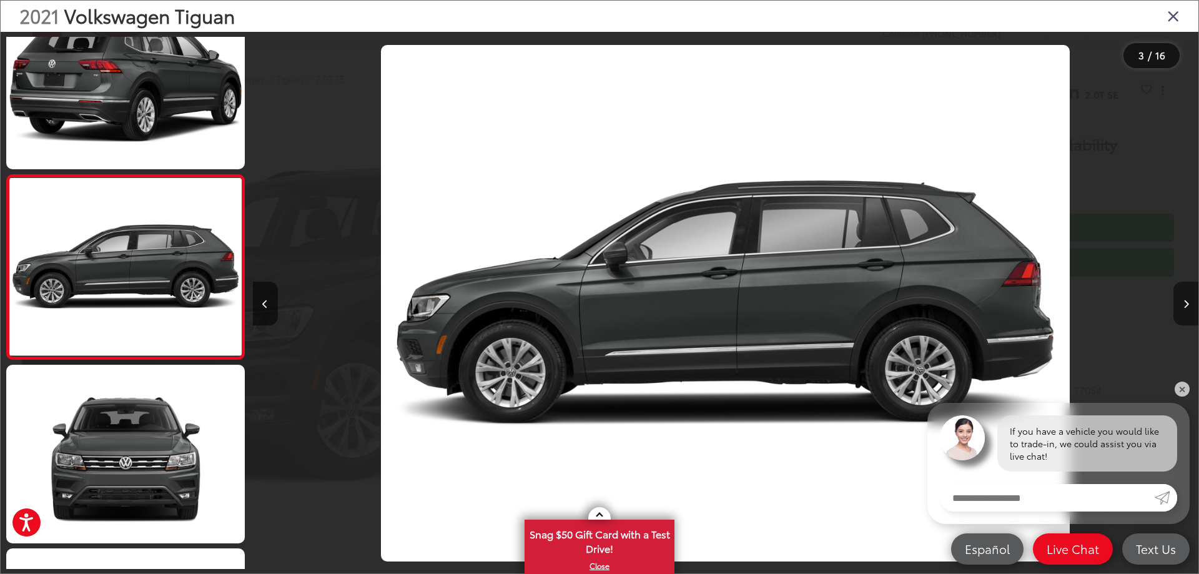
click at [1174, 301] on button "Next image" at bounding box center [1185, 304] width 25 height 44
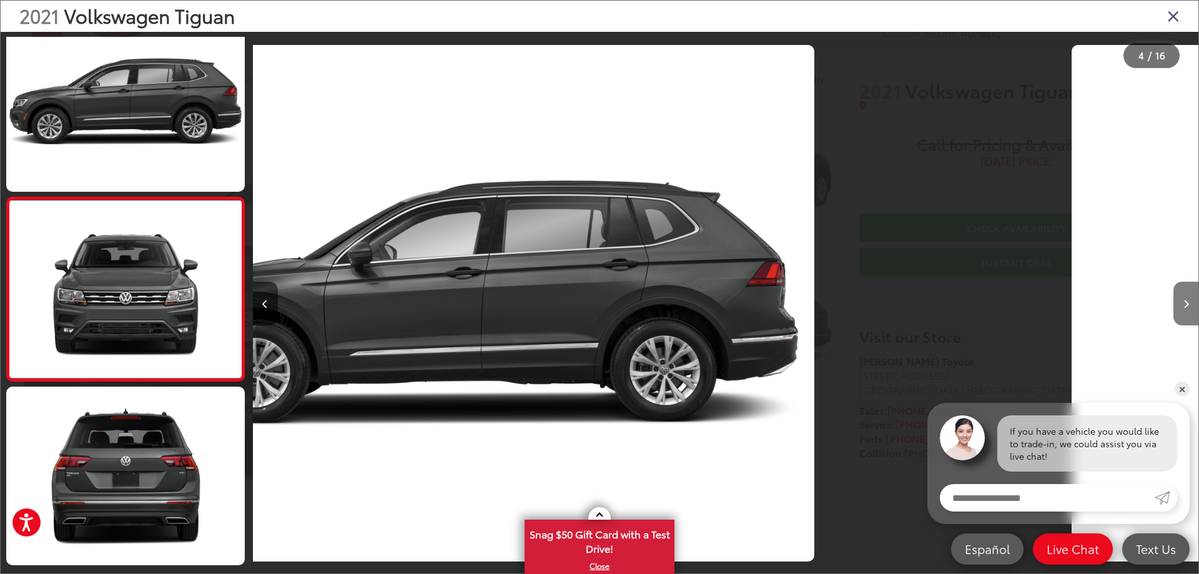
scroll to position [415, 0]
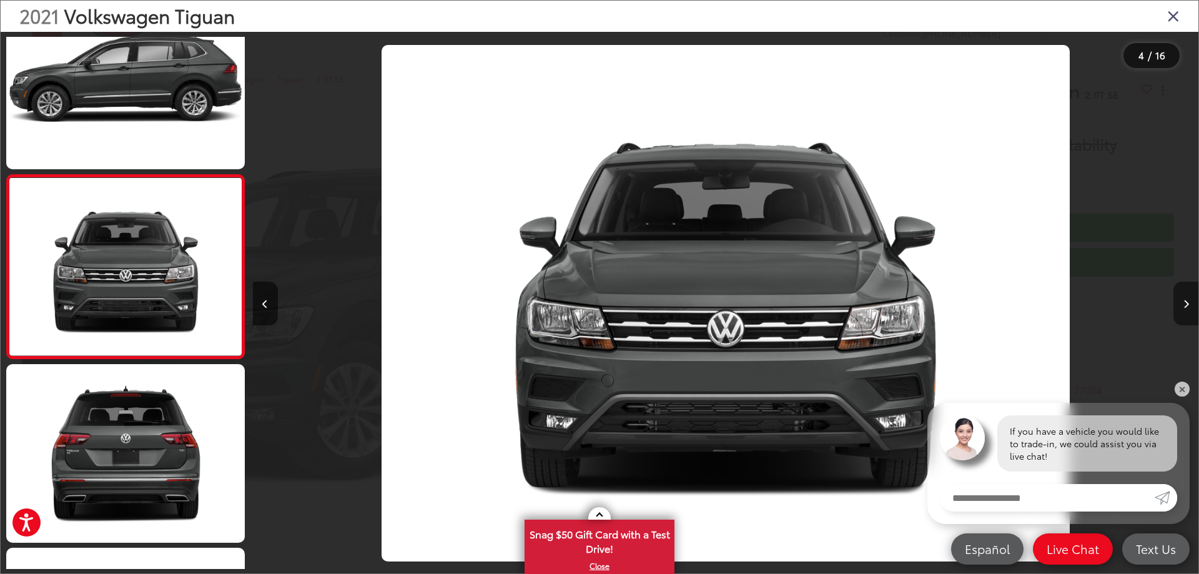
click at [1174, 301] on button "Next image" at bounding box center [1185, 304] width 25 height 44
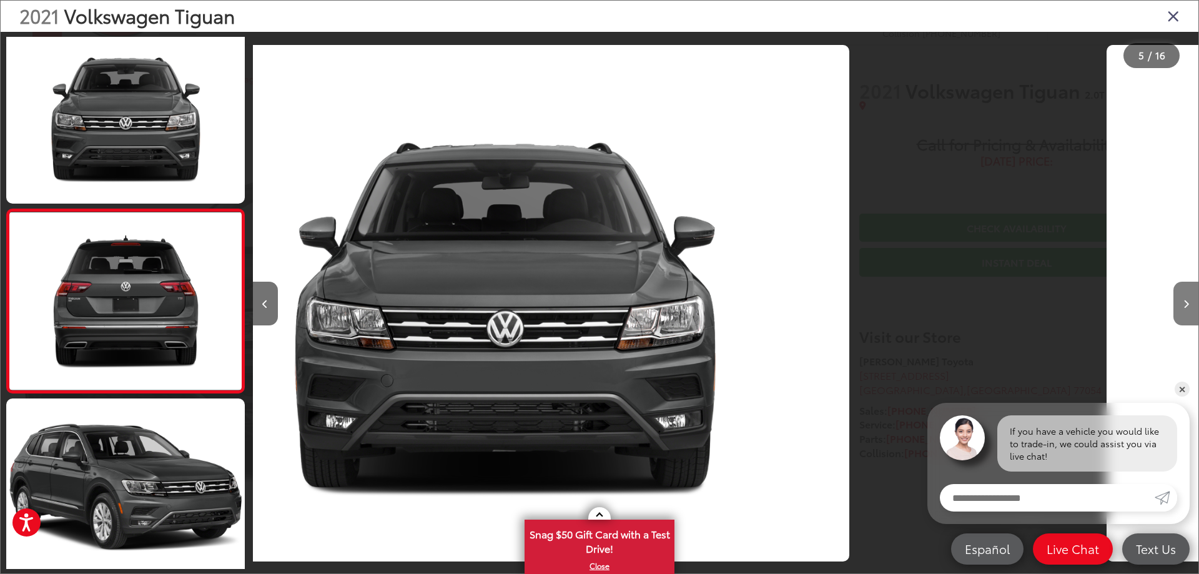
scroll to position [598, 0]
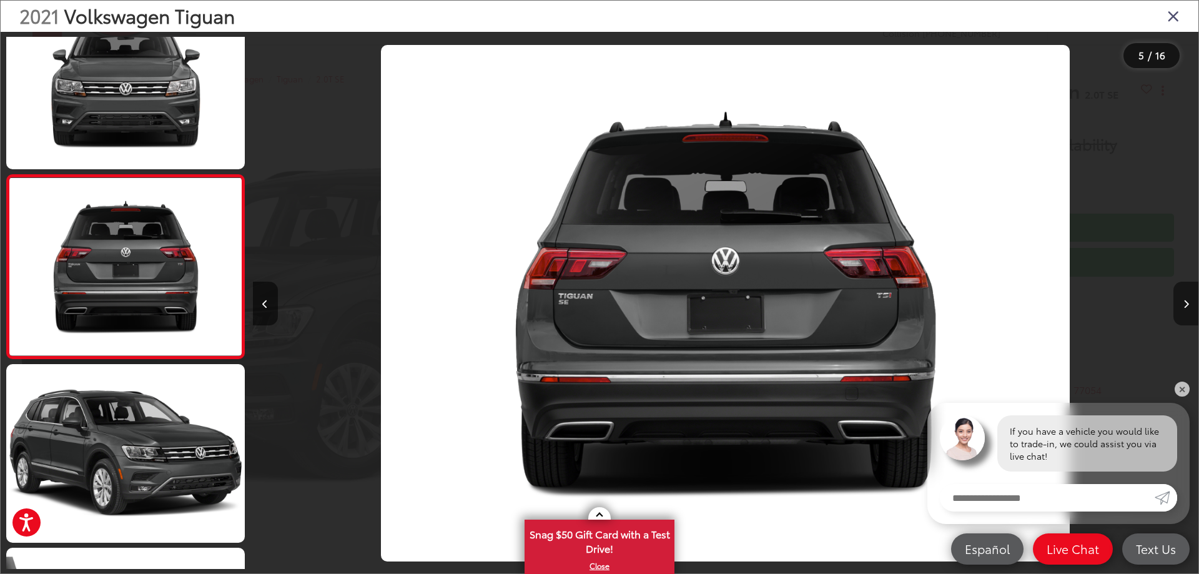
click at [1174, 301] on button "Next image" at bounding box center [1185, 304] width 25 height 44
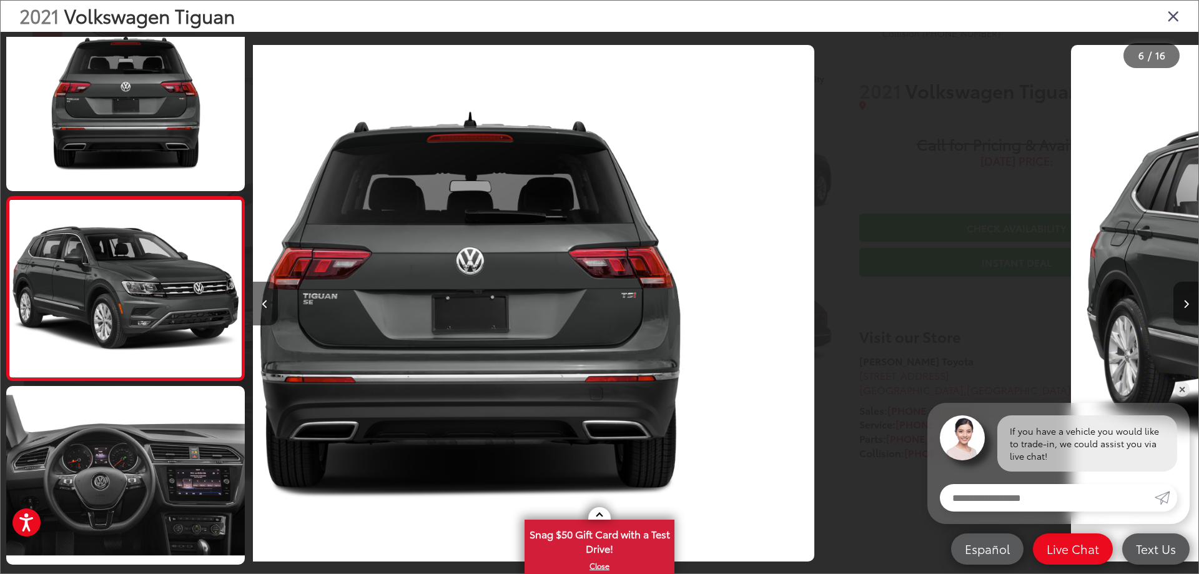
scroll to position [782, 0]
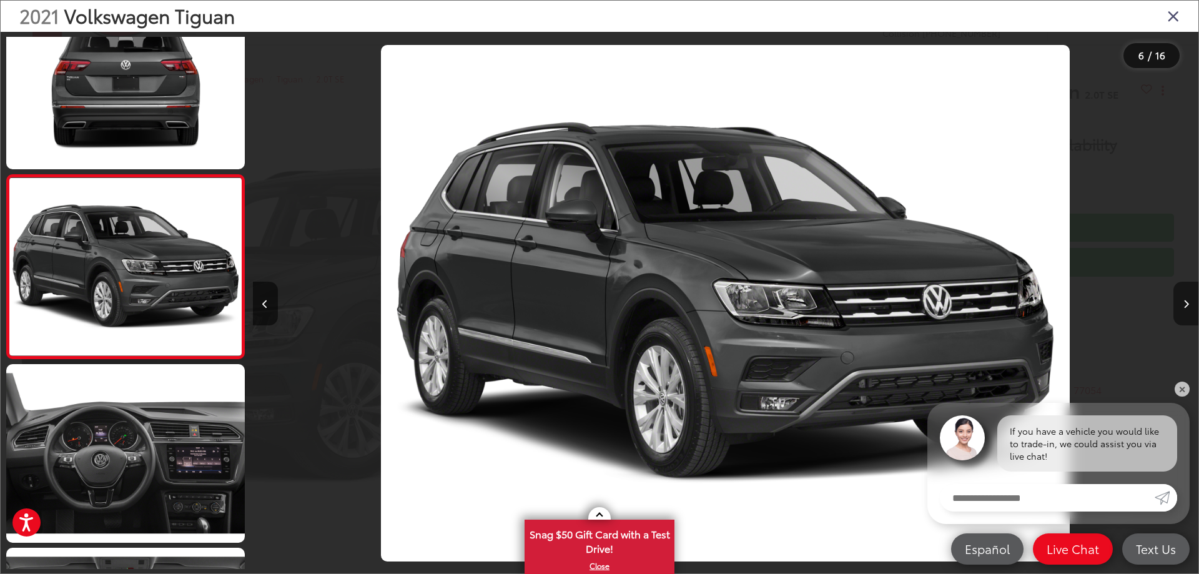
click at [1174, 301] on button "Next image" at bounding box center [1185, 304] width 25 height 44
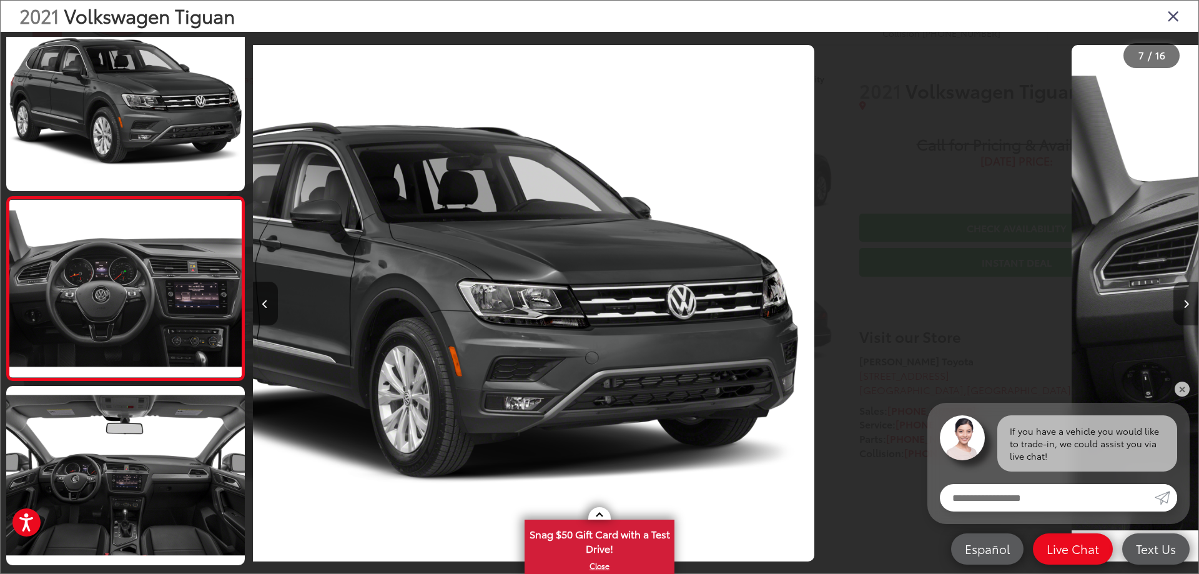
scroll to position [965, 0]
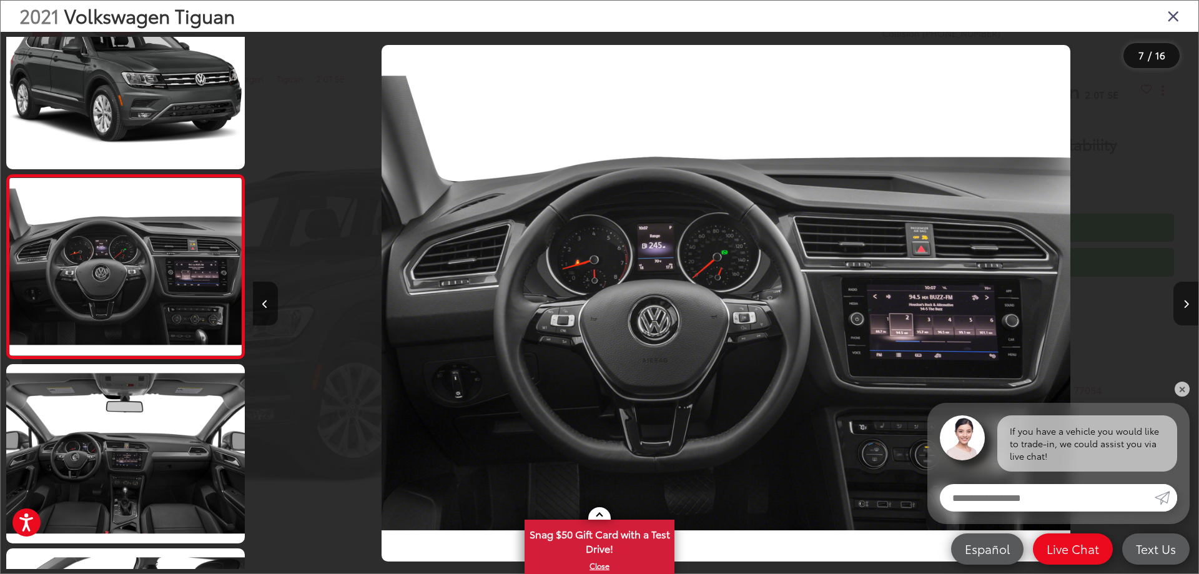
click at [1174, 301] on button "Next image" at bounding box center [1185, 304] width 25 height 44
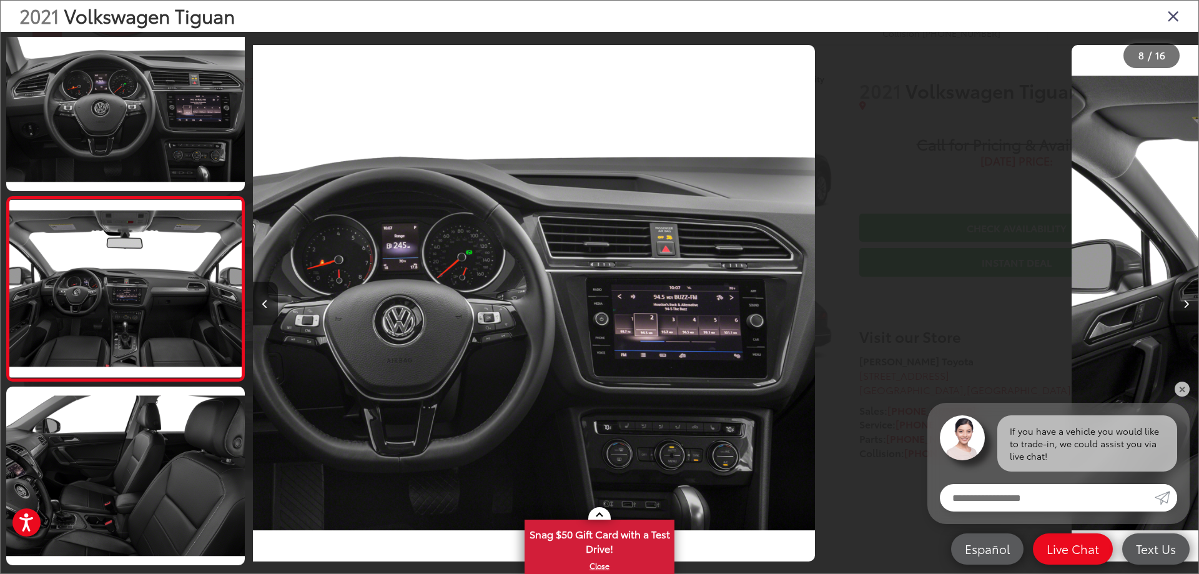
scroll to position [1149, 0]
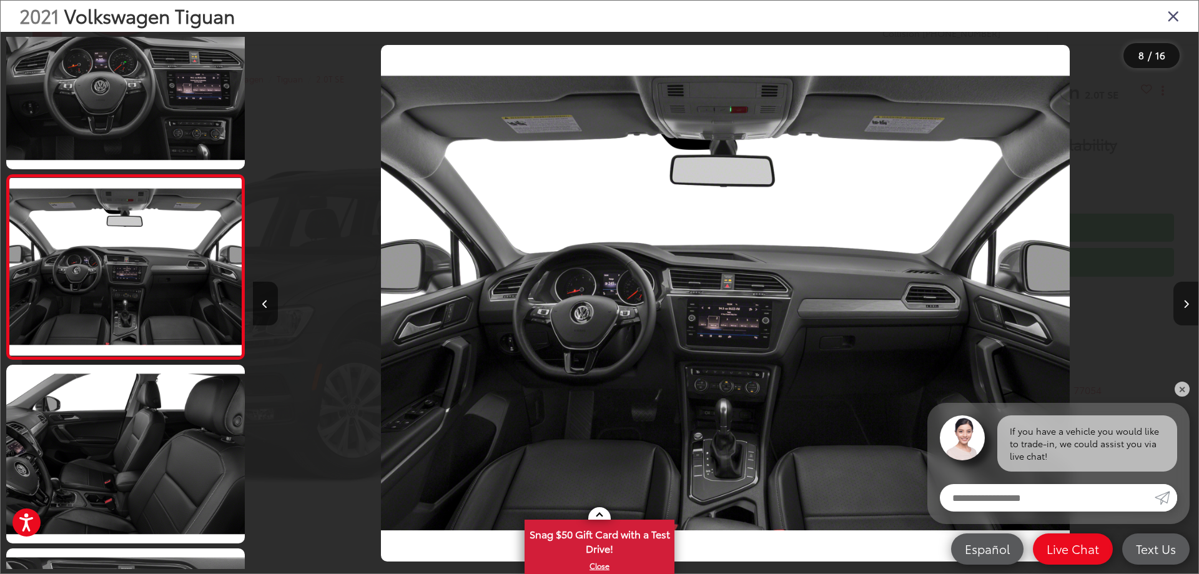
click at [1174, 301] on button "Next image" at bounding box center [1185, 304] width 25 height 44
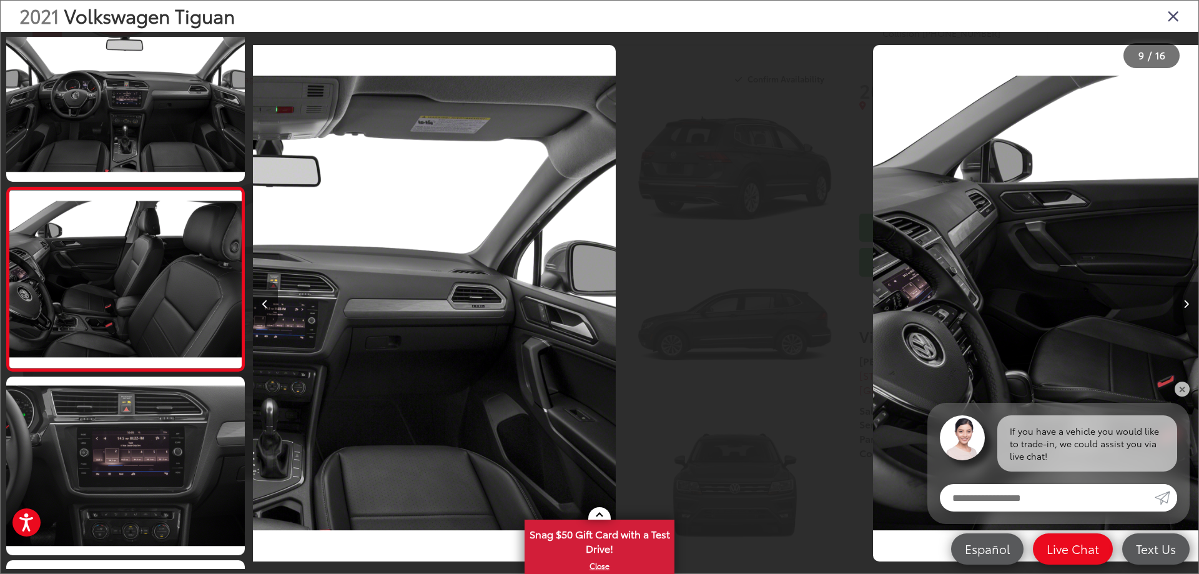
scroll to position [1333, 0]
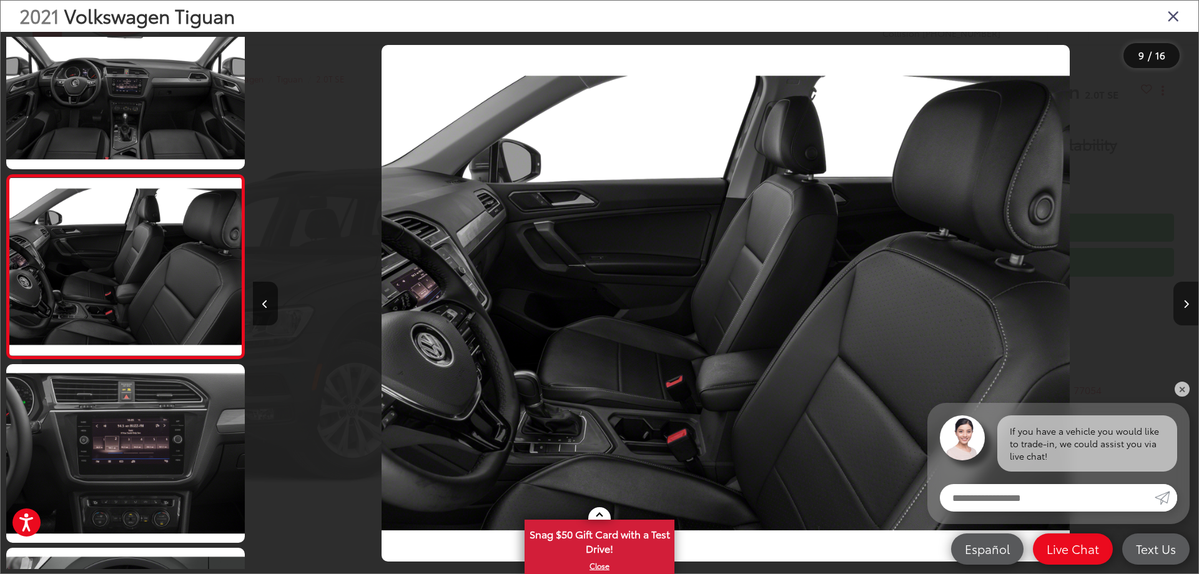
click at [1174, 301] on button "Next image" at bounding box center [1185, 304] width 25 height 44
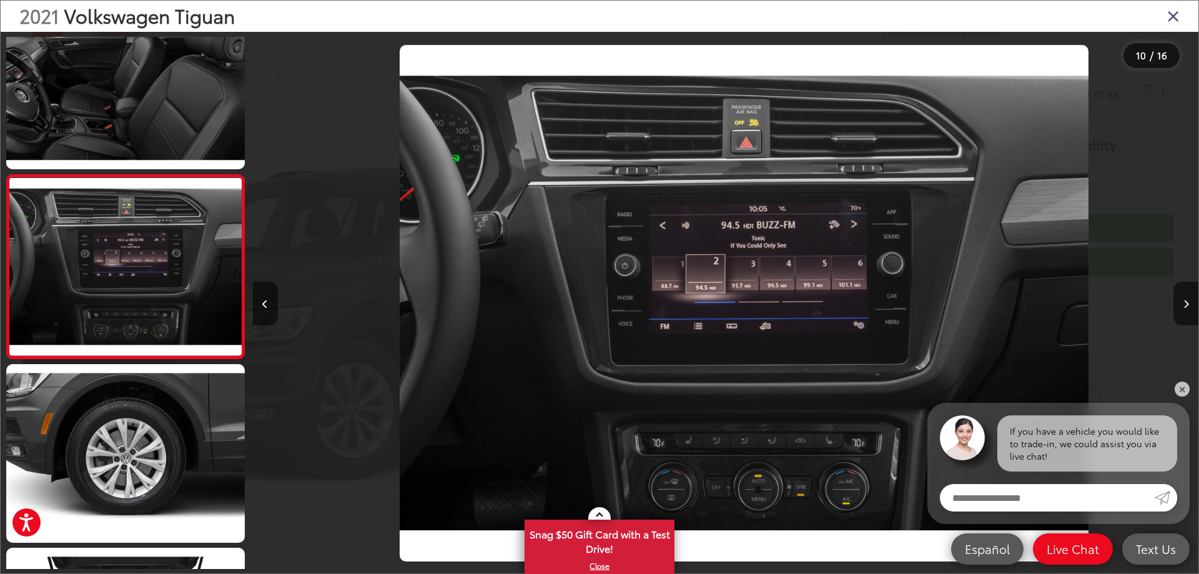
scroll to position [0, 8509]
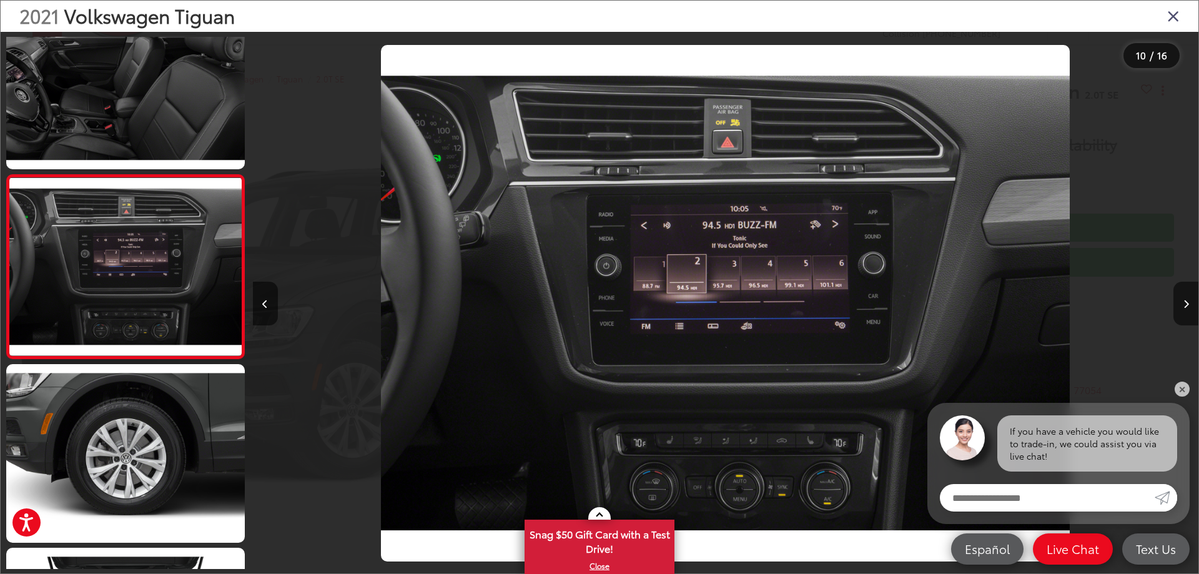
click at [1169, 301] on div at bounding box center [1079, 303] width 237 height 543
click at [1181, 300] on button "Next image" at bounding box center [1185, 304] width 25 height 44
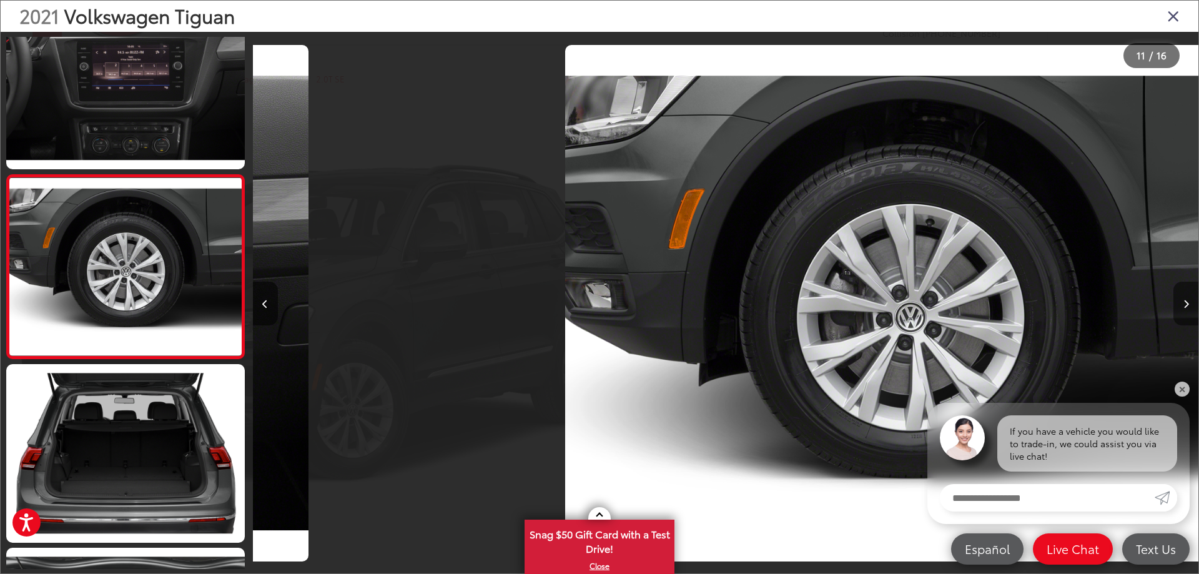
scroll to position [0, 9454]
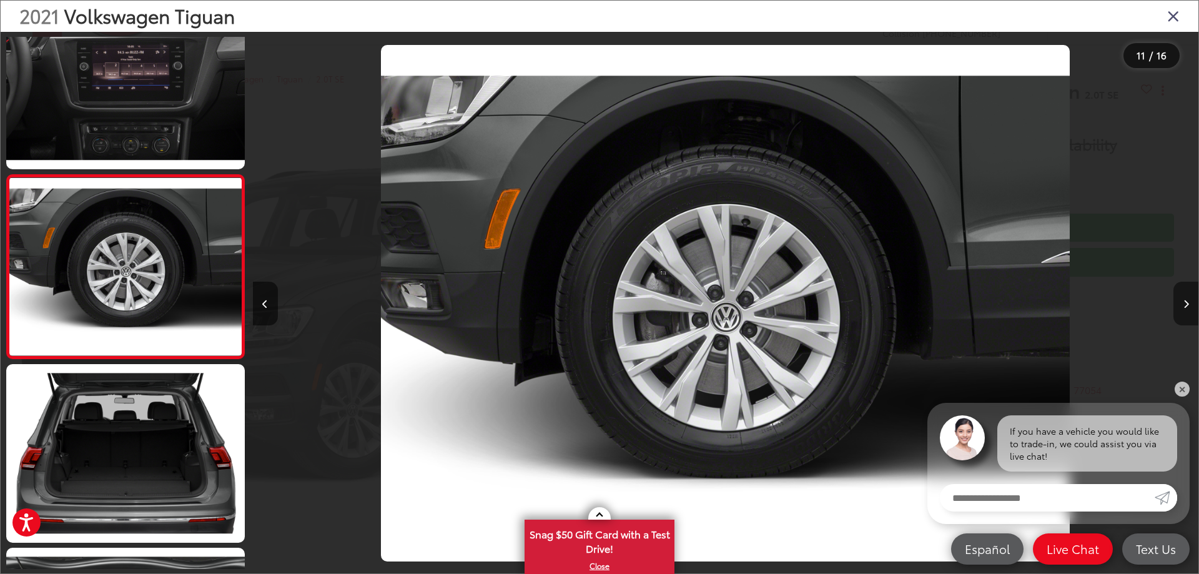
click at [1181, 300] on button "Next image" at bounding box center [1185, 304] width 25 height 44
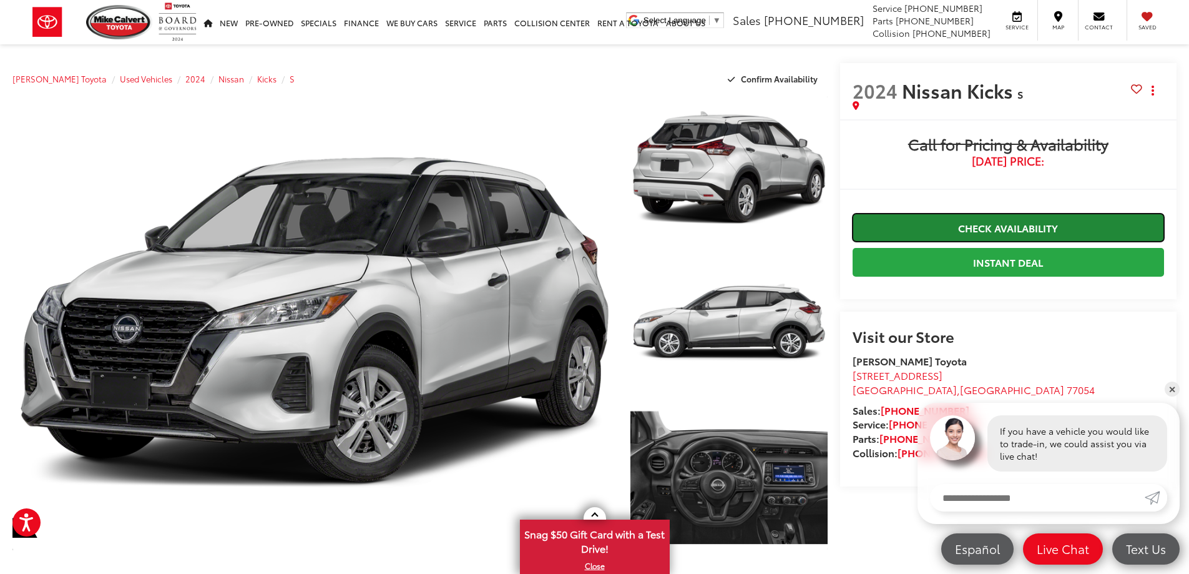
click at [991, 231] on link "Check Availability" at bounding box center [1009, 228] width 312 height 28
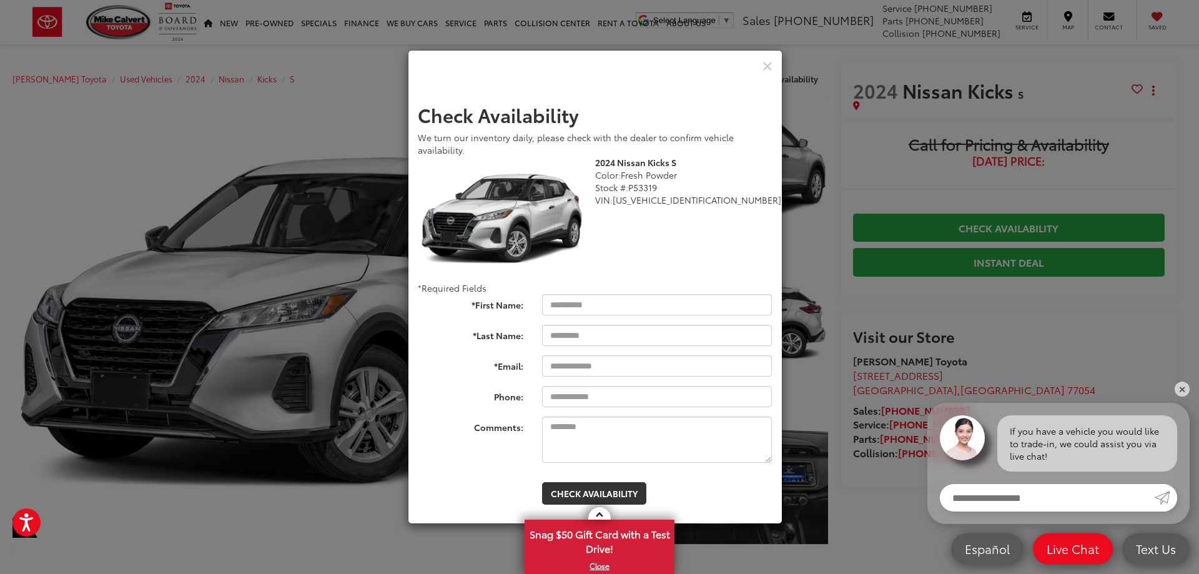
click at [873, 159] on div "Check Availability We turn our inventory daily, please check with the dealer to…" at bounding box center [599, 287] width 1199 height 574
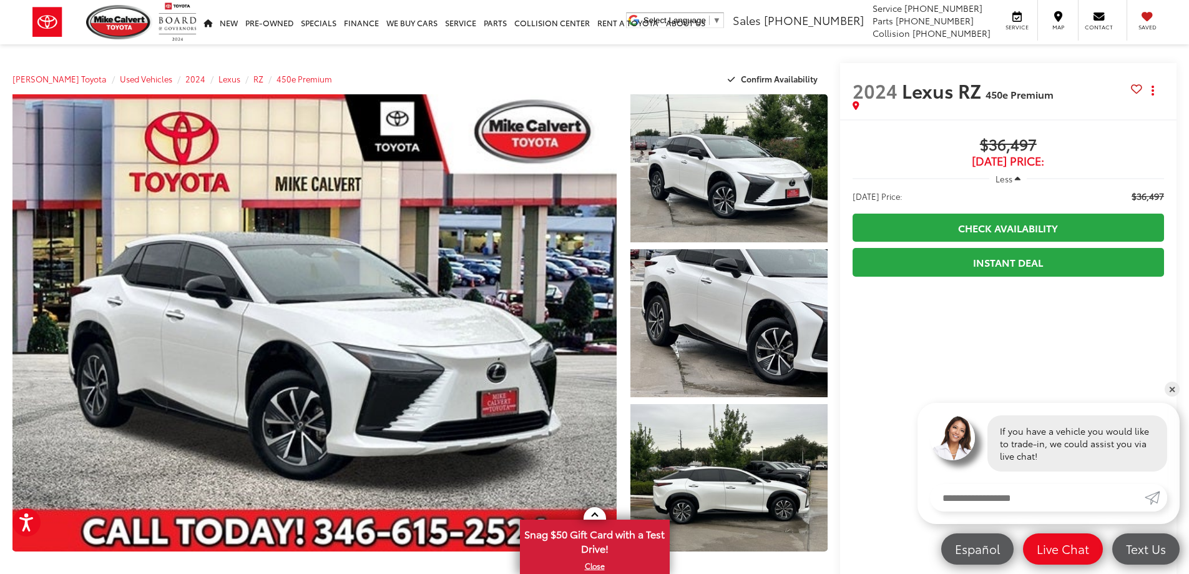
click at [1016, 177] on icon "button" at bounding box center [1018, 178] width 6 height 9
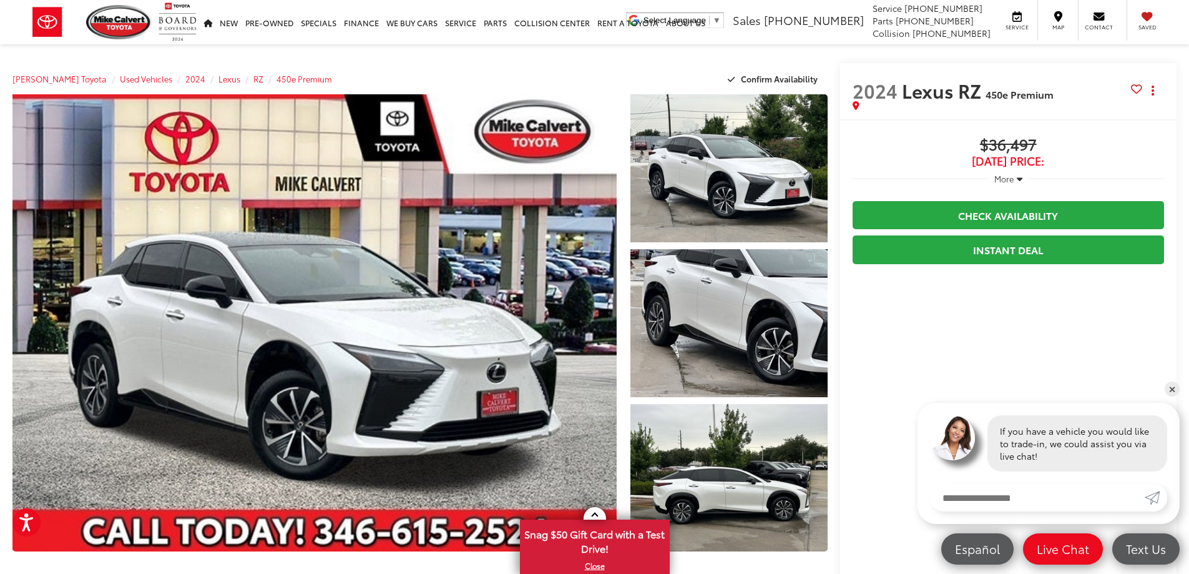
click at [1017, 177] on icon "button" at bounding box center [1020, 178] width 6 height 9
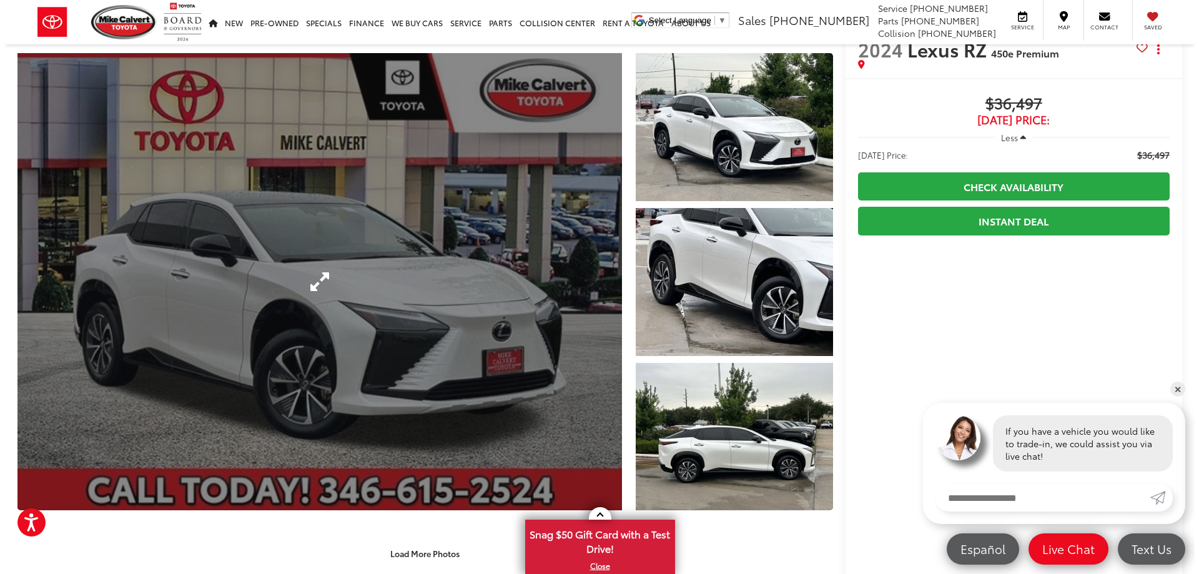
scroll to position [62, 0]
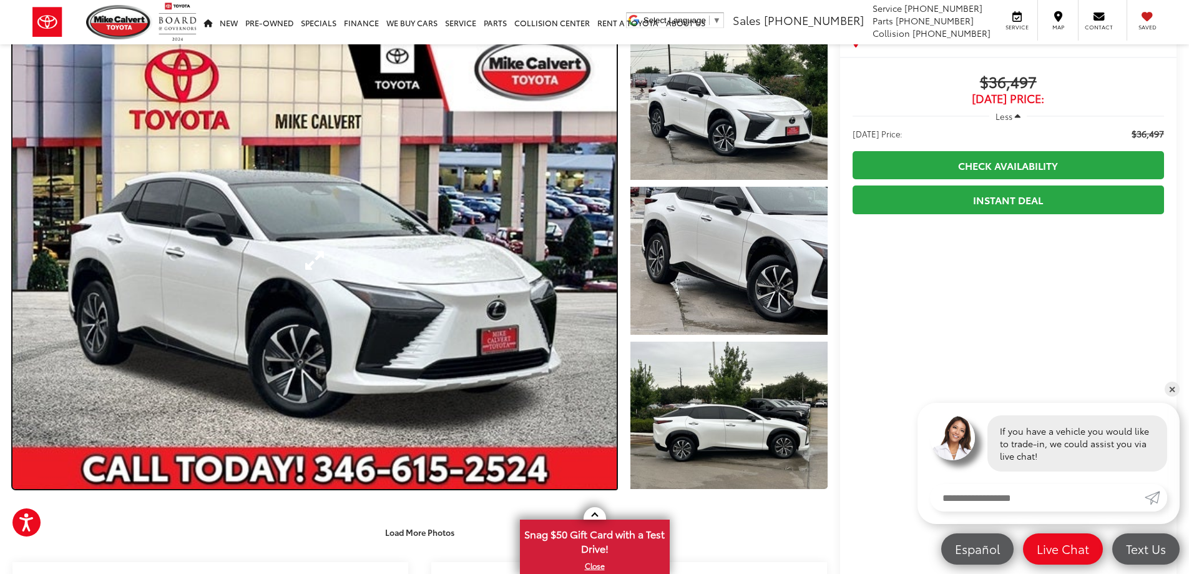
click at [602, 271] on link "Expand Photo 0" at bounding box center [314, 260] width 604 height 457
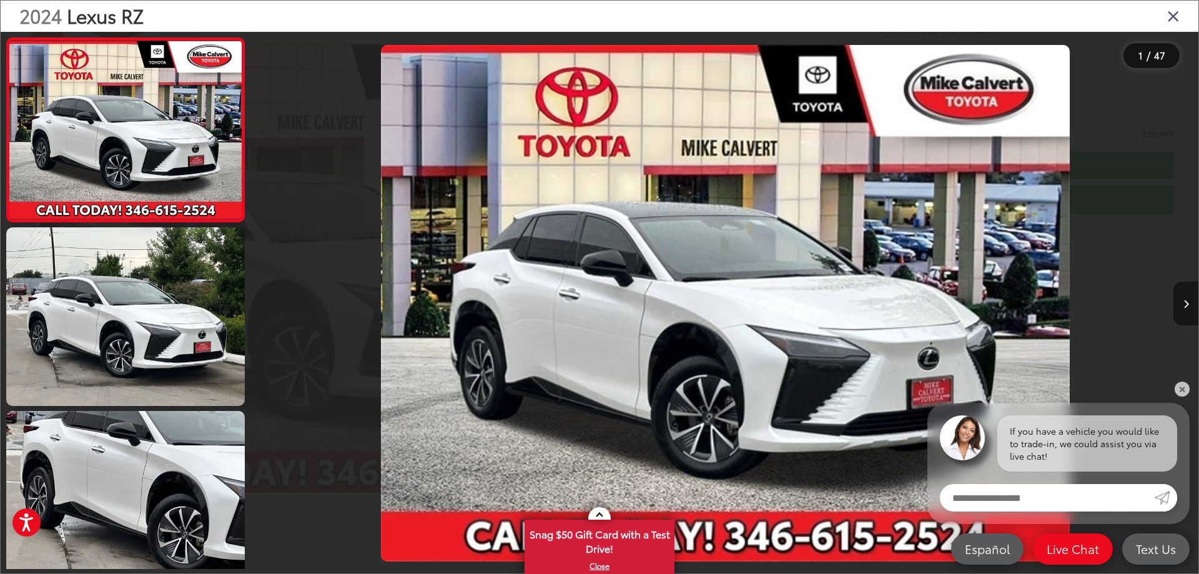
click at [1187, 312] on button "Next image" at bounding box center [1185, 304] width 25 height 44
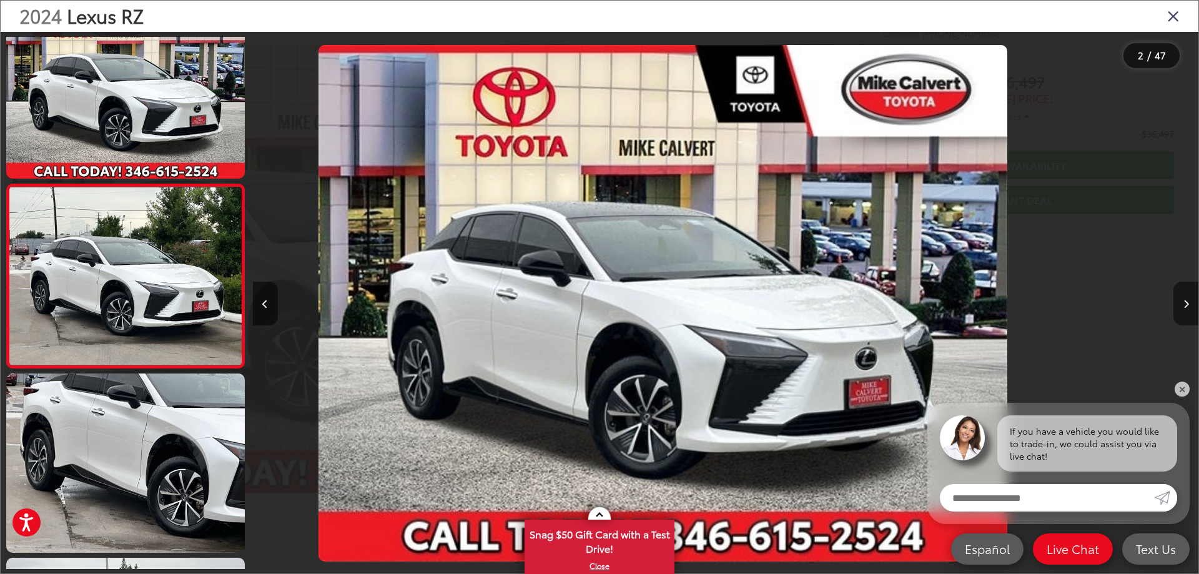
scroll to position [47, 0]
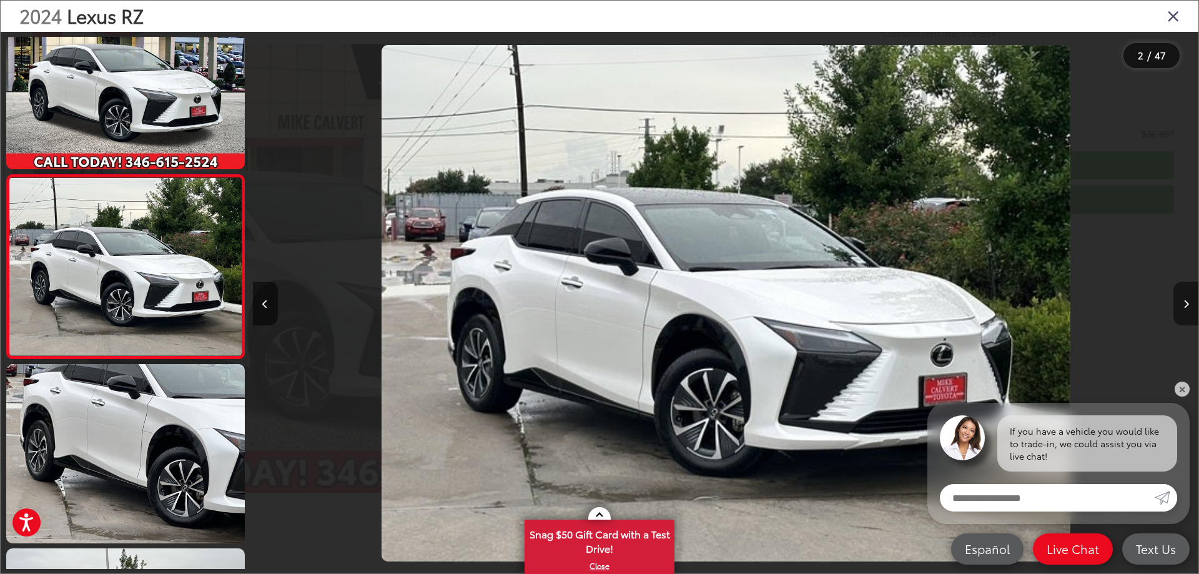
click at [1187, 312] on button "Next image" at bounding box center [1185, 304] width 25 height 44
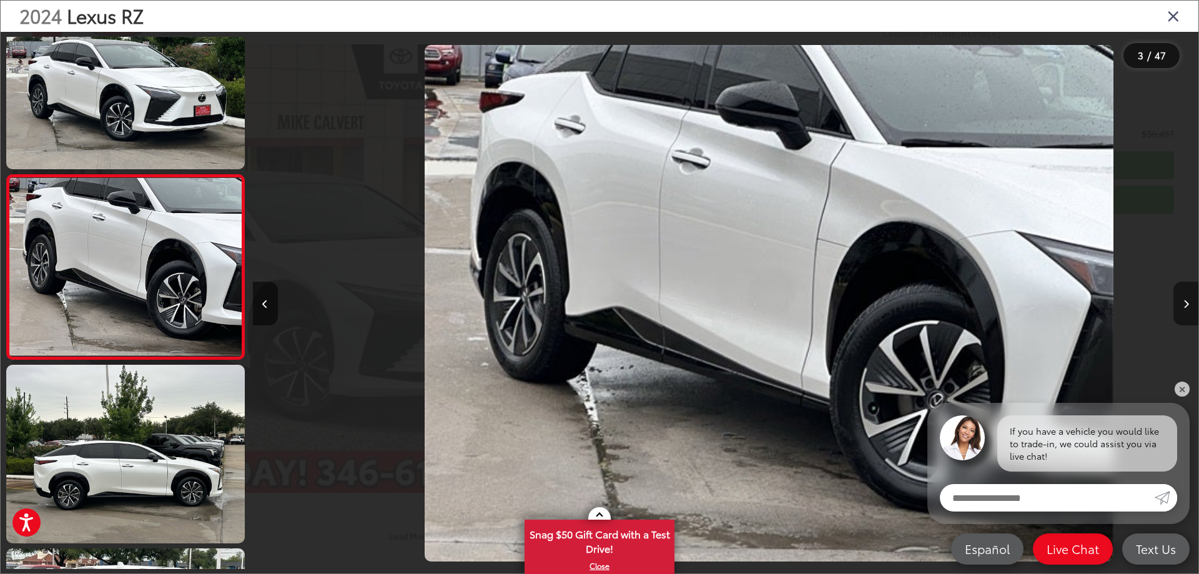
scroll to position [0, 1891]
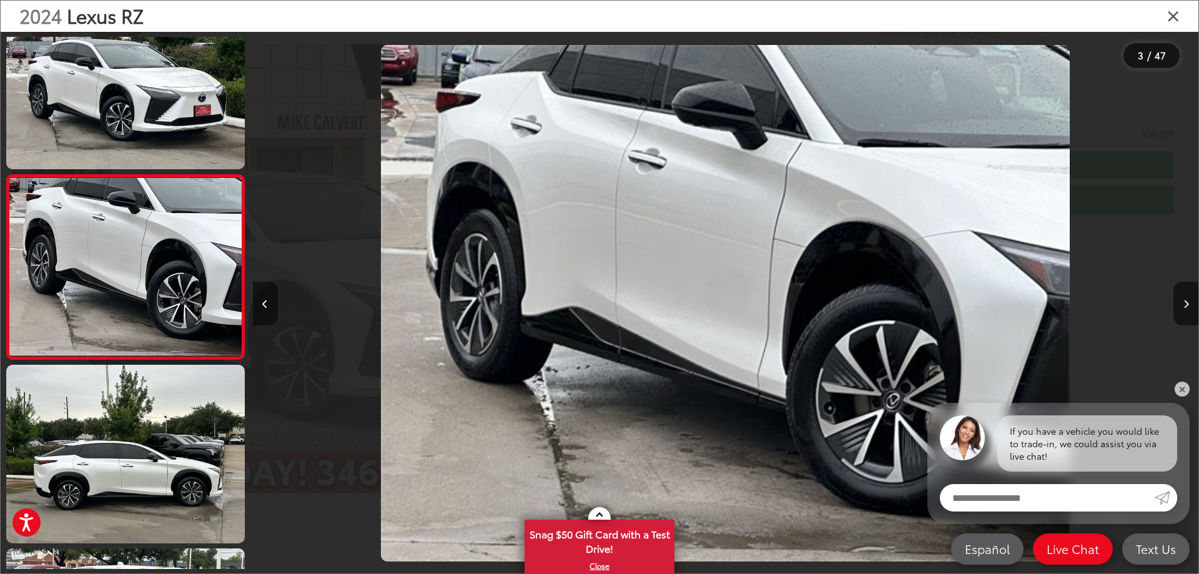
click at [270, 300] on button "Previous image" at bounding box center [265, 304] width 25 height 44
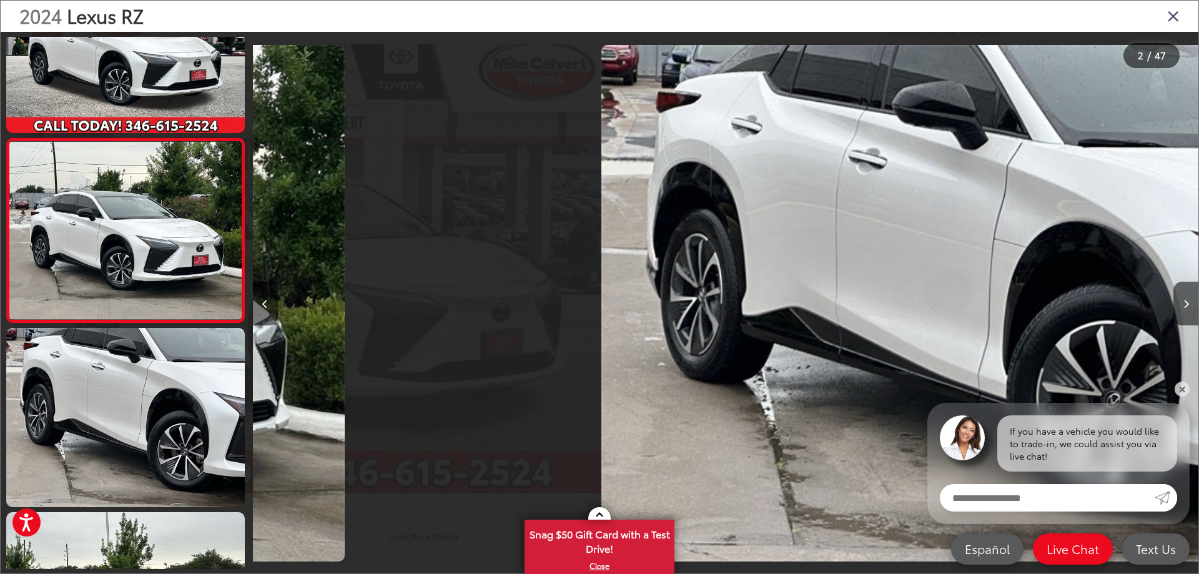
scroll to position [47, 0]
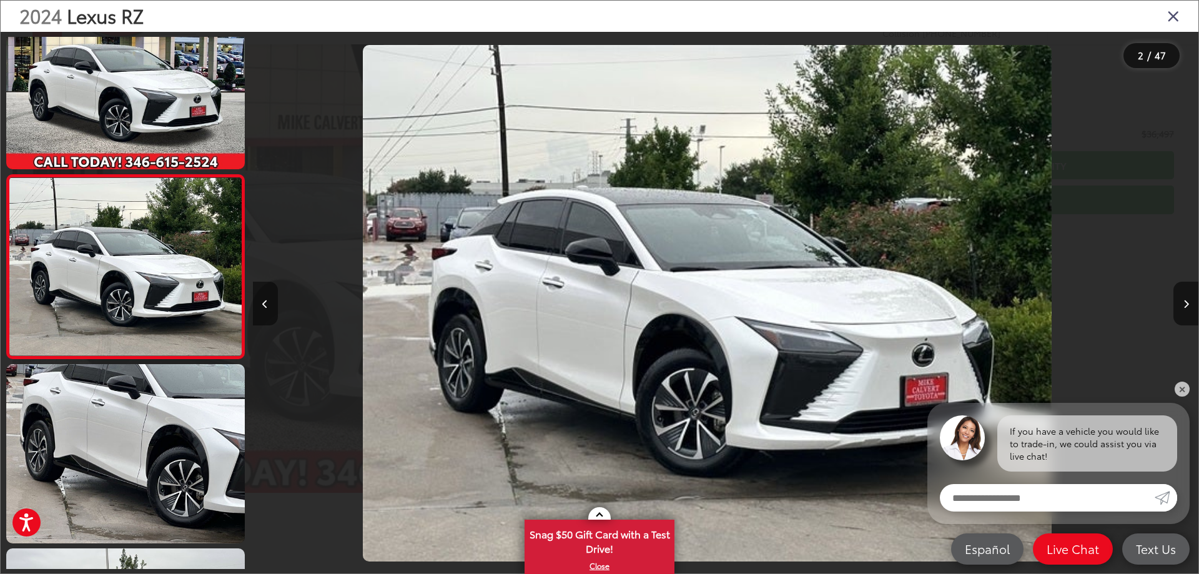
click at [270, 300] on button "Previous image" at bounding box center [265, 304] width 25 height 44
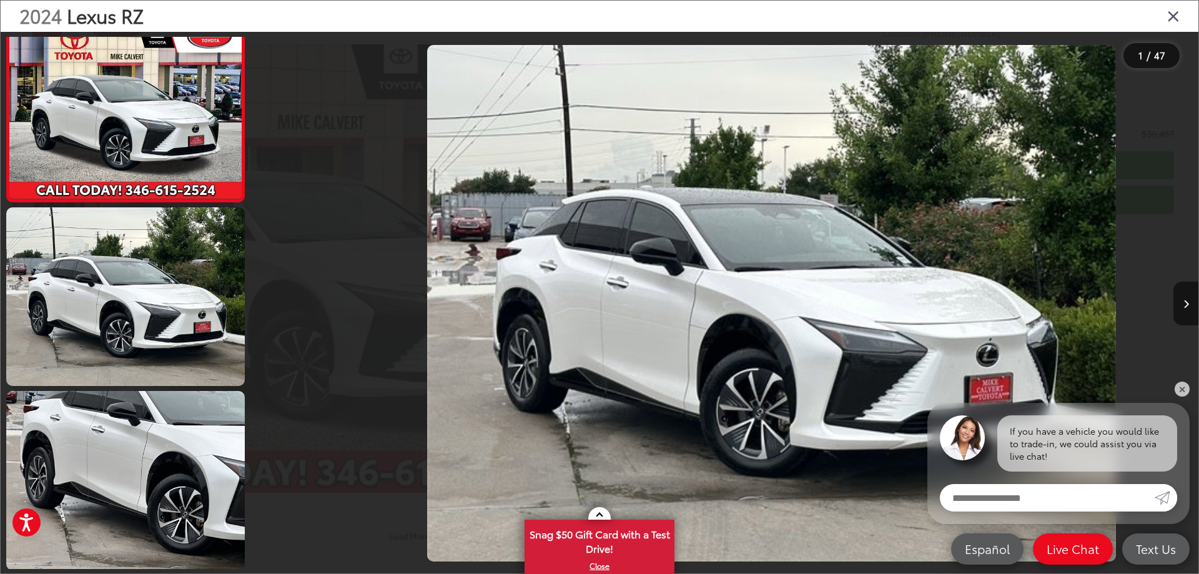
scroll to position [0, 0]
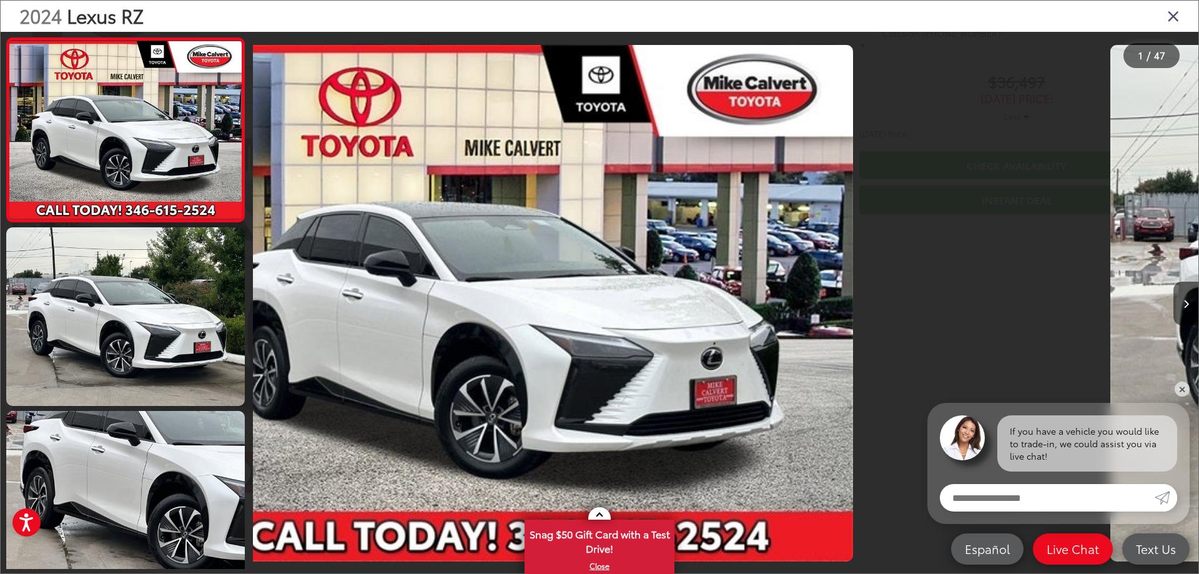
click at [270, 299] on div at bounding box center [371, 303] width 237 height 543
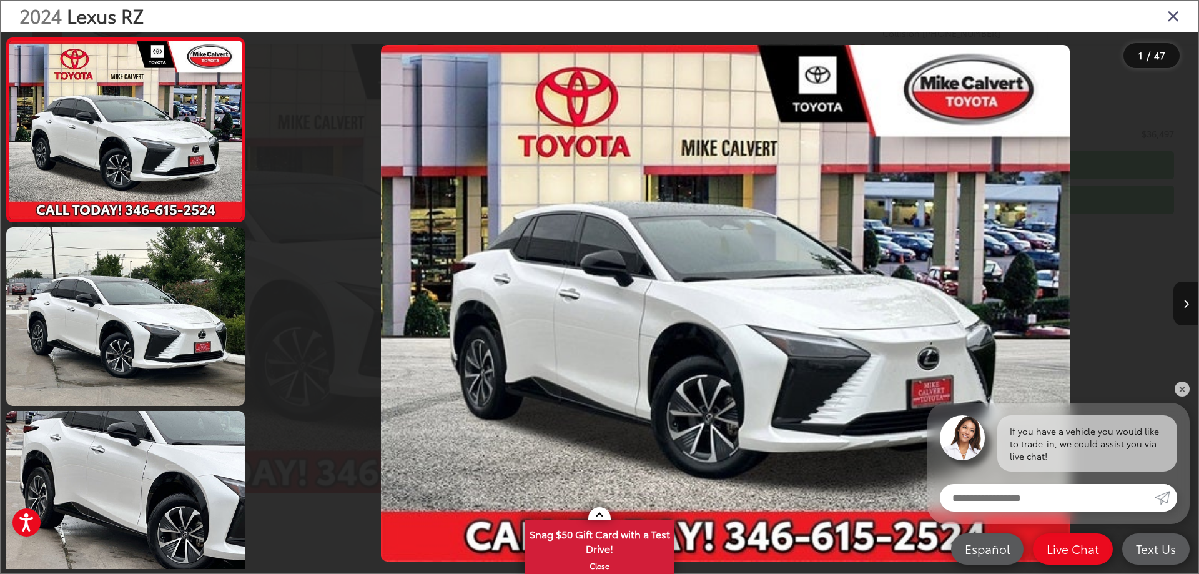
click at [1173, 20] on icon "Close gallery" at bounding box center [1173, 15] width 12 height 16
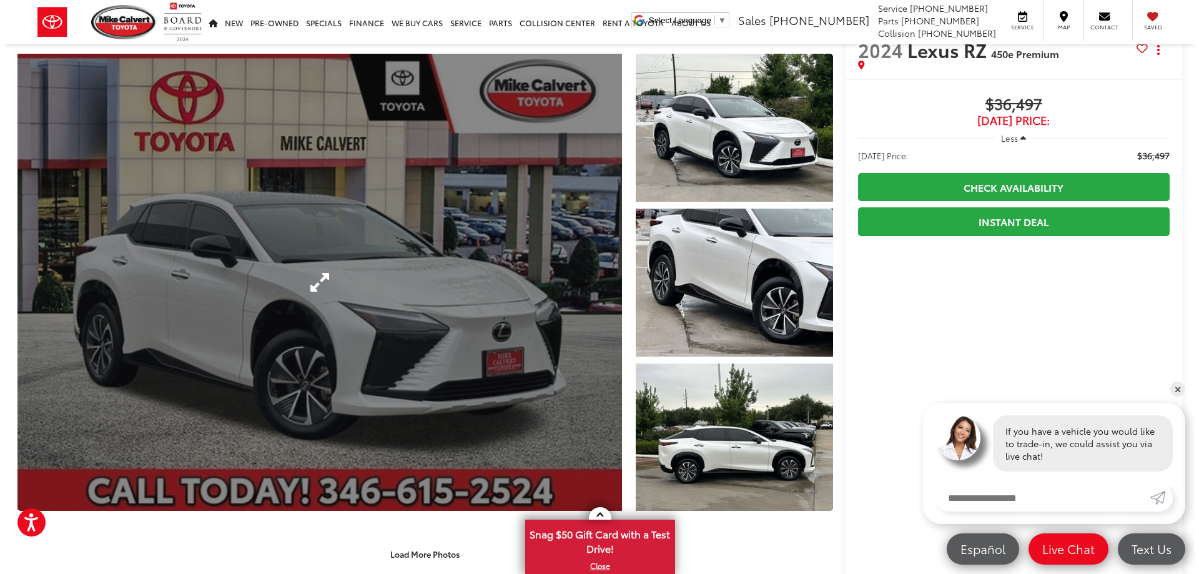
scroll to position [62, 0]
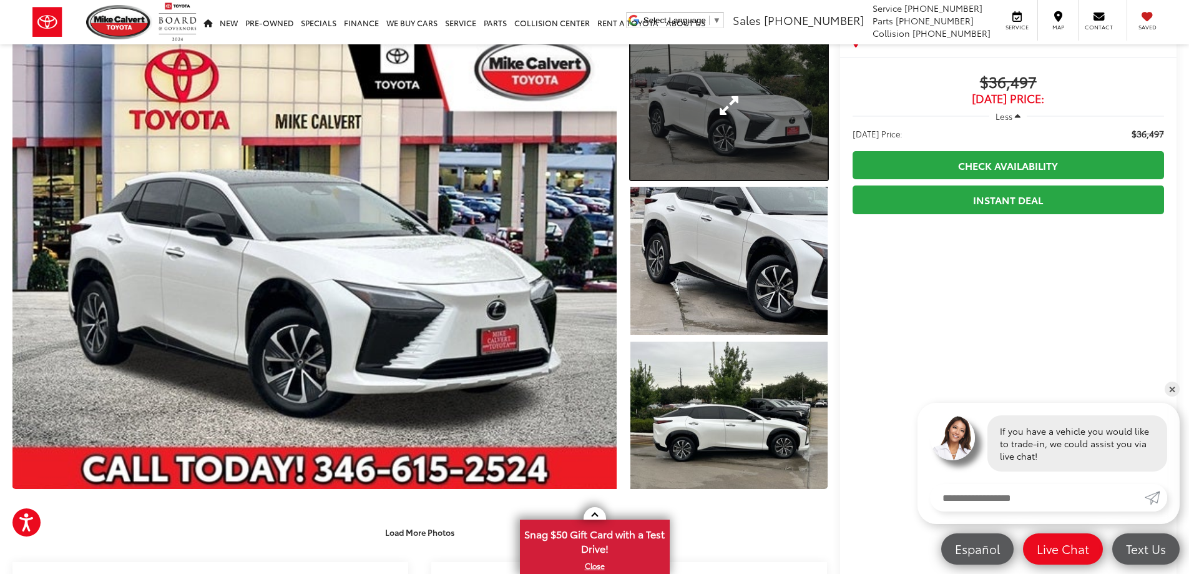
click at [724, 110] on link "Expand Photo 1" at bounding box center [729, 106] width 197 height 148
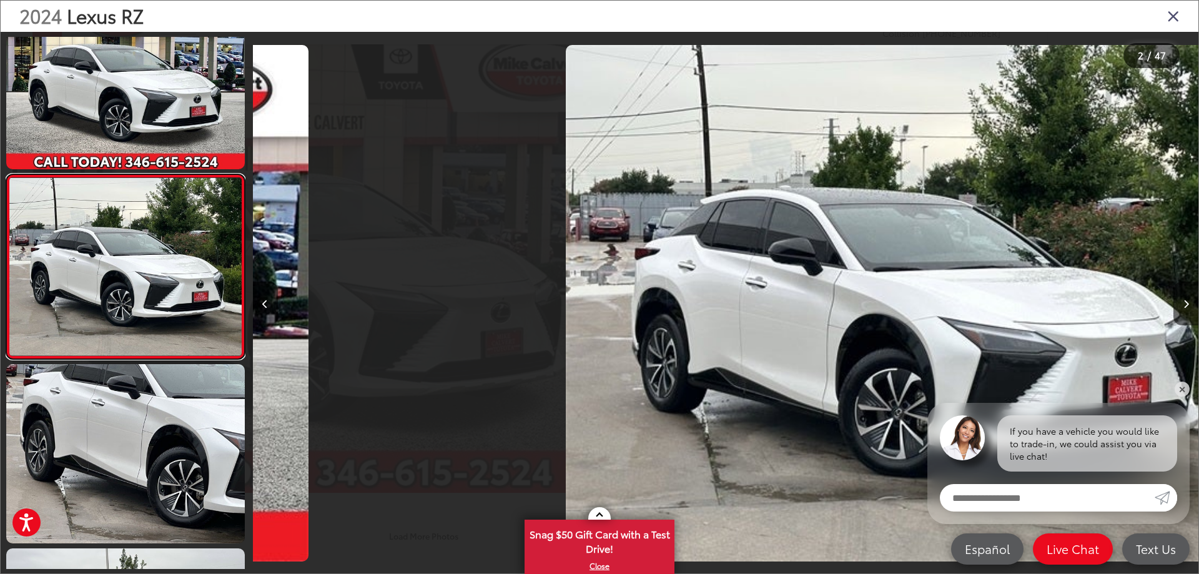
scroll to position [0, 945]
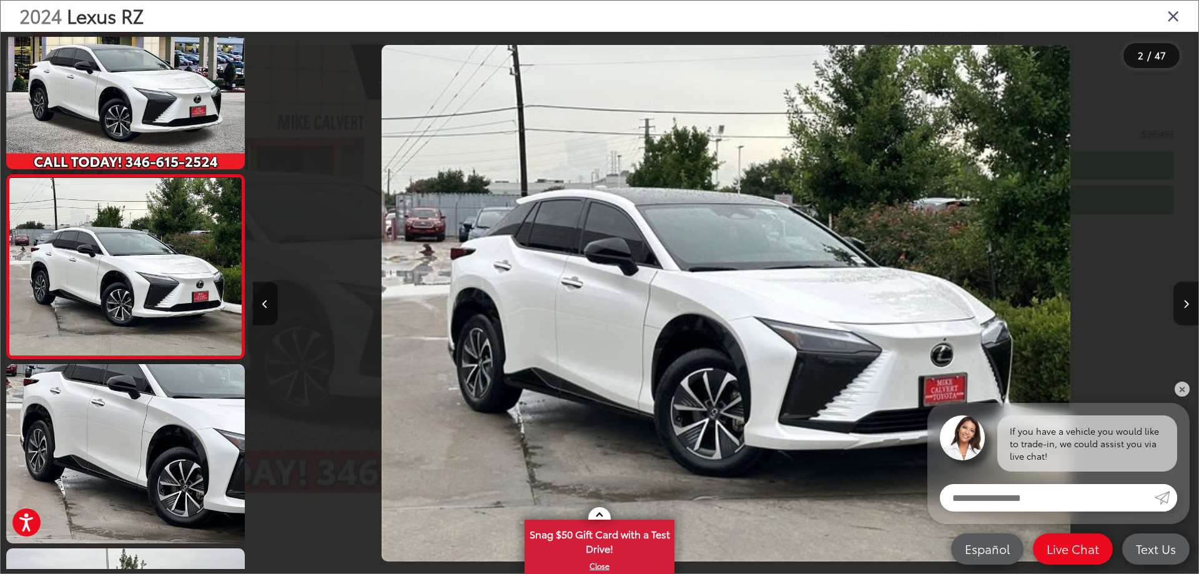
click at [1186, 303] on icon "Next image" at bounding box center [1186, 304] width 6 height 9
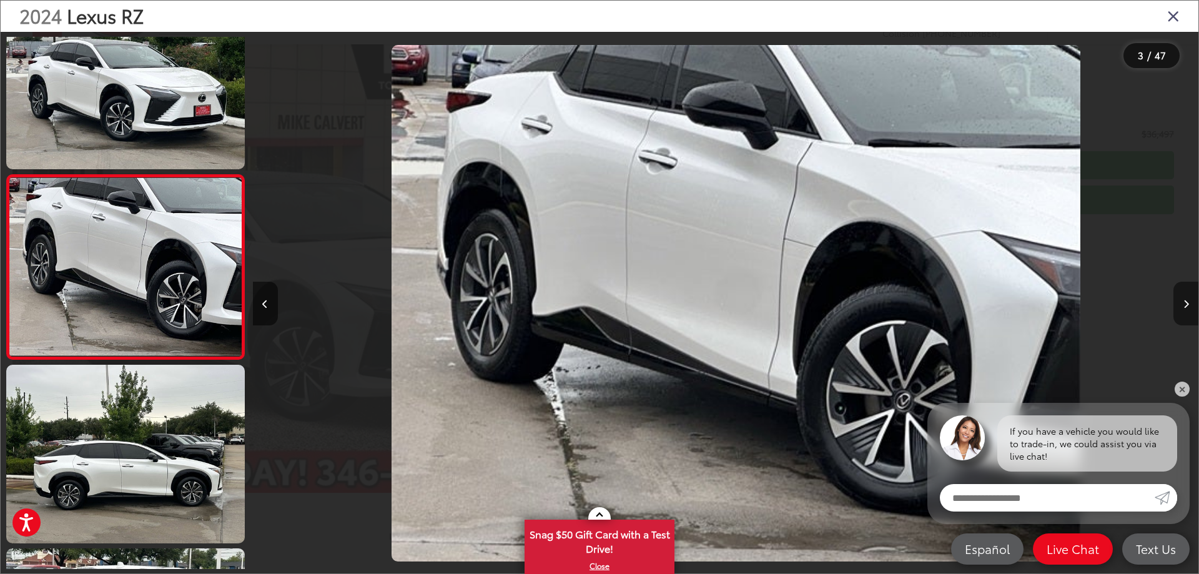
scroll to position [0, 1891]
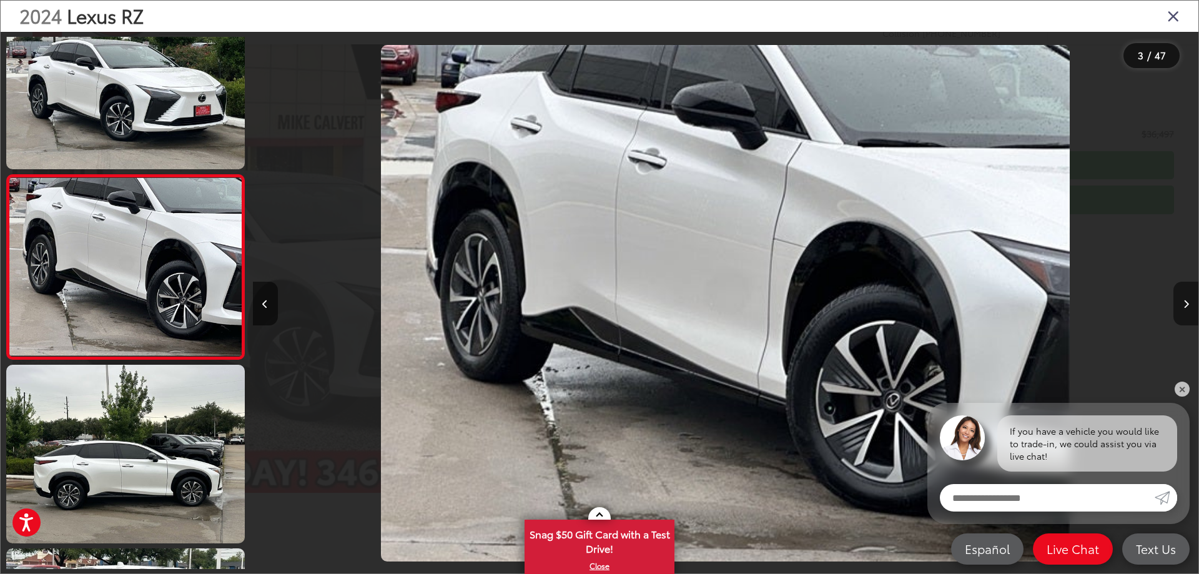
click at [1181, 304] on button "Next image" at bounding box center [1185, 304] width 25 height 44
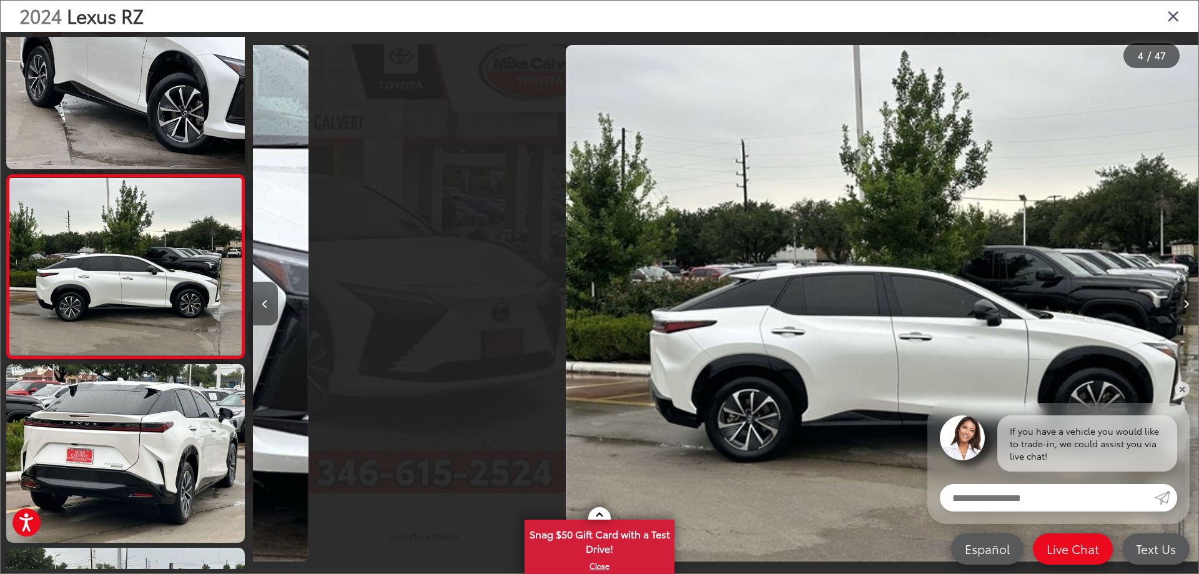
scroll to position [0, 2836]
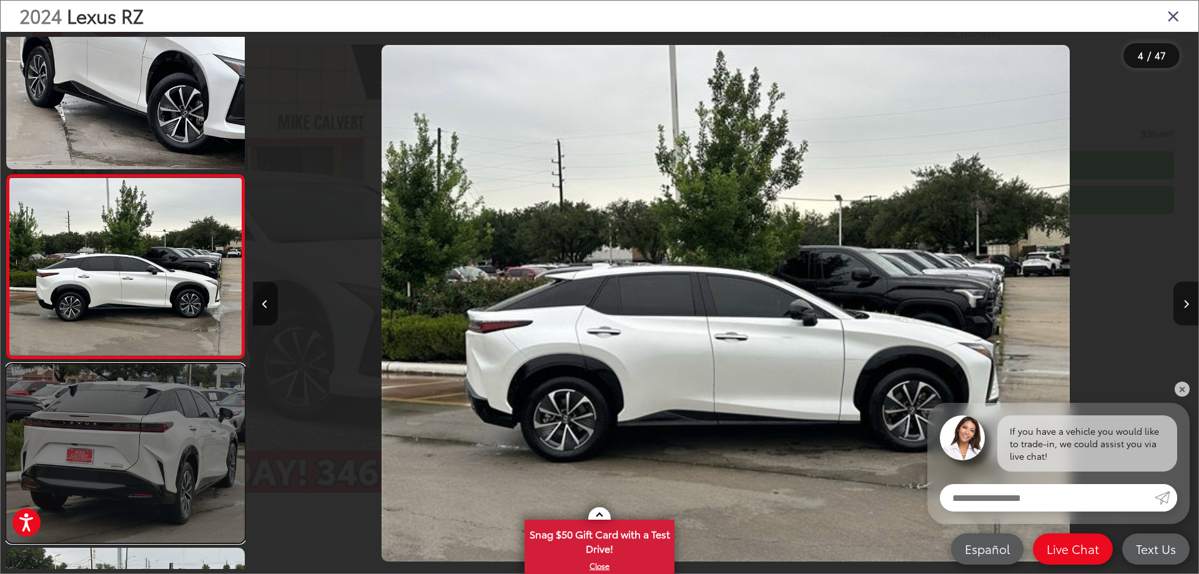
click at [101, 463] on link at bounding box center [125, 453] width 238 height 179
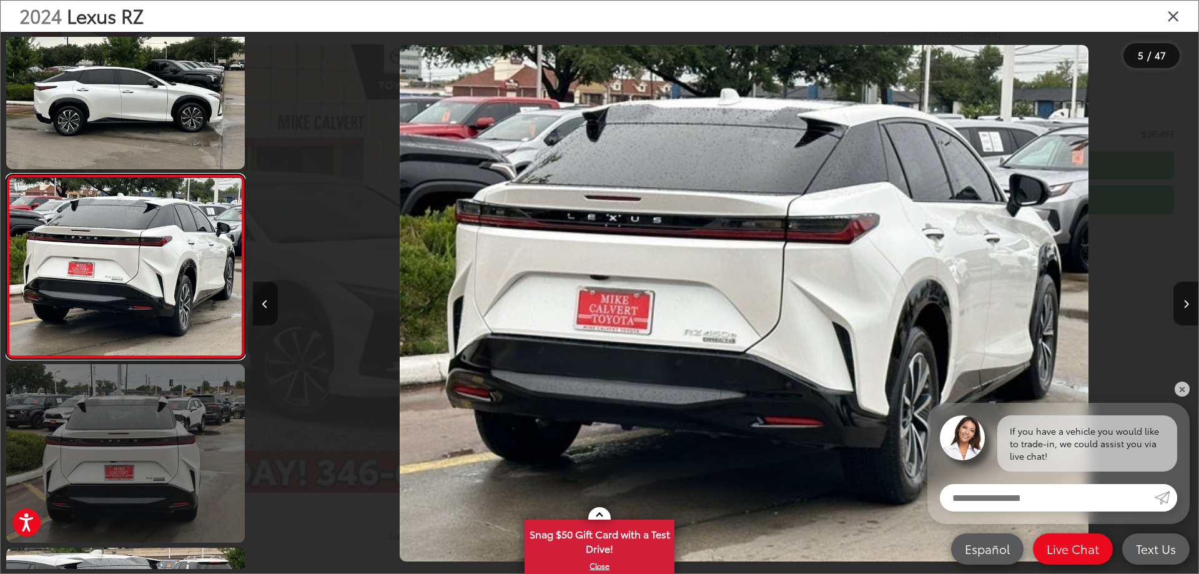
scroll to position [0, 3782]
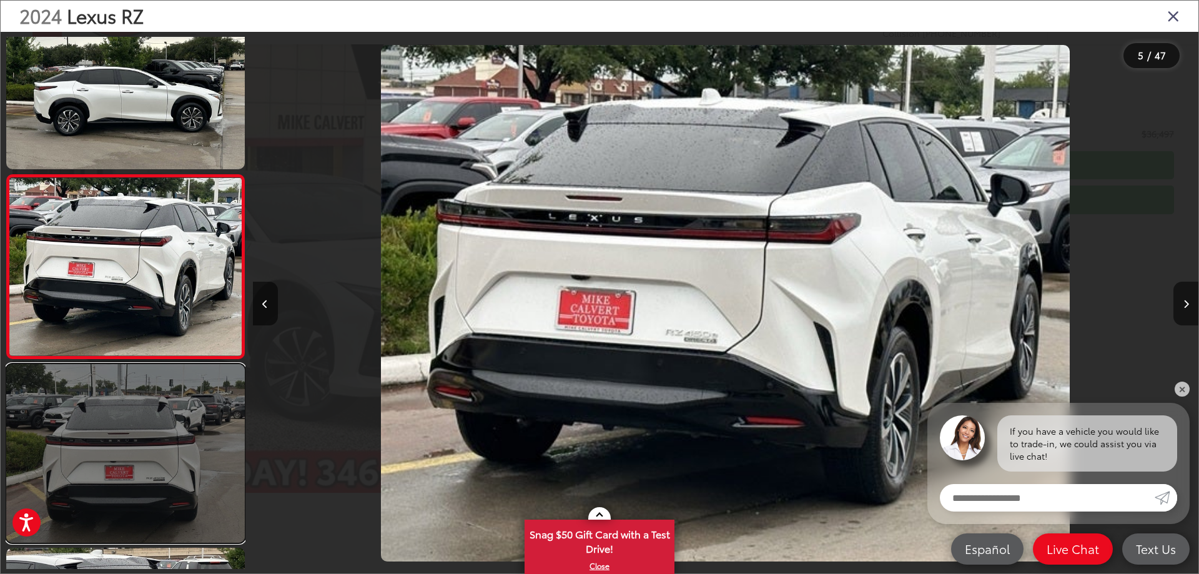
click at [127, 461] on link at bounding box center [125, 453] width 238 height 179
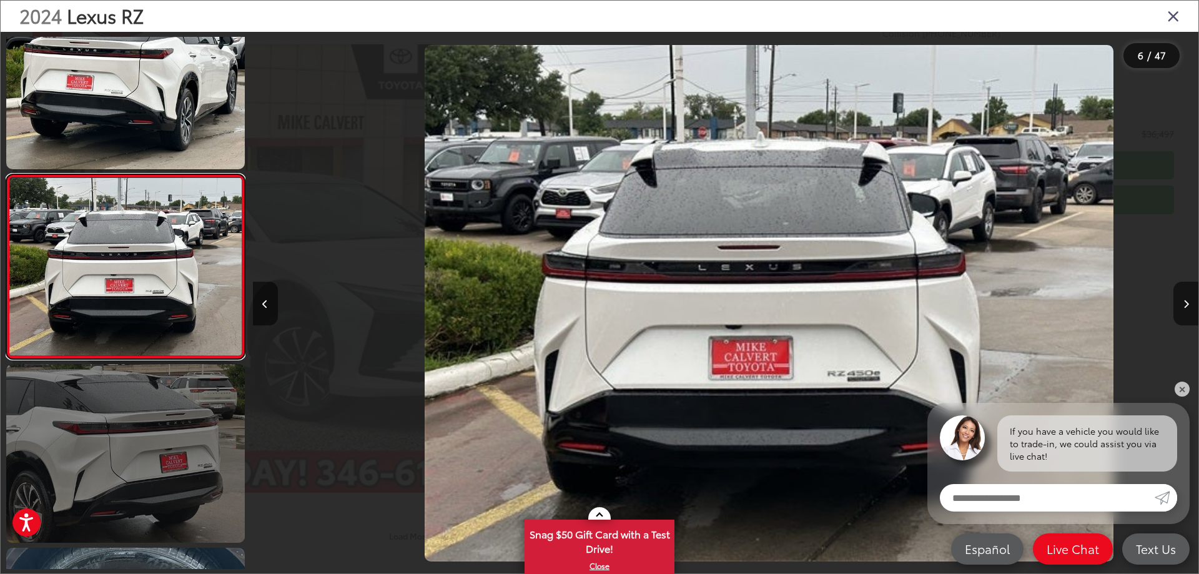
scroll to position [0, 4727]
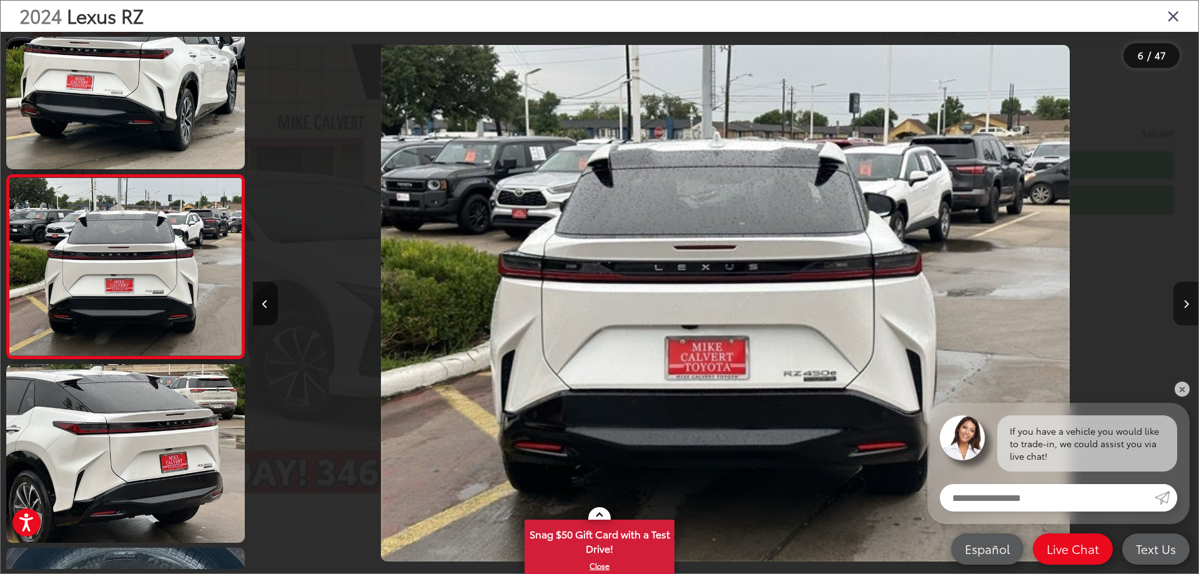
click at [1187, 305] on icon "Next image" at bounding box center [1186, 304] width 6 height 9
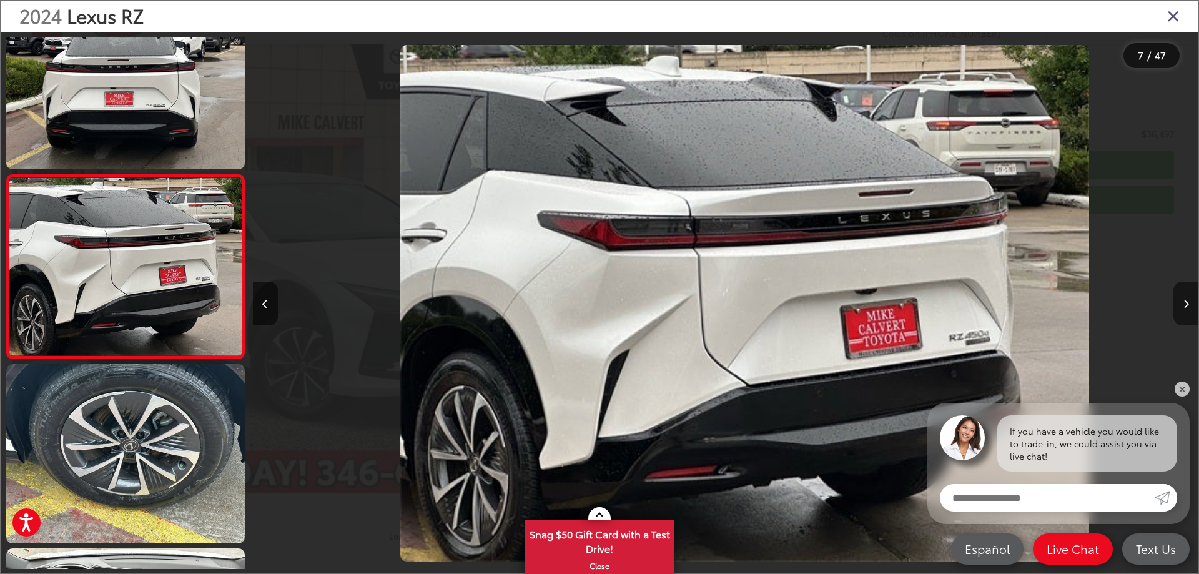
scroll to position [0, 5672]
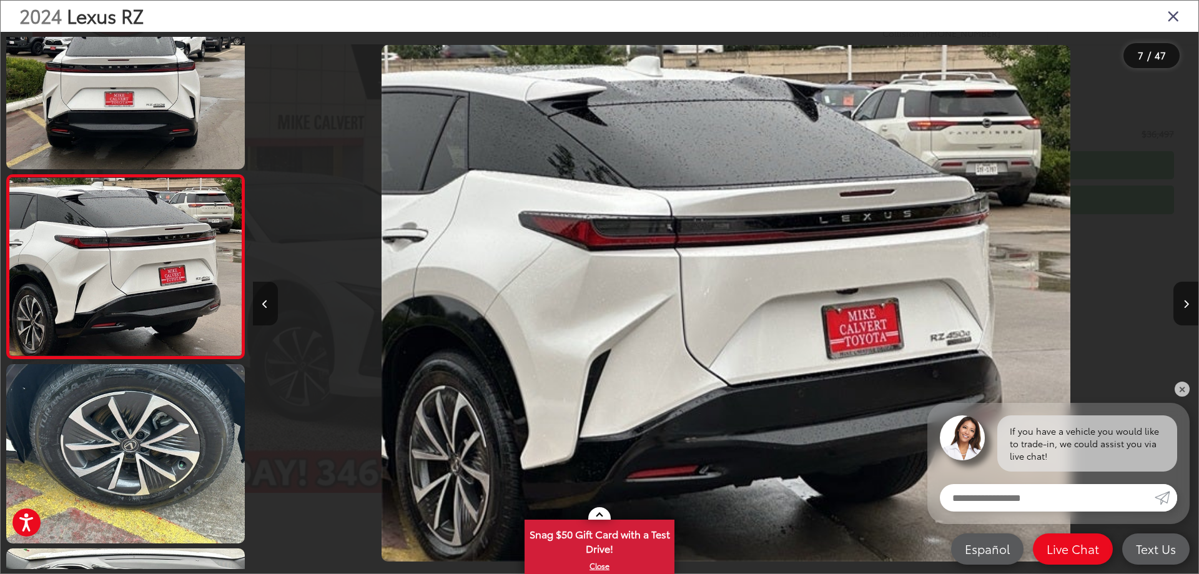
click at [264, 306] on icon "Previous image" at bounding box center [265, 304] width 6 height 9
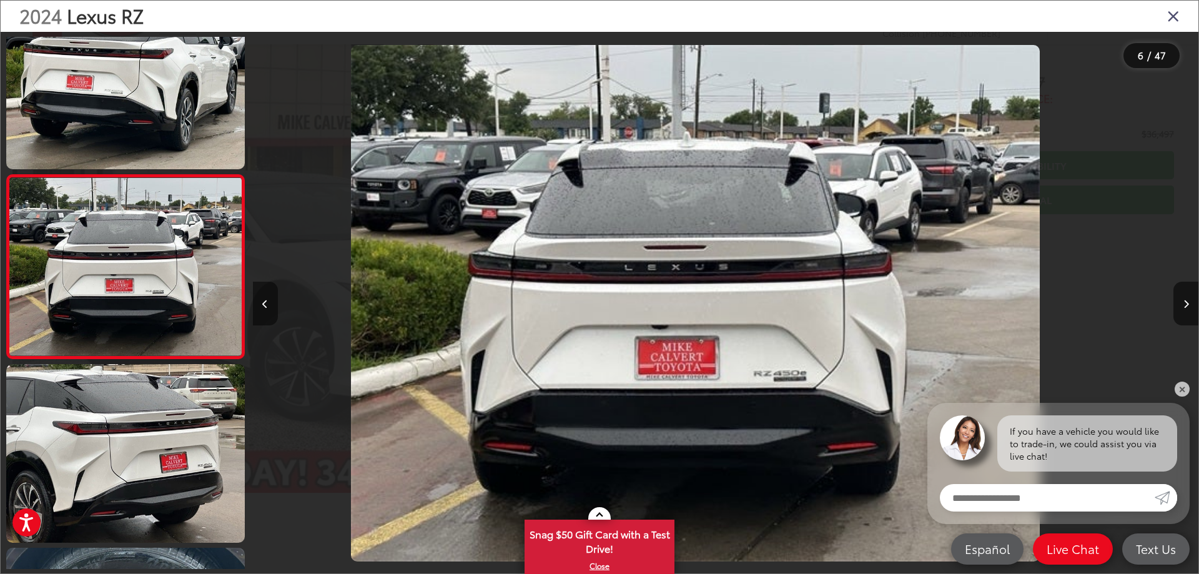
scroll to position [0, 4727]
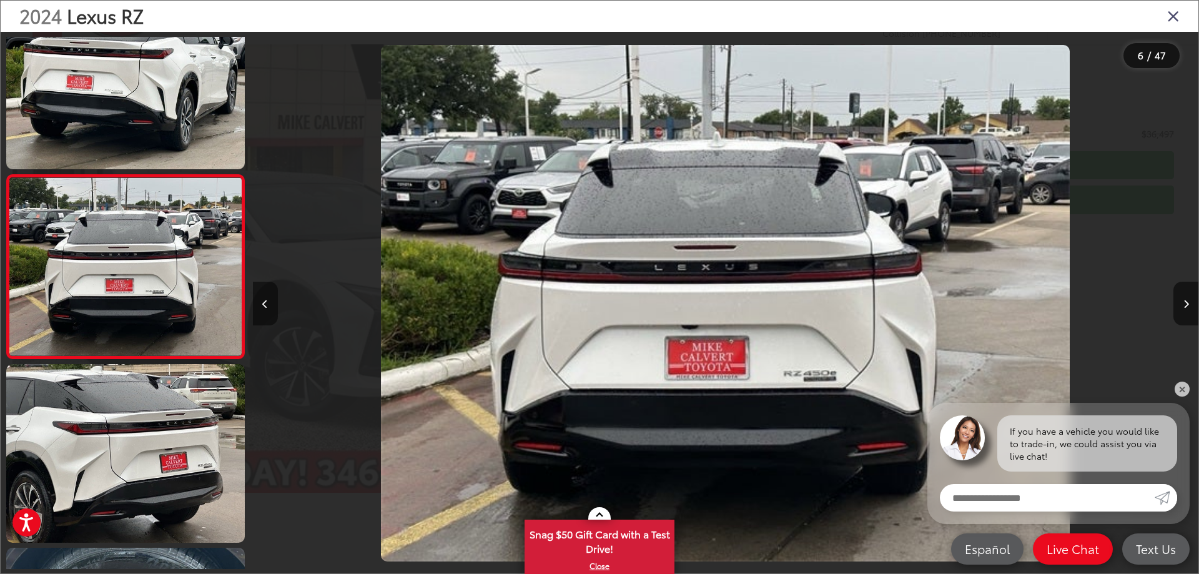
click at [263, 303] on icon "Previous image" at bounding box center [265, 304] width 6 height 9
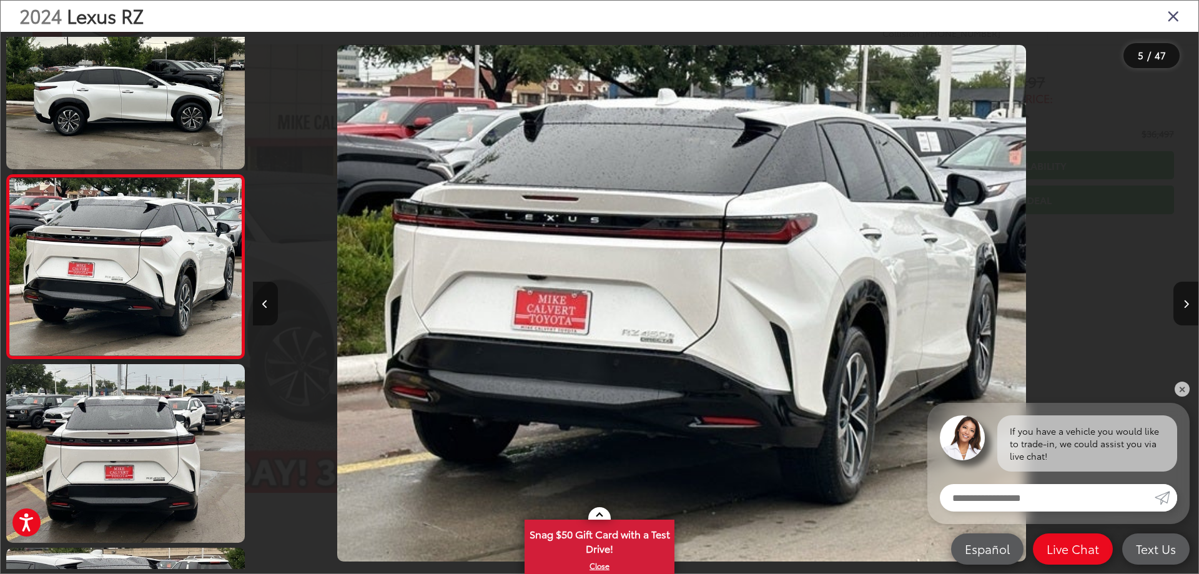
scroll to position [0, 3782]
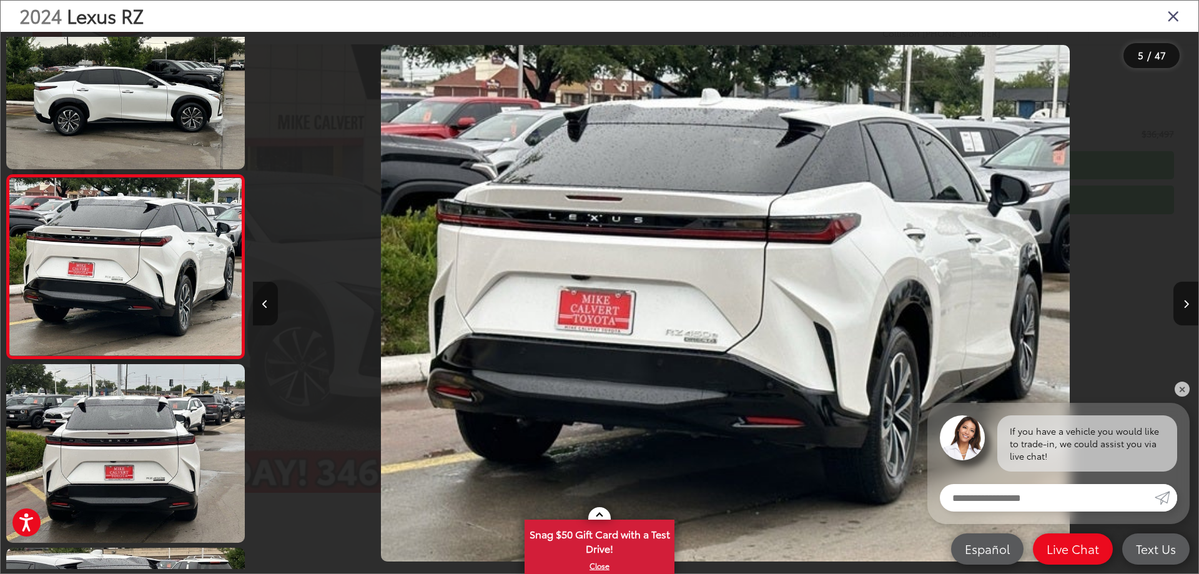
click at [264, 303] on icon "Previous image" at bounding box center [265, 304] width 6 height 9
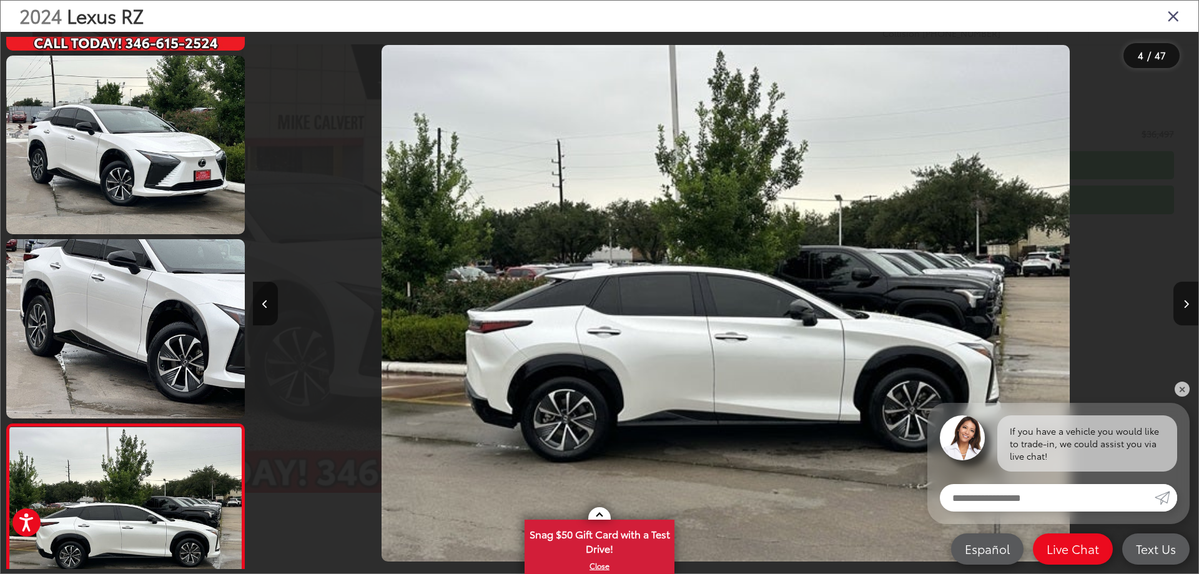
scroll to position [165, 0]
click at [878, 310] on img "2024 Lexus RZ 450e Premium 3" at bounding box center [725, 303] width 689 height 516
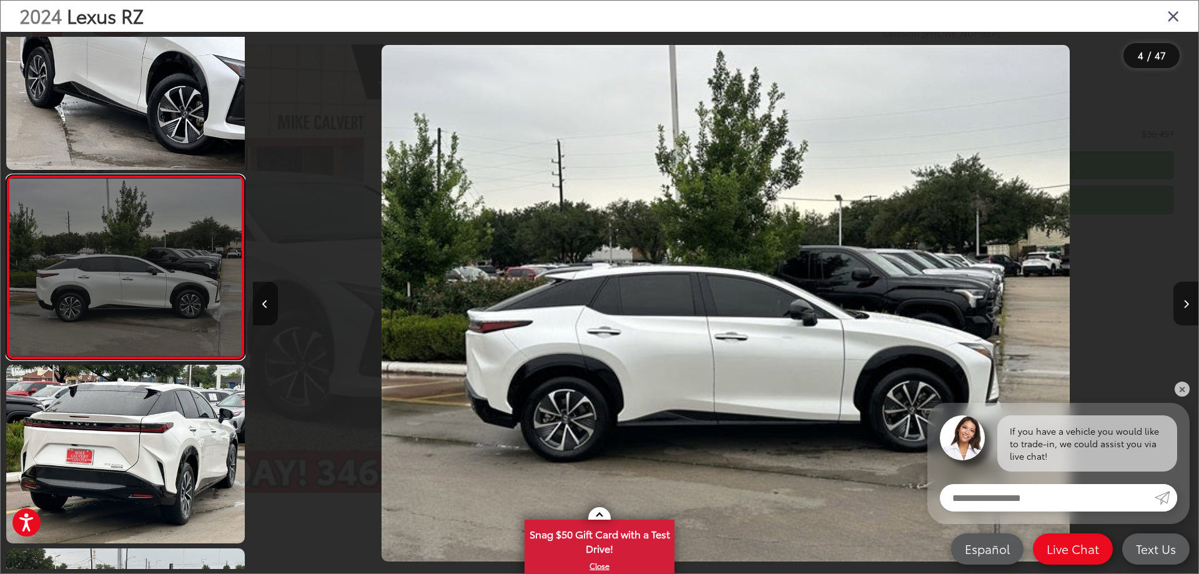
scroll to position [415, 0]
click at [101, 278] on link at bounding box center [125, 266] width 238 height 185
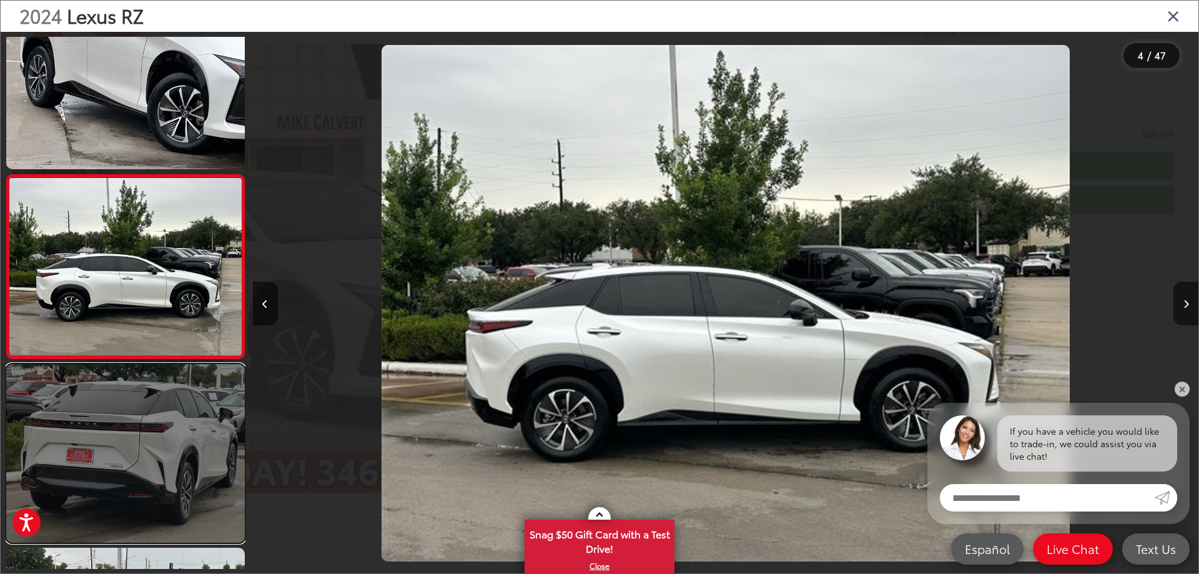
click at [132, 445] on link at bounding box center [125, 453] width 238 height 179
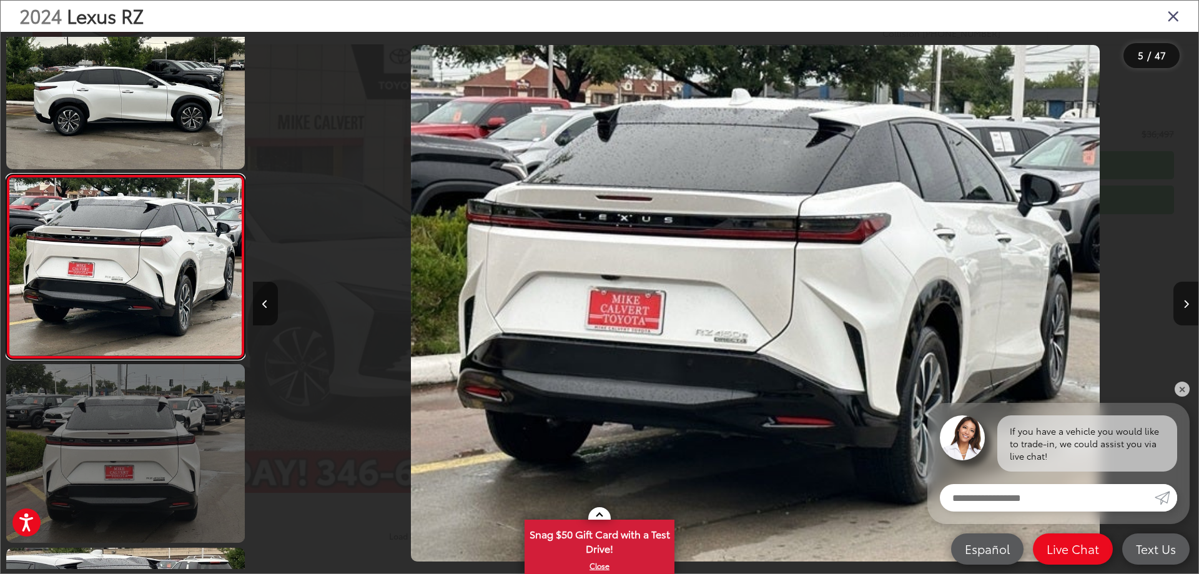
scroll to position [0, 3782]
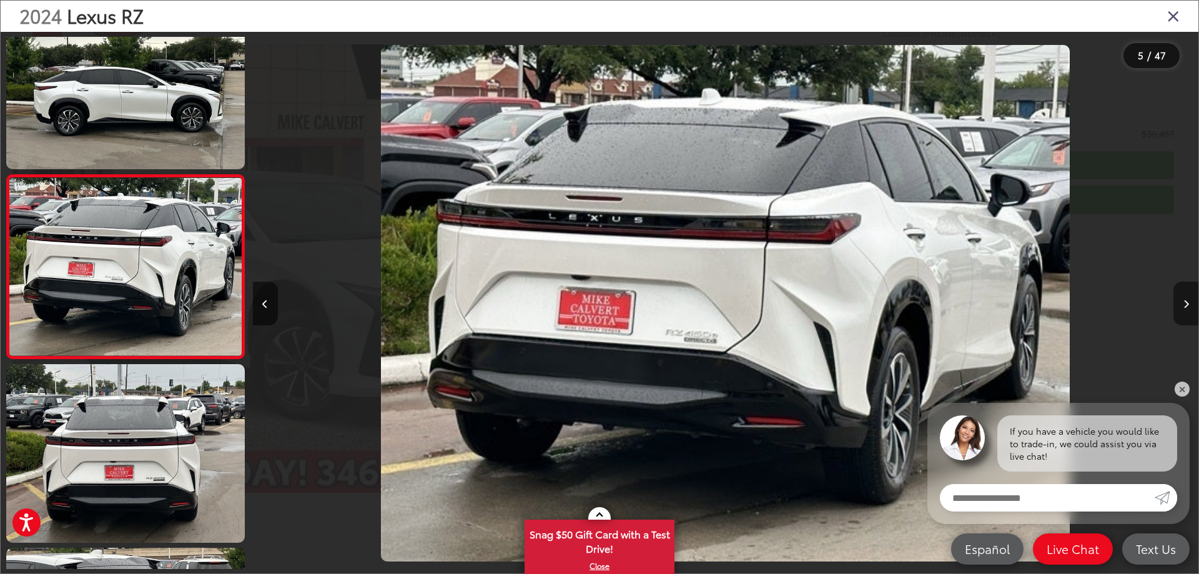
click at [1187, 304] on icon "Next image" at bounding box center [1186, 304] width 6 height 9
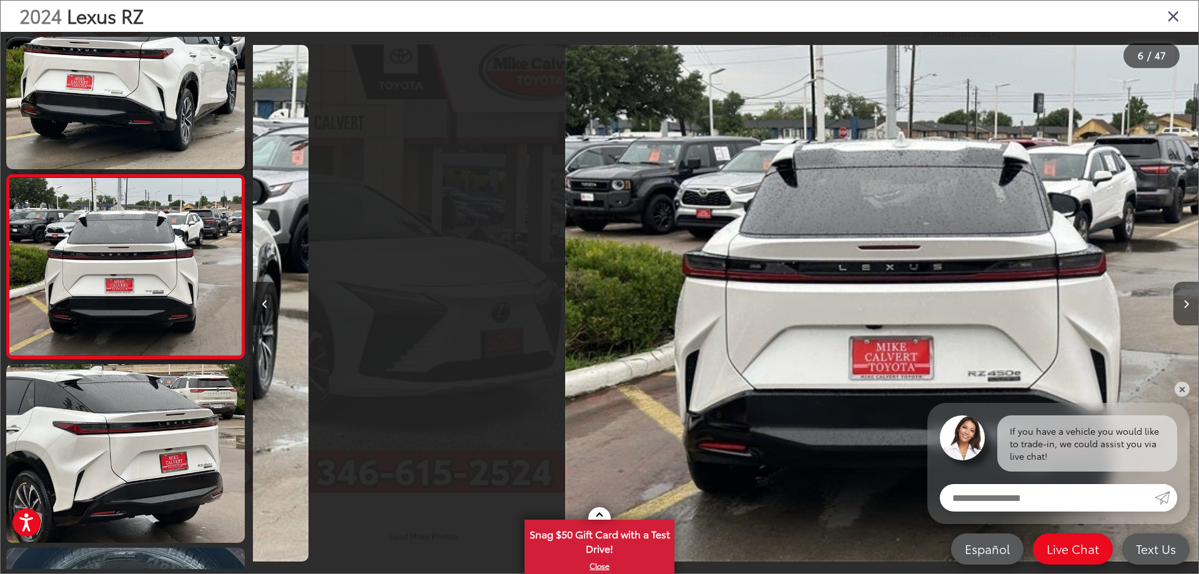
scroll to position [0, 4727]
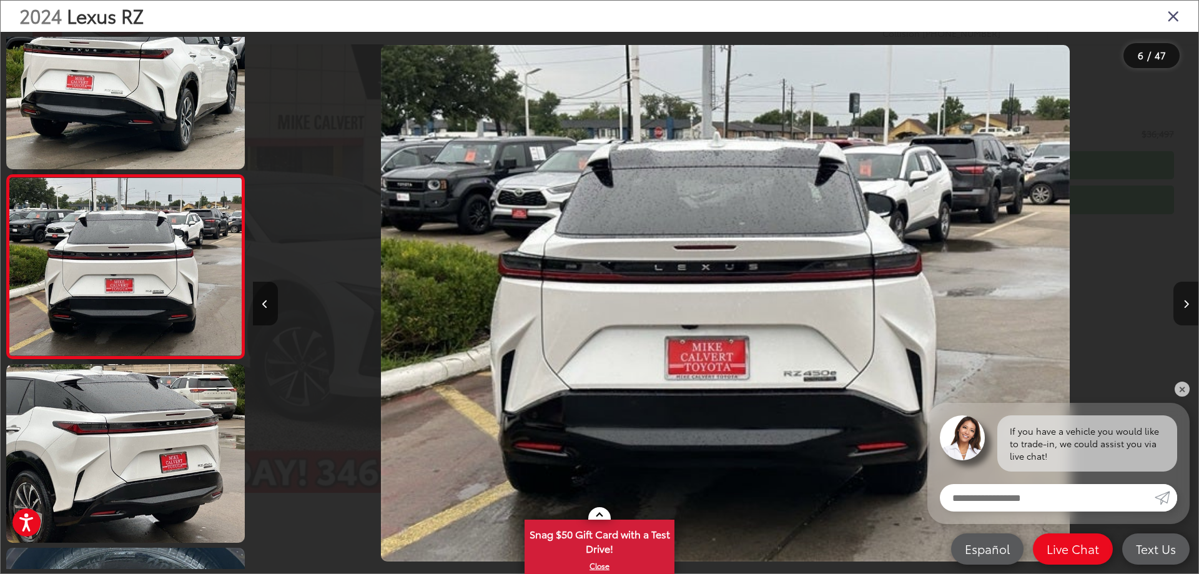
click at [1187, 304] on icon "Next image" at bounding box center [1186, 304] width 6 height 9
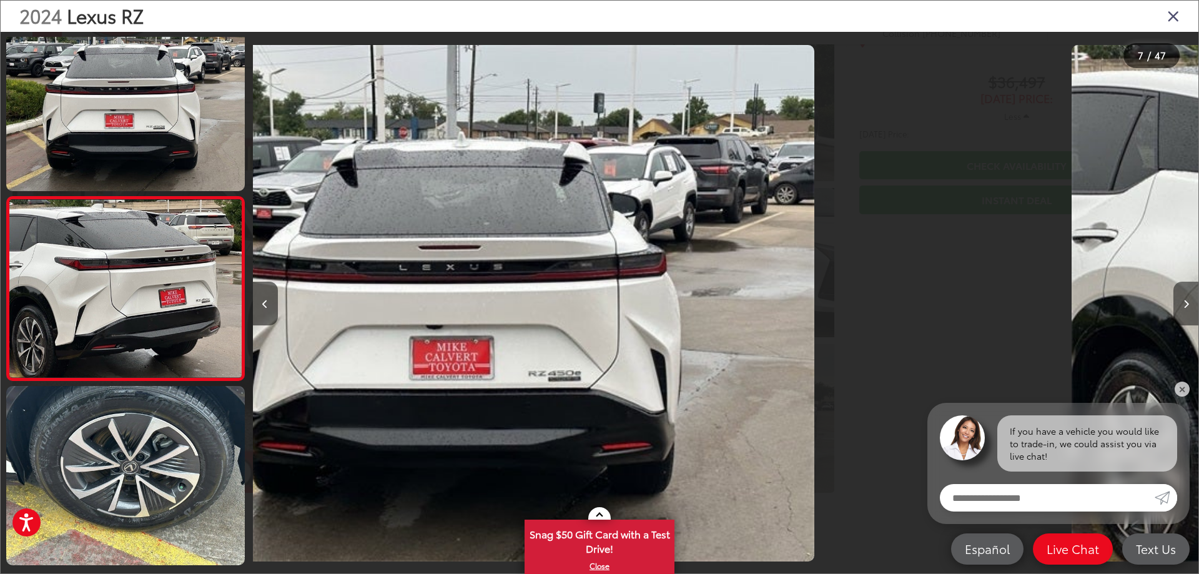
scroll to position [965, 0]
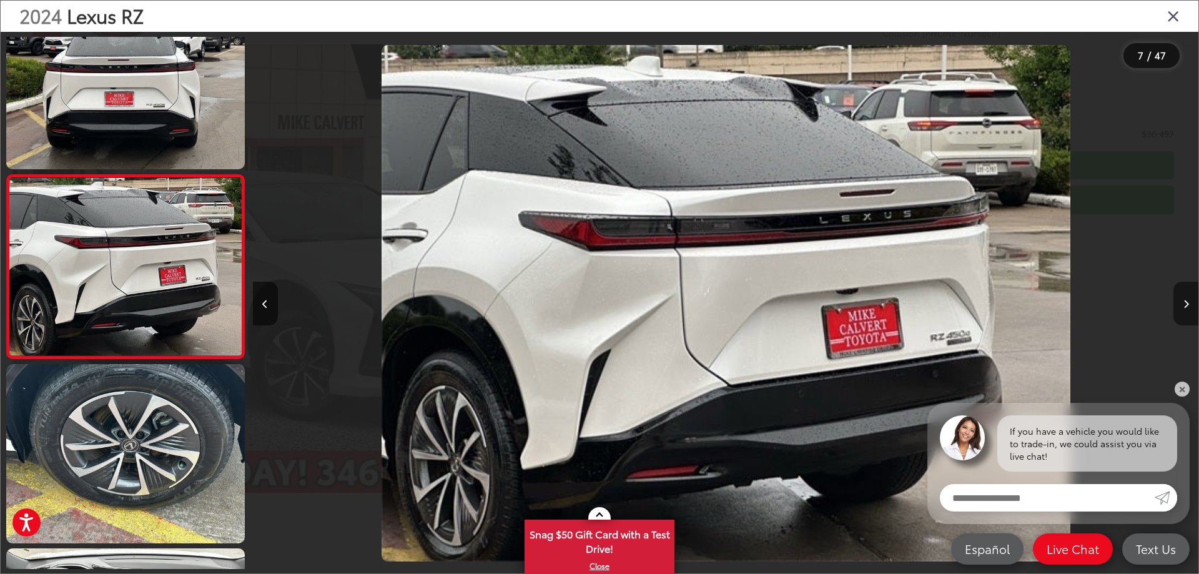
click at [1187, 304] on icon "Next image" at bounding box center [1186, 304] width 6 height 9
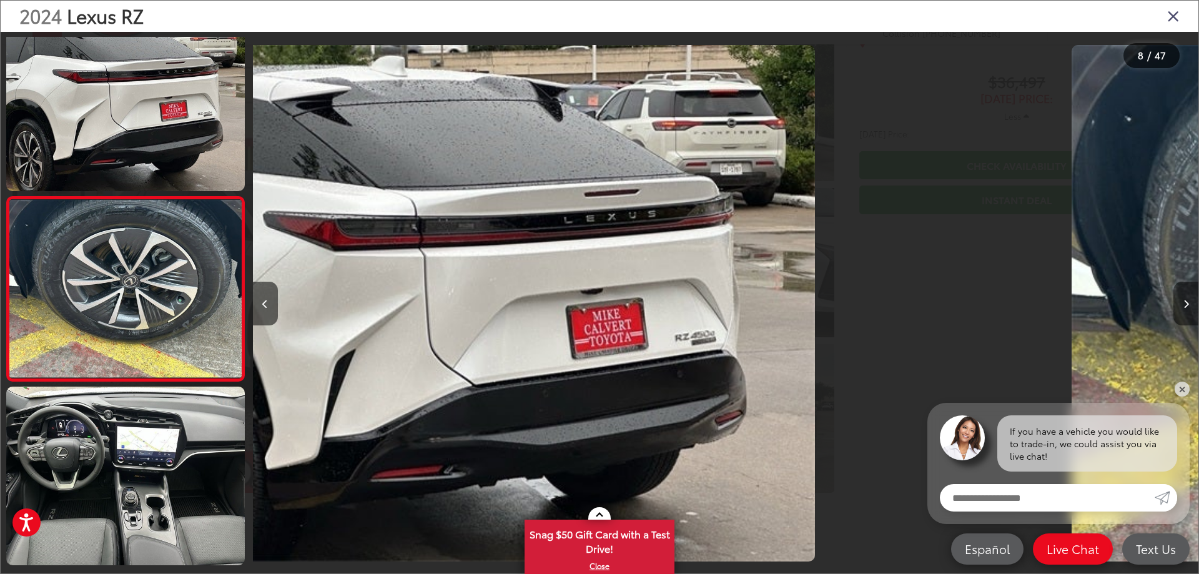
scroll to position [1149, 0]
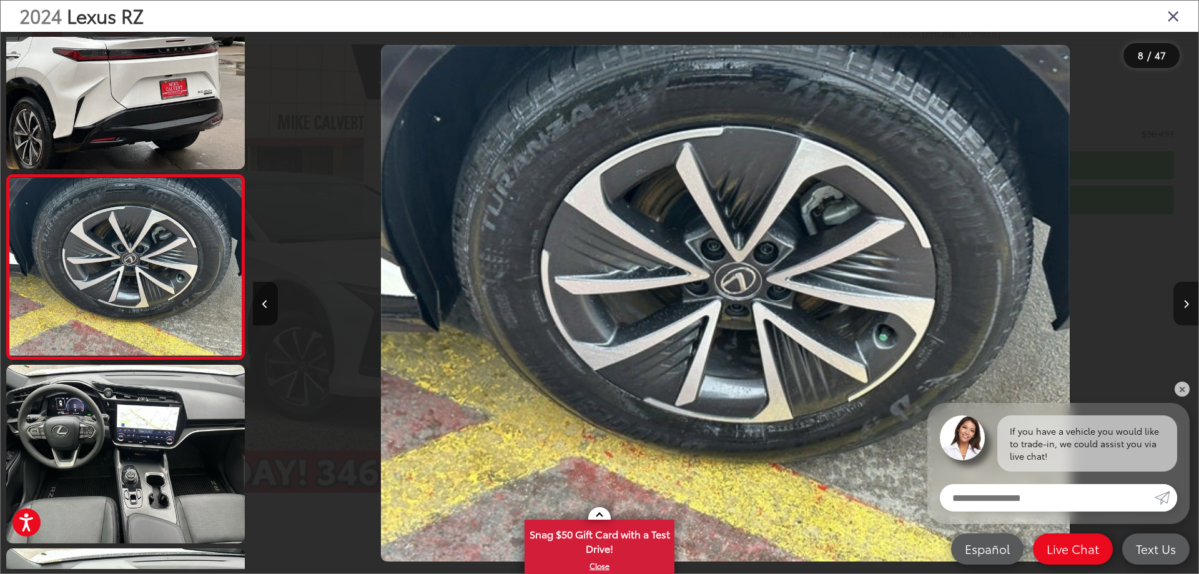
click at [1187, 304] on icon "Next image" at bounding box center [1186, 304] width 6 height 9
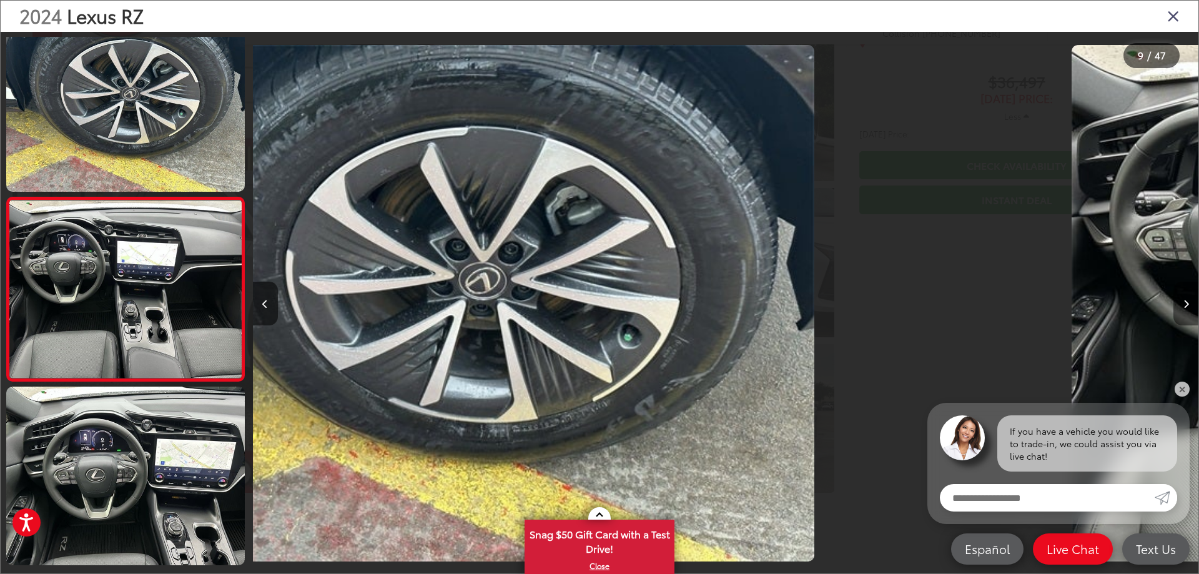
scroll to position [1333, 0]
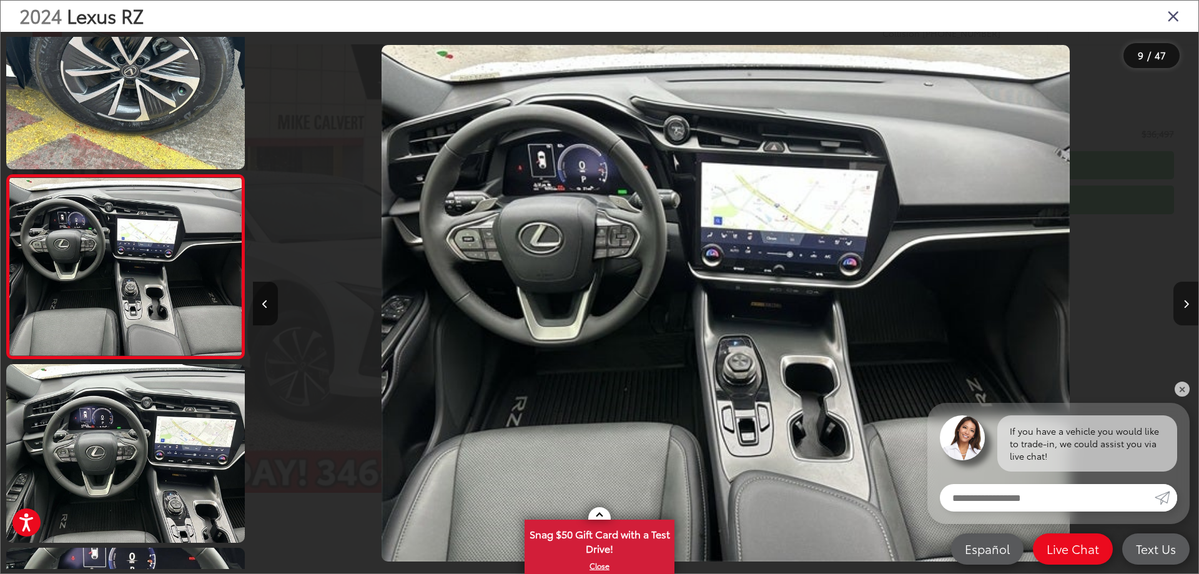
click at [1187, 304] on icon "Next image" at bounding box center [1186, 304] width 6 height 9
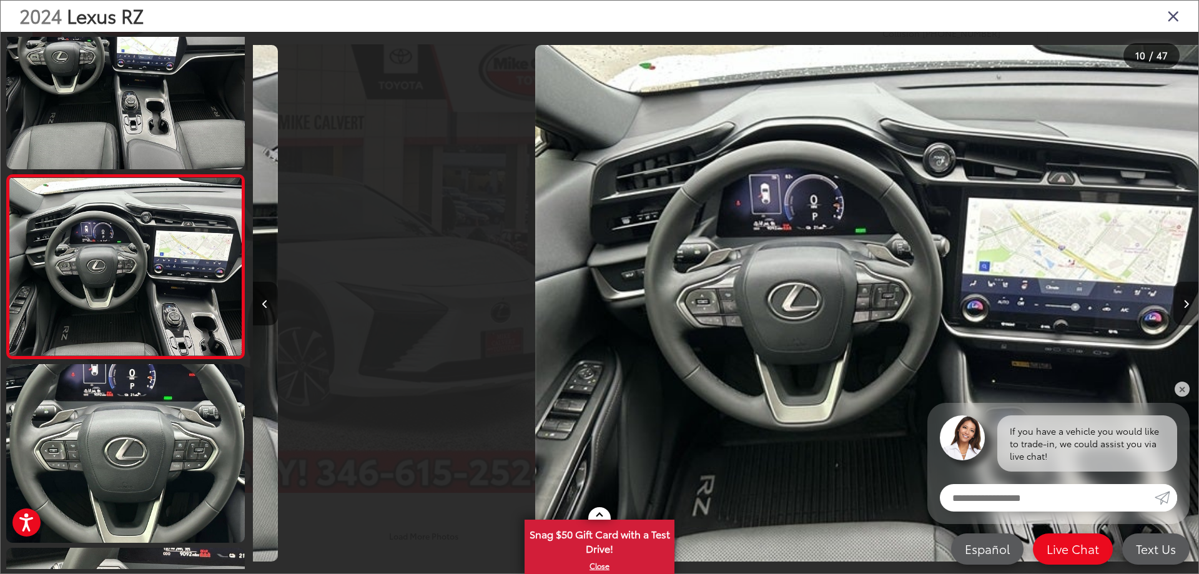
scroll to position [0, 8509]
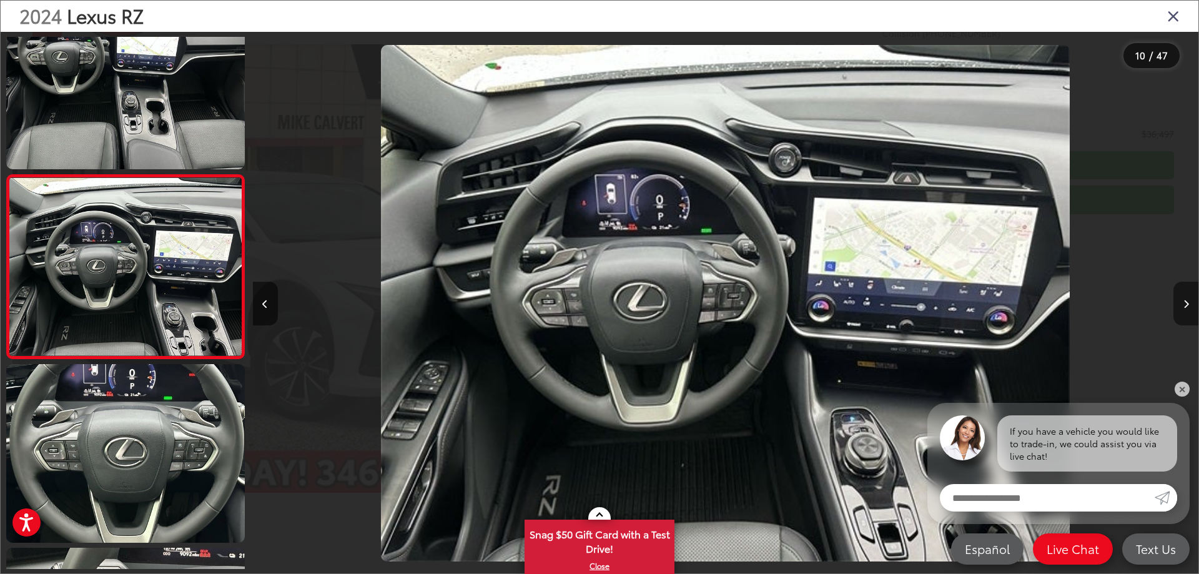
click at [1187, 304] on icon "Next image" at bounding box center [1186, 304] width 6 height 9
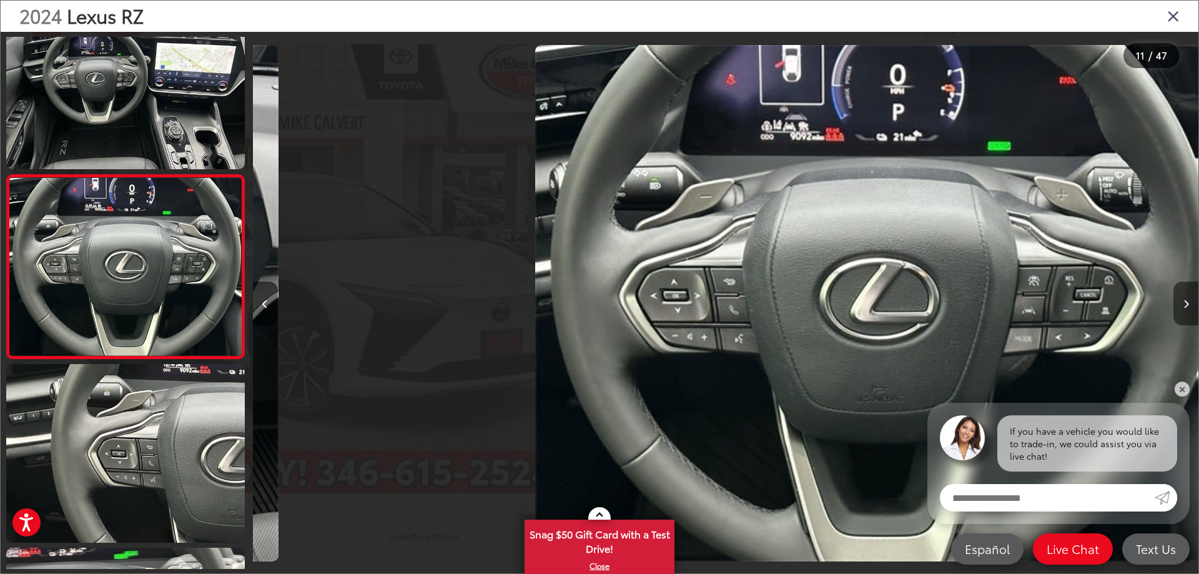
scroll to position [0, 9454]
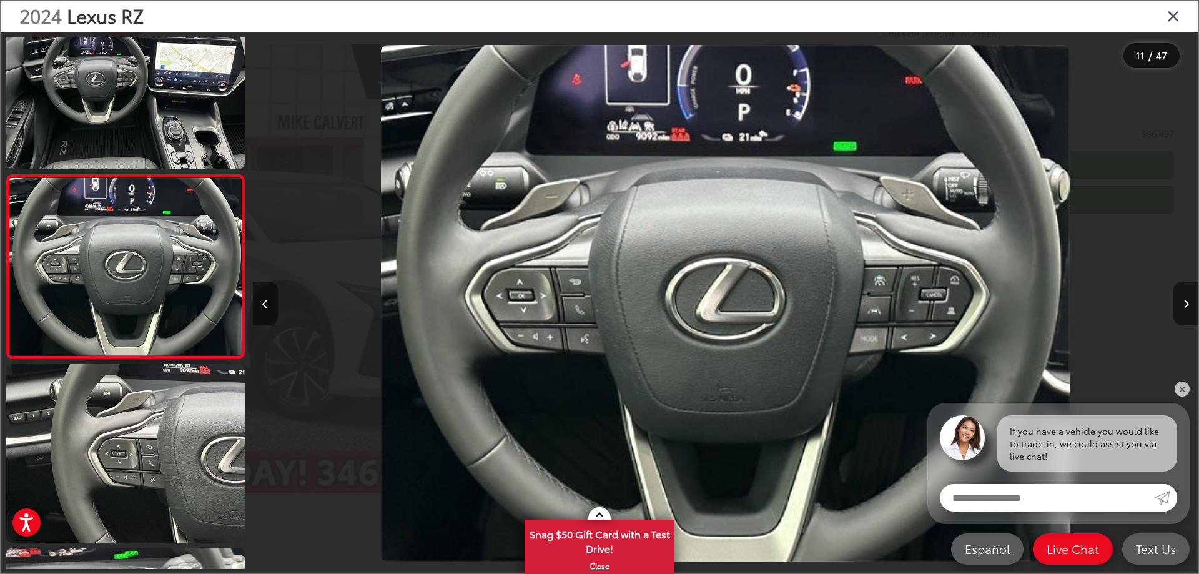
click at [1183, 304] on icon "Next image" at bounding box center [1186, 304] width 6 height 9
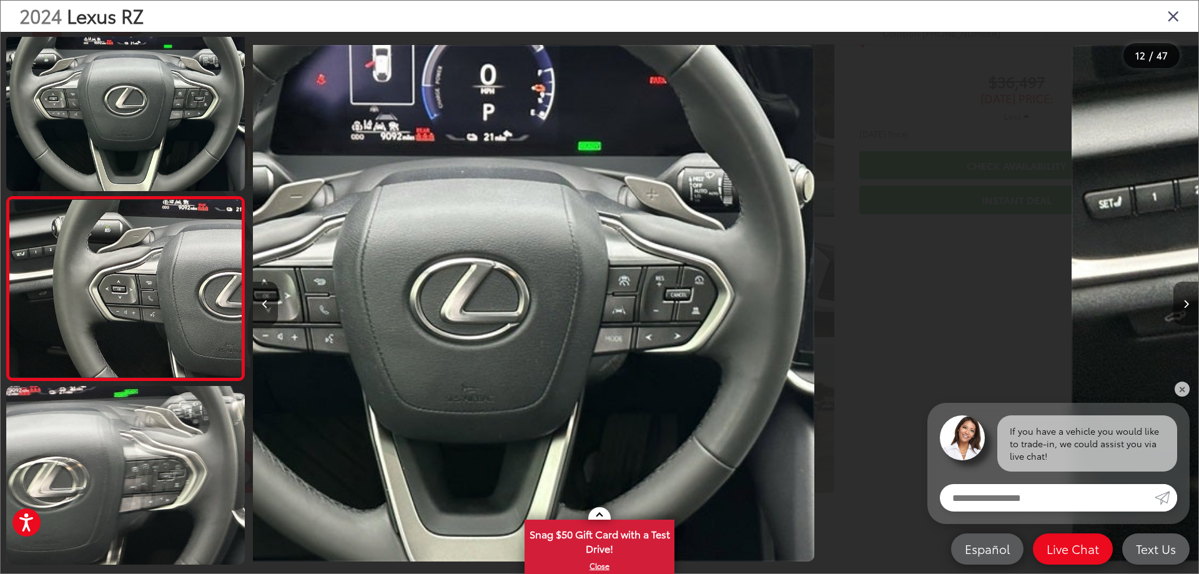
scroll to position [1883, 0]
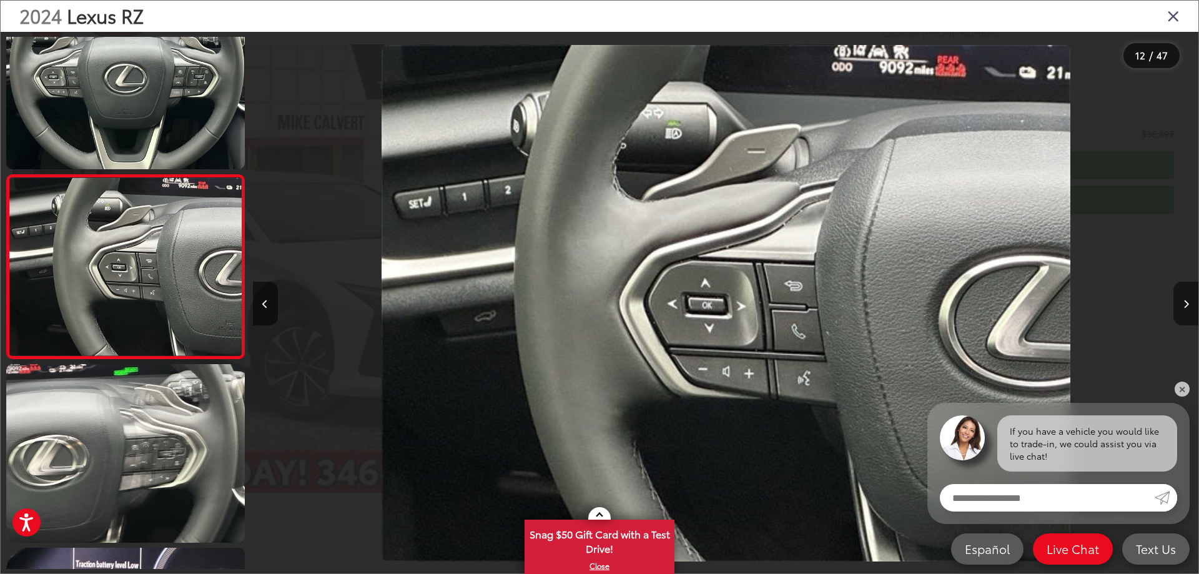
click at [1183, 304] on icon "Next image" at bounding box center [1186, 304] width 6 height 9
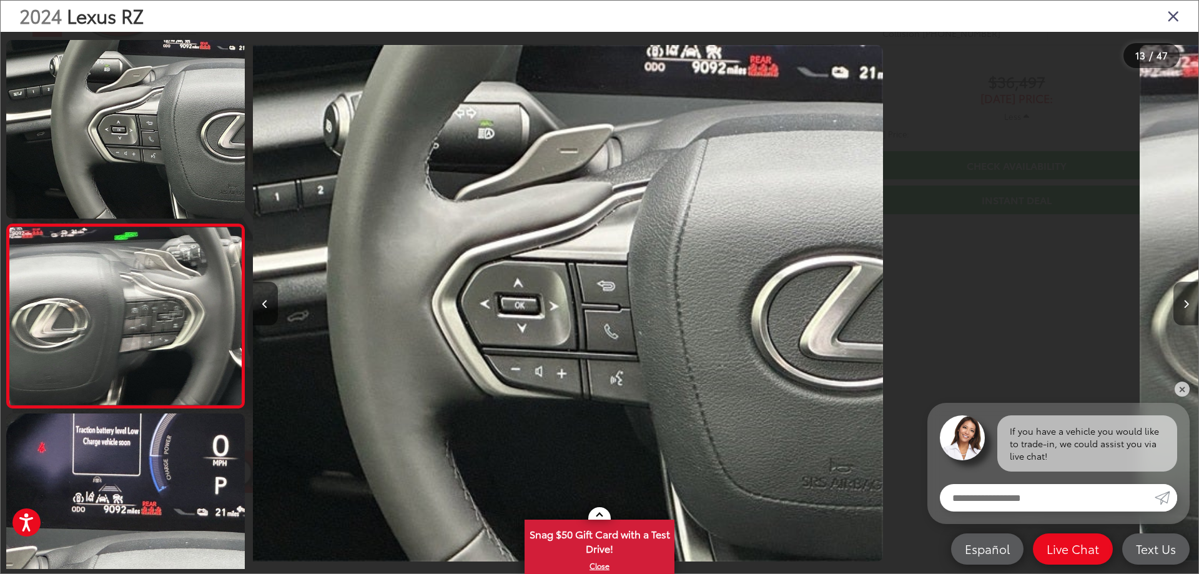
scroll to position [2067, 0]
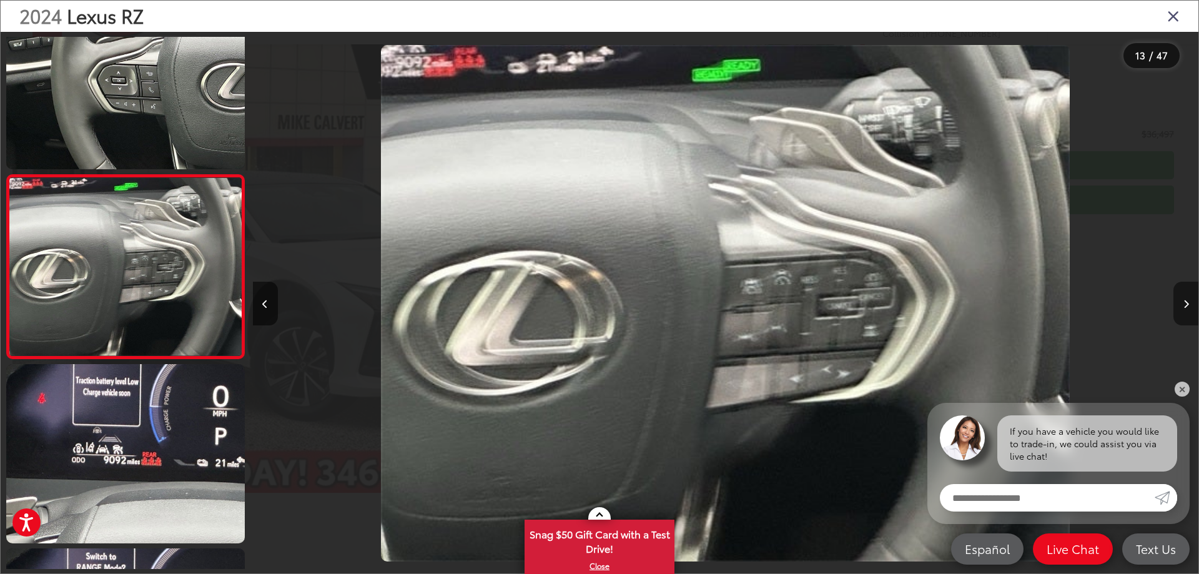
click at [1183, 304] on icon "Next image" at bounding box center [1186, 304] width 6 height 9
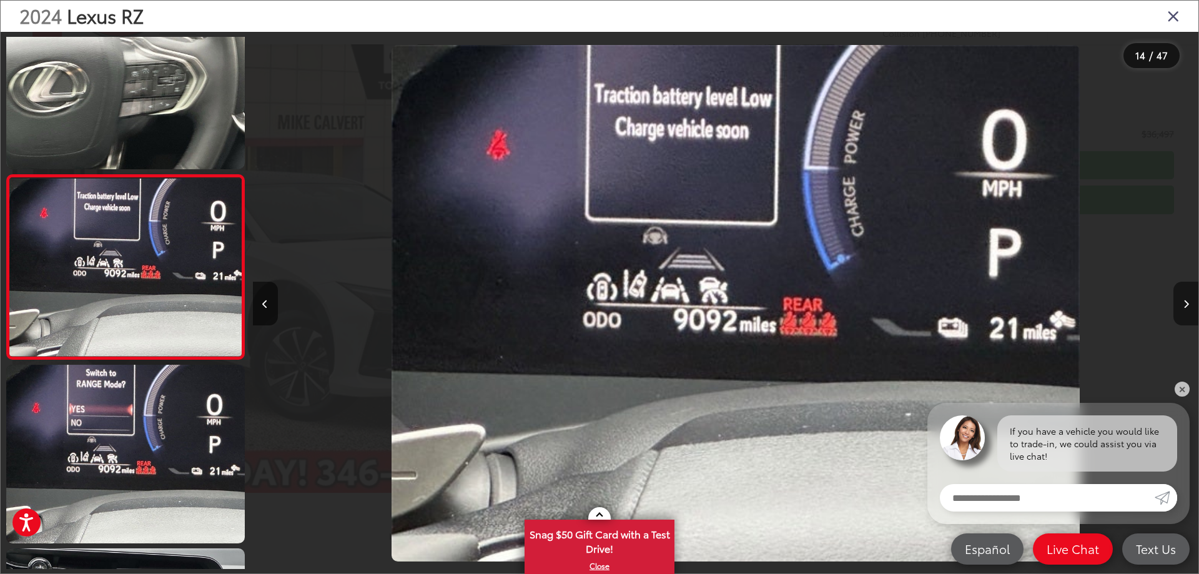
scroll to position [0, 12290]
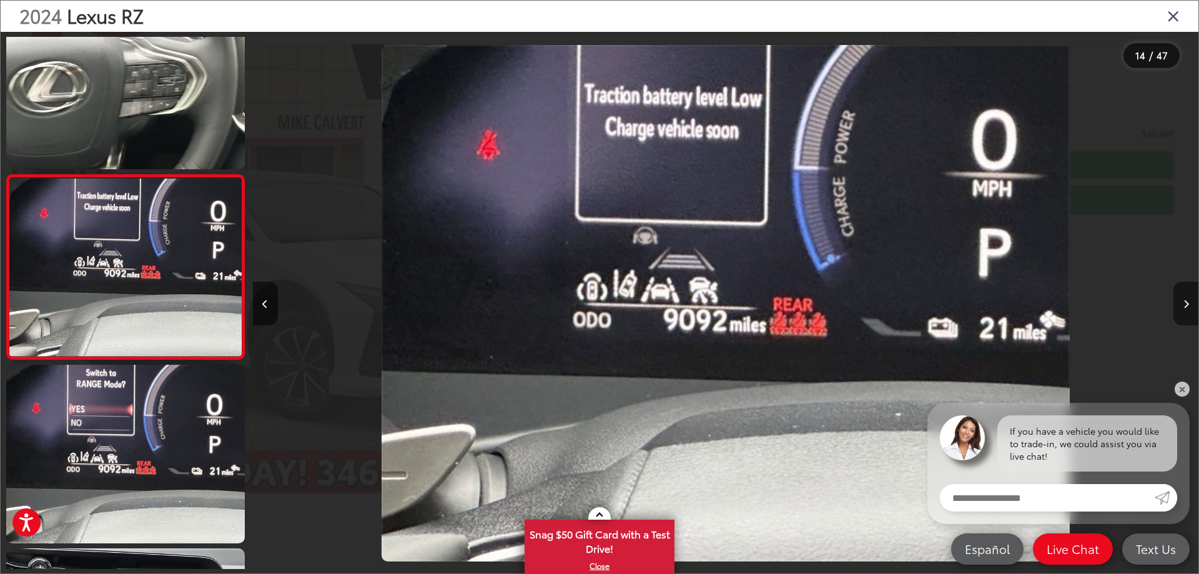
click at [1183, 304] on icon "Next image" at bounding box center [1186, 304] width 6 height 9
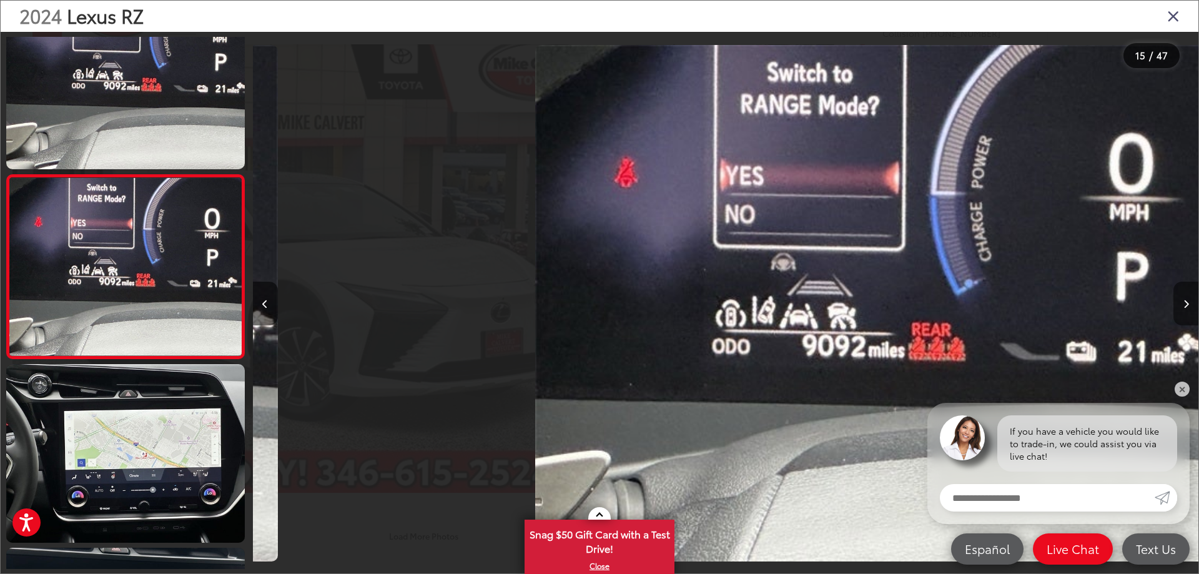
scroll to position [0, 13236]
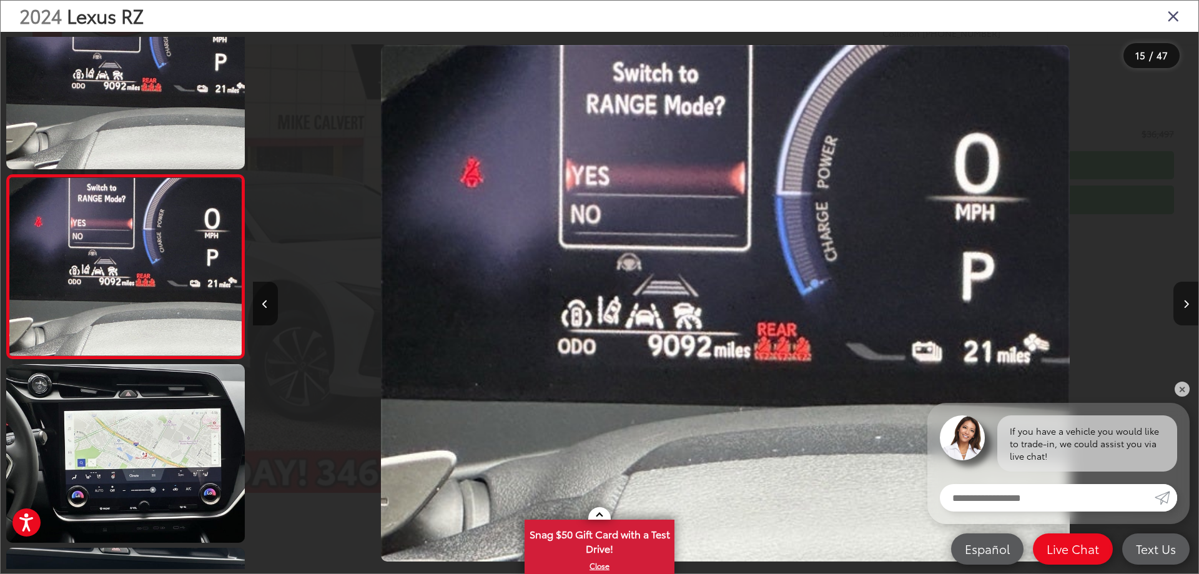
click at [1183, 304] on icon "Next image" at bounding box center [1186, 304] width 6 height 9
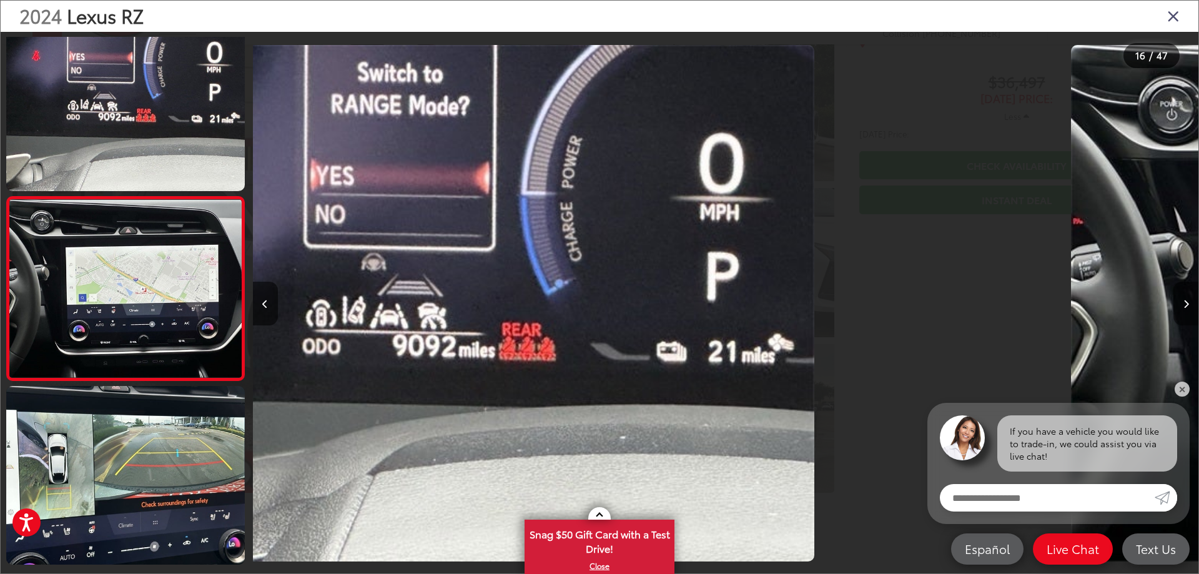
scroll to position [0, 0]
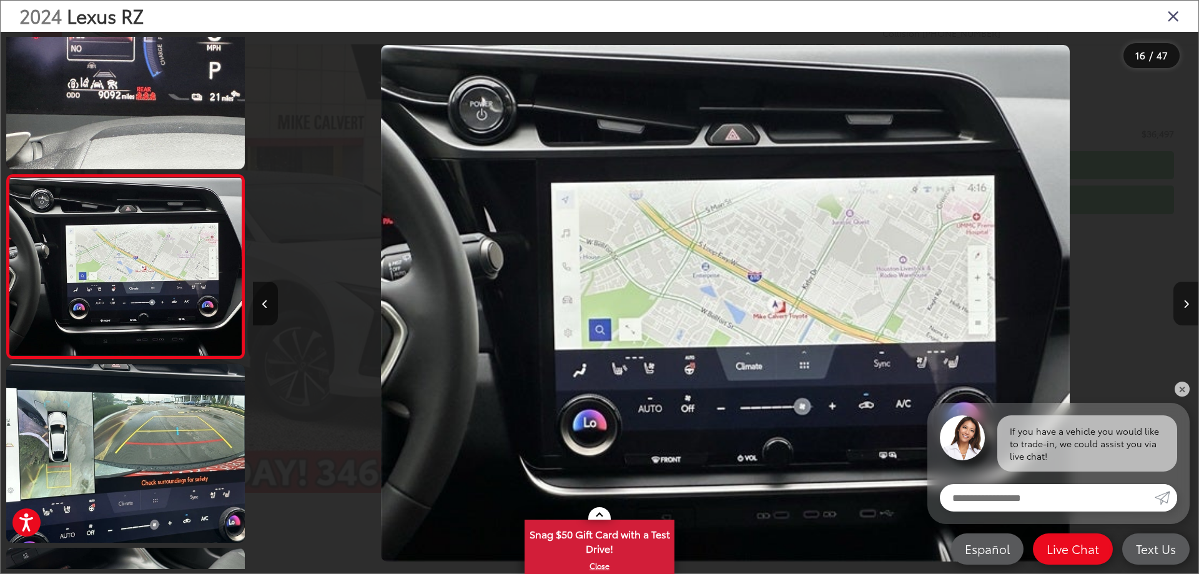
click at [1183, 304] on icon "Next image" at bounding box center [1186, 304] width 6 height 9
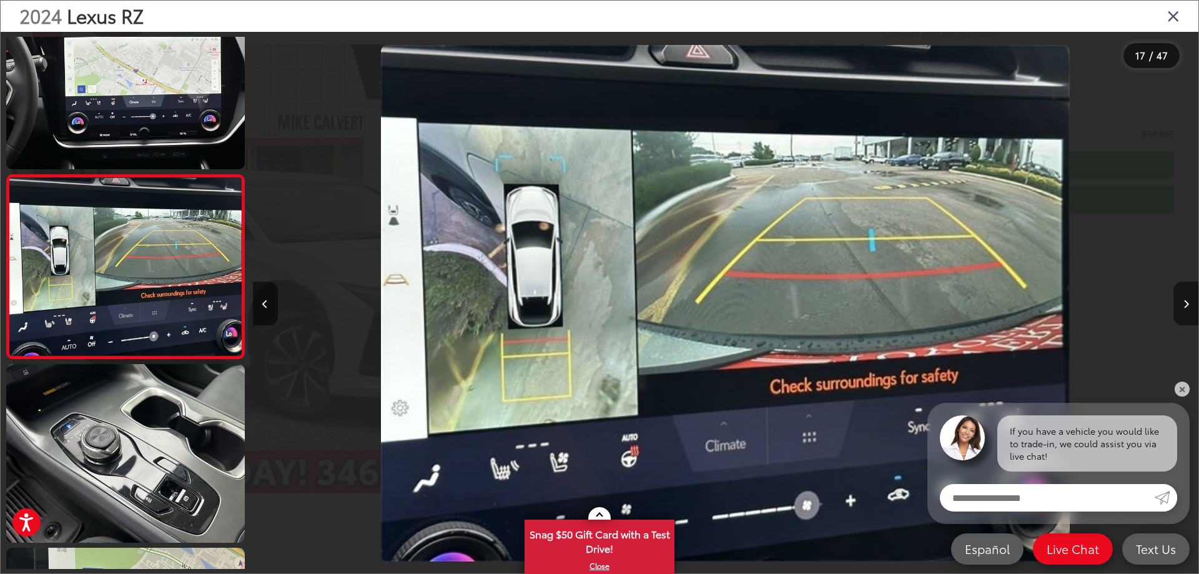
click at [1183, 304] on icon "Next image" at bounding box center [1186, 304] width 6 height 9
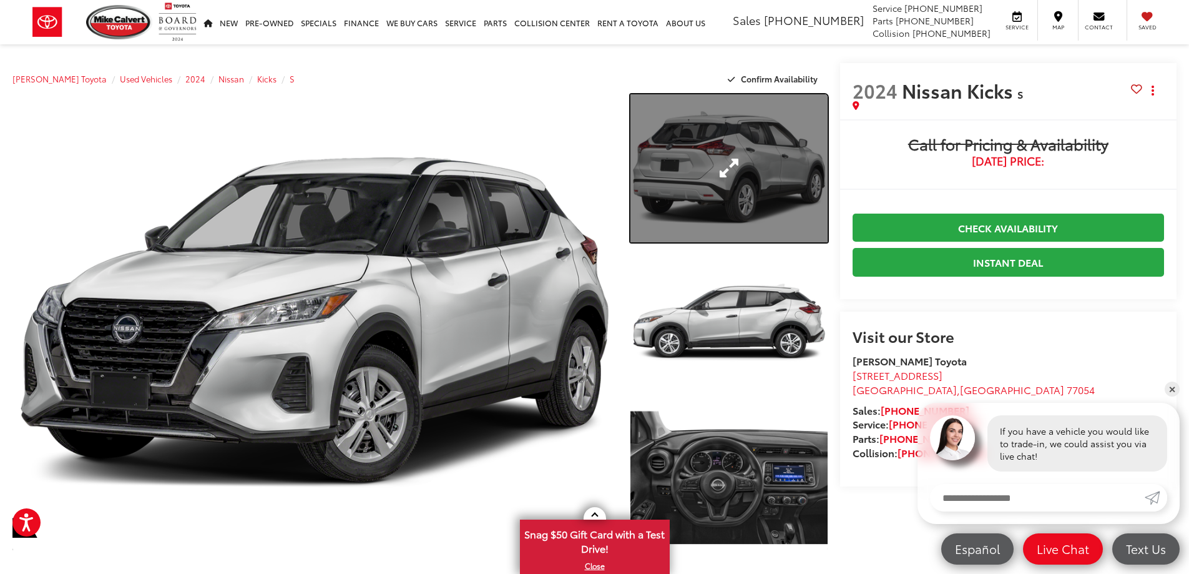
click at [692, 176] on link "Expand Photo 1" at bounding box center [729, 168] width 197 height 148
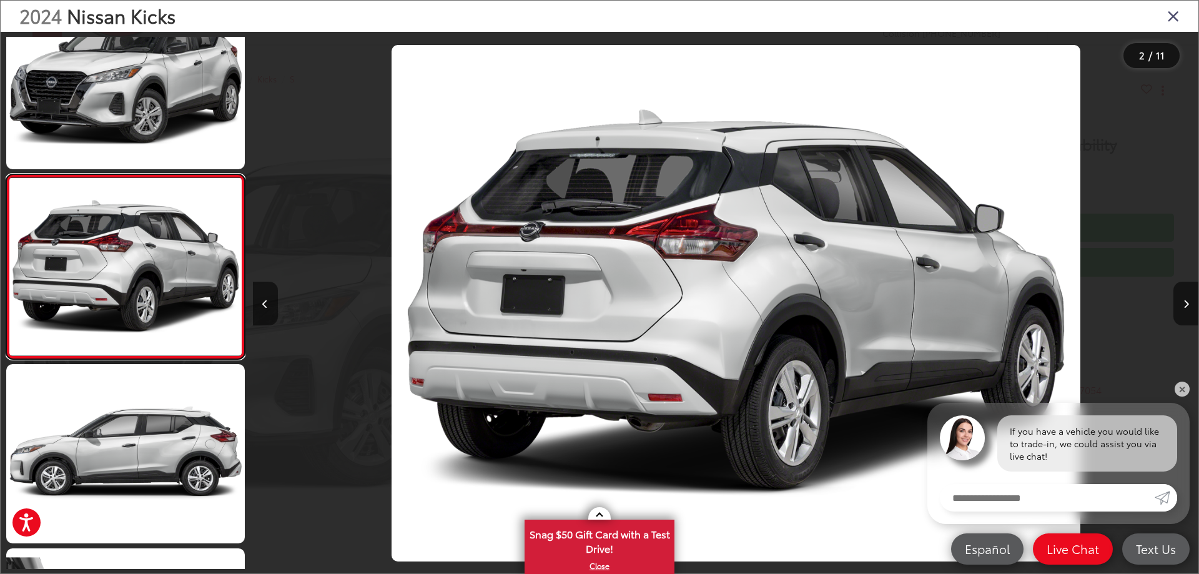
scroll to position [0, 945]
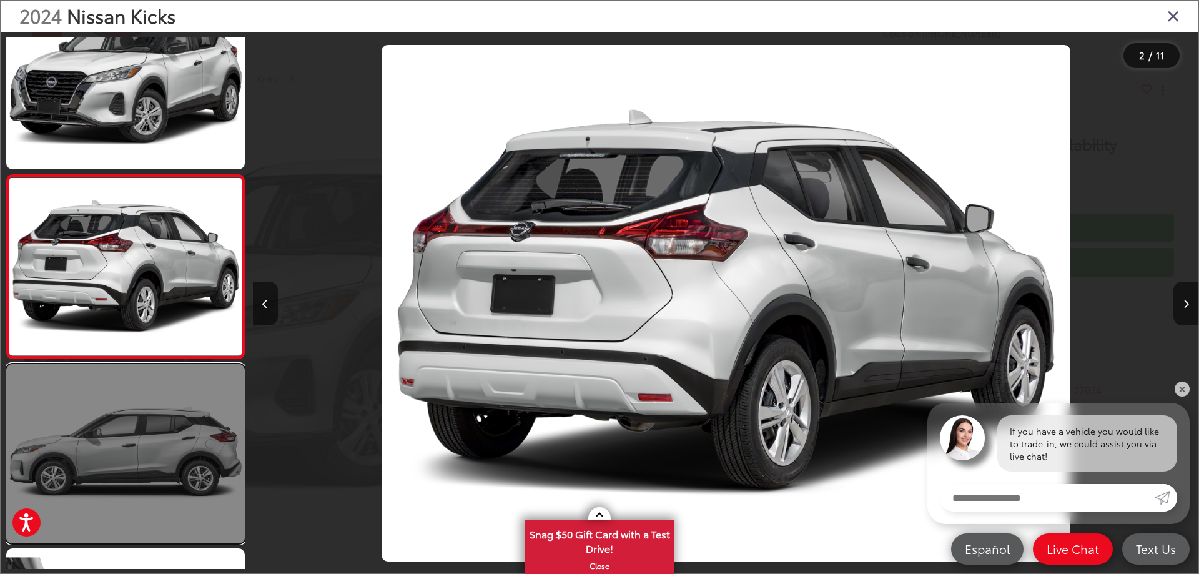
click at [182, 430] on link at bounding box center [125, 453] width 238 height 179
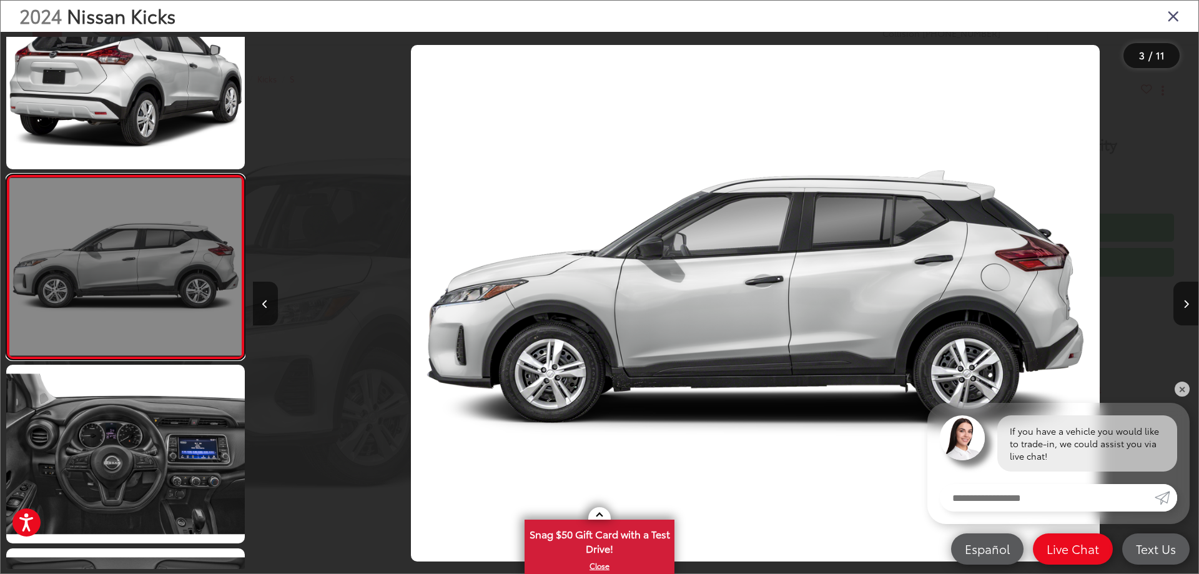
scroll to position [0, 1891]
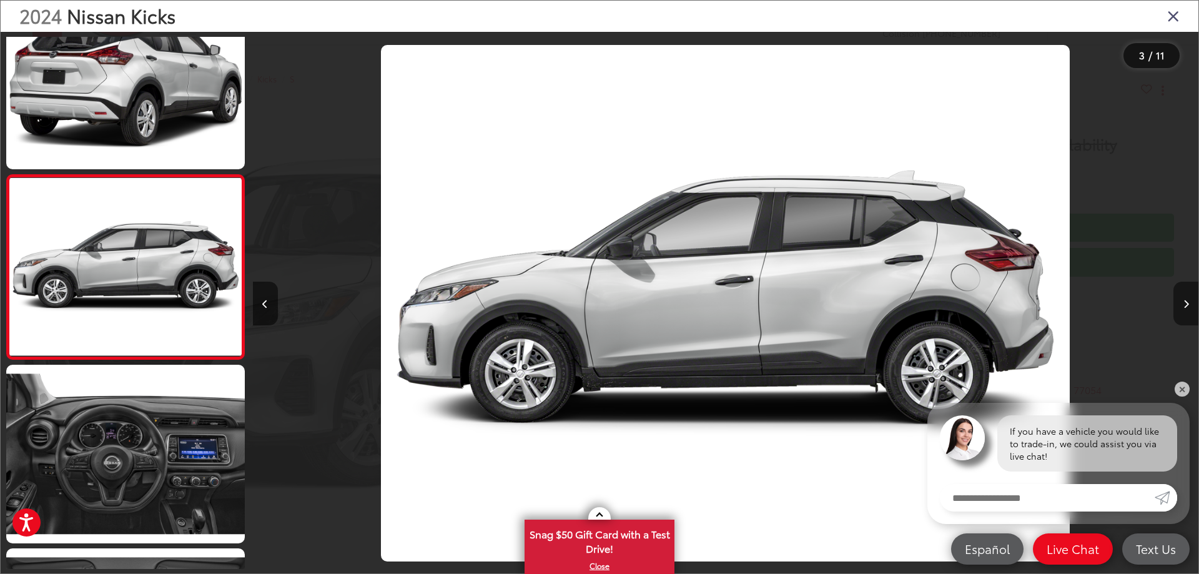
click at [1183, 308] on icon "Next image" at bounding box center [1186, 304] width 6 height 9
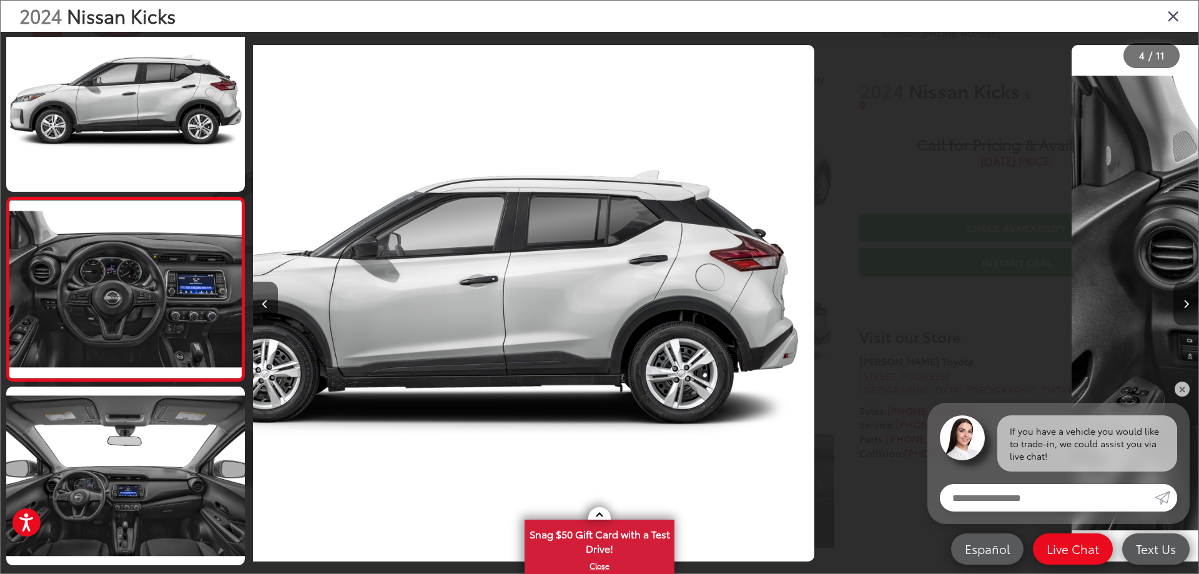
scroll to position [415, 0]
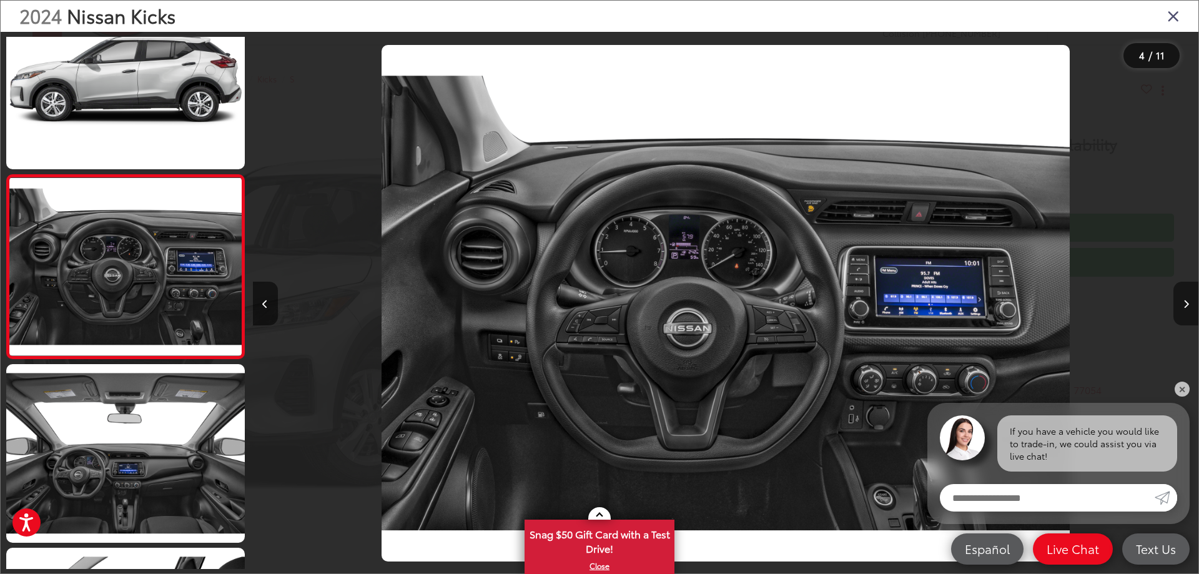
click at [1183, 308] on icon "Next image" at bounding box center [1186, 304] width 6 height 9
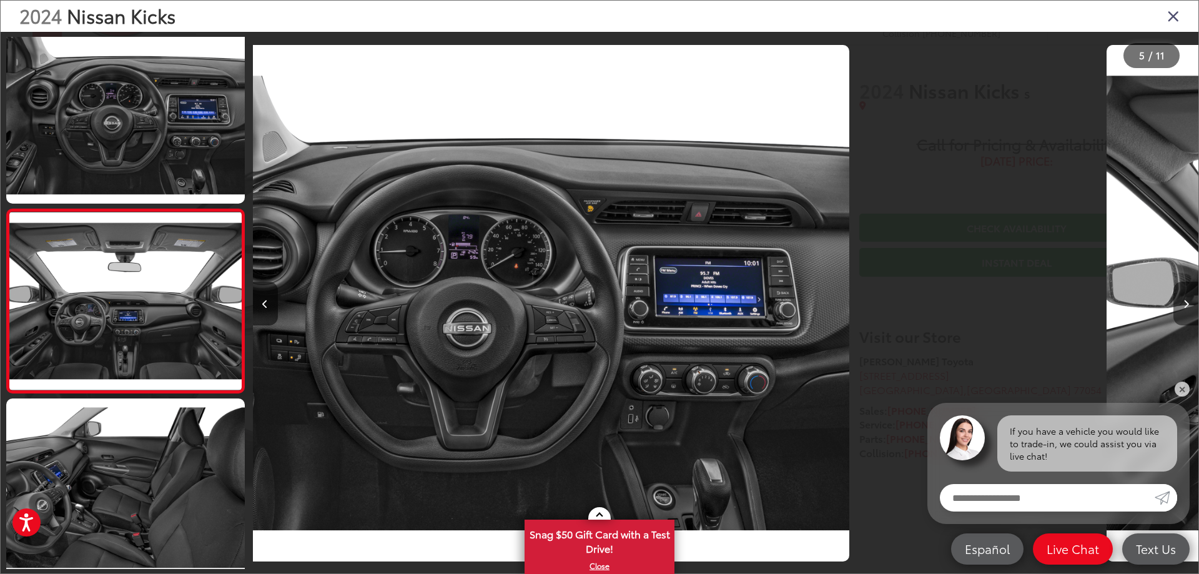
scroll to position [598, 0]
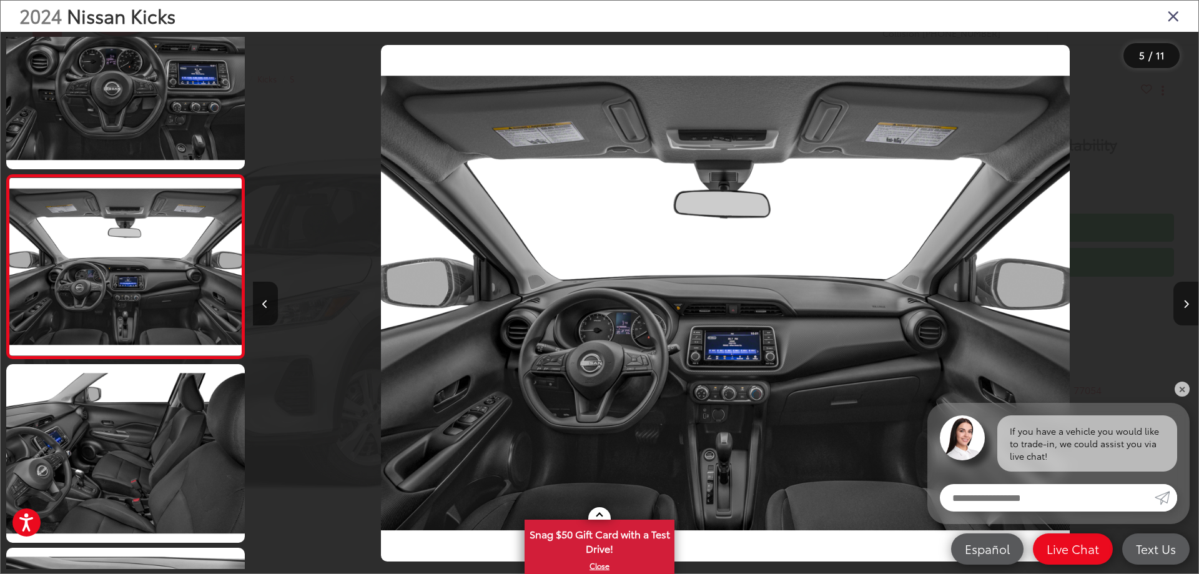
click at [1183, 308] on icon "Next image" at bounding box center [1186, 304] width 6 height 9
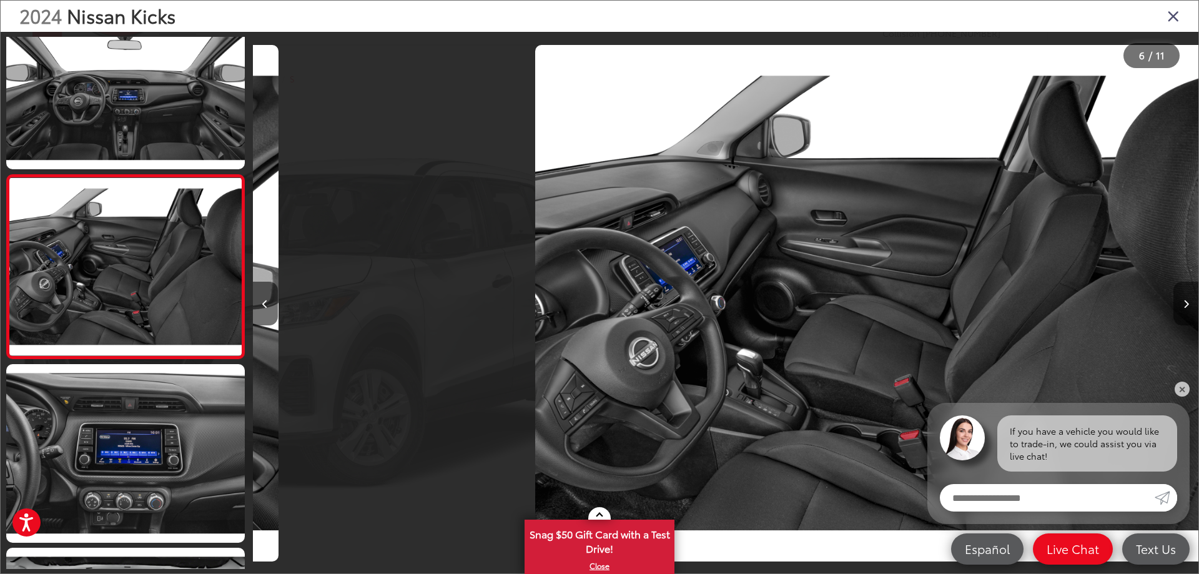
scroll to position [0, 4727]
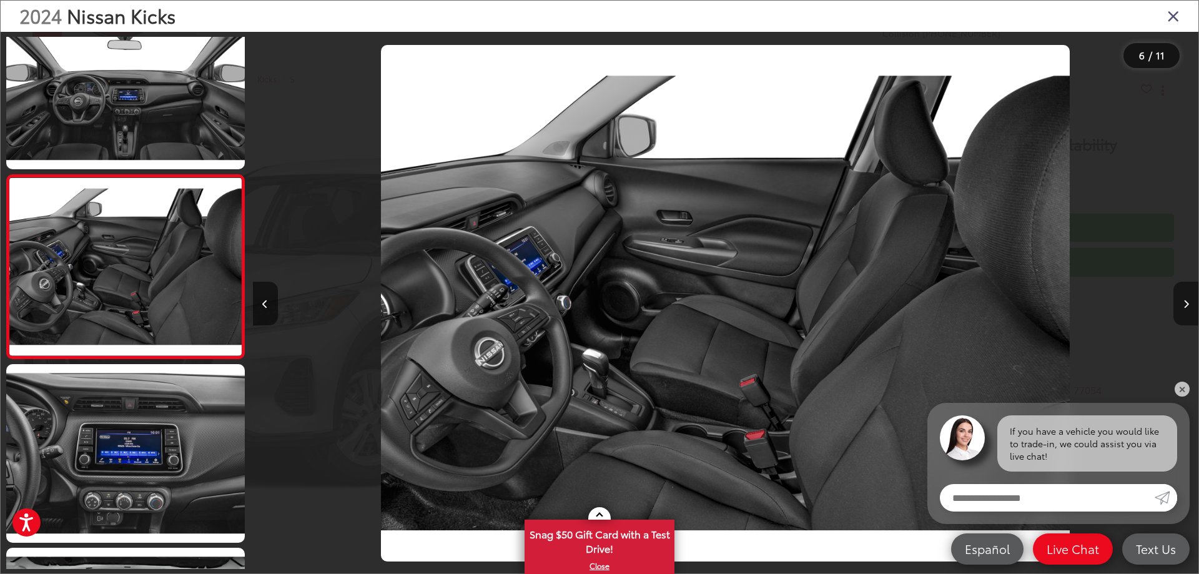
click at [1183, 308] on icon "Next image" at bounding box center [1186, 304] width 6 height 9
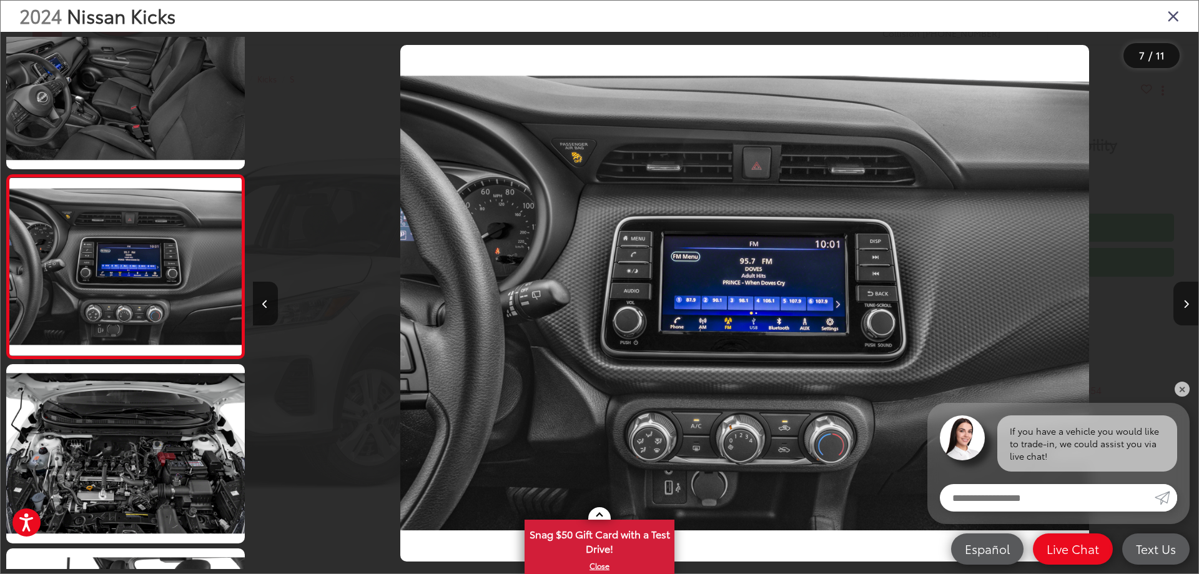
scroll to position [0, 5672]
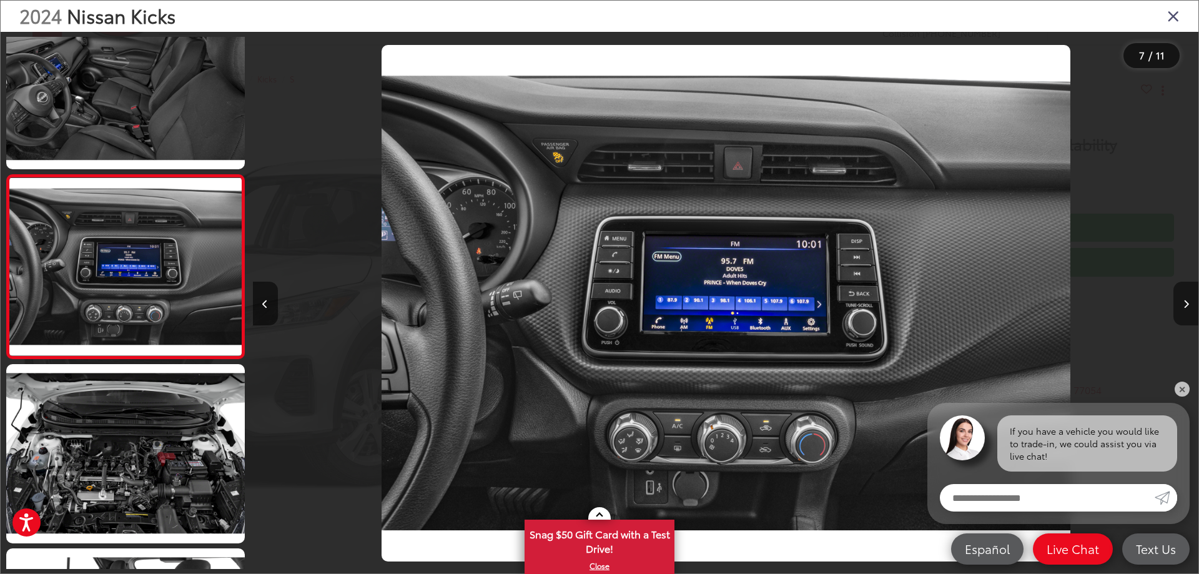
click at [1183, 308] on icon "Next image" at bounding box center [1186, 304] width 6 height 9
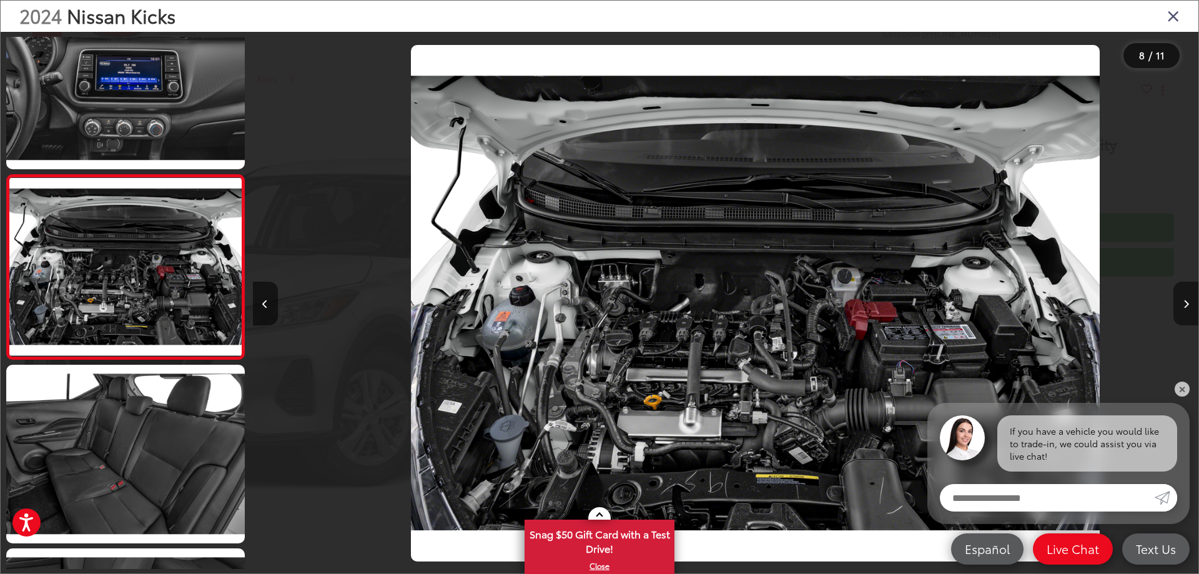
scroll to position [0, 6618]
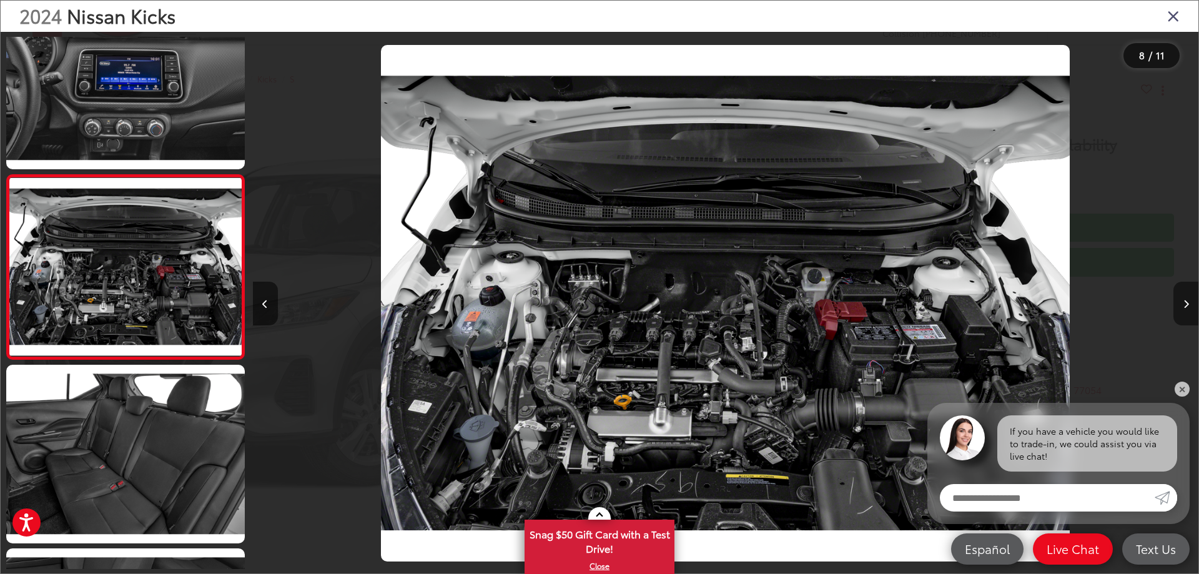
click at [1183, 308] on icon "Next image" at bounding box center [1186, 304] width 6 height 9
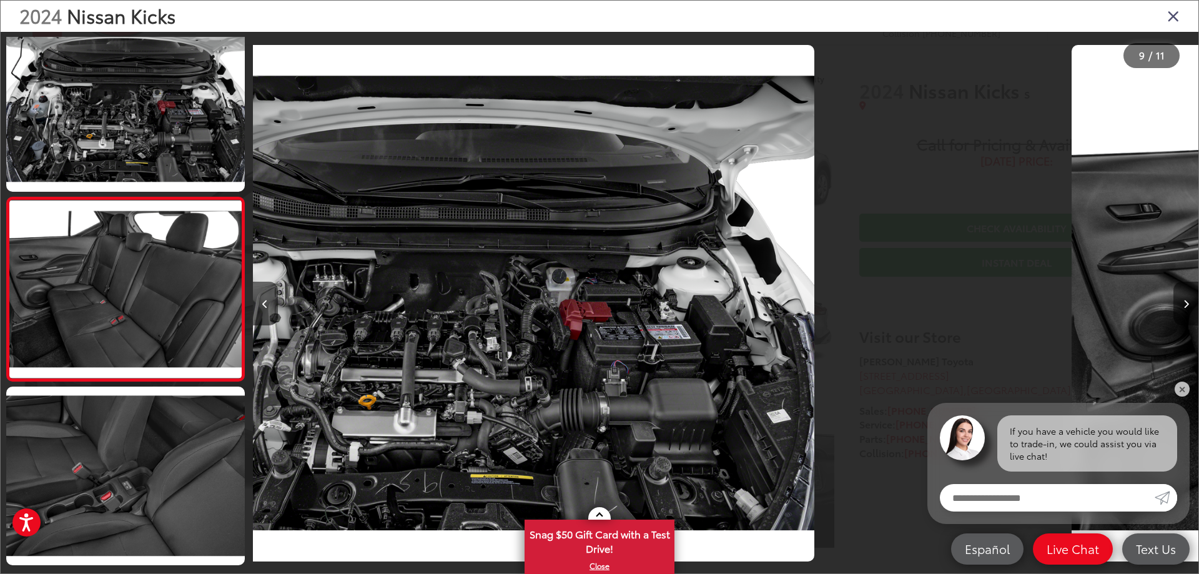
scroll to position [0, 0]
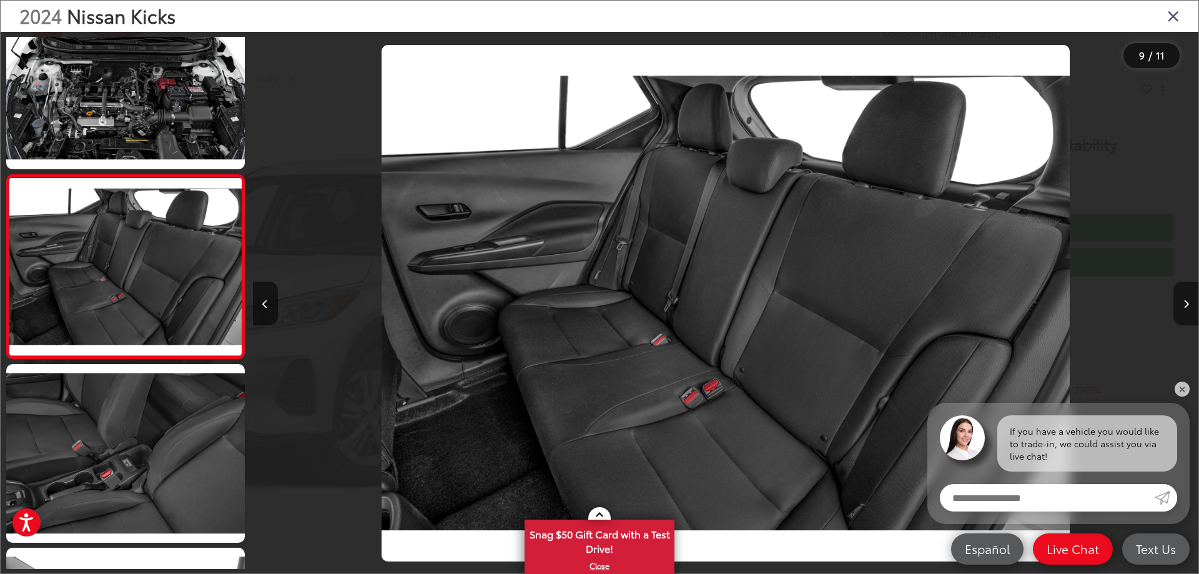
click at [1183, 308] on icon "Next image" at bounding box center [1186, 304] width 6 height 9
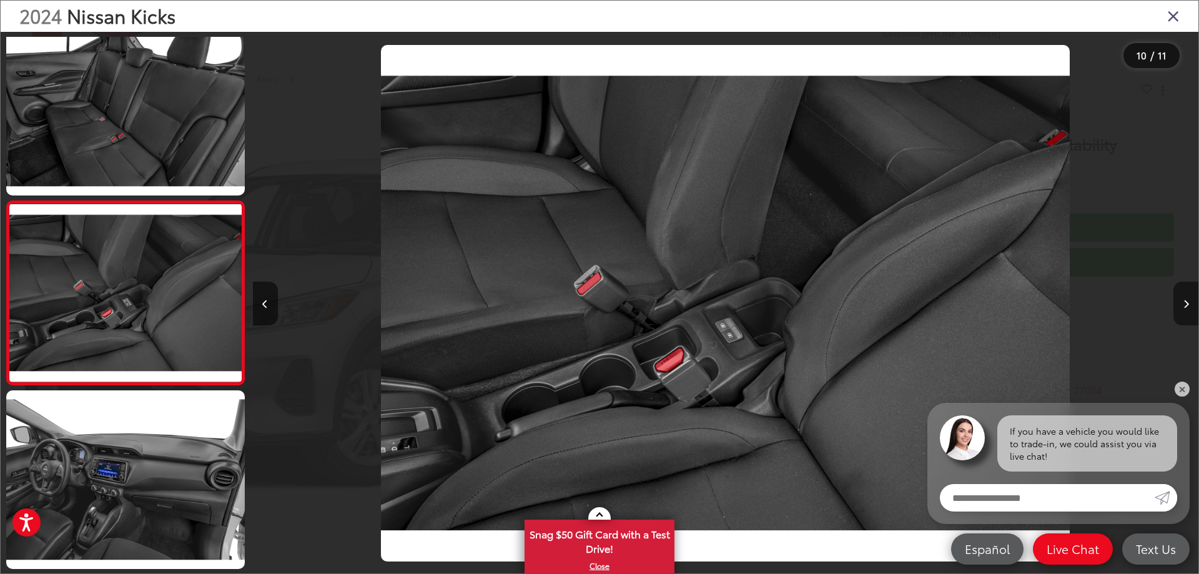
click at [1183, 308] on icon "Next image" at bounding box center [1186, 304] width 6 height 9
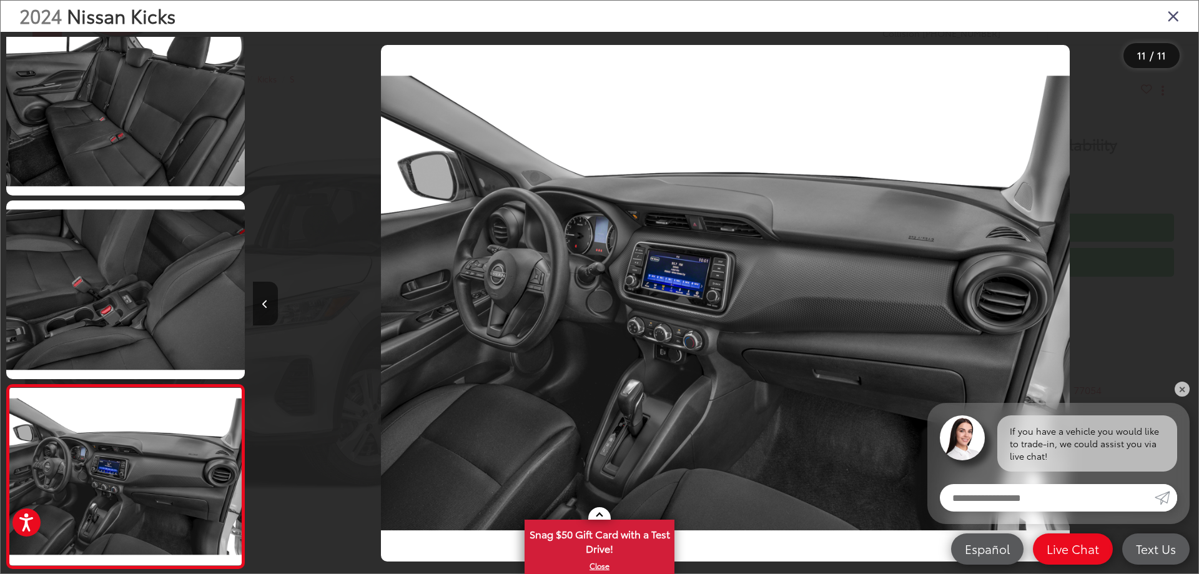
click at [1182, 308] on div at bounding box center [1079, 303] width 237 height 543
click at [272, 301] on button "Previous image" at bounding box center [265, 304] width 25 height 44
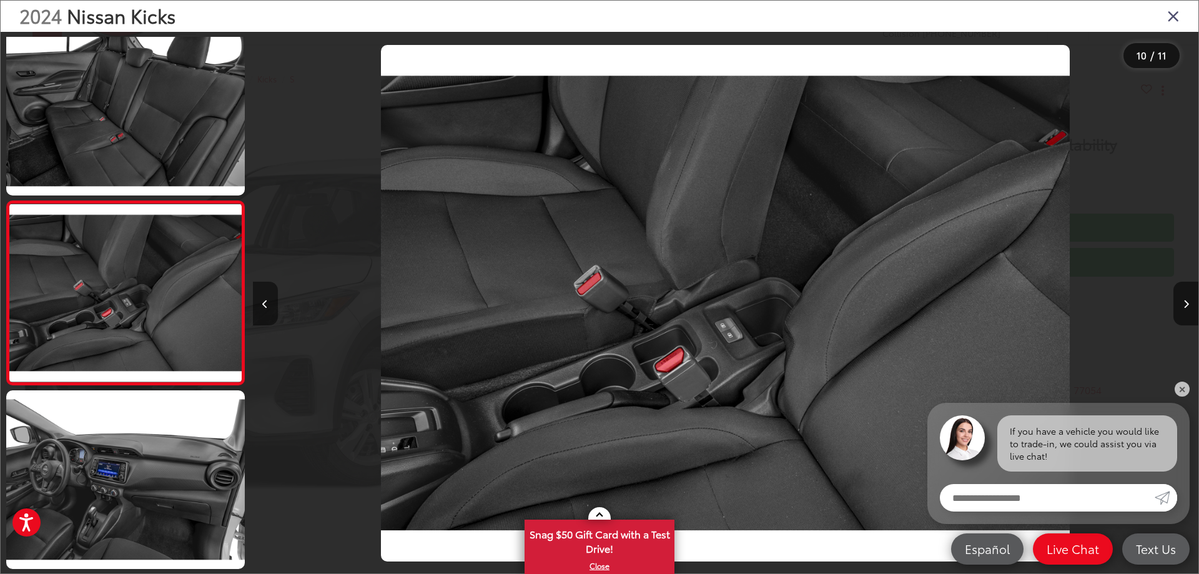
click at [272, 301] on button "Previous image" at bounding box center [265, 304] width 25 height 44
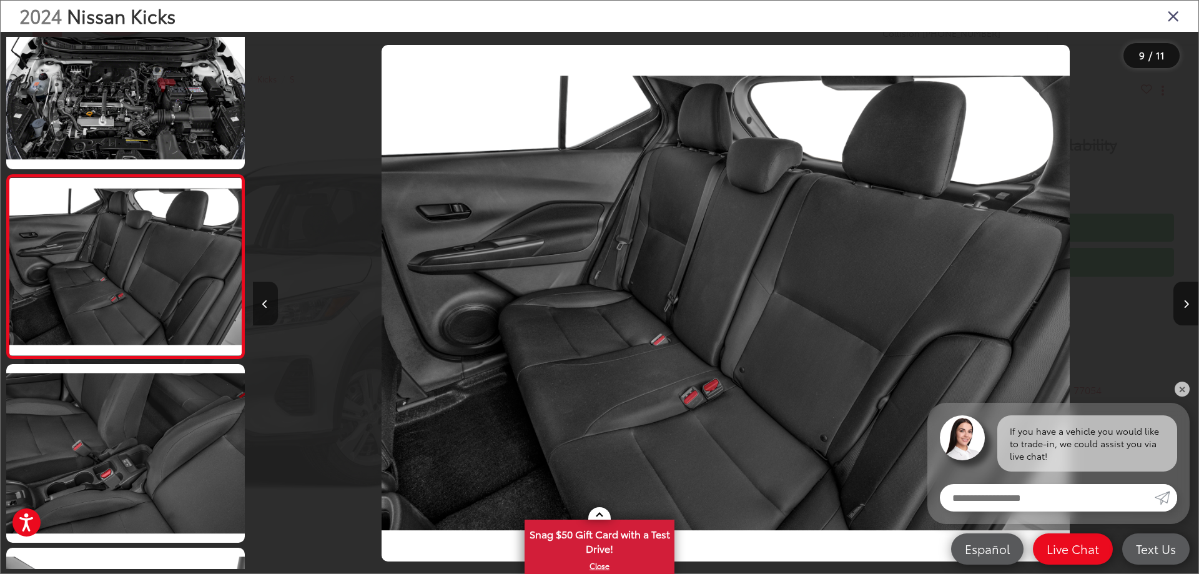
click at [272, 300] on button "Previous image" at bounding box center [265, 304] width 25 height 44
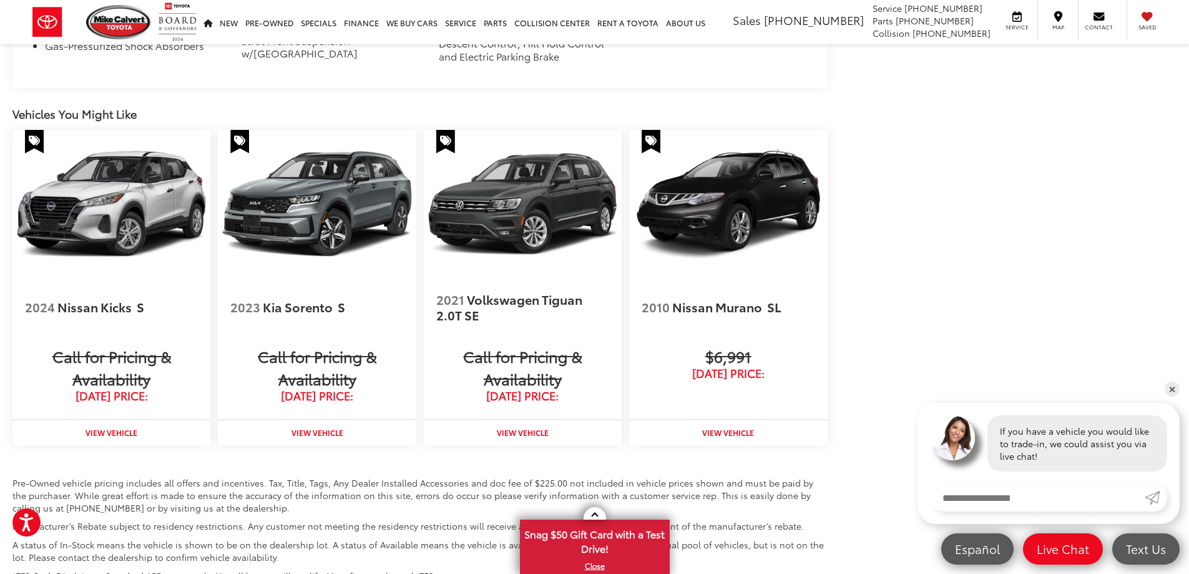
scroll to position [1249, 0]
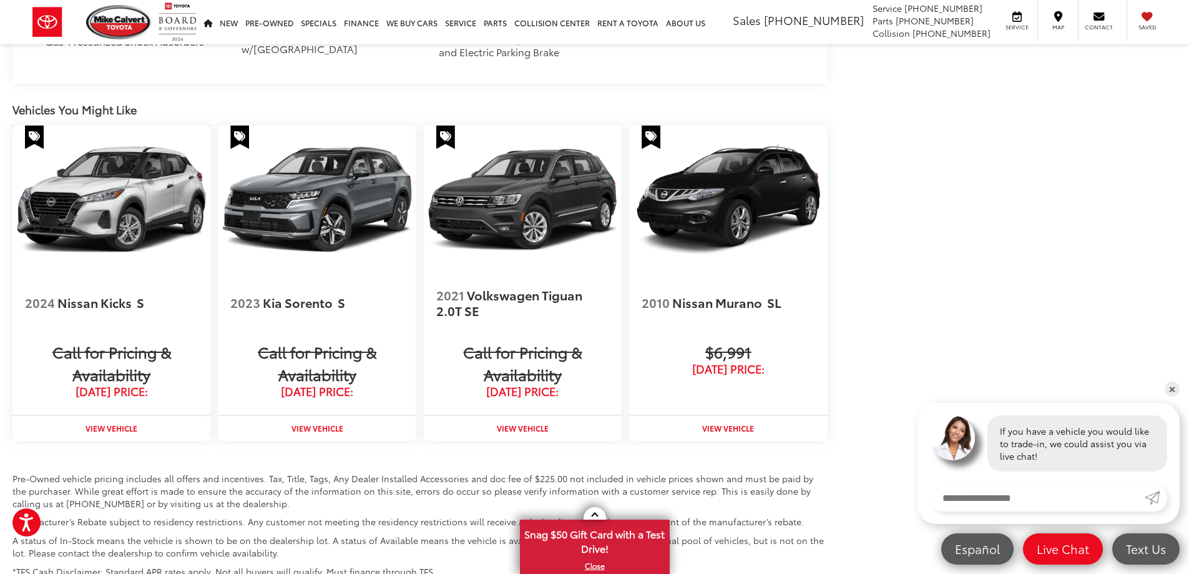
click at [87, 197] on img at bounding box center [111, 199] width 198 height 149
